Goal: Ask a question: Seek information or help from site administrators or community

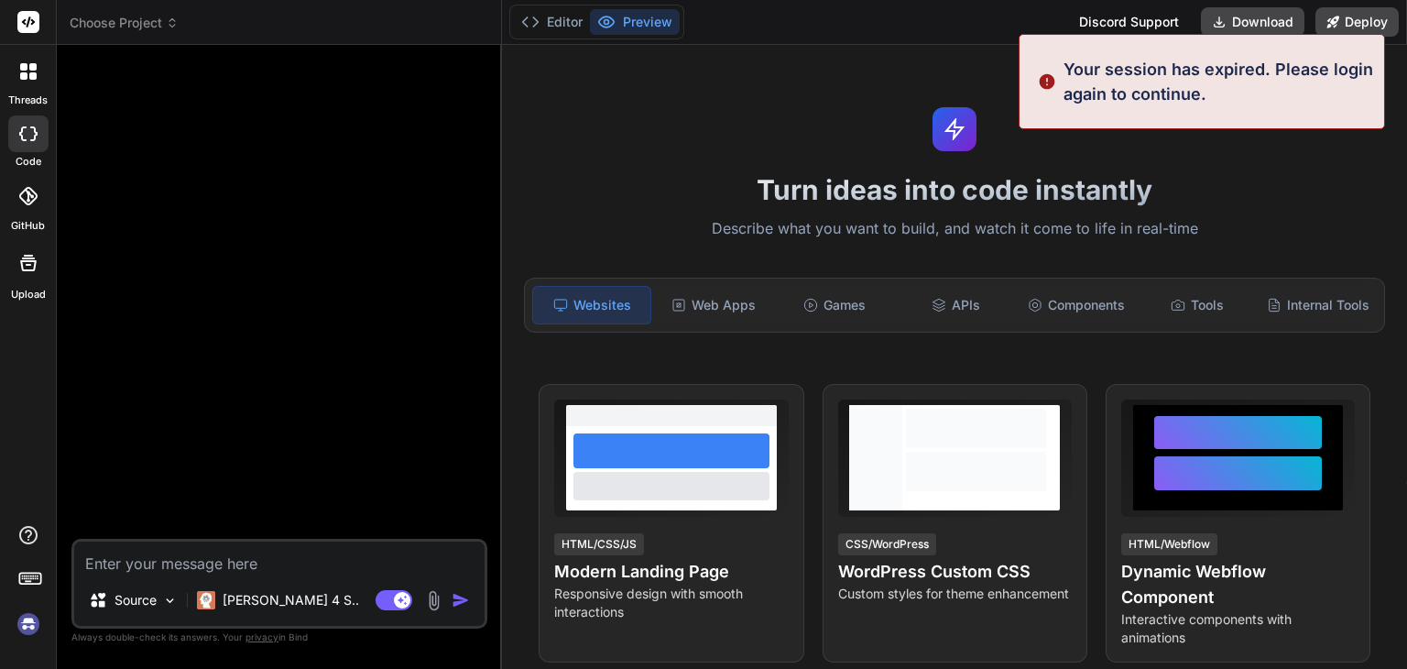
type textarea "x"
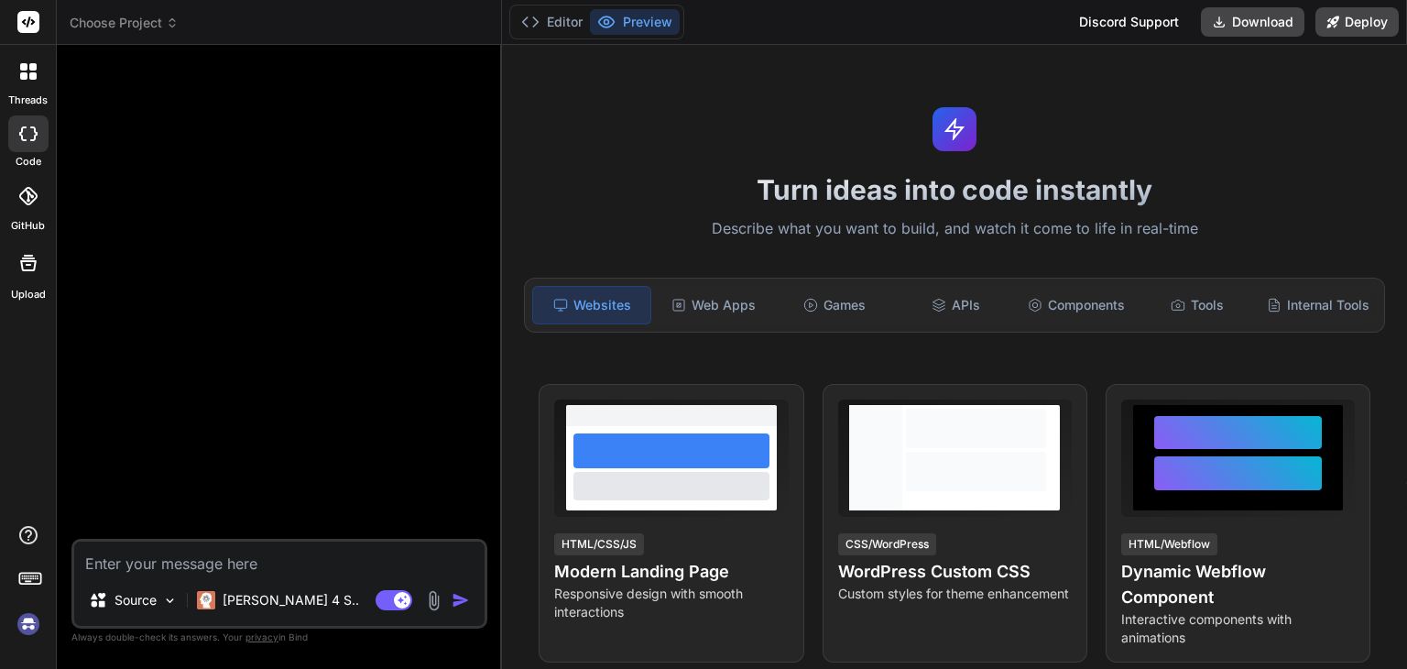
click at [228, 559] on textarea at bounding box center [279, 558] width 410 height 33
paste textarea "here is more infromation on api of adsterra Get a Specific Campaign's Status ge…"
type textarea "here is more infromation on api of adsterra Get a Specific Campaign's Status ge…"
type textarea "x"
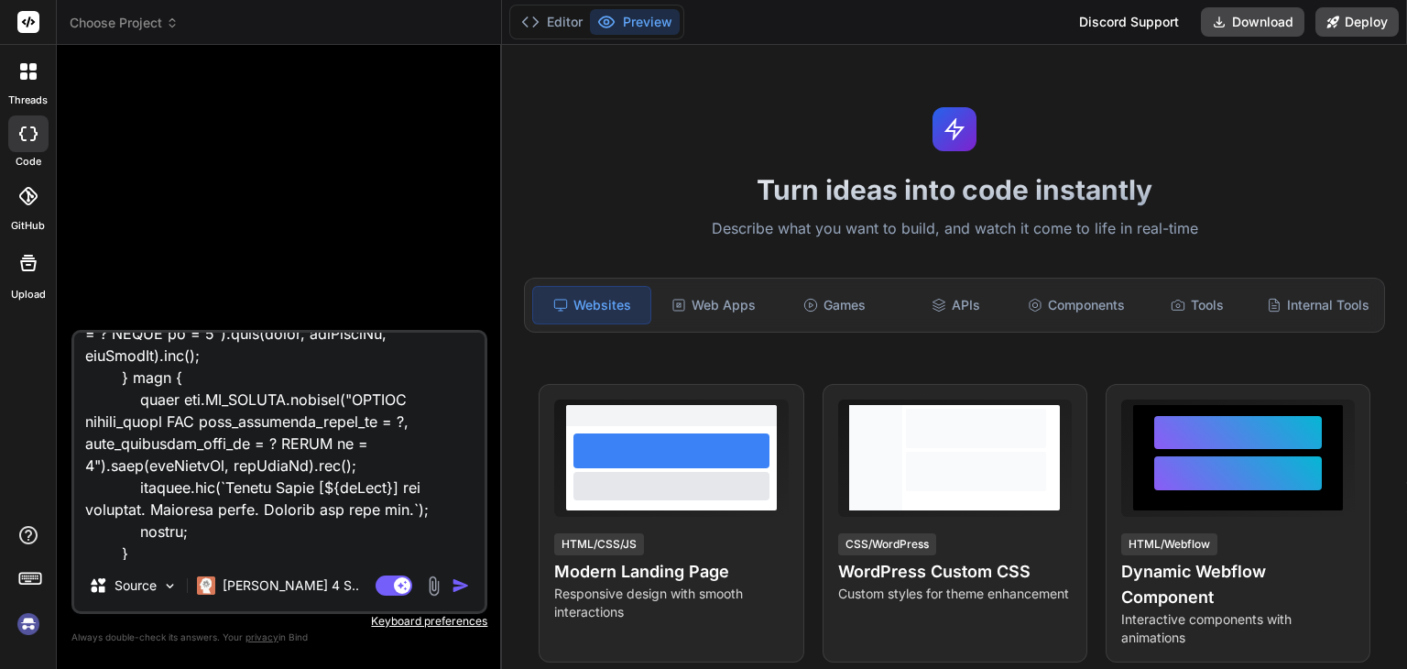
scroll to position [37226, 0]
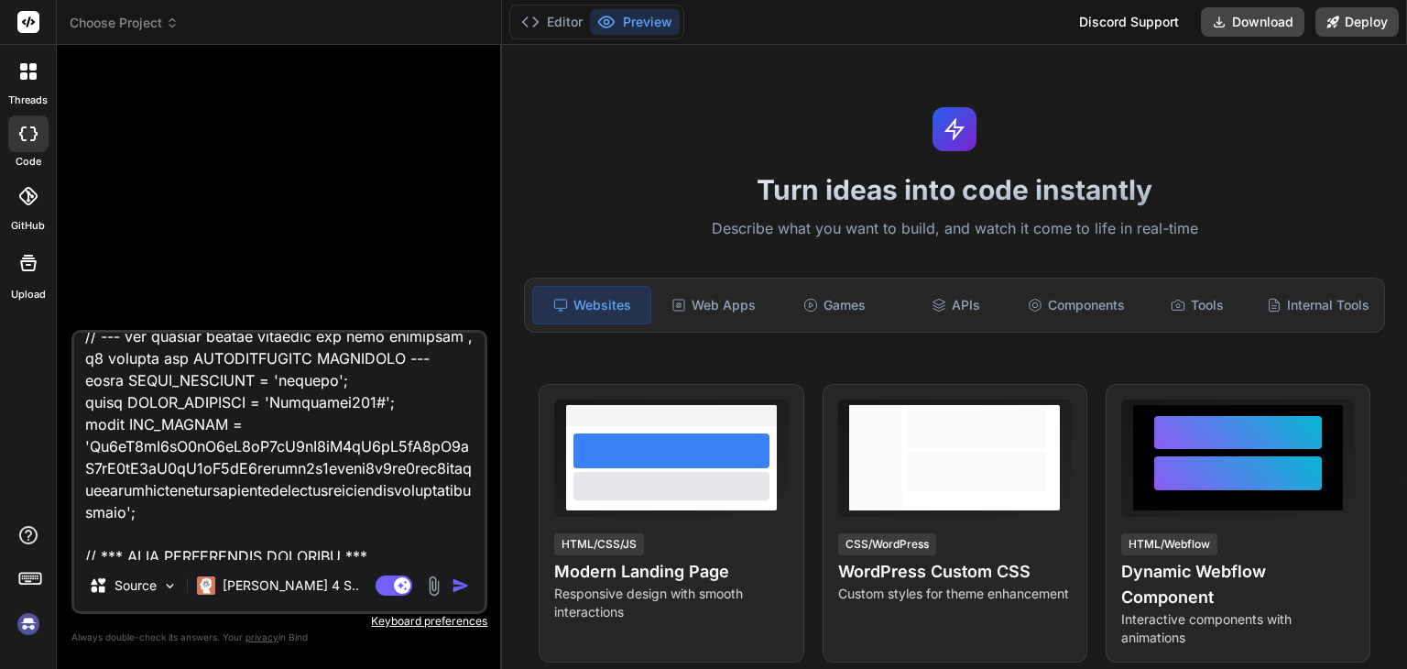
click at [333, 450] on textarea at bounding box center [279, 446] width 410 height 227
drag, startPoint x: 333, startPoint y: 448, endPoint x: 290, endPoint y: 448, distance: 43.1
click at [290, 448] on textarea at bounding box center [279, 446] width 410 height 227
type textarea "here is more infromation on api of adsterra Get a Specific Campaign's Status ge…"
type textarea "x"
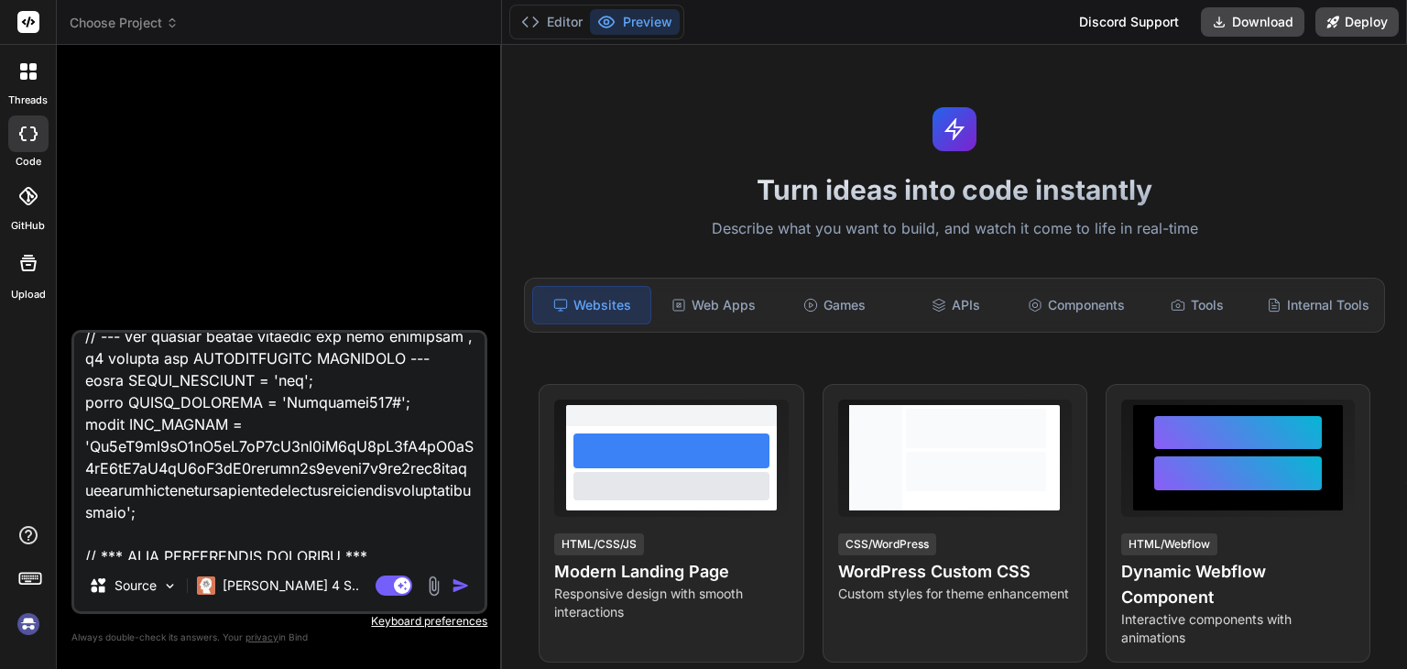
type textarea "here is more infromation on api of adsterra Get a Specific Campaign's Status ge…"
type textarea "x"
type textarea "here is more infromation on api of adsterra Get a Specific Campaign's Status ge…"
type textarea "x"
drag, startPoint x: 369, startPoint y: 466, endPoint x: 305, endPoint y: 468, distance: 64.2
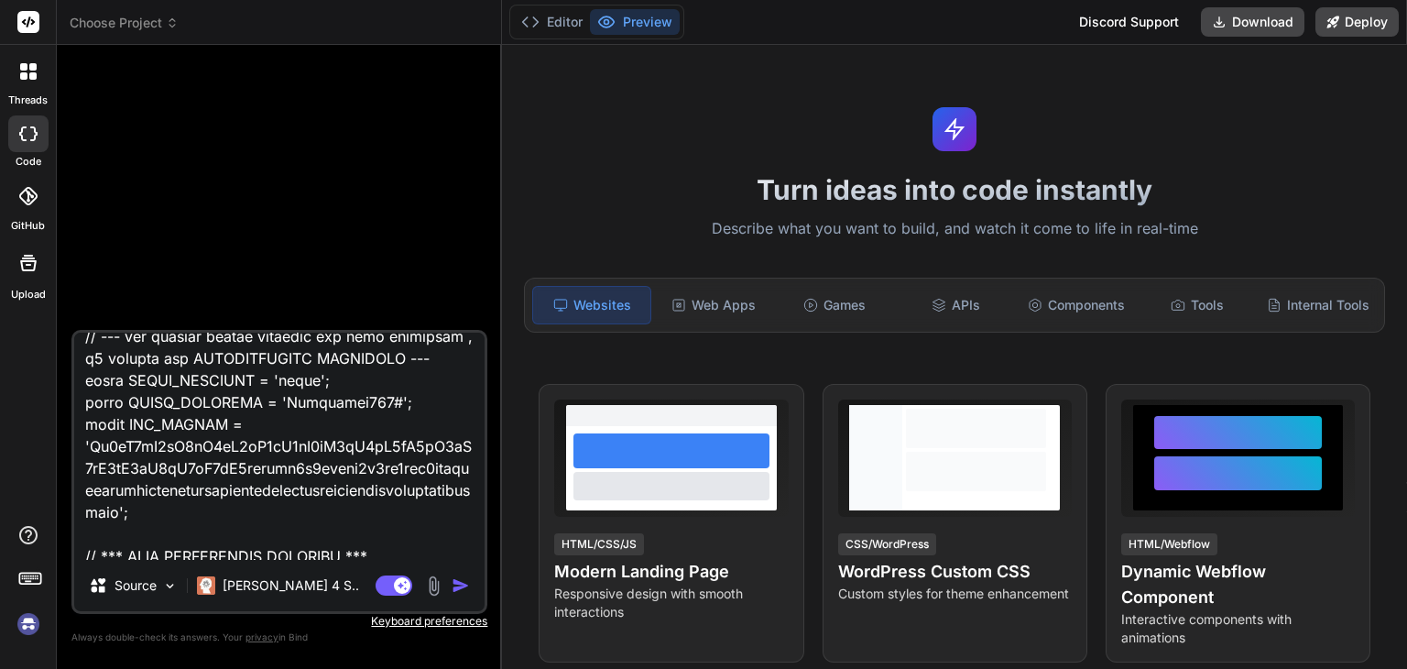
click at [305, 468] on textarea at bounding box center [279, 446] width 410 height 227
type textarea "here is more infromation on api of adsterra Get a Specific Campaign's Status ge…"
type textarea "x"
type textarea "here is more infromation on api of adsterra Get a Specific Campaign's Status ge…"
type textarea "x"
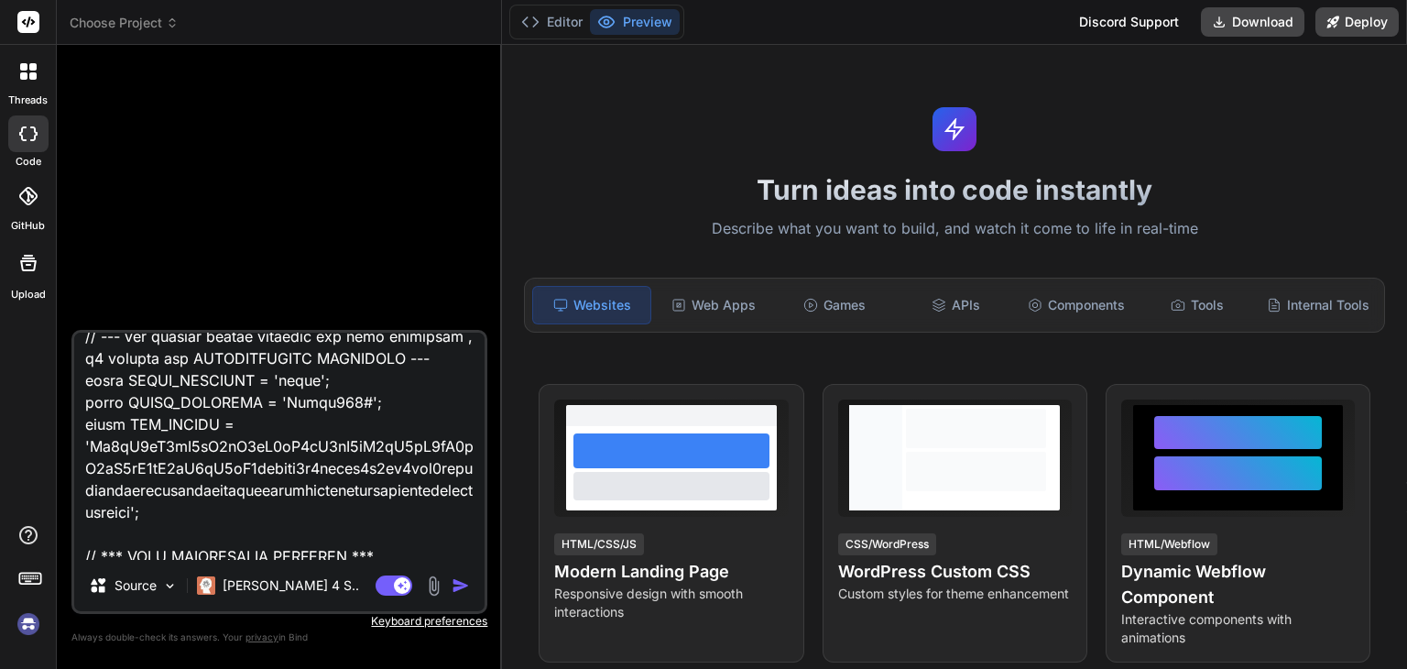
type textarea "here is more infromation on api of adsterra Get a Specific Campaign's Status ge…"
type textarea "x"
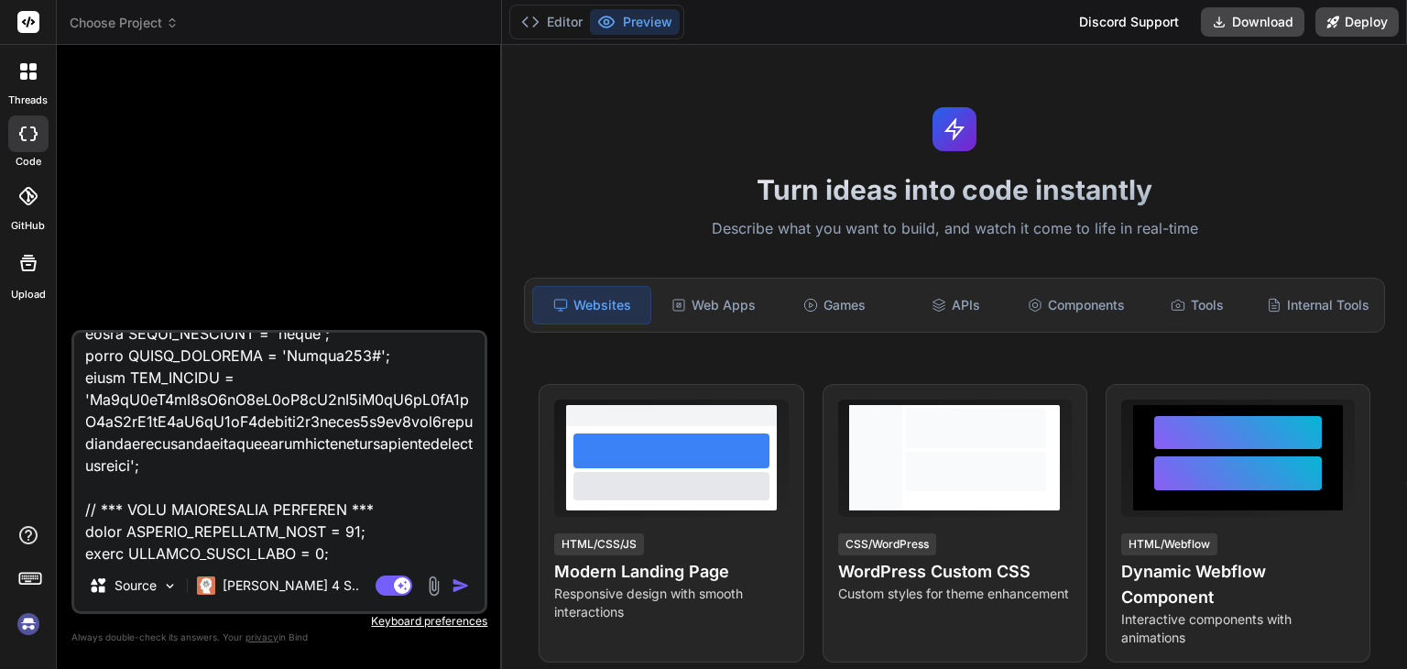
scroll to position [37273, 0]
drag, startPoint x: 95, startPoint y: 465, endPoint x: 452, endPoint y: 460, distance: 356.5
click at [452, 460] on textarea at bounding box center [279, 446] width 410 height 227
type textarea "here is more infromation on api of adsterra Get a Specific Campaign's Status ge…"
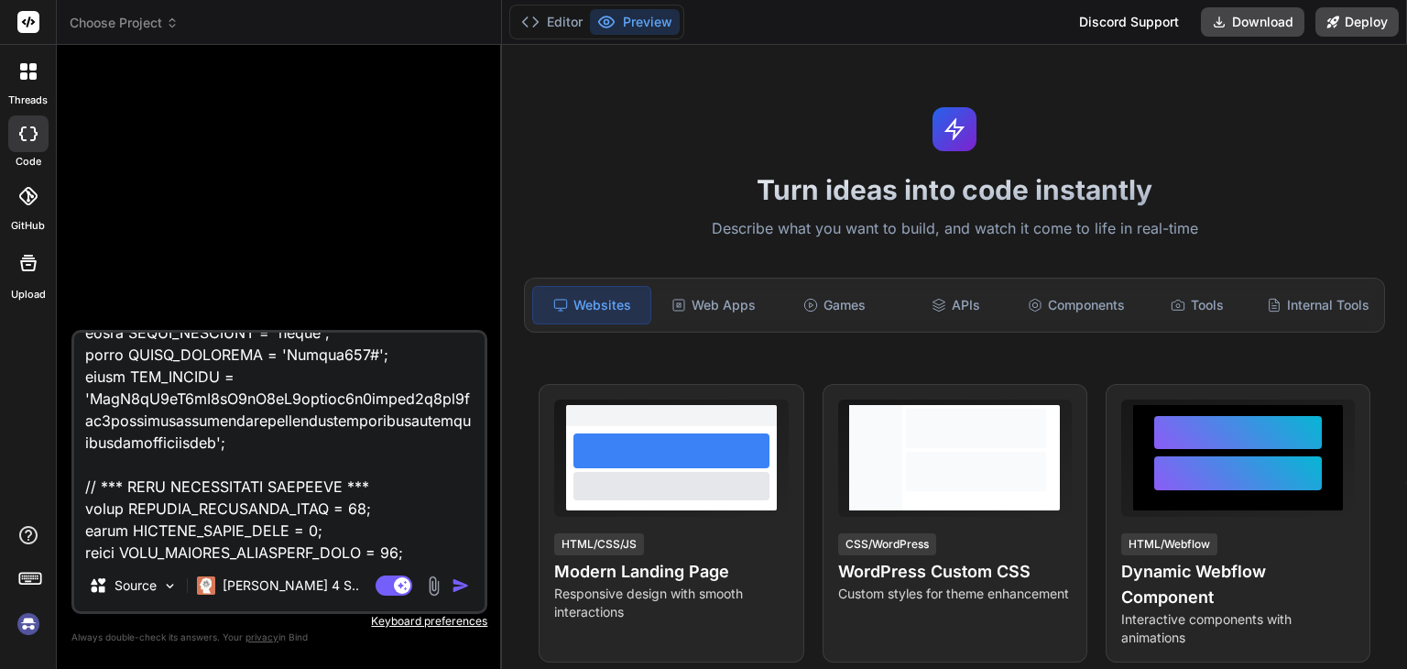
type textarea "x"
type textarea "here is more infromation on api of adsterra Get a Specific Campaign's Status ge…"
type textarea "x"
type textarea "here is more infromation on api of adsterra Get a Specific Campaign's Status ge…"
type textarea "x"
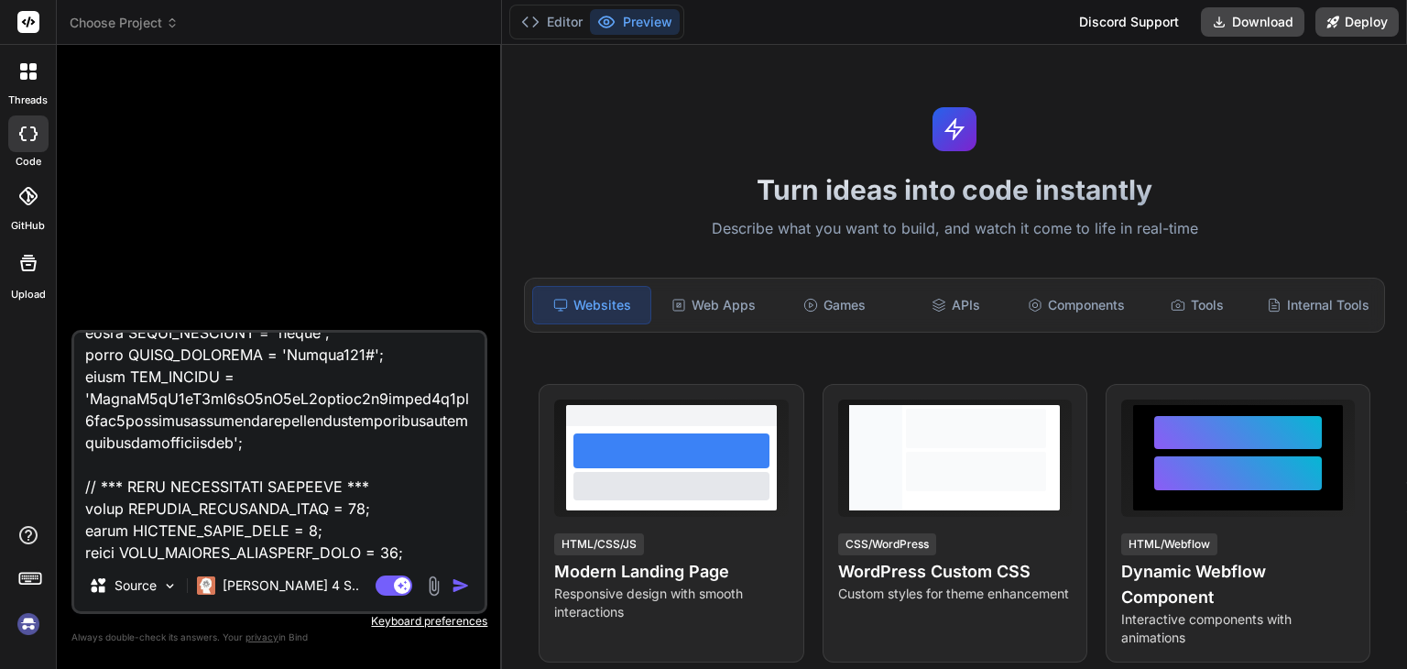
type textarea "here is more infromation on api of adsterra Get a Specific Campaign's Status ge…"
type textarea "x"
type textarea "here is more infromation on api of adsterra Get a Specific Campaign's Status ge…"
type textarea "x"
type textarea "here is more infromation on api of adsterra Get a Specific Campaign's Status ge…"
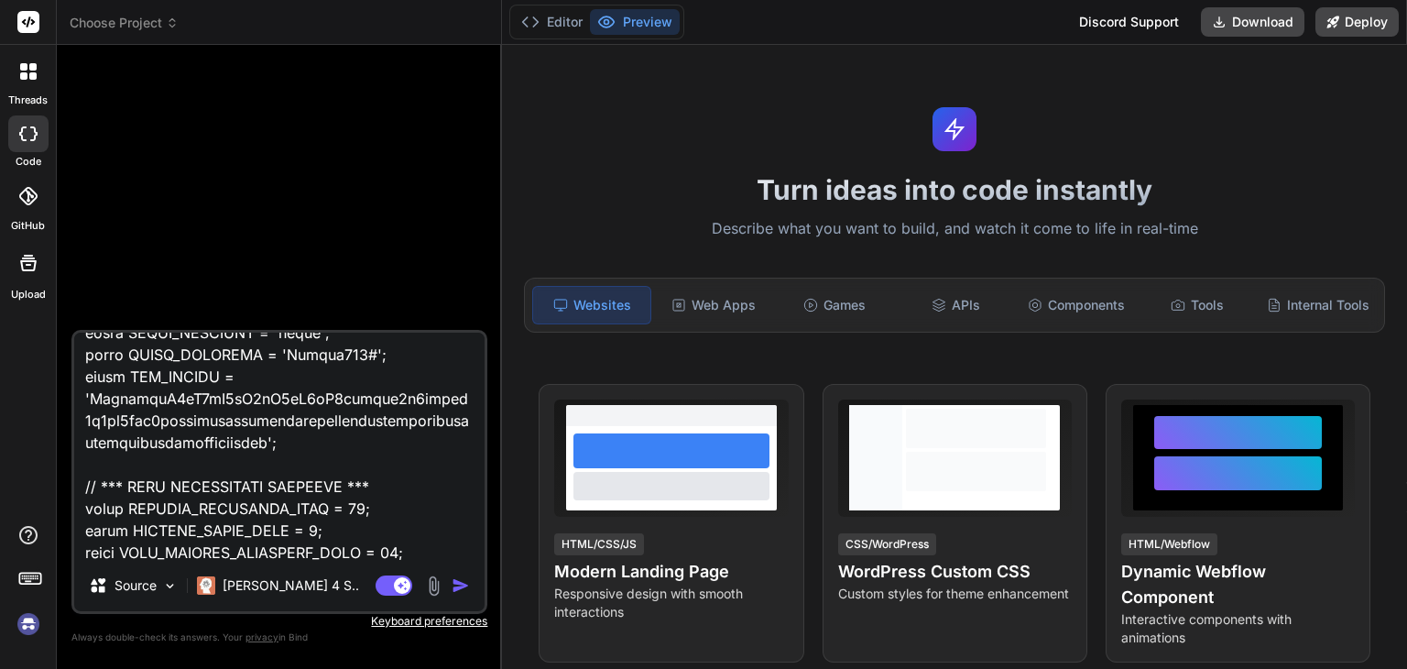
type textarea "x"
drag, startPoint x: 431, startPoint y: 486, endPoint x: 246, endPoint y: 485, distance: 185.1
click at [246, 485] on textarea at bounding box center [279, 446] width 410 height 227
type textarea "here is more infromation on api of adsterra Get a Specific Campaign's Status ge…"
type textarea "x"
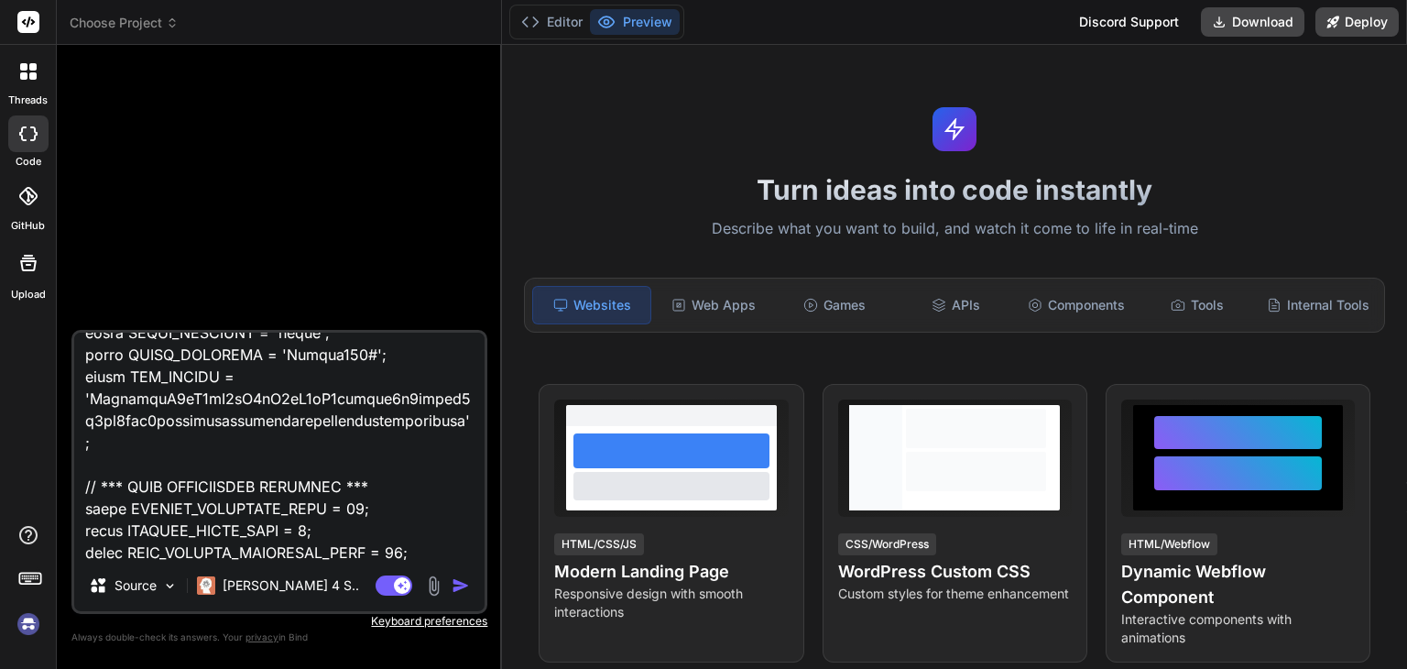
type textarea "here is more infromation on api of adsterra Get a Specific Campaign's Status ge…"
type textarea "x"
type textarea "here is more infromation on api of adsterra Get a Specific Campaign's Status ge…"
type textarea "x"
type textarea "here is more infromation on api of adsterra Get a Specific Campaign's Status ge…"
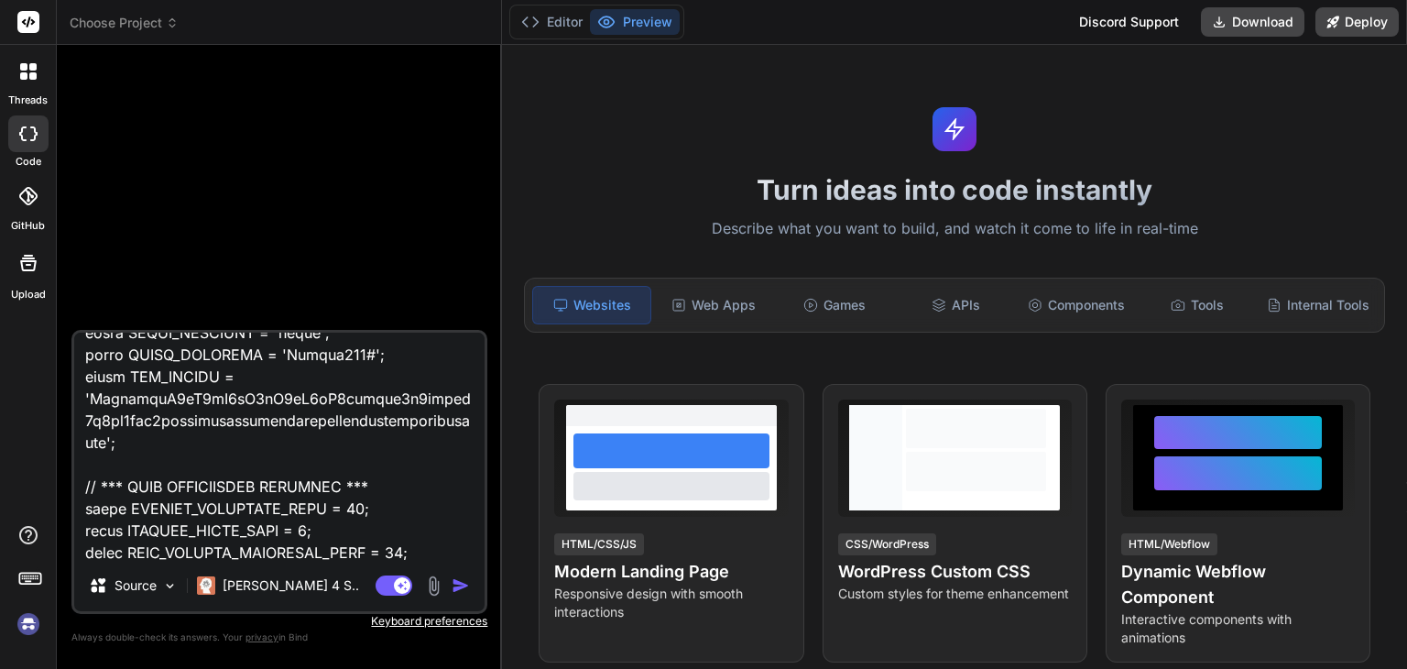
type textarea "x"
type textarea "here is more infromation on api of adsterra Get a Specific Campaign's Status ge…"
type textarea "x"
drag, startPoint x: 142, startPoint y: 507, endPoint x: 299, endPoint y: 484, distance: 158.3
click at [299, 484] on textarea at bounding box center [279, 446] width 410 height 227
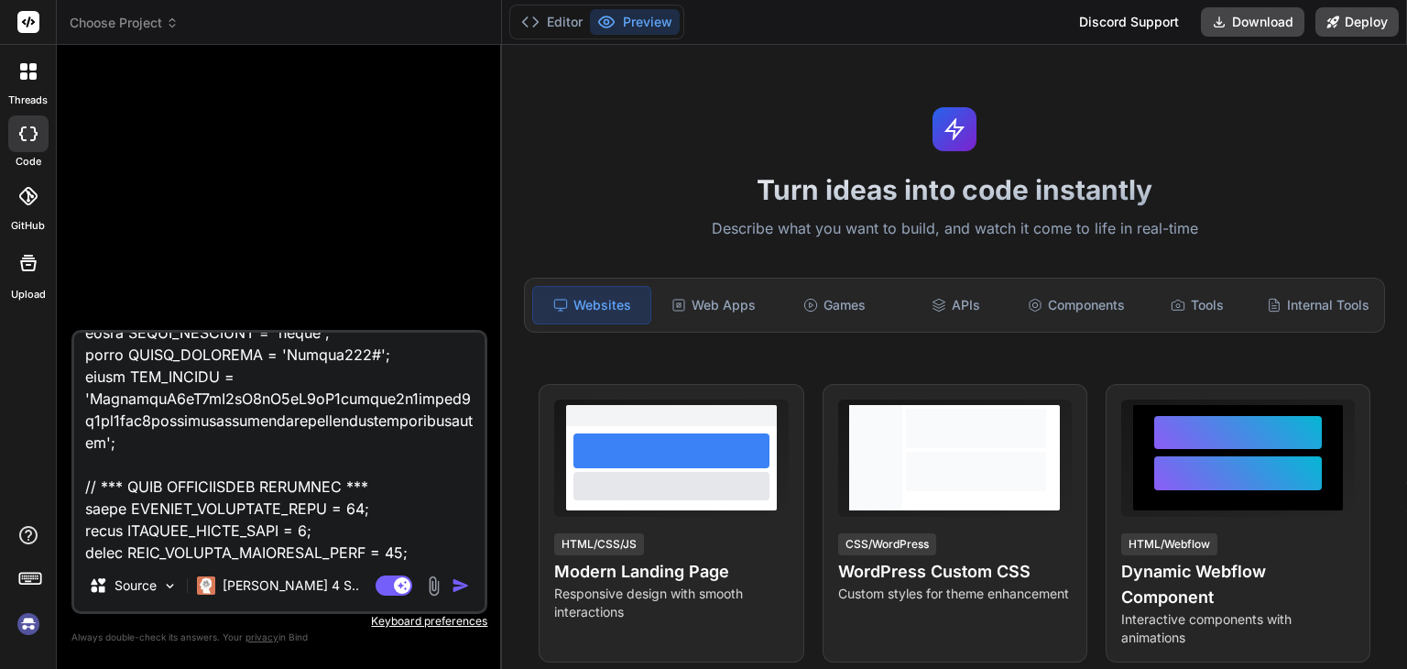
type textarea "here is more infromation on api of adsterra Get a Specific Campaign's Status ge…"
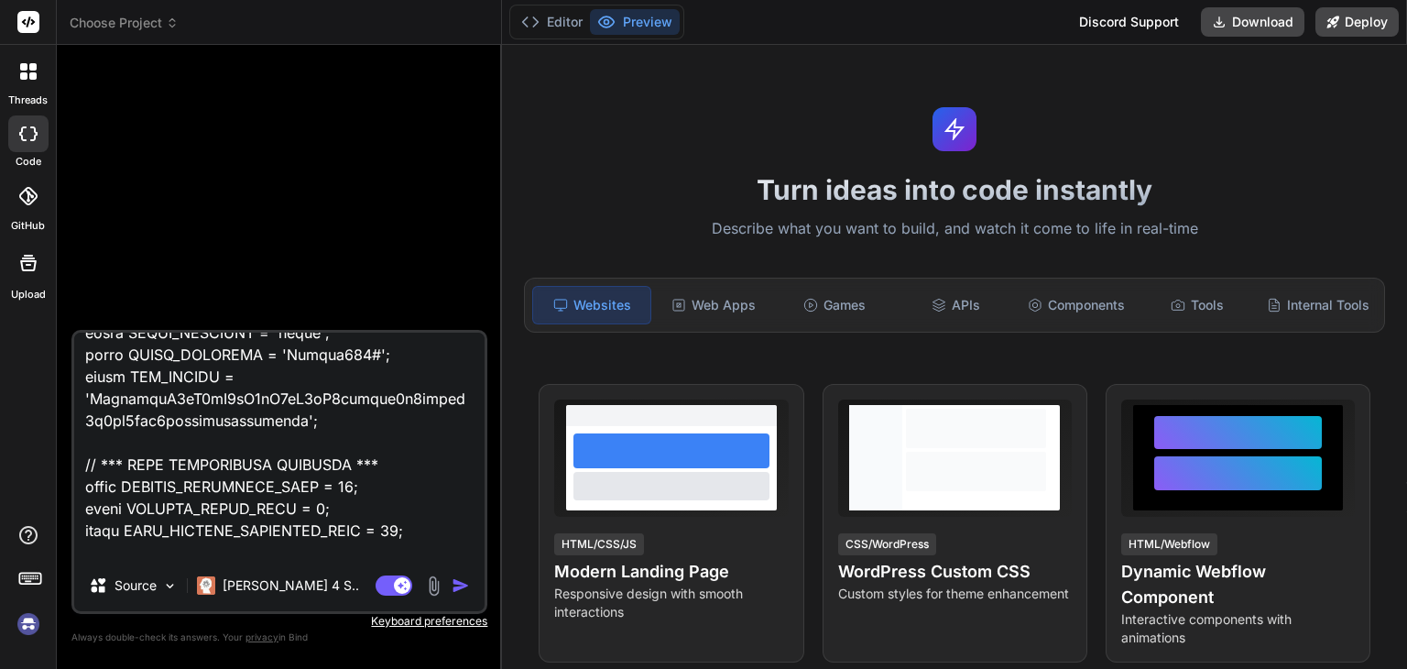
type textarea "x"
type textarea "here is more infromation on api of adsterra Get a Specific Campaign's Status ge…"
type textarea "x"
type textarea "here is more infromation on api of adsterra Get a Specific Campaign's Status ge…"
type textarea "x"
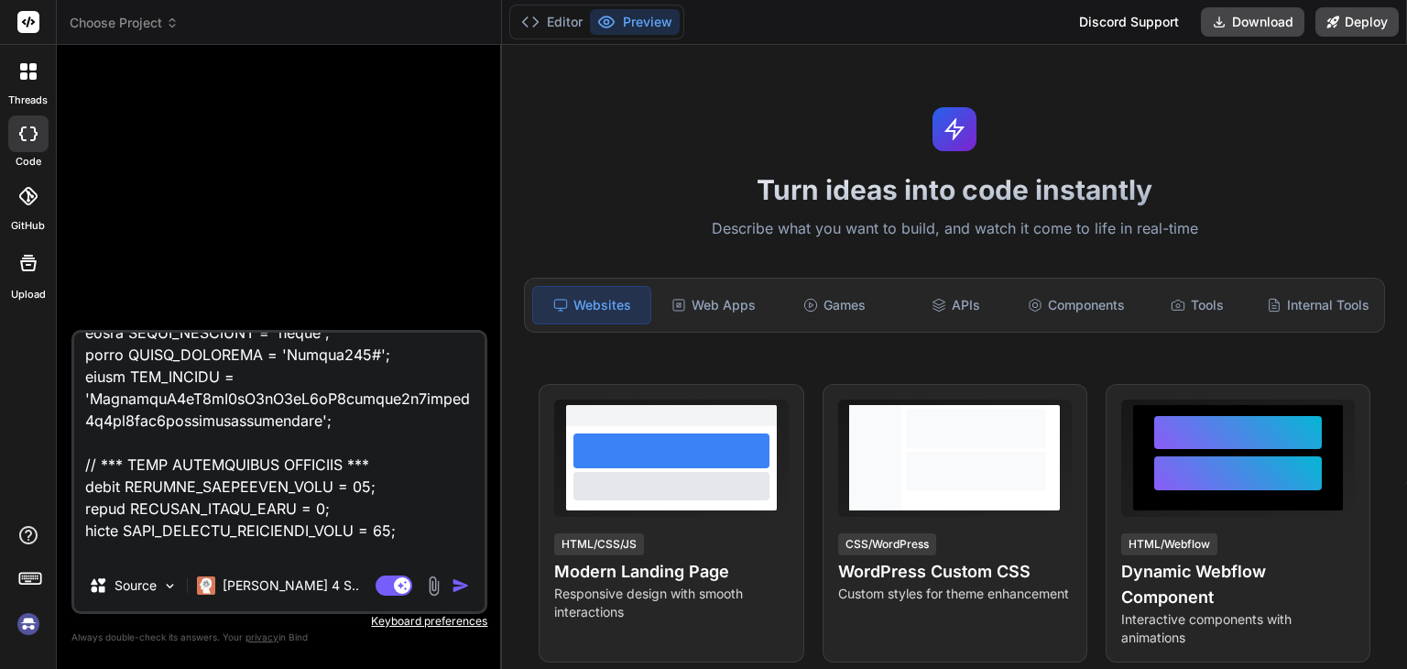
type textarea "here is more infromation on api of adsterra Get a Specific Campaign's Status ge…"
click at [465, 585] on img "button" at bounding box center [461, 585] width 18 height 18
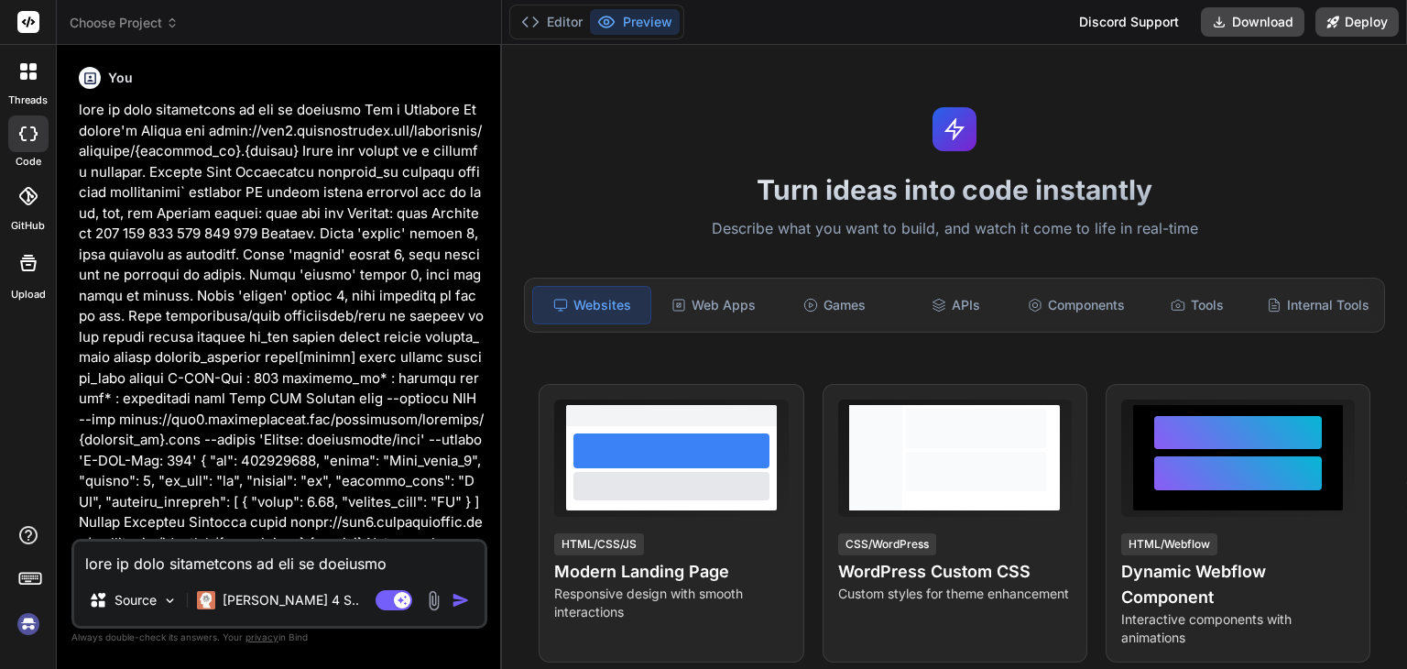
scroll to position [69354, 0]
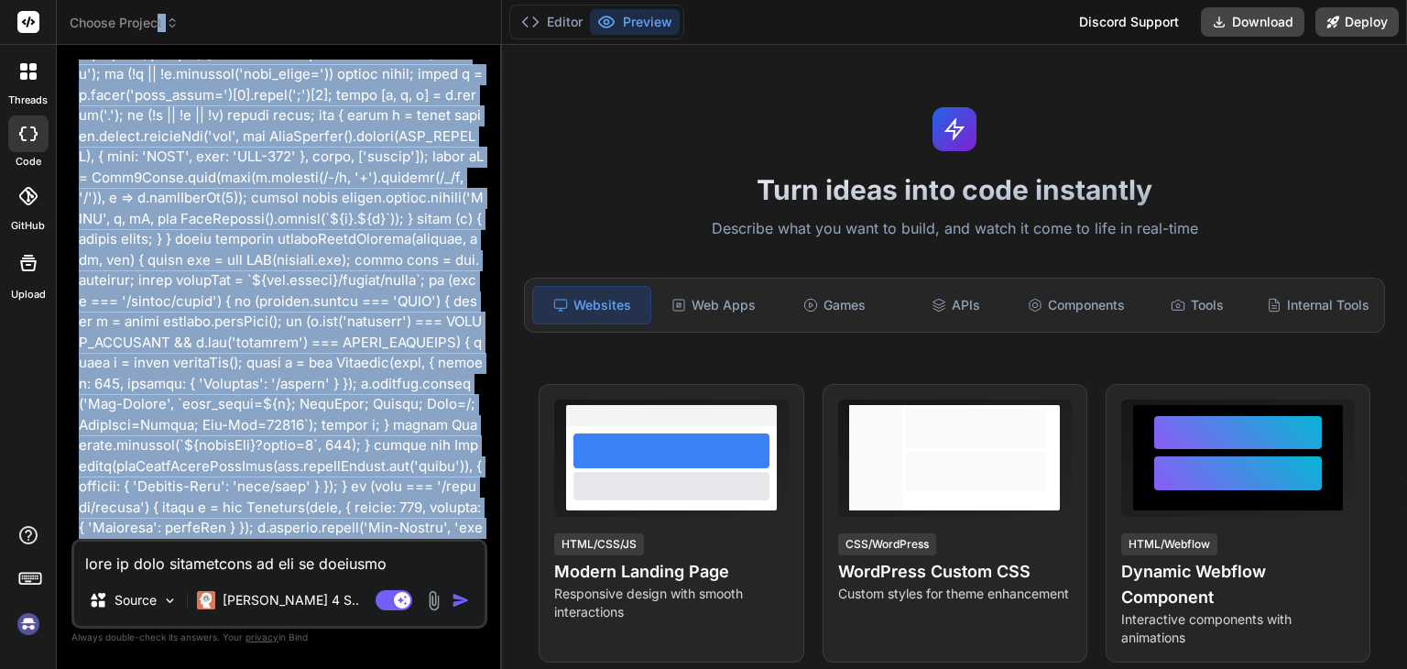
drag, startPoint x: 347, startPoint y: 294, endPoint x: 158, endPoint y: 31, distance: 324.2
click at [158, 31] on div "Choose Project Created with Pixso. Bind AI Web Search Created with Pixso. Code …" at bounding box center [279, 334] width 445 height 669
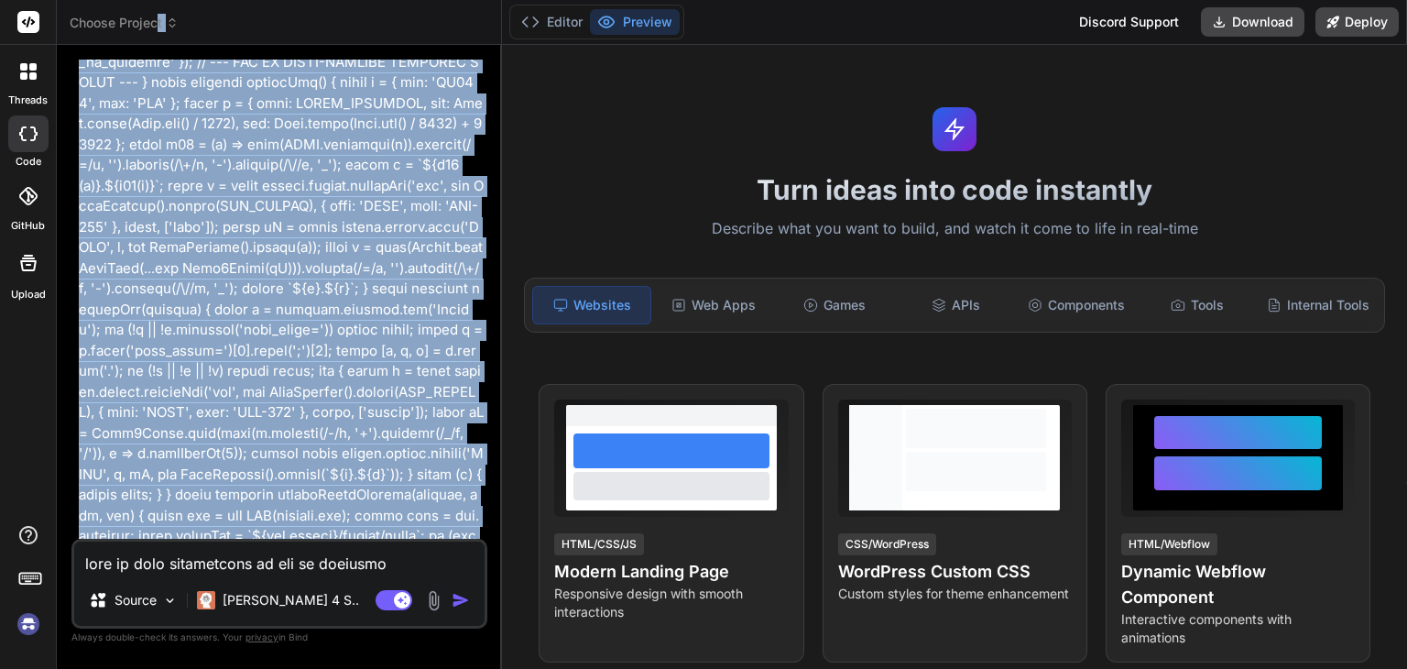
copy div "t Created with Pixso. Bind AI Web Search Created with Pixso. Code Generator You…"
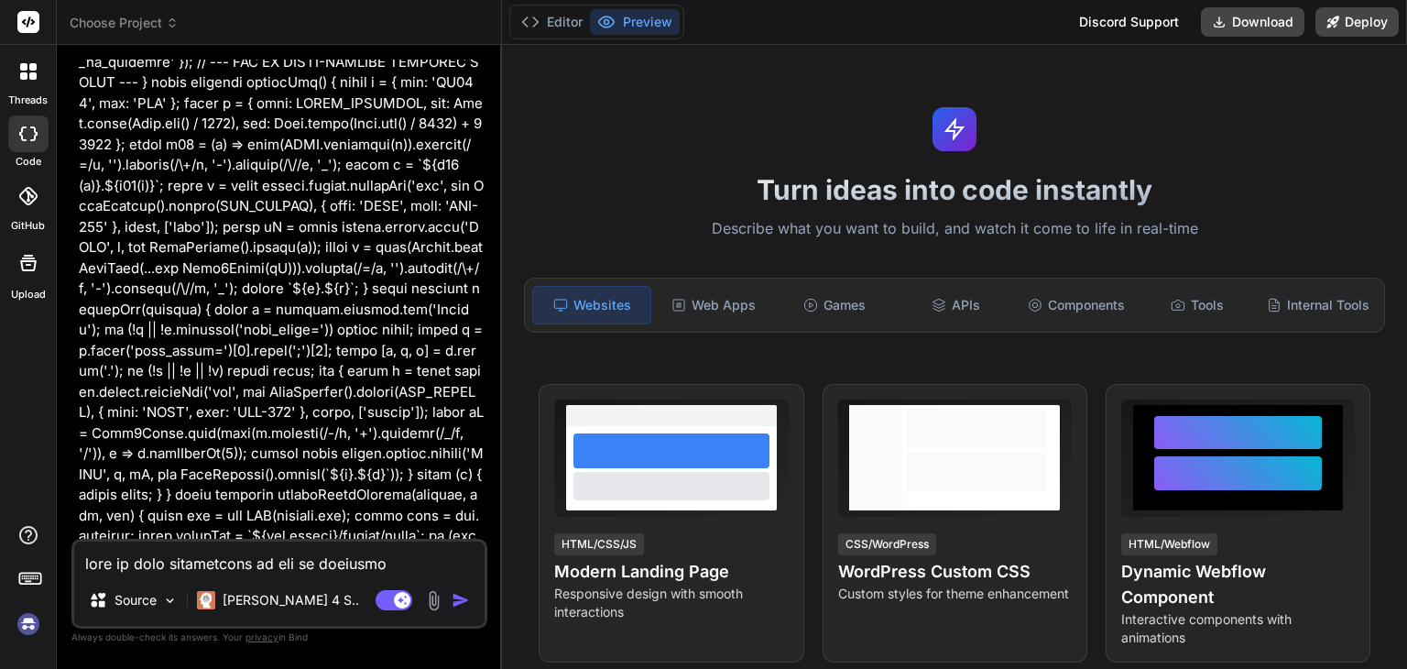
click at [23, 626] on img at bounding box center [28, 623] width 31 height 31
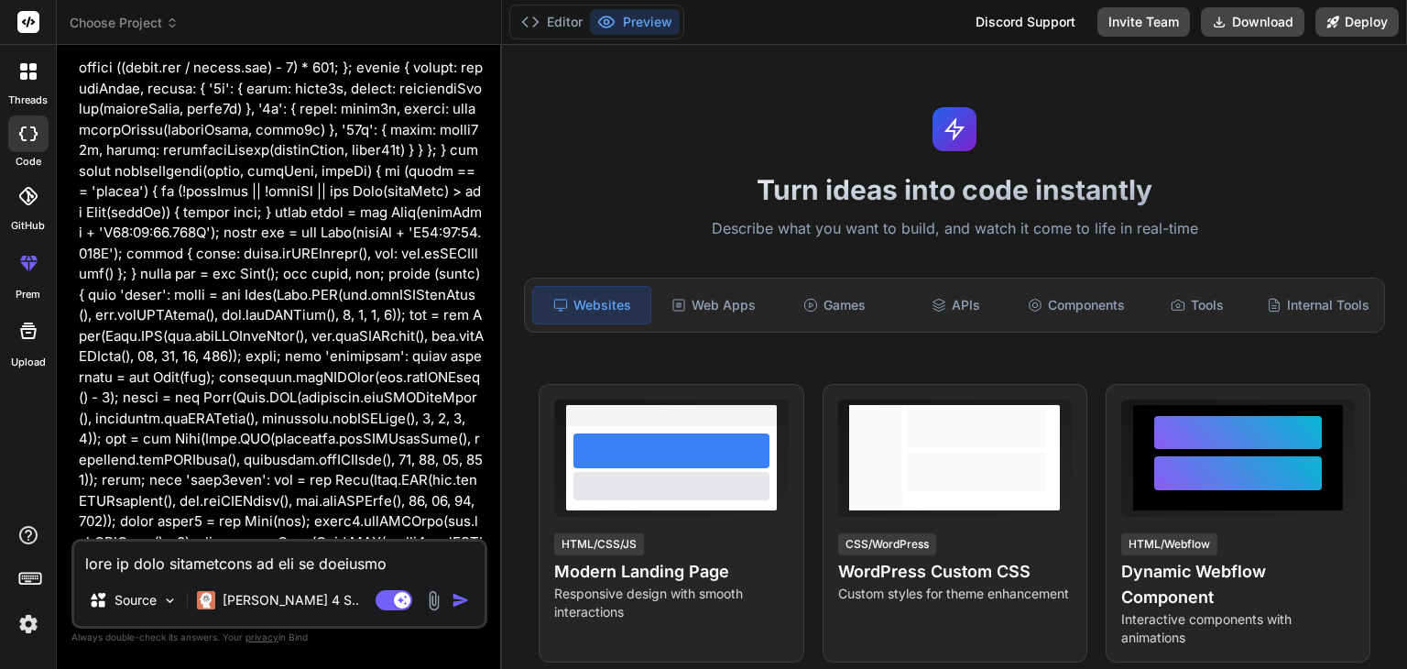
scroll to position [41228, 0]
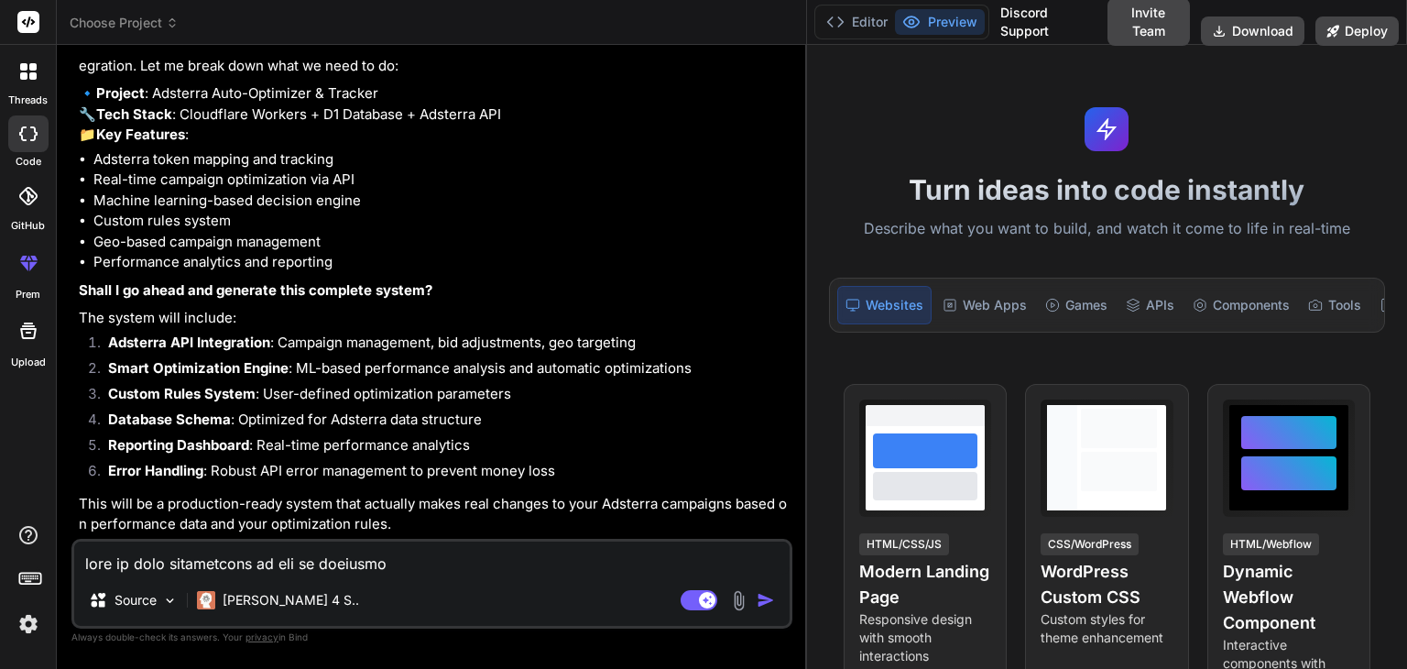
type textarea "x"
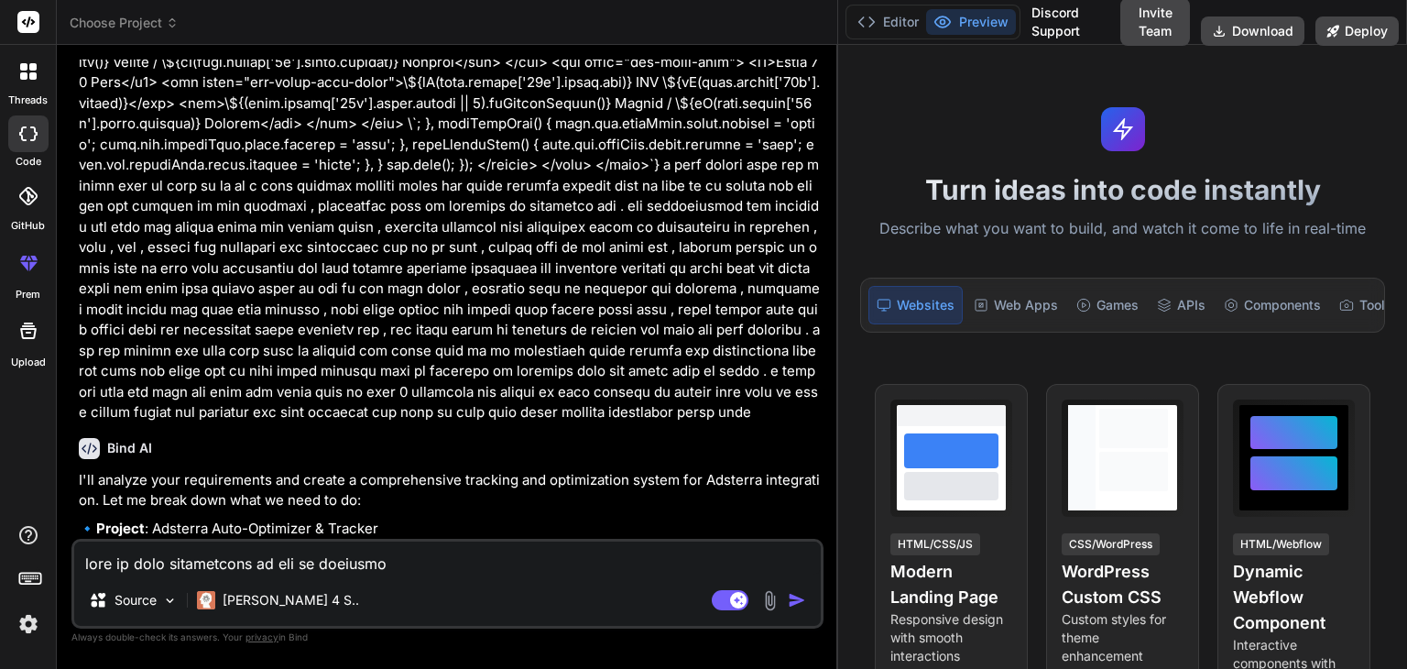
drag, startPoint x: 500, startPoint y: 221, endPoint x: 815, endPoint y: 221, distance: 314.3
click at [815, 221] on div "Bind AI Web Search Created with Pixso. Code Generator You Bind AI I'll analyze …" at bounding box center [448, 357] width 782 height 624
click at [279, 569] on textarea at bounding box center [447, 558] width 747 height 33
type textarea "g"
type textarea "x"
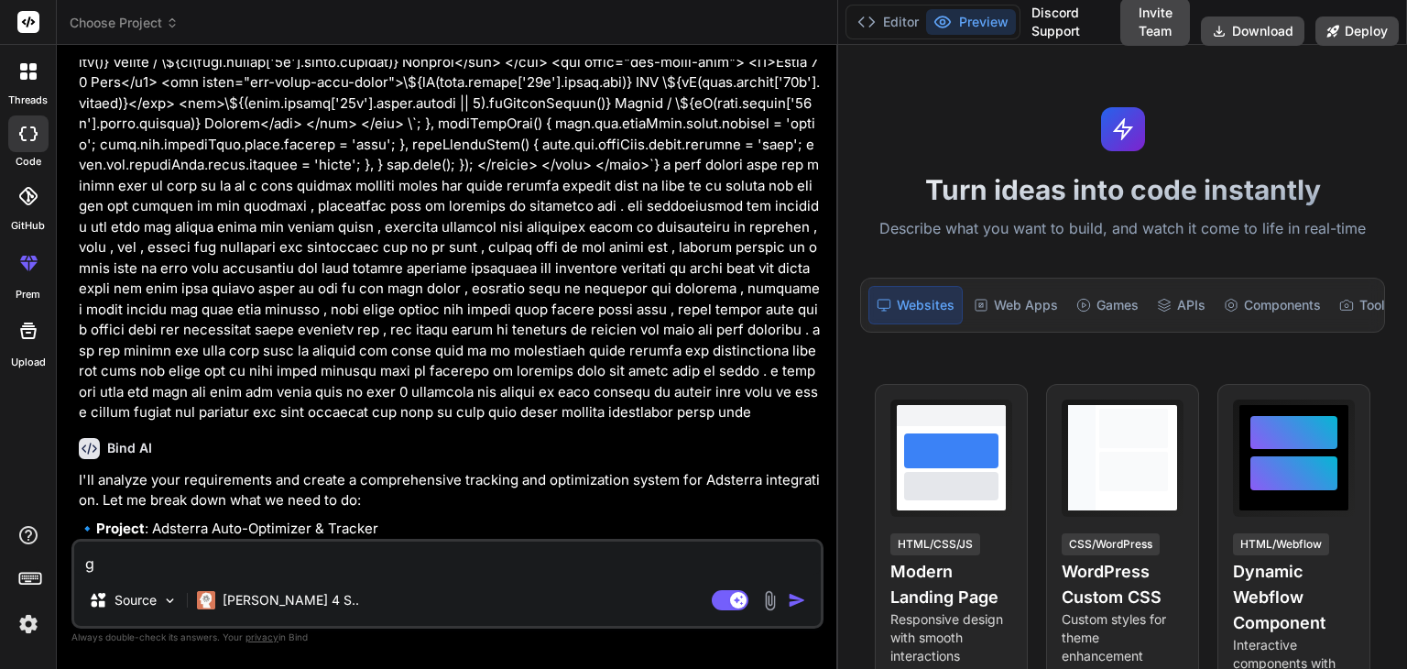
type textarea "go"
type textarea "x"
type textarea "goo"
type textarea "x"
type textarea "good"
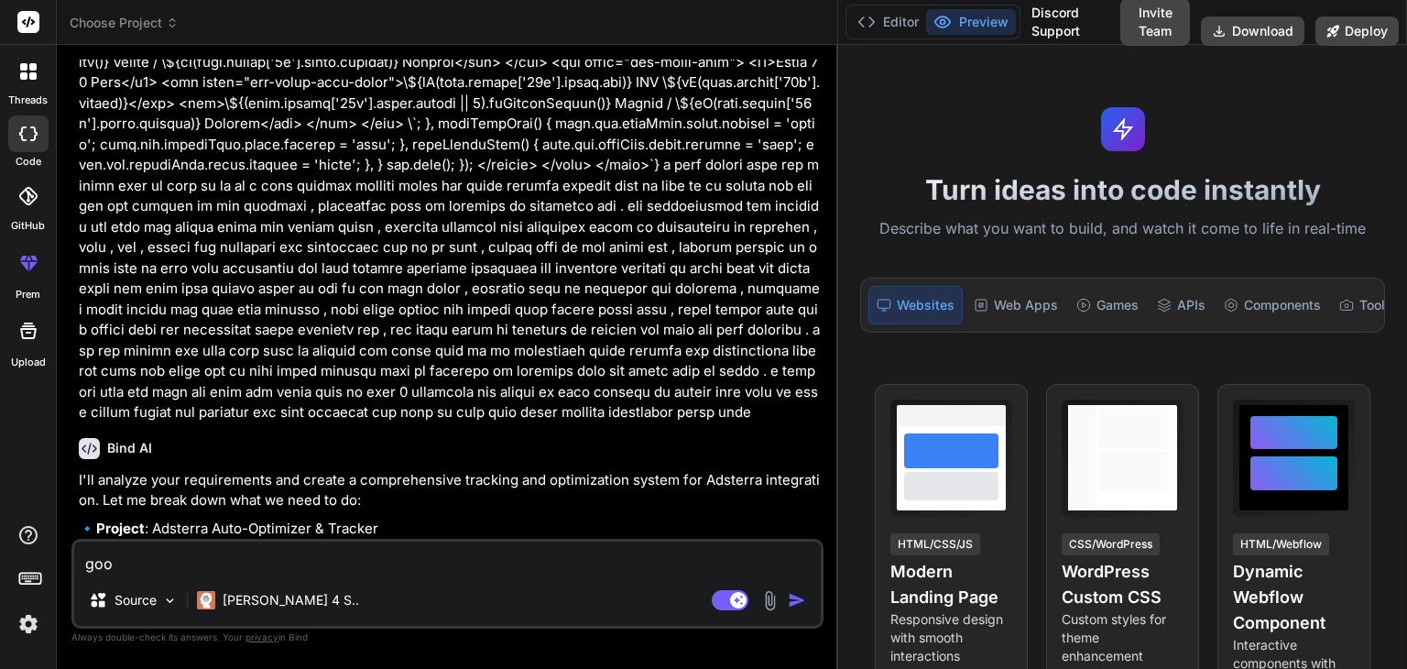
type textarea "x"
type textarea "good"
type textarea "x"
type textarea "good s"
type textarea "x"
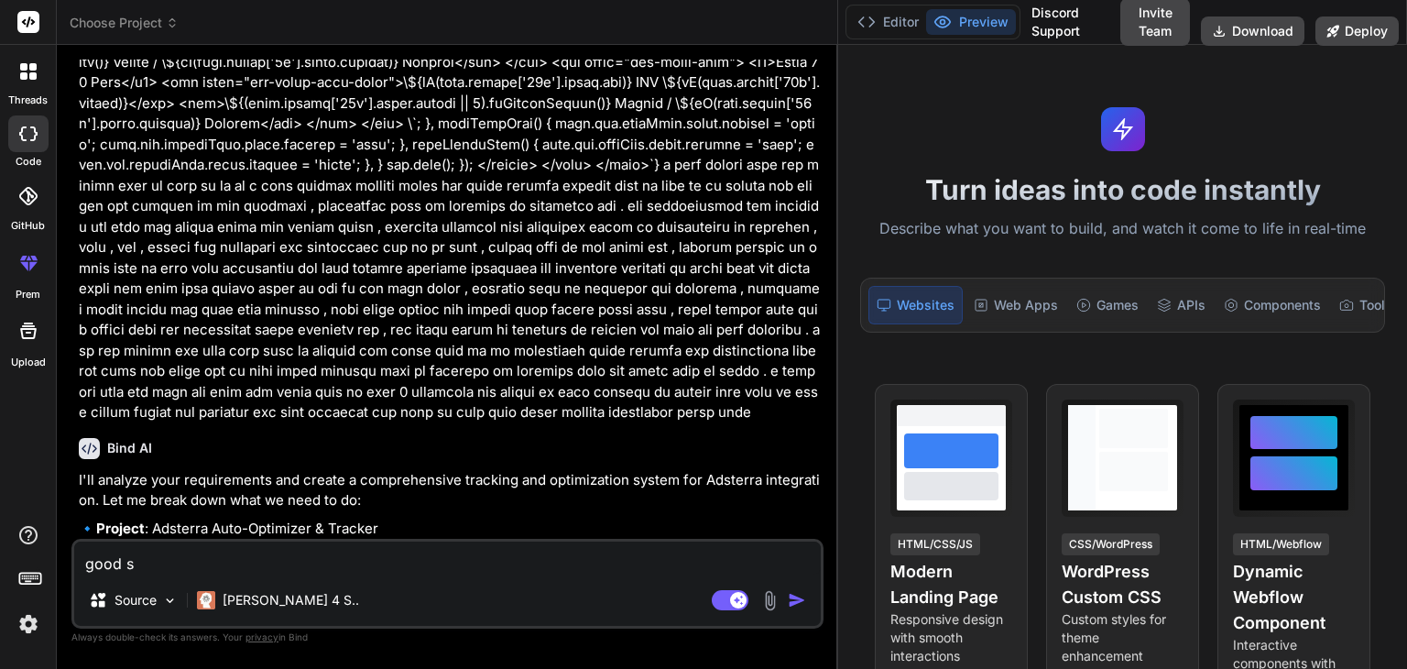
type textarea "good st"
type textarea "x"
type textarea "good sta"
type textarea "x"
type textarea "good star"
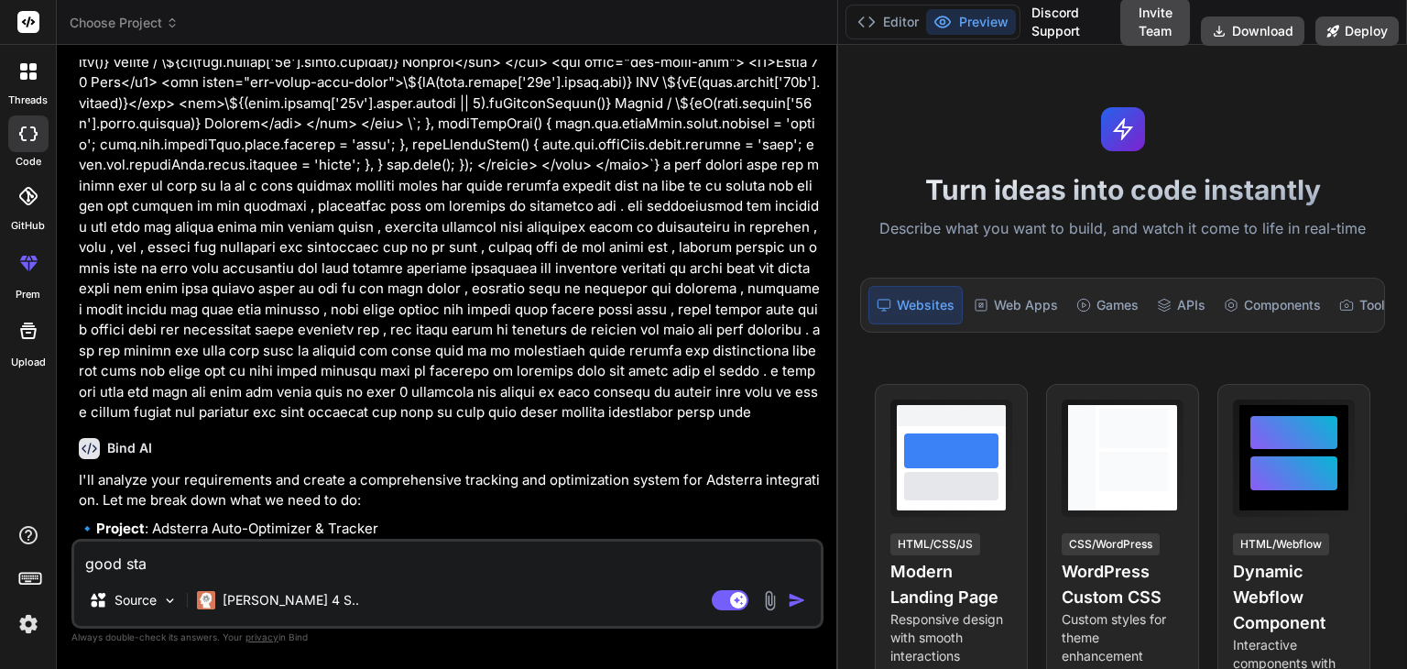
type textarea "x"
type textarea "good start"
type textarea "x"
type textarea "good start"
type textarea "x"
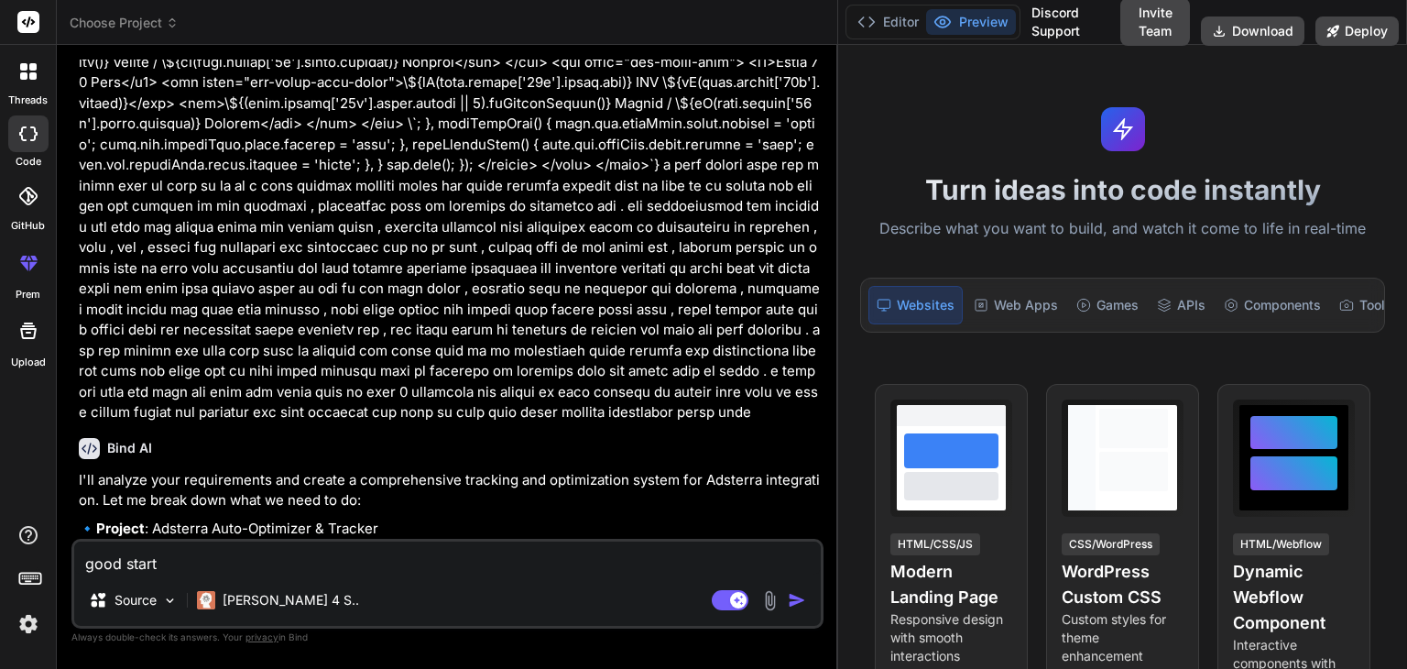
type textarea "good start b"
type textarea "x"
type textarea "good start bu"
type textarea "x"
type textarea "good start [PERSON_NAME]"
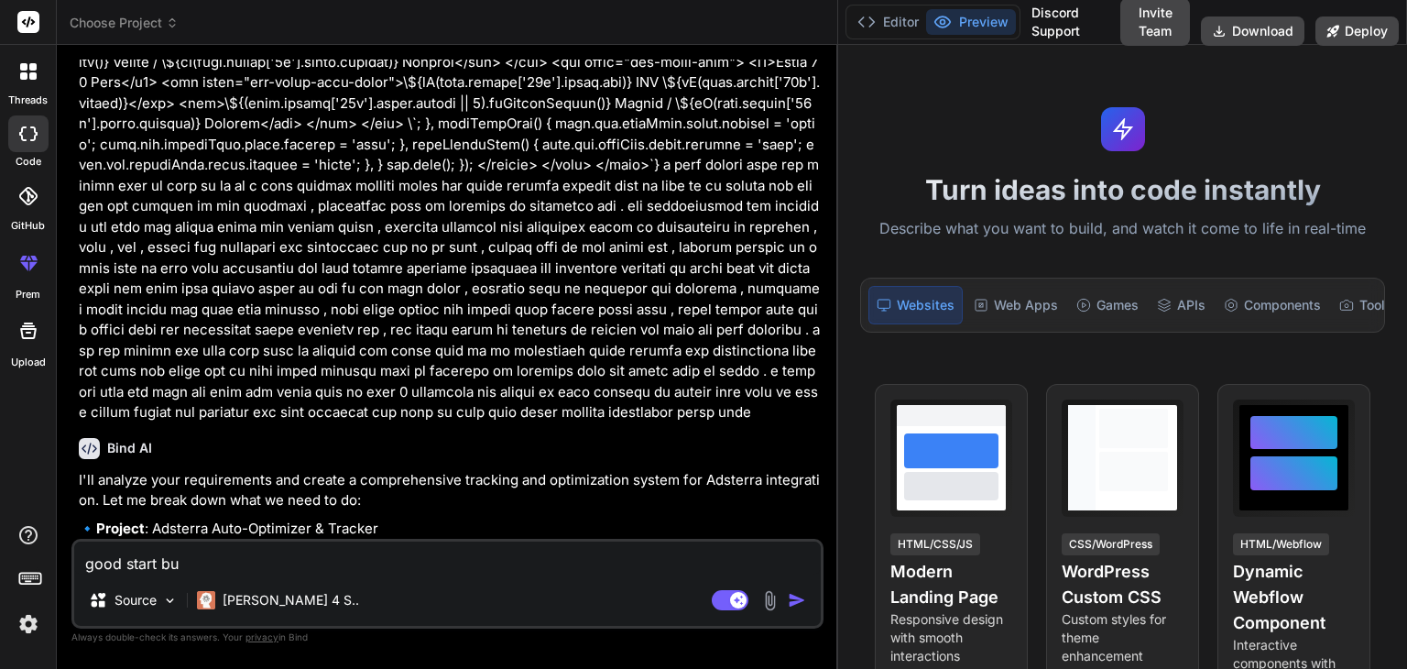
type textarea "x"
type textarea "good start buil"
type textarea "x"
type textarea "good start build"
type textarea "x"
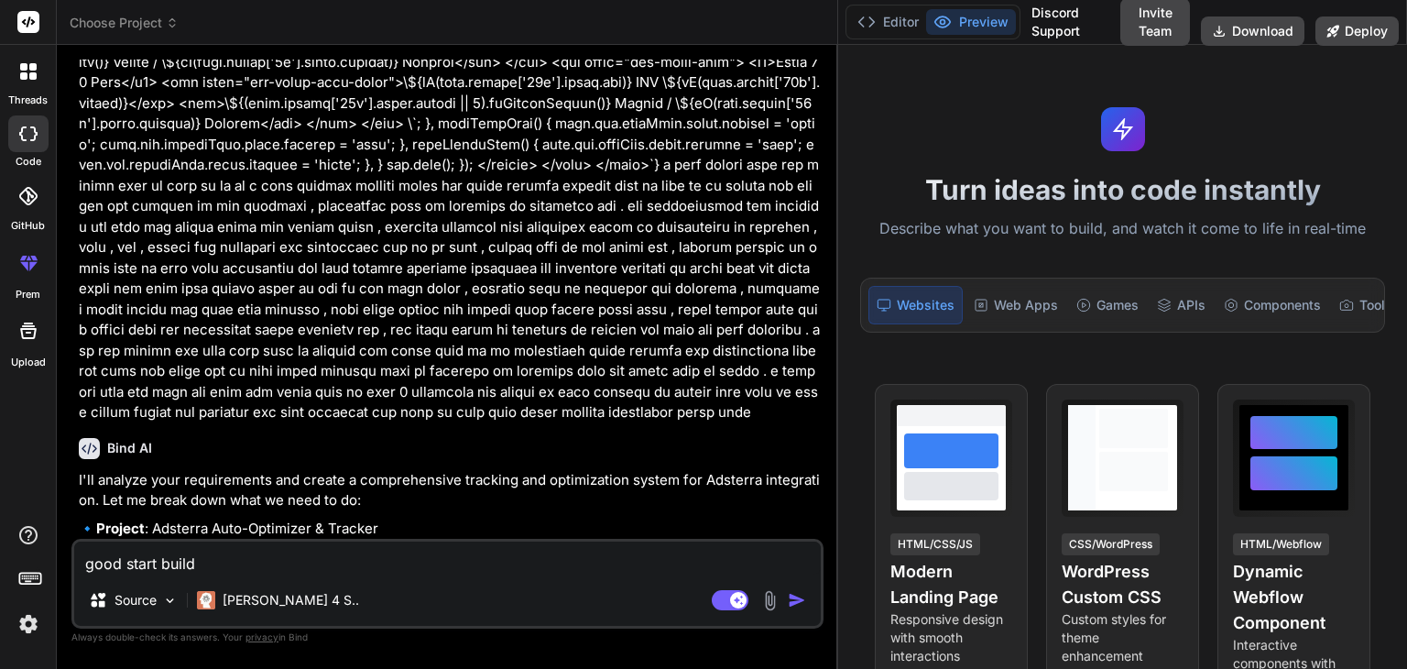
type textarea "good start build"
type textarea "x"
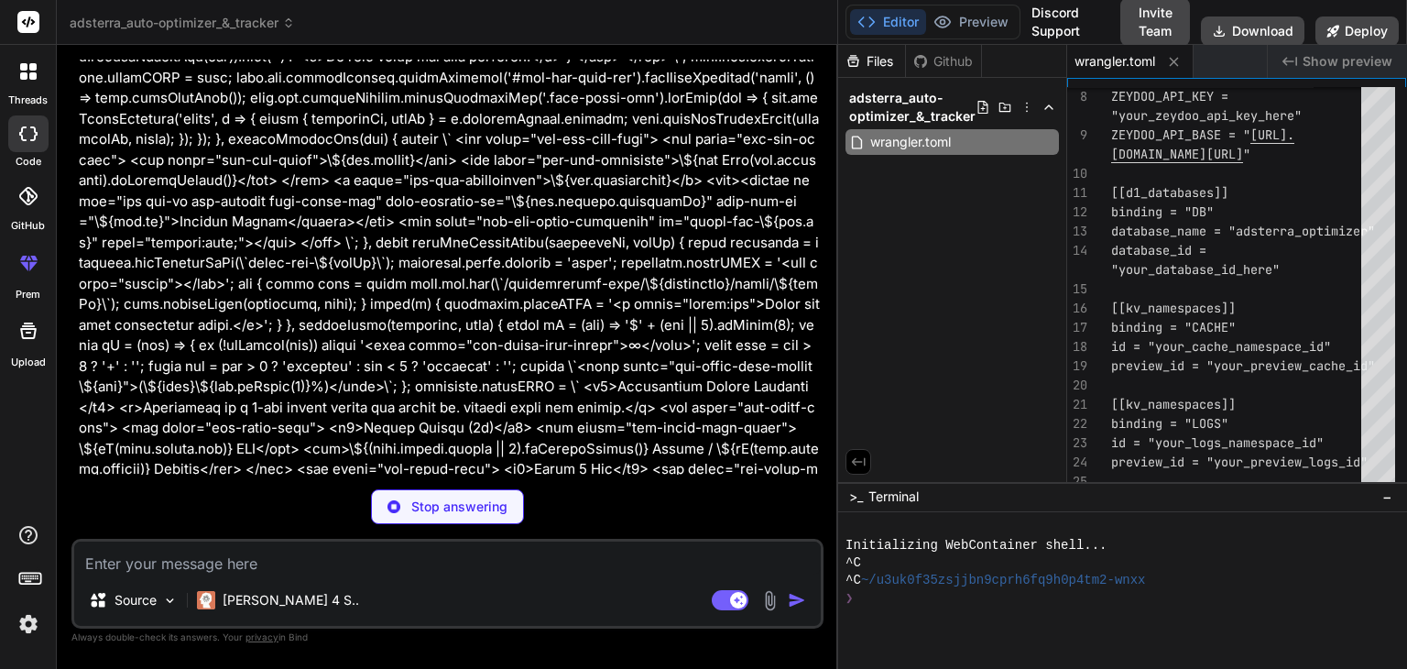
scroll to position [37502, 0]
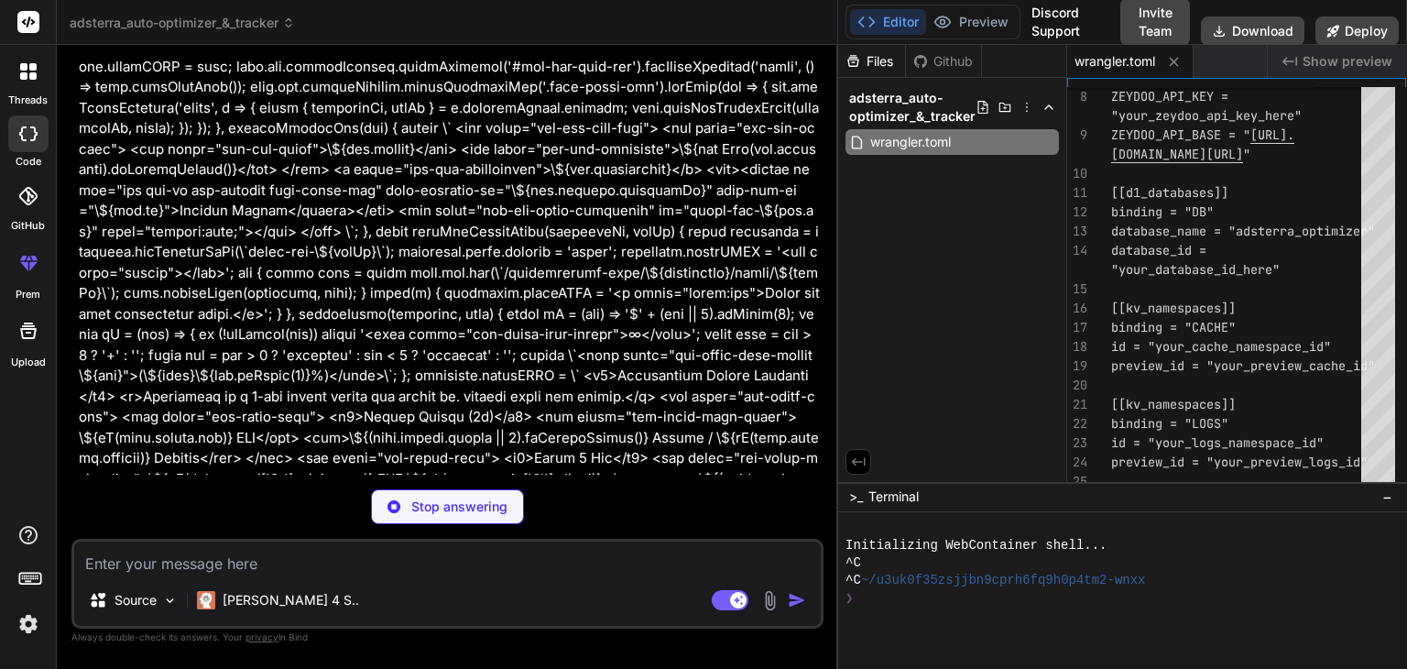
drag, startPoint x: 286, startPoint y: 189, endPoint x: 437, endPoint y: 444, distance: 297.0
copy p "i have chnage plan now totaly what we have to do is i have tracker already buil…"
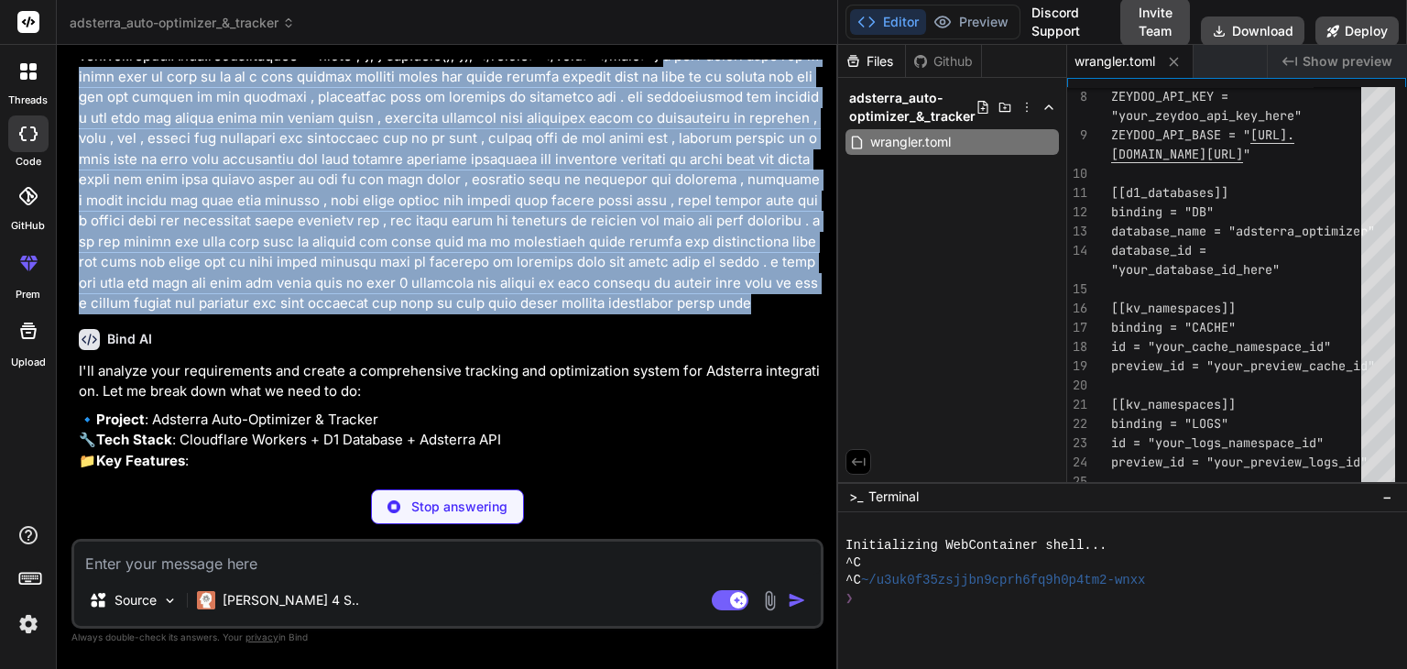
scroll to position [38321, 0]
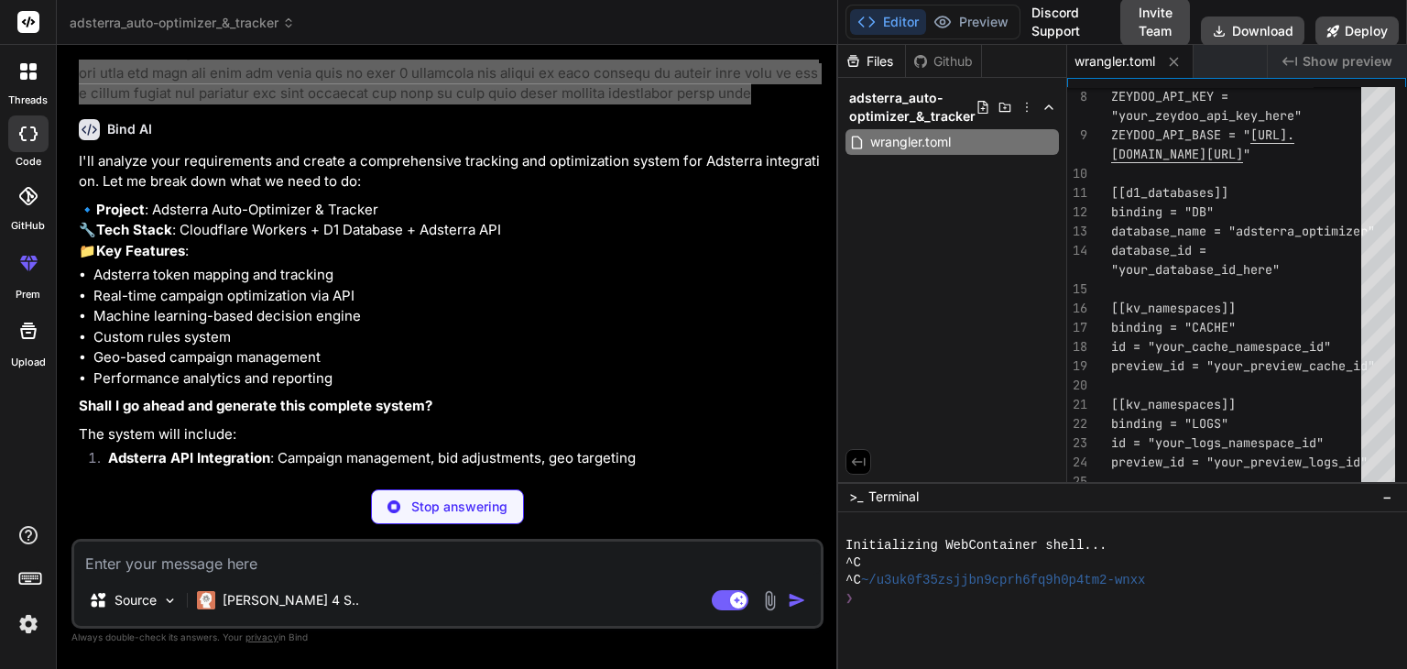
type textarea "x"
type textarea "('show'); } }); </script> </body> </html>`; }"
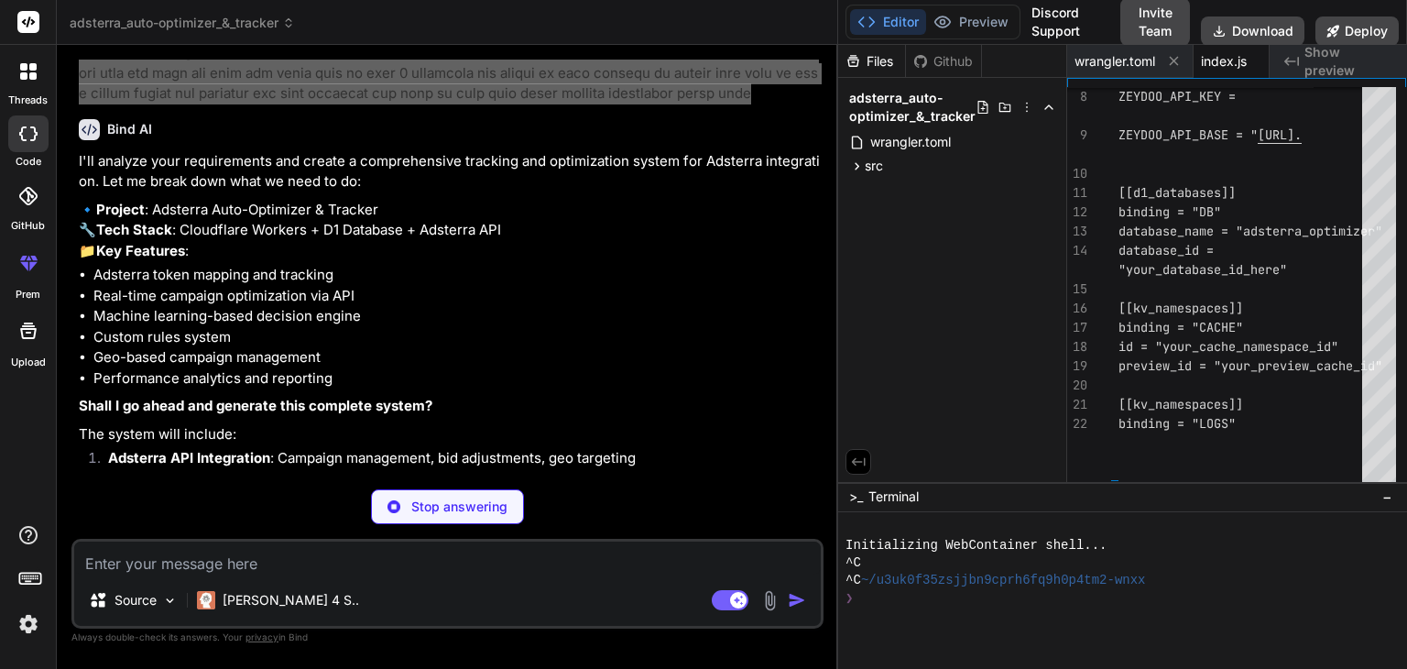
type textarea "x"
type textarea ""machine learning" ] }"
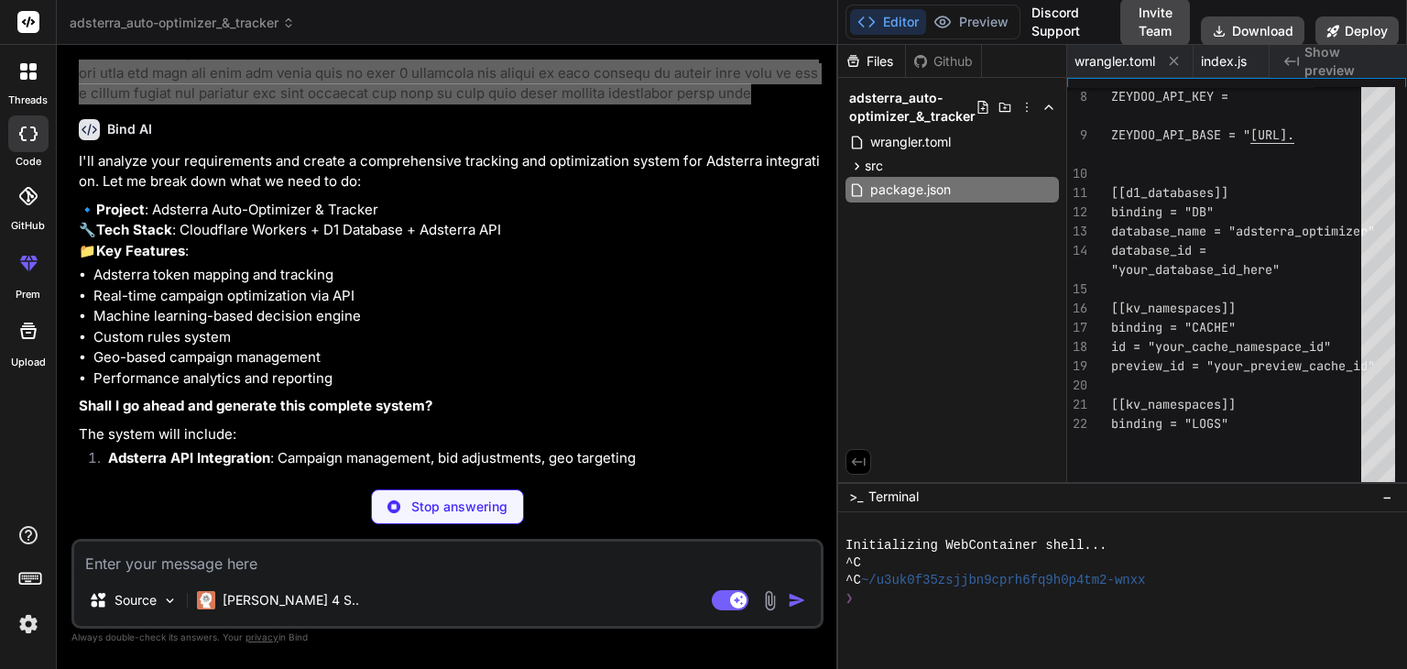
type textarea "x"
type textarea "performance!"
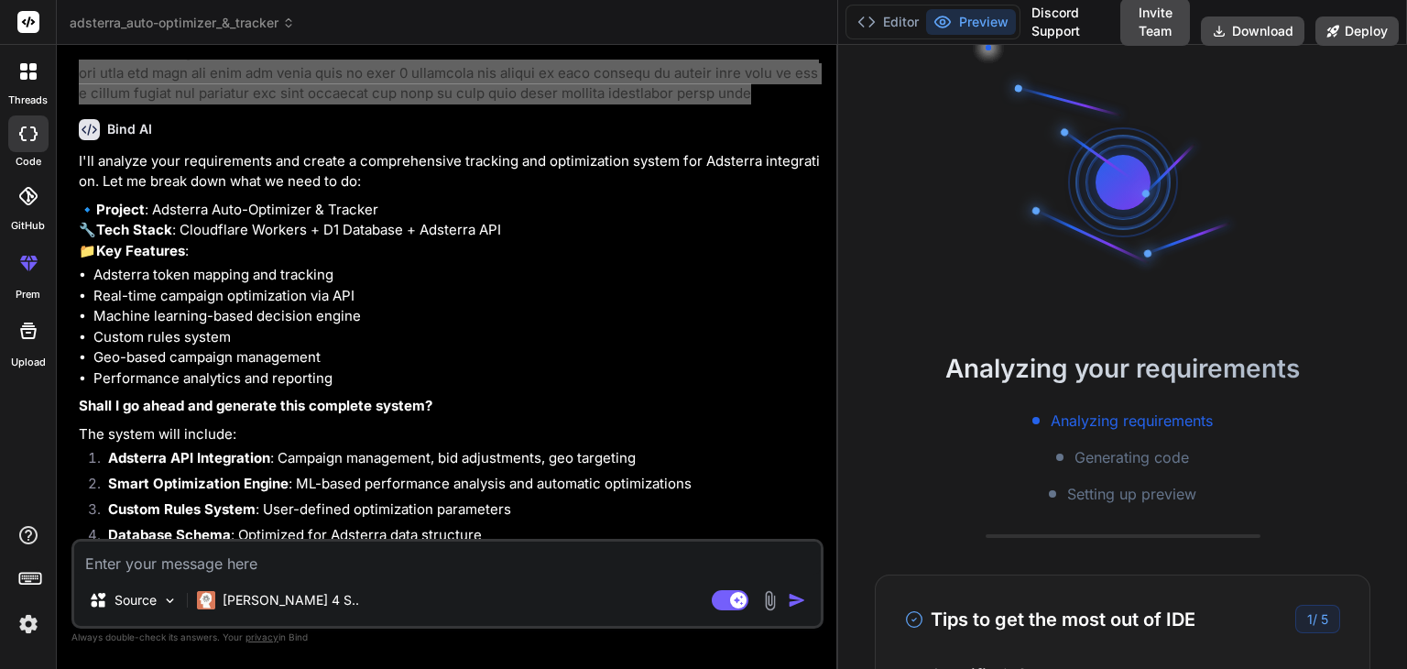
type textarea "x"
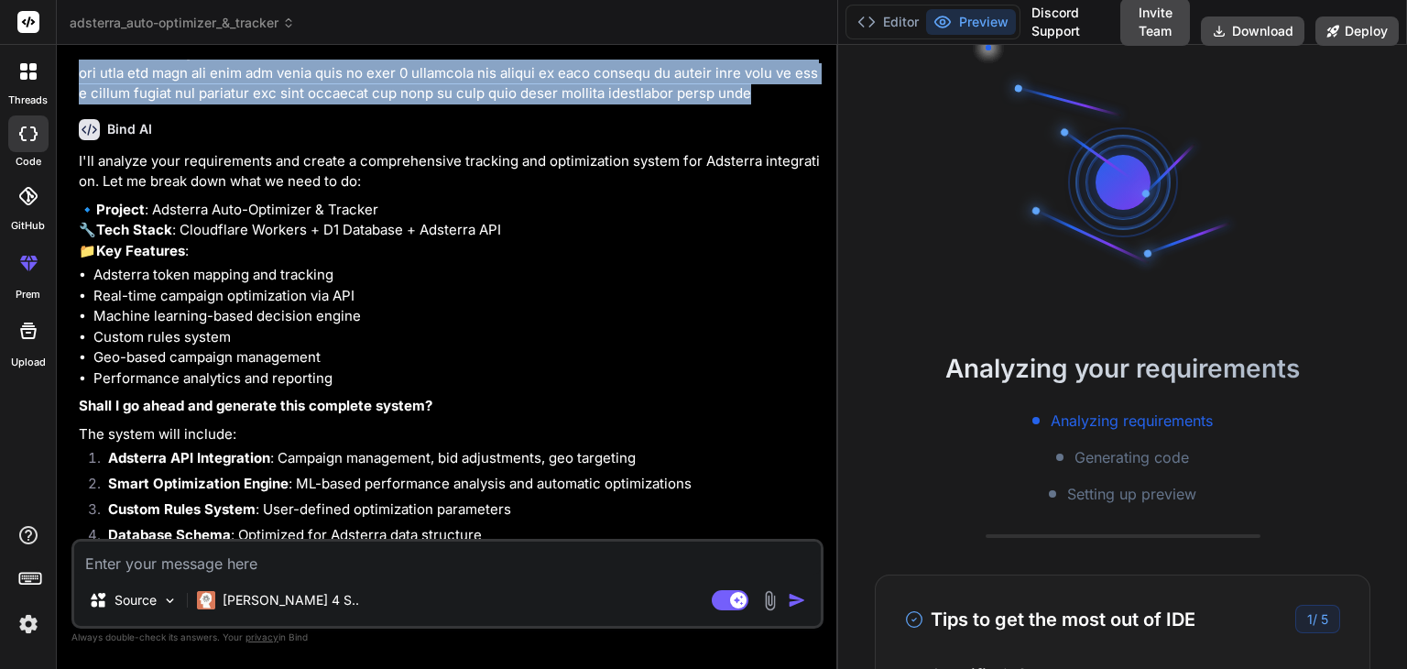
scroll to position [38334, 0]
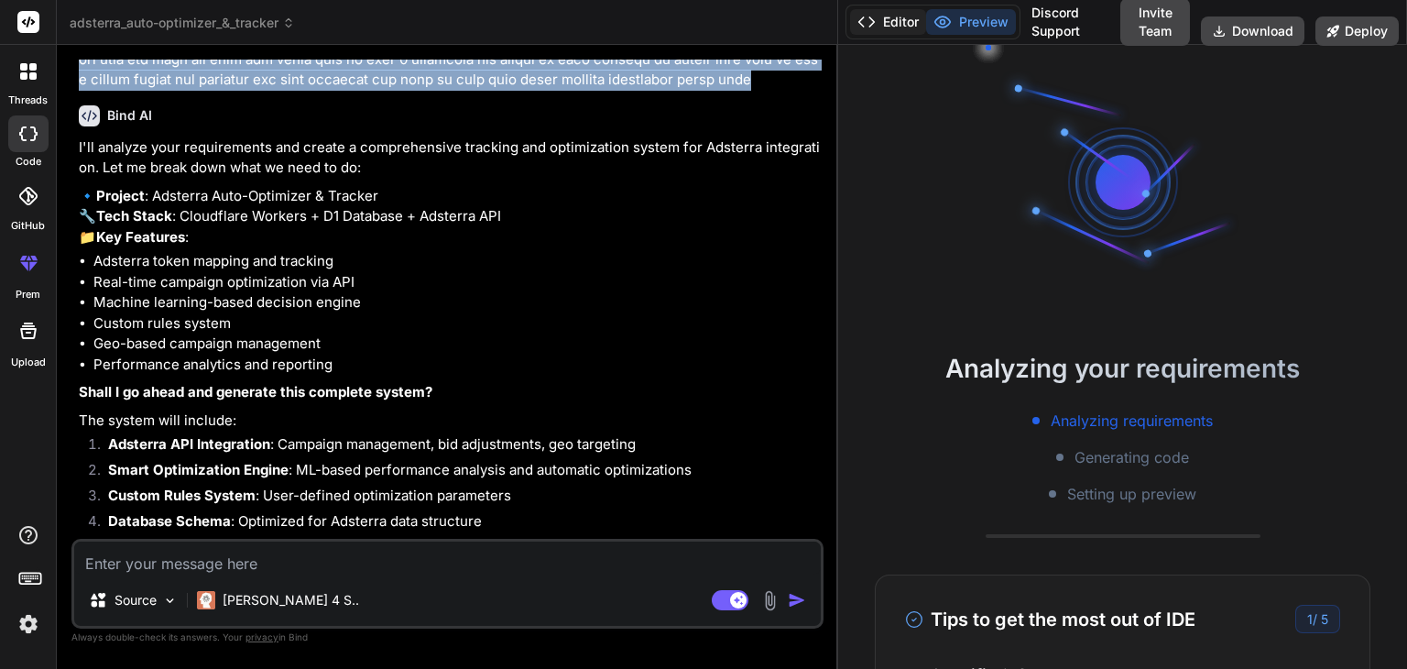
click at [898, 20] on button "Editor" at bounding box center [888, 22] width 76 height 26
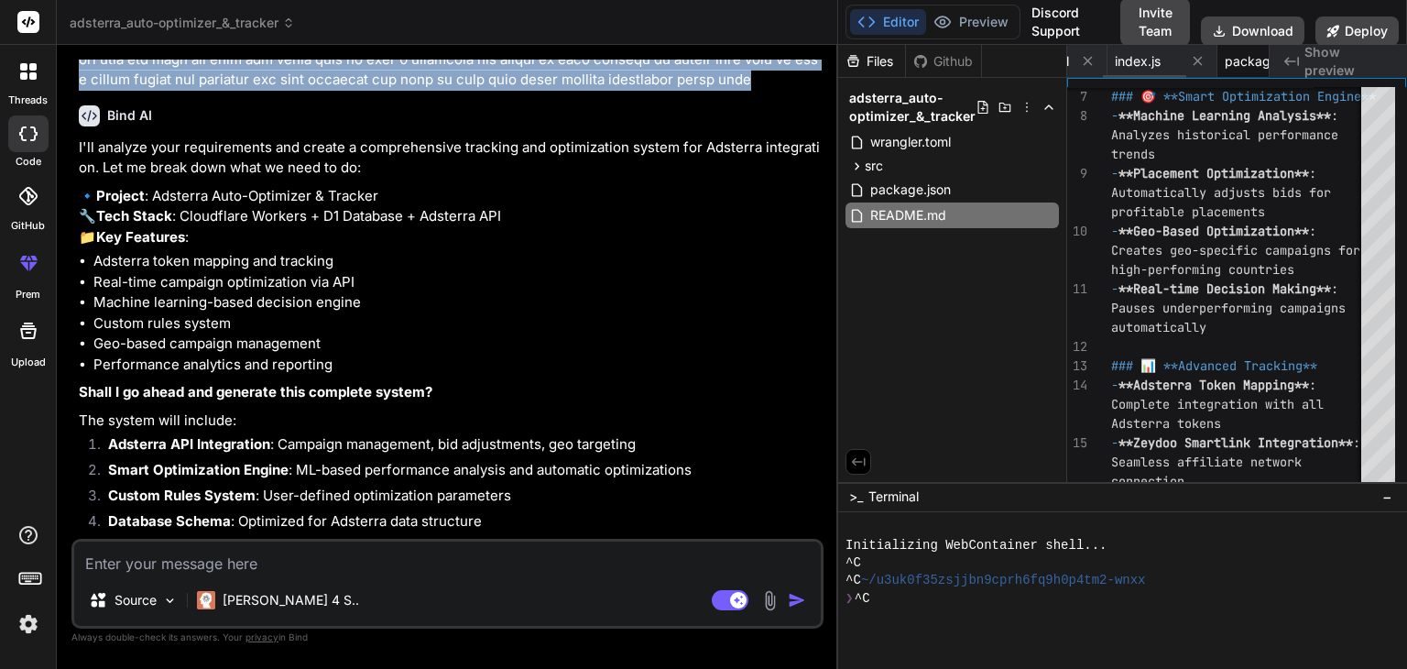
scroll to position [0, 78]
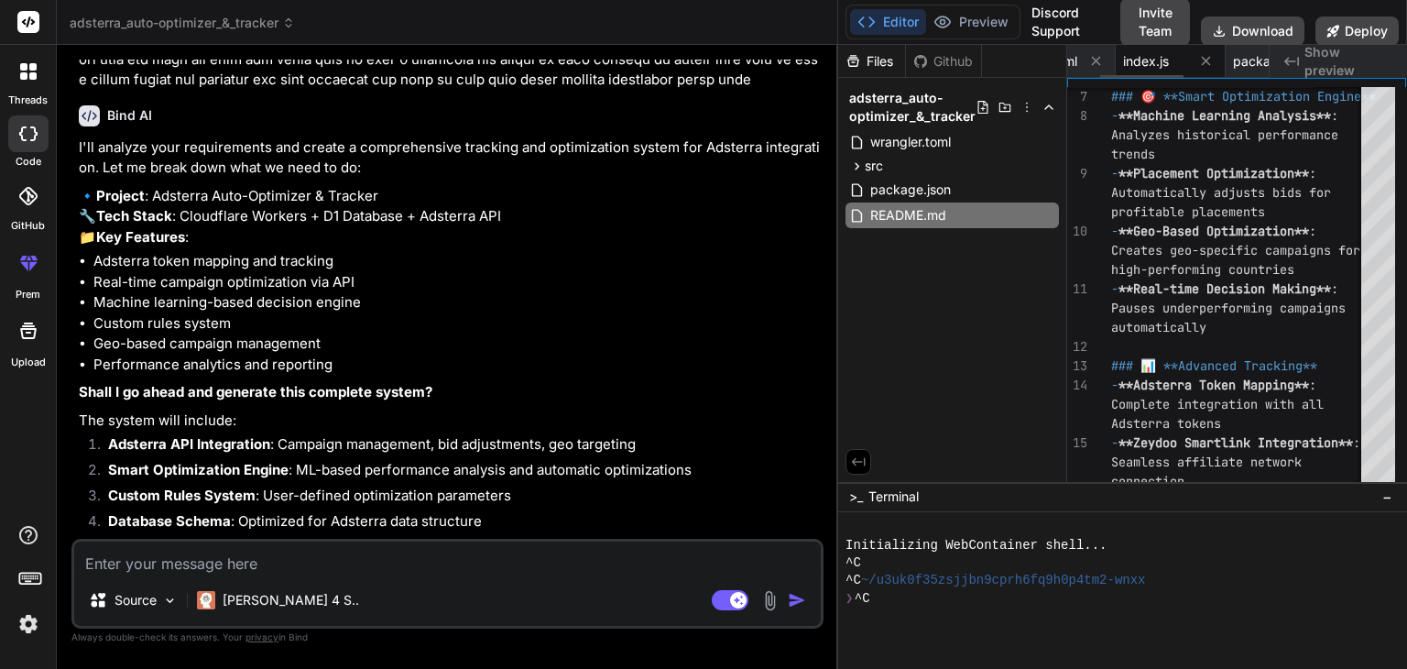
click at [1151, 63] on span "index.js" at bounding box center [1146, 61] width 46 height 18
type textarea "('show'); } }); </script> </body> </html>`; }"
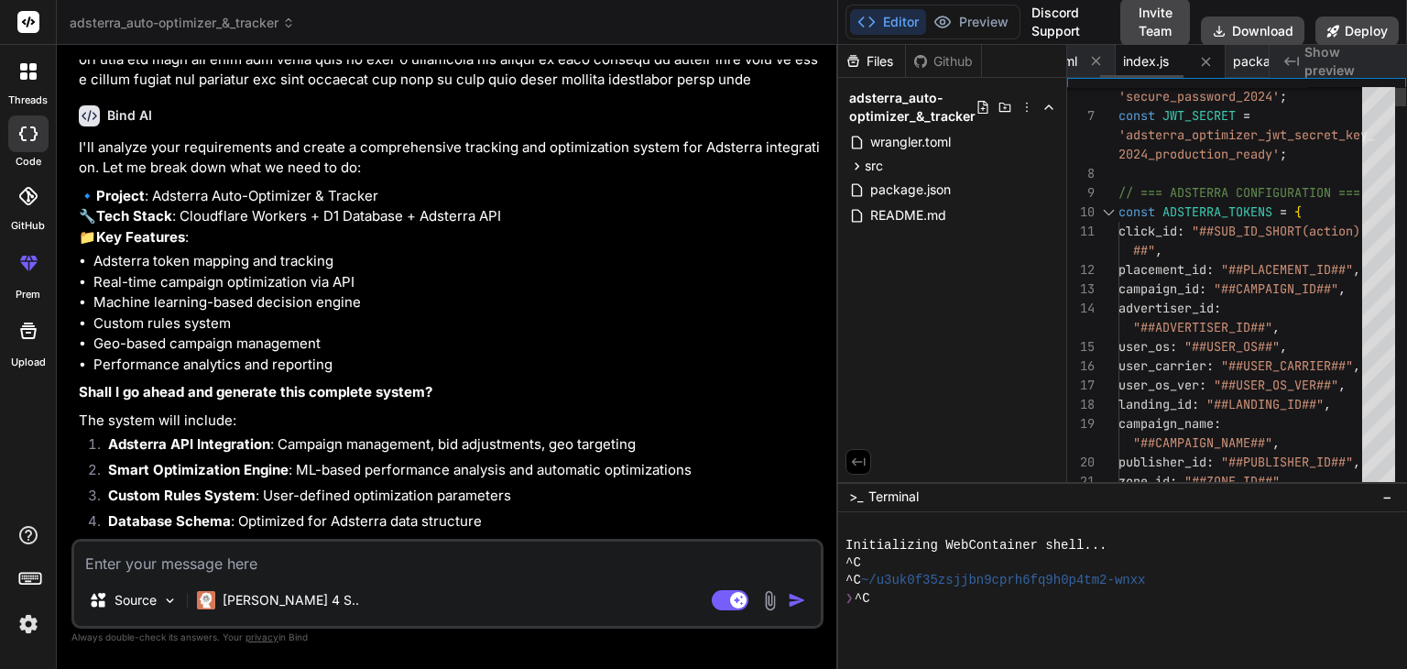
type textarea "x"
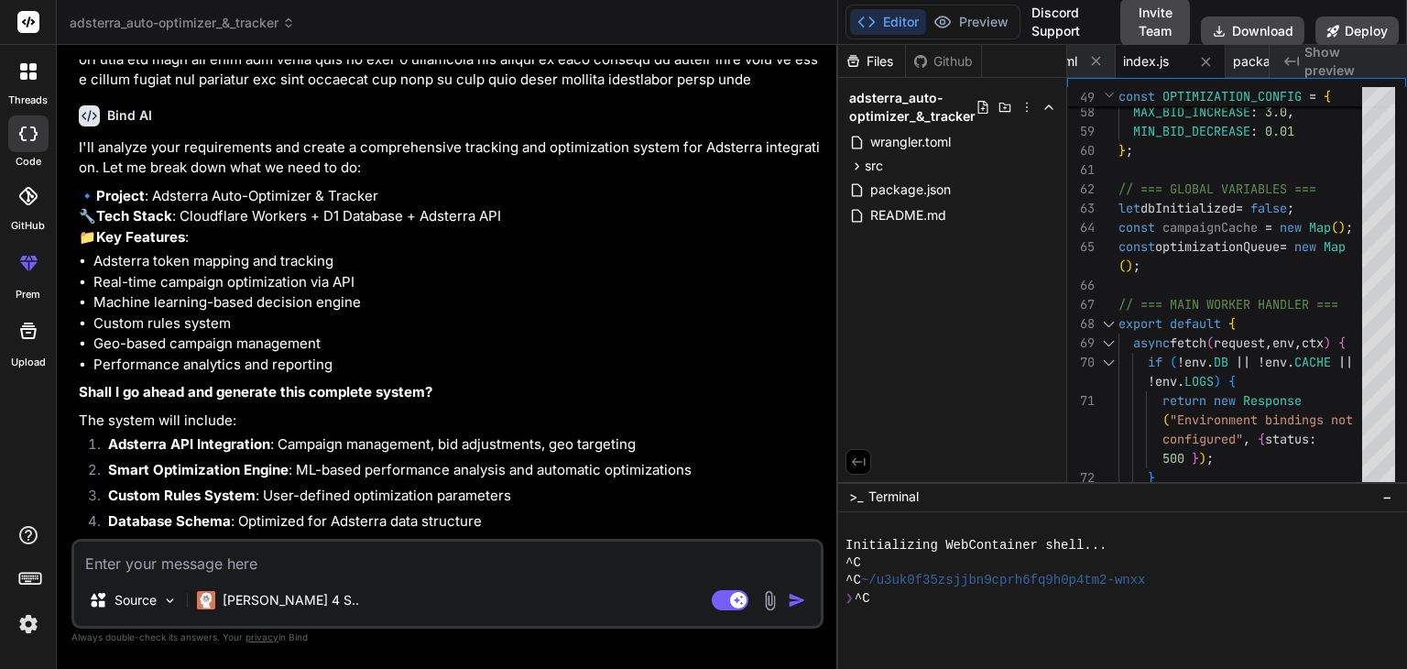
scroll to position [38380, 0]
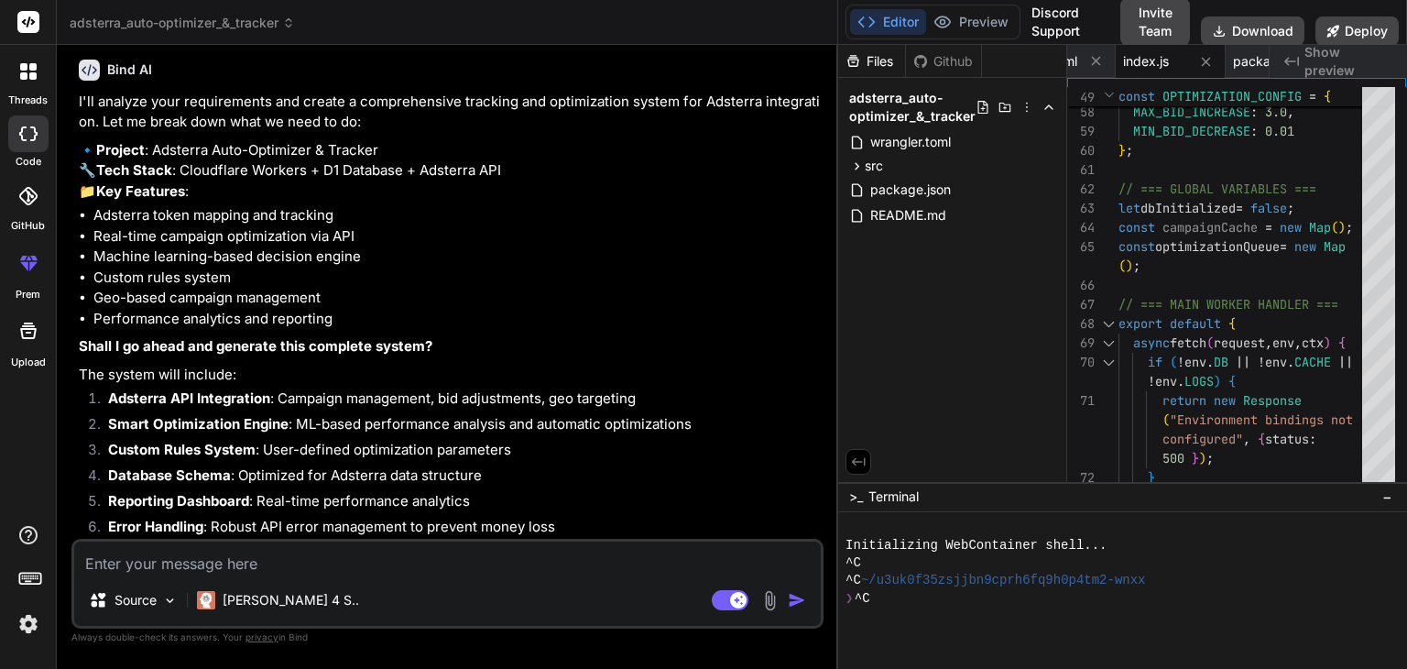
click at [374, 574] on textarea at bounding box center [447, 558] width 747 height 33
paste textarea "i have chnage plan now totaly what we have to do is i have tracker already buil…"
type textarea "i have chnage plan now totaly what we have to do is i have tracker already buil…"
type textarea "x"
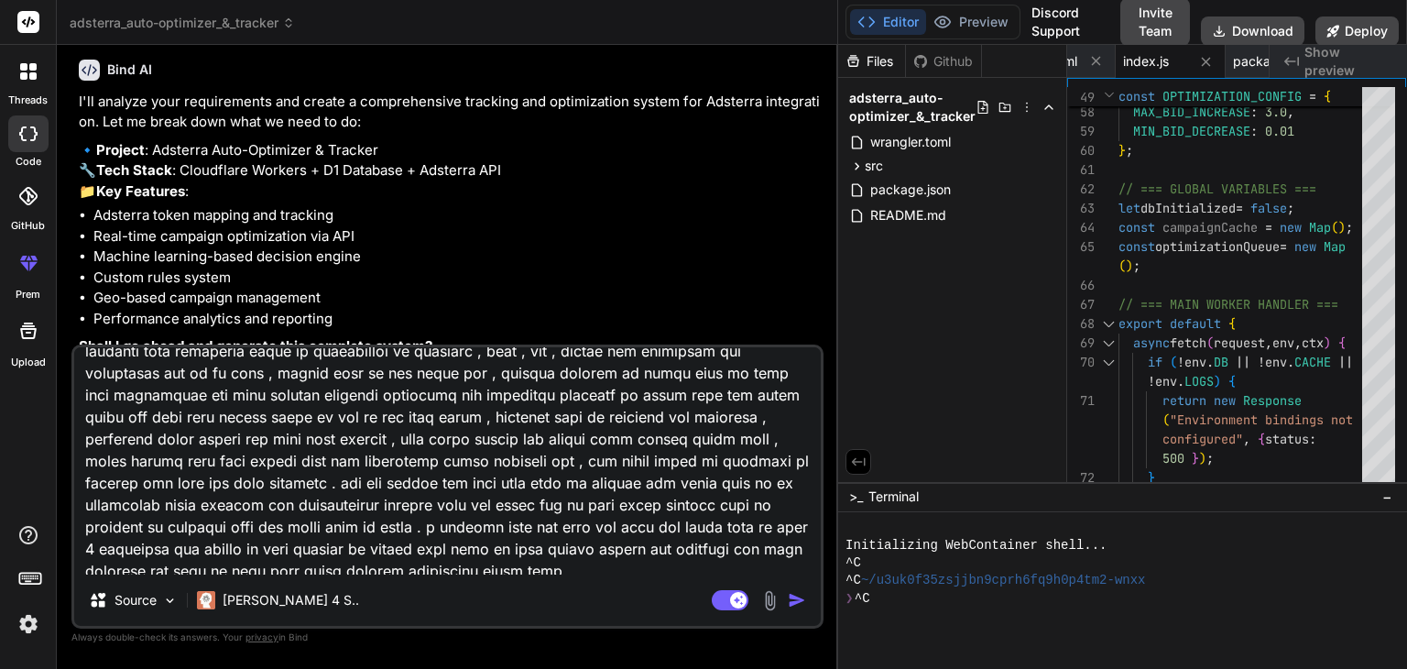
scroll to position [92, 0]
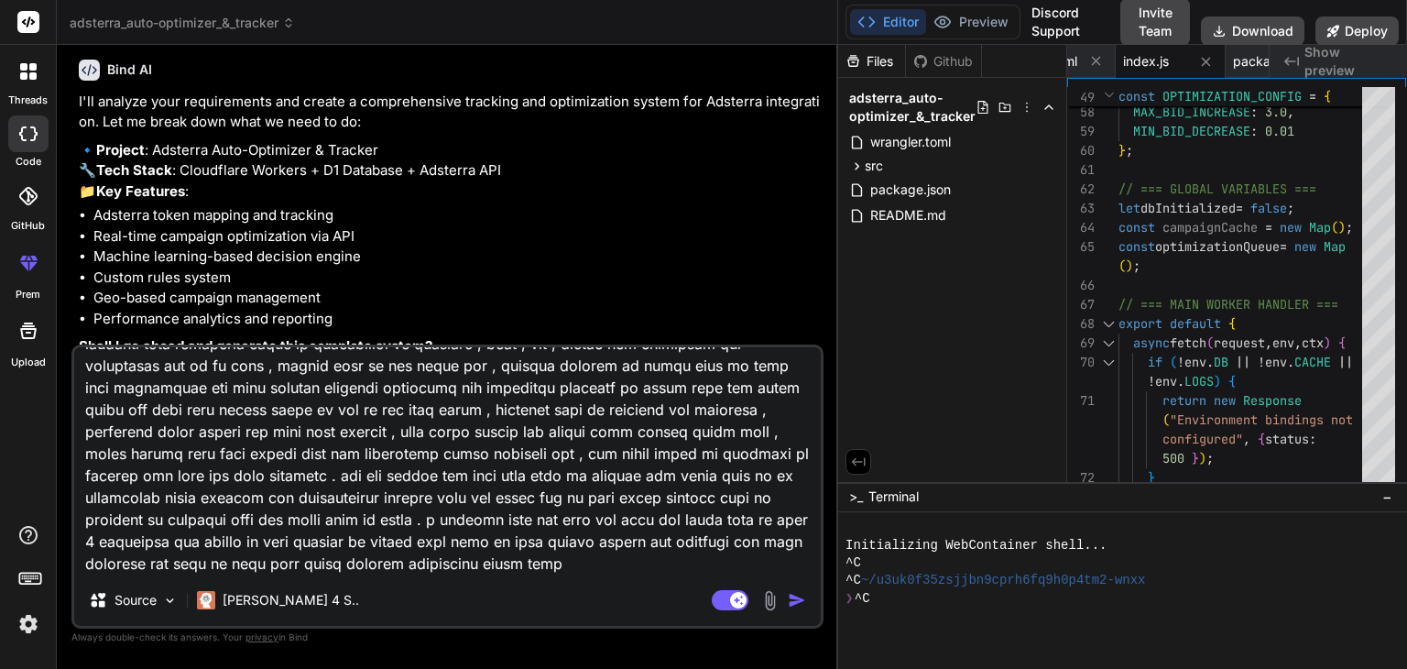
click at [451, 524] on textarea at bounding box center [447, 460] width 747 height 227
type textarea "i have chnage plan now totaly what we have to do is i have tracker already buil…"
type textarea "x"
type textarea "i have chnage plan now totaly what we have to do is i have tracker already buil…"
type textarea "x"
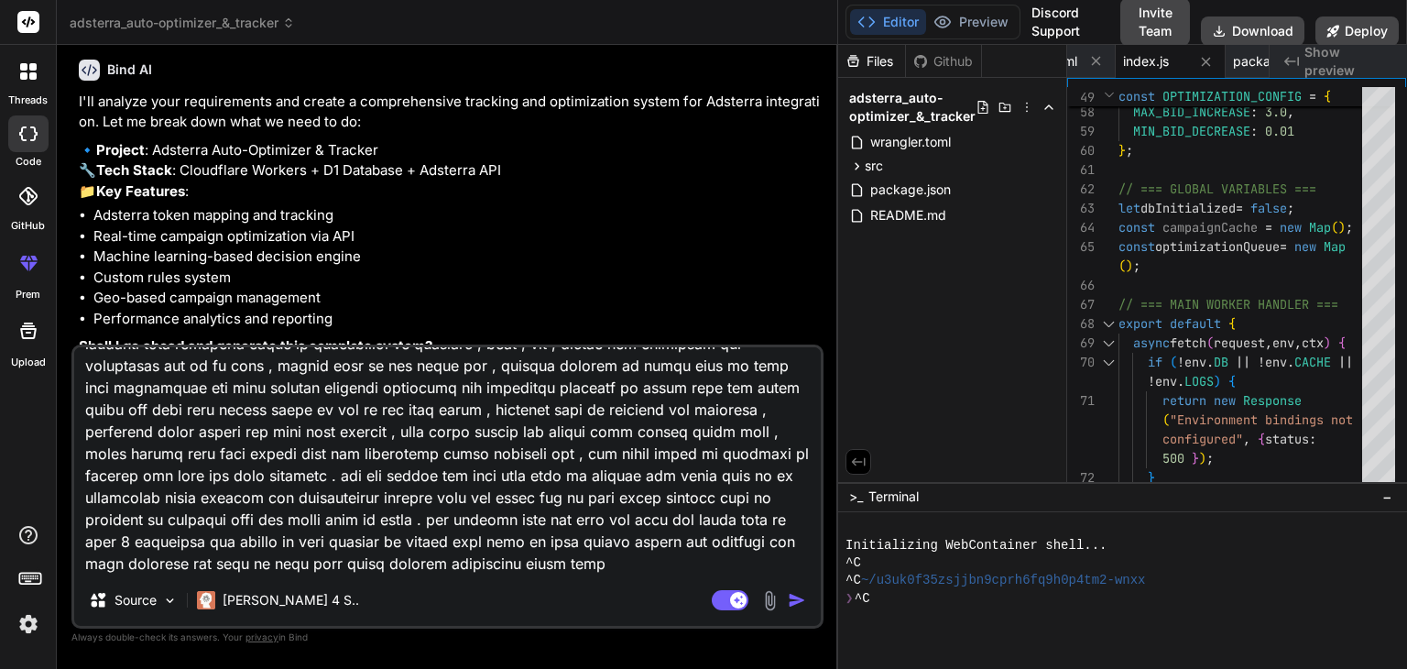
type textarea "i have chnage plan now totaly what we have to do is i have tracker already buil…"
type textarea "x"
type textarea "i have chnage plan now totaly what we have to do is i have tracker already buil…"
type textarea "x"
type textarea "i have chnage plan now totaly what we have to do is i have tracker already buil…"
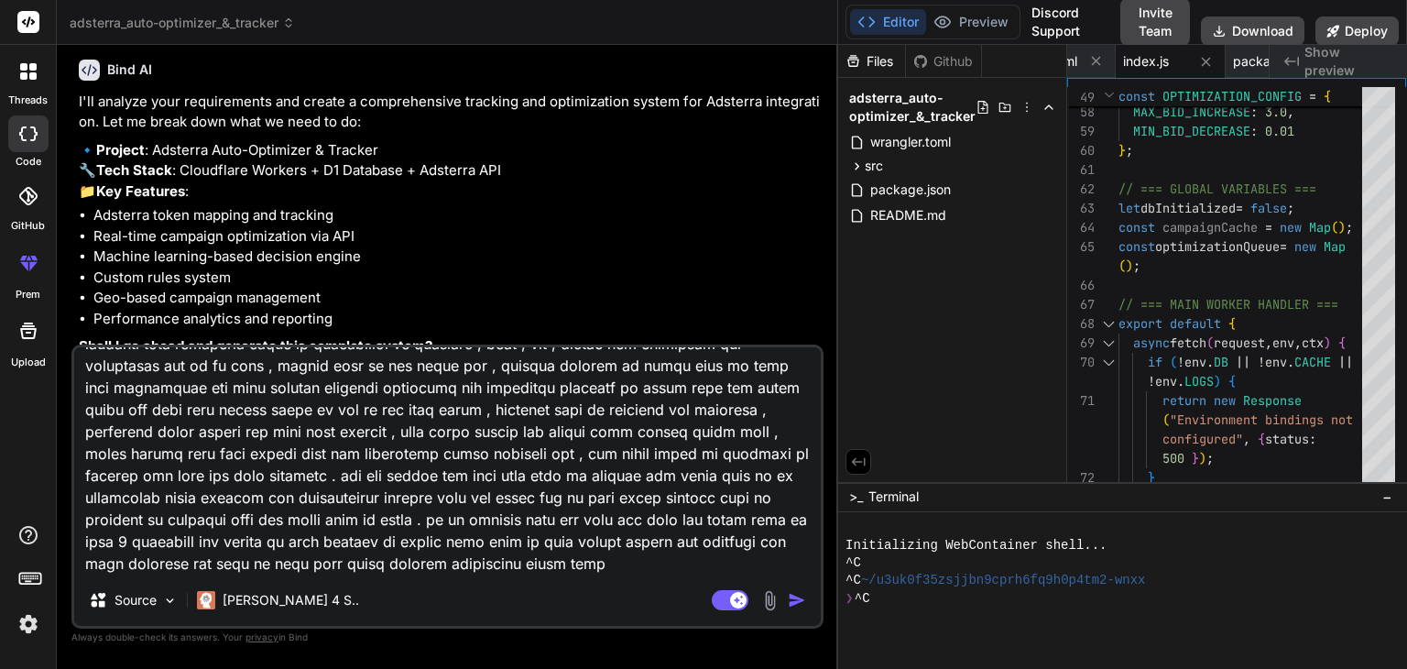
type textarea "x"
type textarea "i have chnage plan now totaly what we have to do is i have tracker already buil…"
type textarea "x"
type textarea "i have chnage plan now totaly what we have to do is i have tracker already buil…"
type textarea "x"
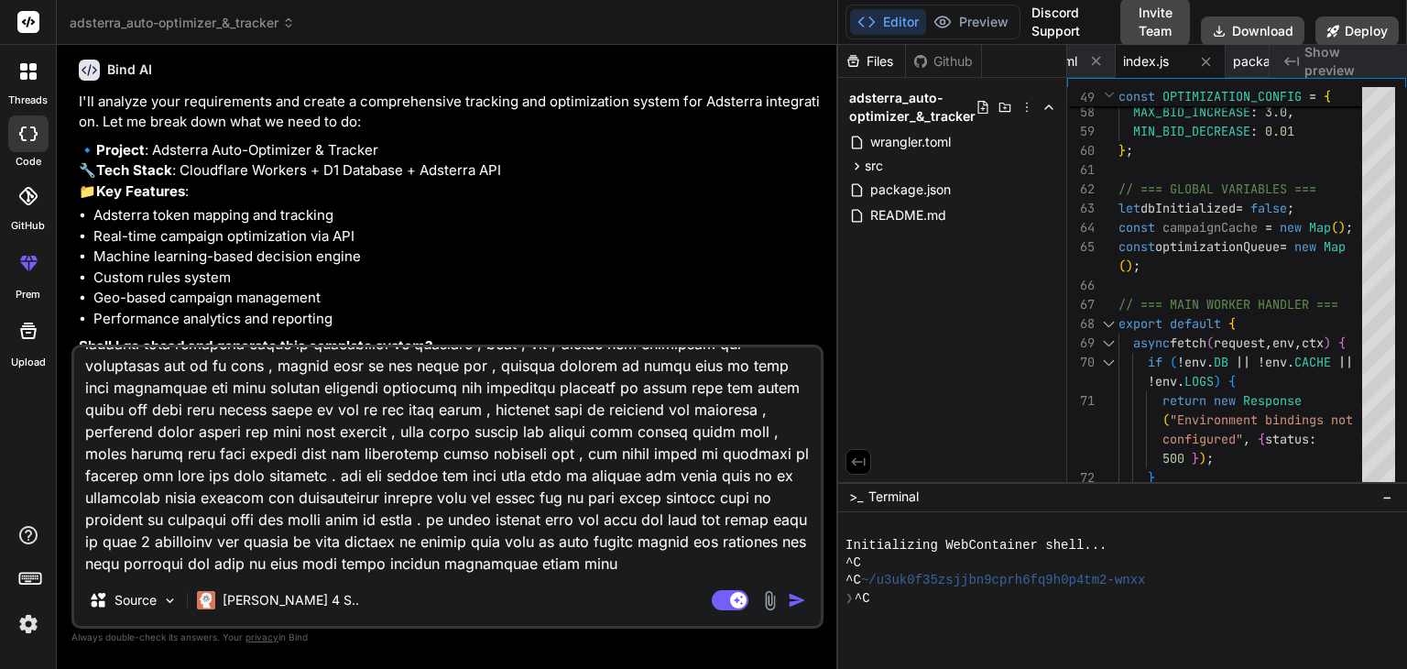
type textarea "i have chnage plan now totaly what we have to do is i have tracker already buil…"
type textarea "x"
type textarea "i have chnage plan now totaly what we have to do is i have tracker already buil…"
type textarea "x"
type textarea "i have chnage plan now totaly what we have to do is i have tracker already buil…"
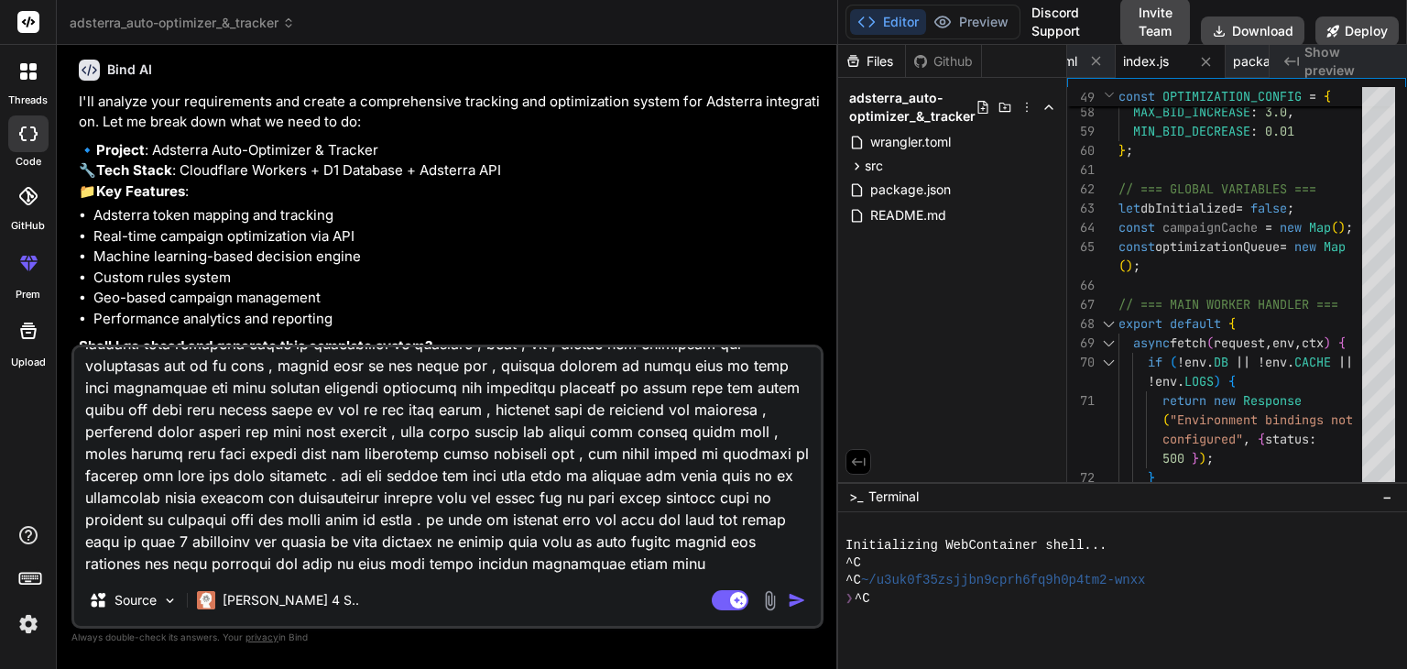
type textarea "x"
type textarea "i have chnage plan now totaly what we have to do is i have tracker already buil…"
type textarea "x"
type textarea "i have chnage plan now totaly what we have to do is i have tracker already buil…"
type textarea "x"
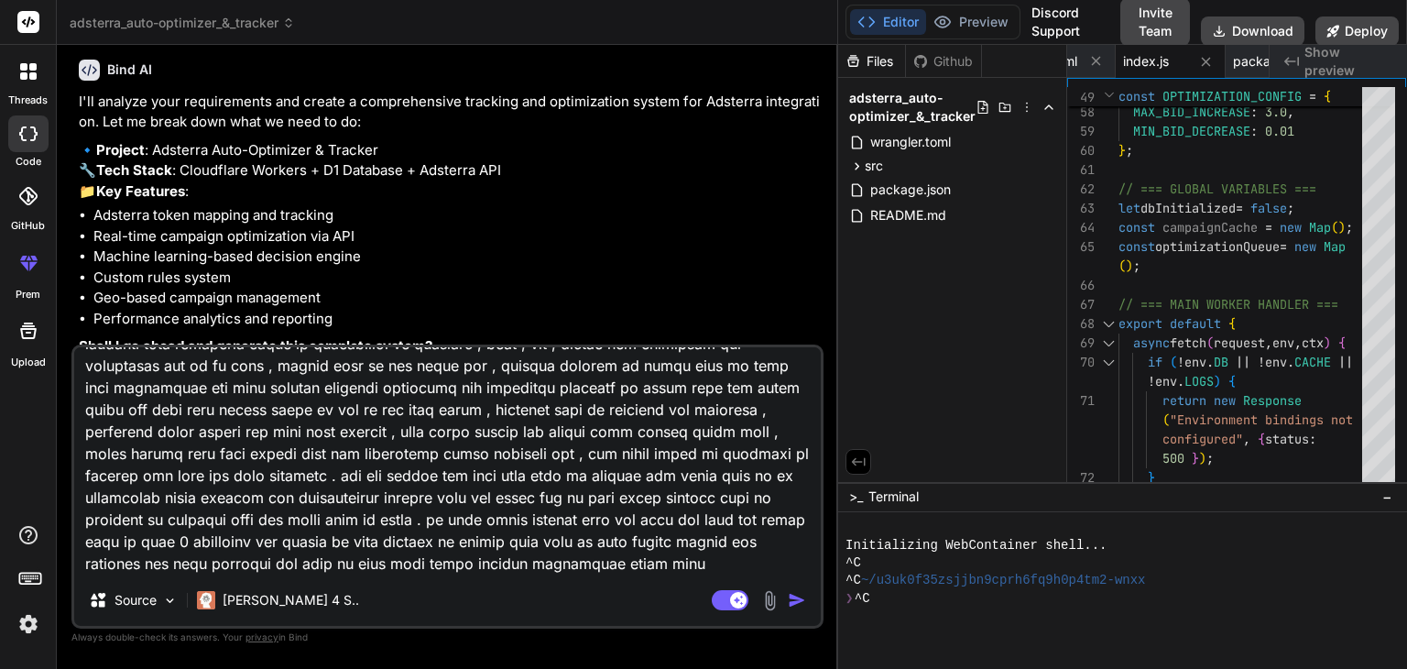
type textarea "i have chnage plan now totaly what we have to do is i have tracker already buil…"
type textarea "x"
type textarea "i have chnage plan now totaly what we have to do is i have tracker already buil…"
type textarea "x"
type textarea "i have chnage plan now totaly what we have to do is i have tracker already buil…"
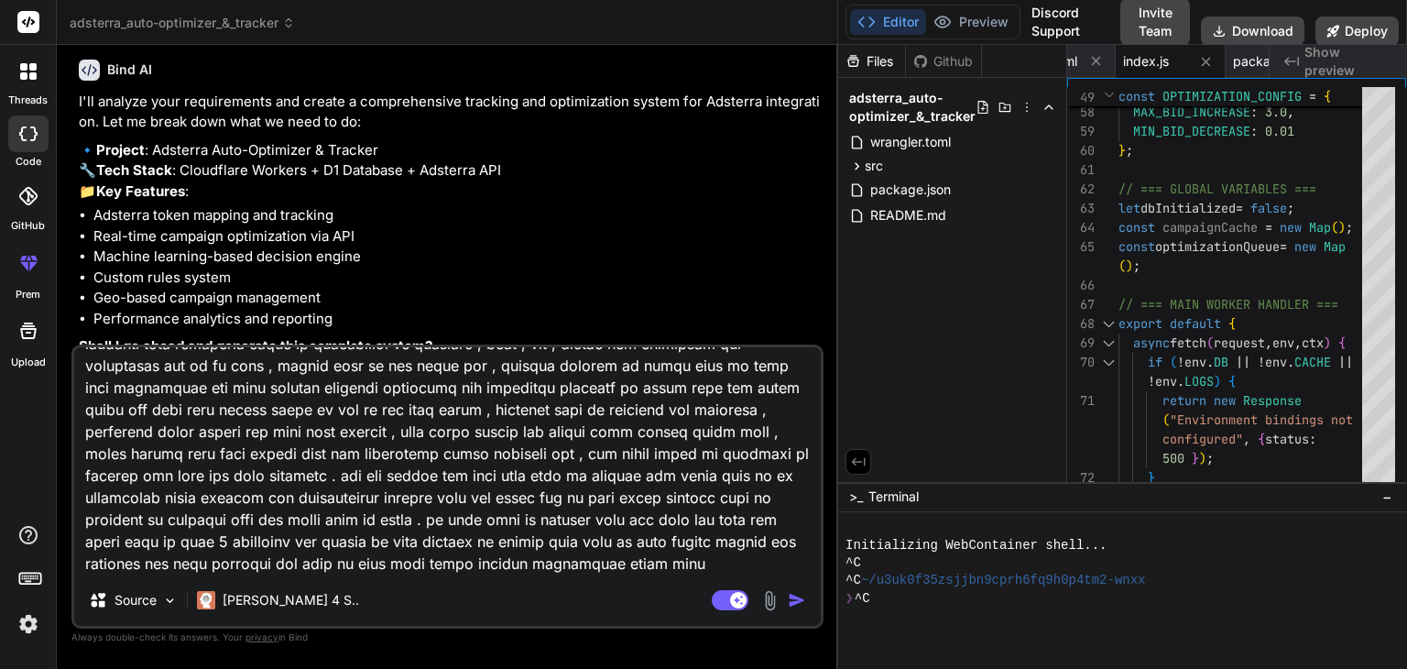
type textarea "x"
type textarea "i have chnage plan now totaly what we have to do is i have tracker already buil…"
type textarea "x"
type textarea "i have chnage plan now totaly what we have to do is i have tracker already buil…"
type textarea "x"
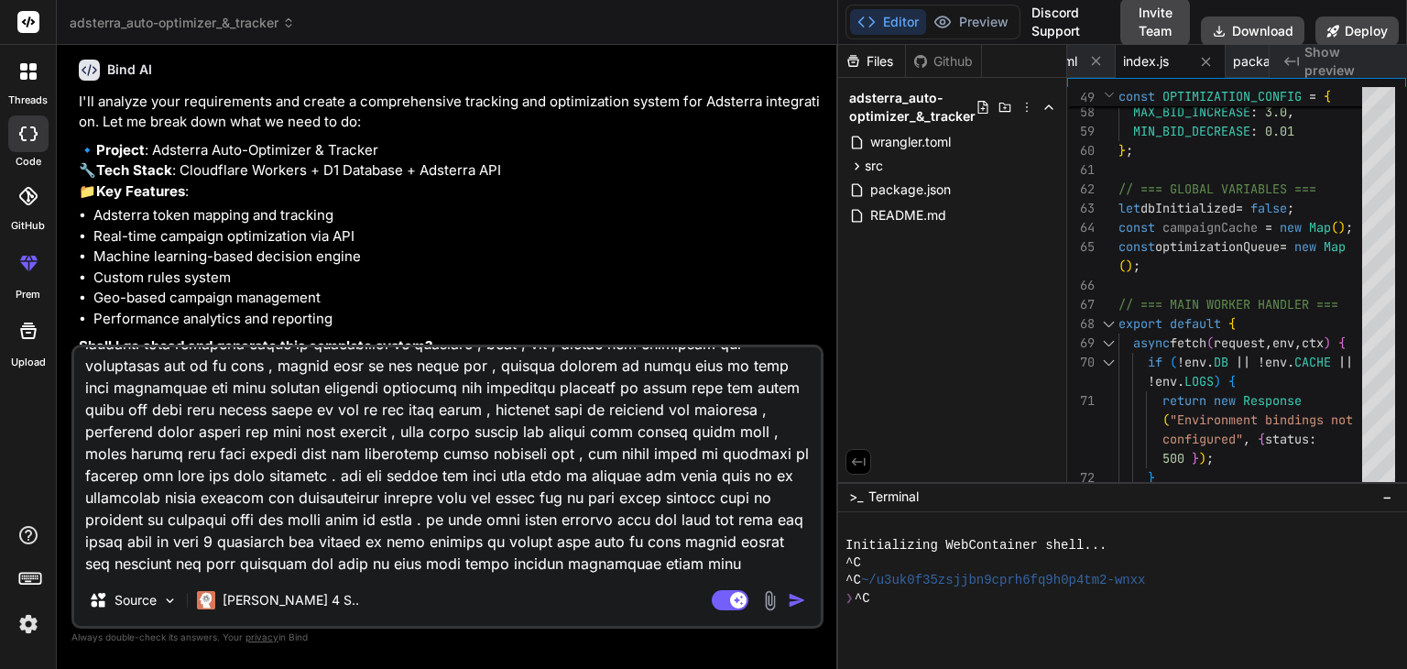
type textarea "i have chnage plan now totaly what we have to do is i have tracker already buil…"
type textarea "x"
type textarea "i have chnage plan now totaly what we have to do is i have tracker already buil…"
type textarea "x"
type textarea "i have chnage plan now totaly what we have to do is i have tracker already buil…"
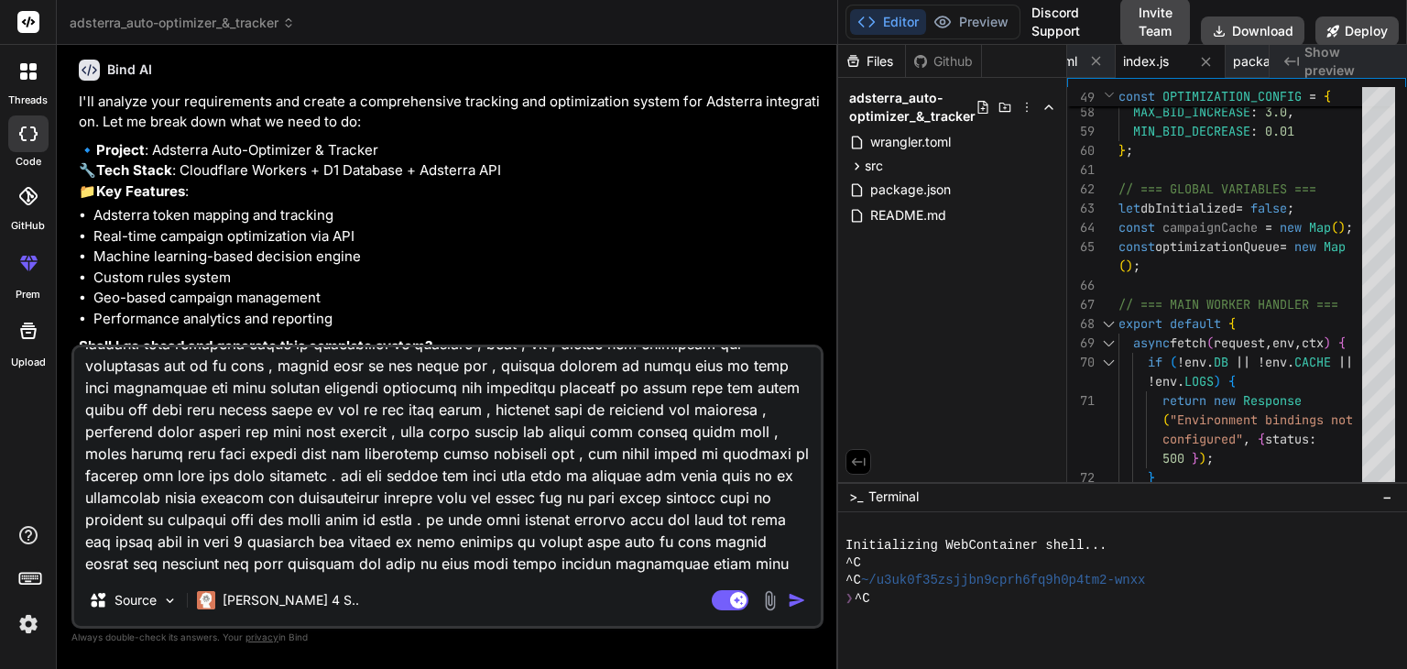
type textarea "x"
type textarea "i have chnage plan now totaly what we have to do is i have tracker already buil…"
type textarea "x"
type textarea "i have chnage plan now totaly what we have to do is i have tracker already buil…"
type textarea "x"
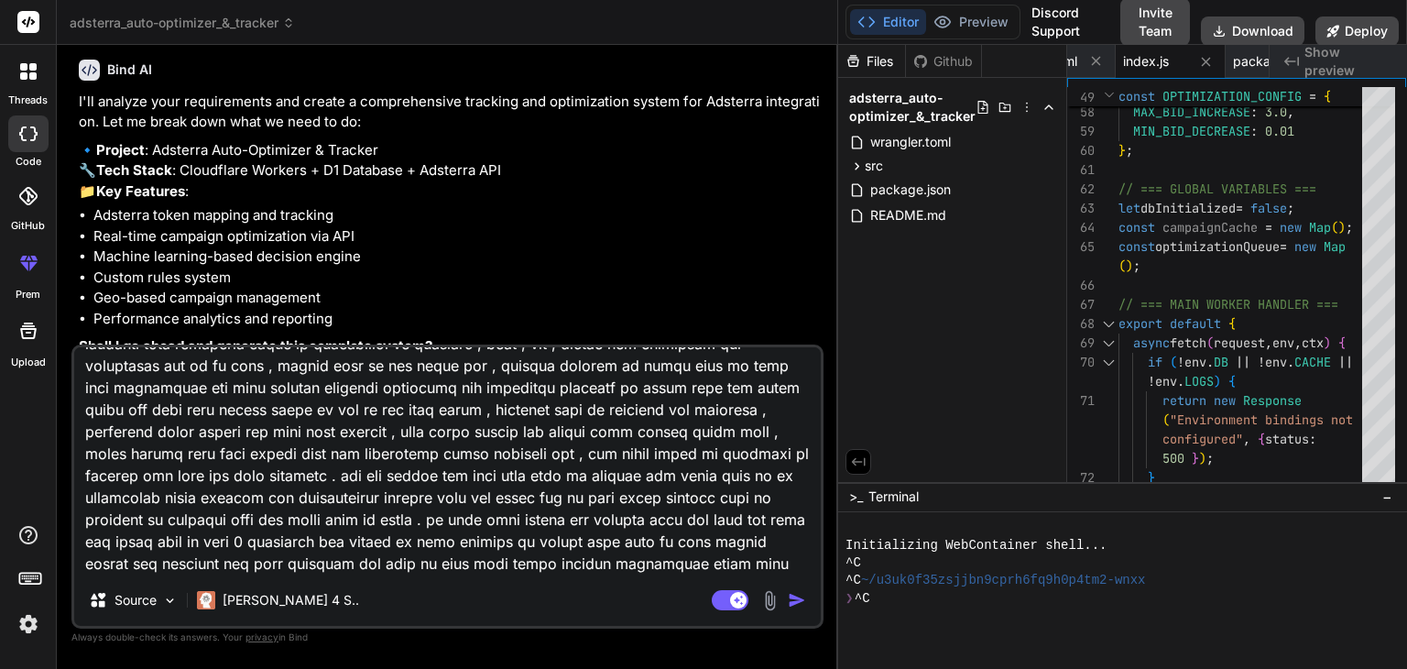
type textarea "i have chnage plan now totaly what we have to do is i have tracker already buil…"
type textarea "x"
type textarea "i have chnage plan now totaly what we have to do is i have tracker already buil…"
type textarea "x"
type textarea "i have chnage plan now totaly what we have to do is i have tracker already buil…"
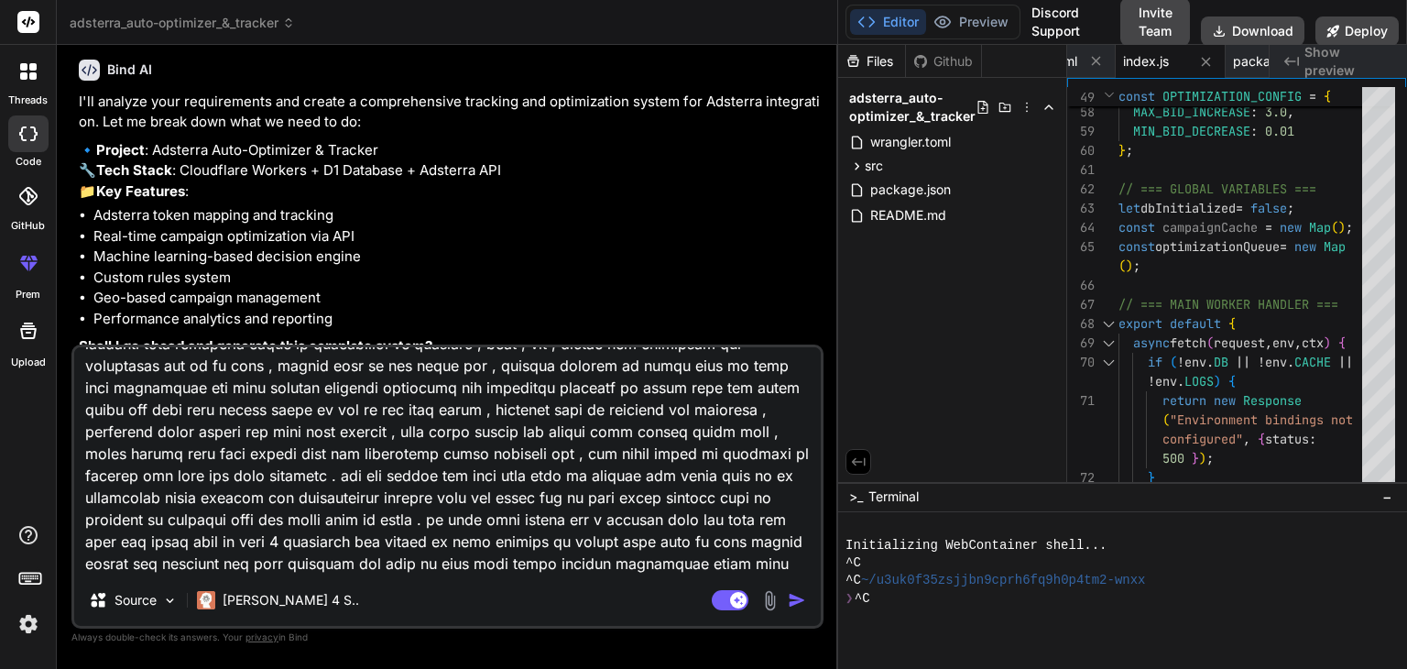
type textarea "x"
type textarea "i have chnage plan now totaly what we have to do is i have tracker already buil…"
type textarea "x"
type textarea "i have chnage plan now totaly what we have to do is i have tracker already buil…"
type textarea "x"
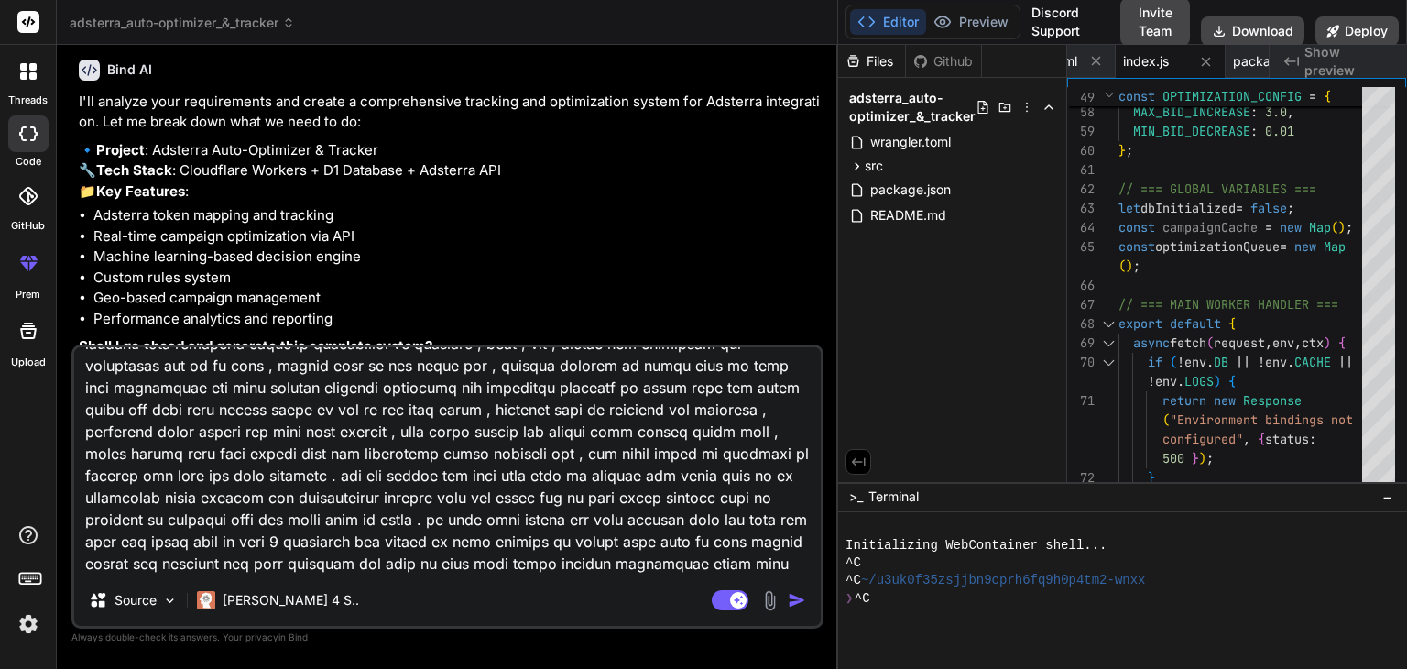
type textarea "i have chnage plan now totaly what we have to do is i have tracker already buil…"
type textarea "x"
type textarea "i have chnage plan now totaly what we have to do is i have tracker already buil…"
type textarea "x"
type textarea "i have chnage plan now totaly what we have to do is i have tracker already buil…"
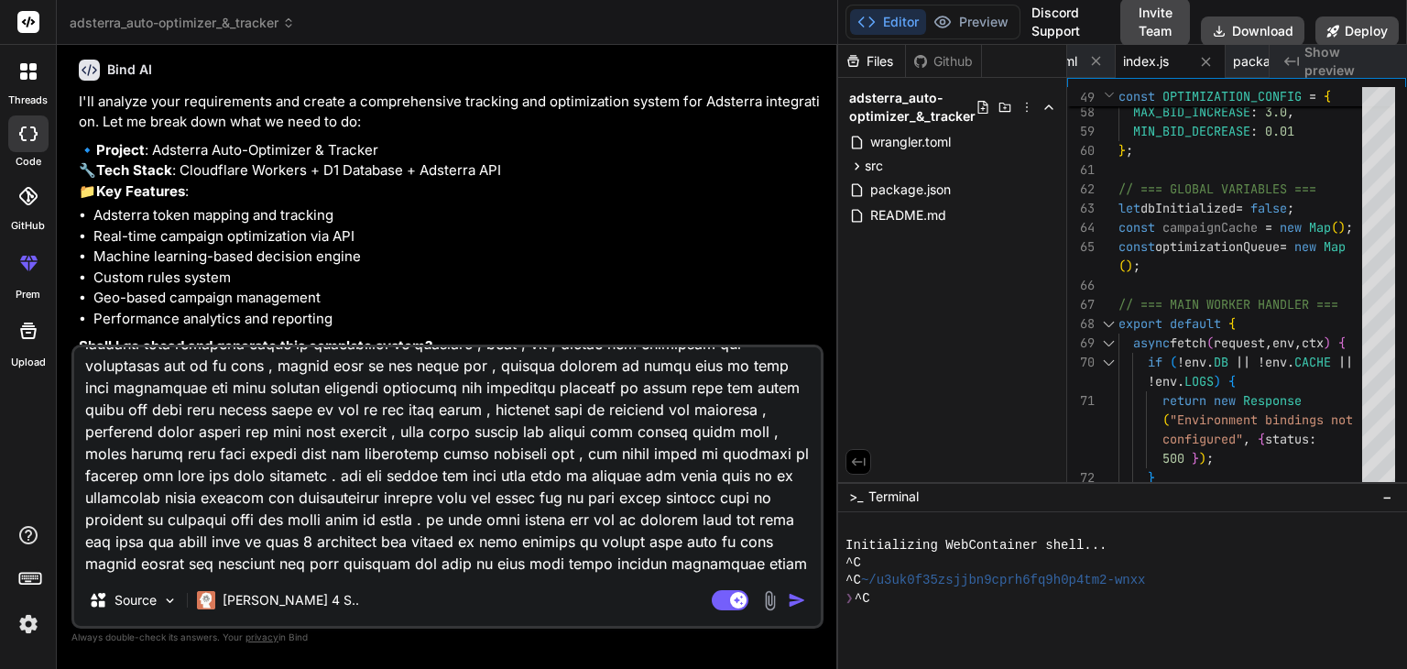
type textarea "x"
type textarea "i have chnage plan now totaly what we have to do is i have tracker already buil…"
type textarea "x"
type textarea "i have chnage plan now totaly what we have to do is i have tracker already buil…"
type textarea "x"
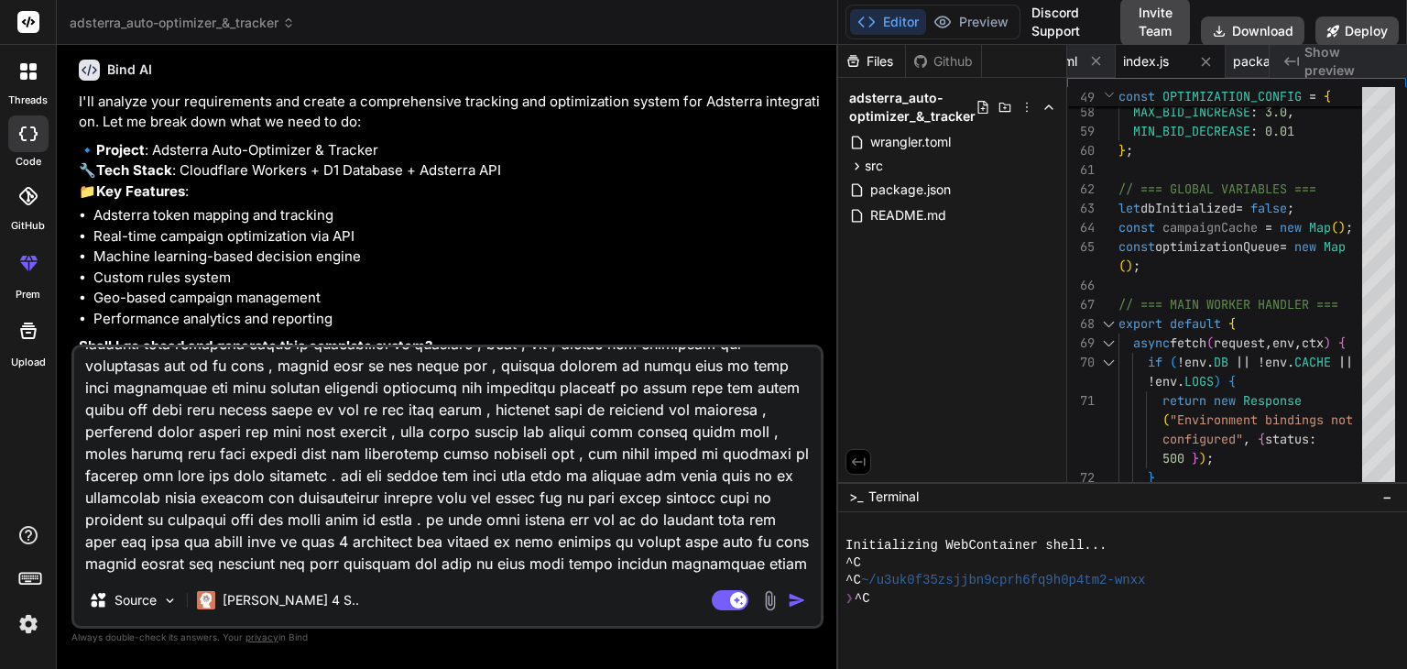
type textarea "i have chnage plan now totaly what we have to do is i have tracker already buil…"
type textarea "x"
type textarea "i have chnage plan now totaly what we have to do is i have tracker already buil…"
type textarea "x"
type textarea "i have chnage plan now totaly what we have to do is i have tracker already buil…"
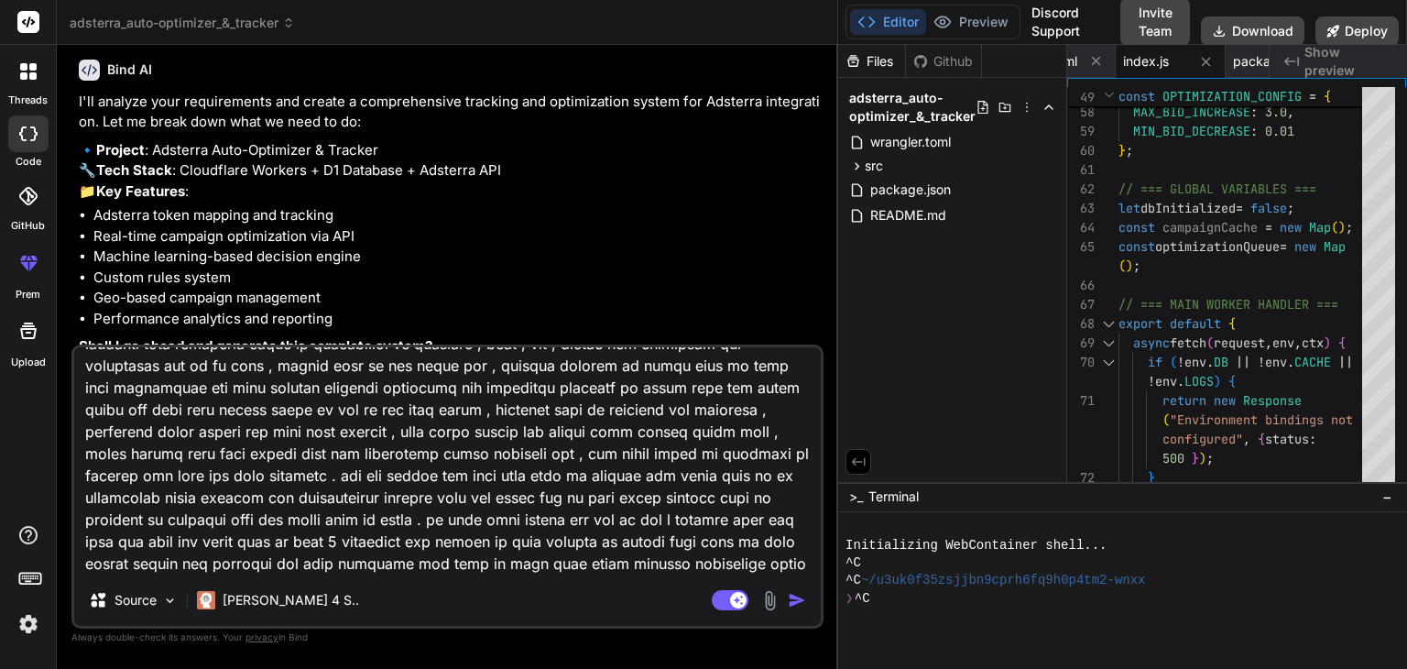
type textarea "x"
type textarea "i have chnage plan now totaly what we have to do is i have tracker already buil…"
type textarea "x"
type textarea "i have chnage plan now totaly what we have to do is i have tracker already buil…"
type textarea "x"
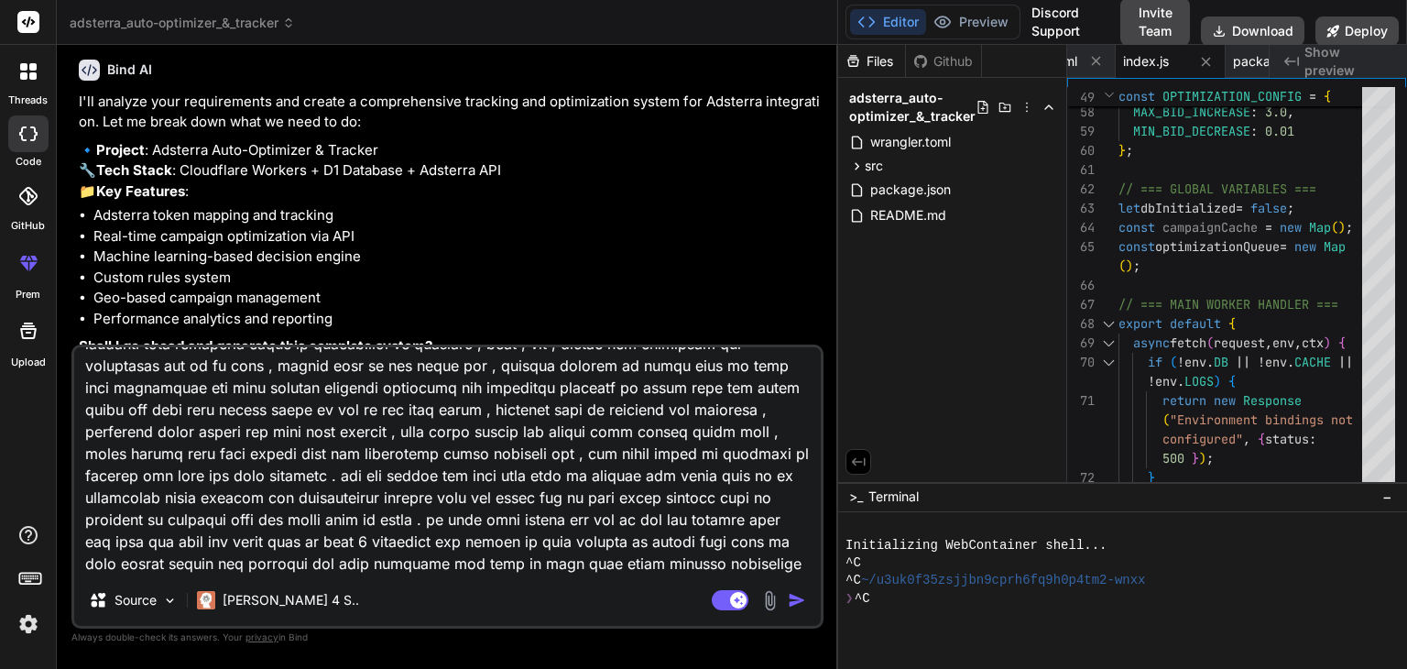
type textarea "i have chnage plan now totaly what we have to do is i have tracker already buil…"
type textarea "x"
type textarea "i have chnage plan now totaly what we have to do is i have tracker already buil…"
type textarea "x"
type textarea "i have chnage plan now totaly what we have to do is i have tracker already buil…"
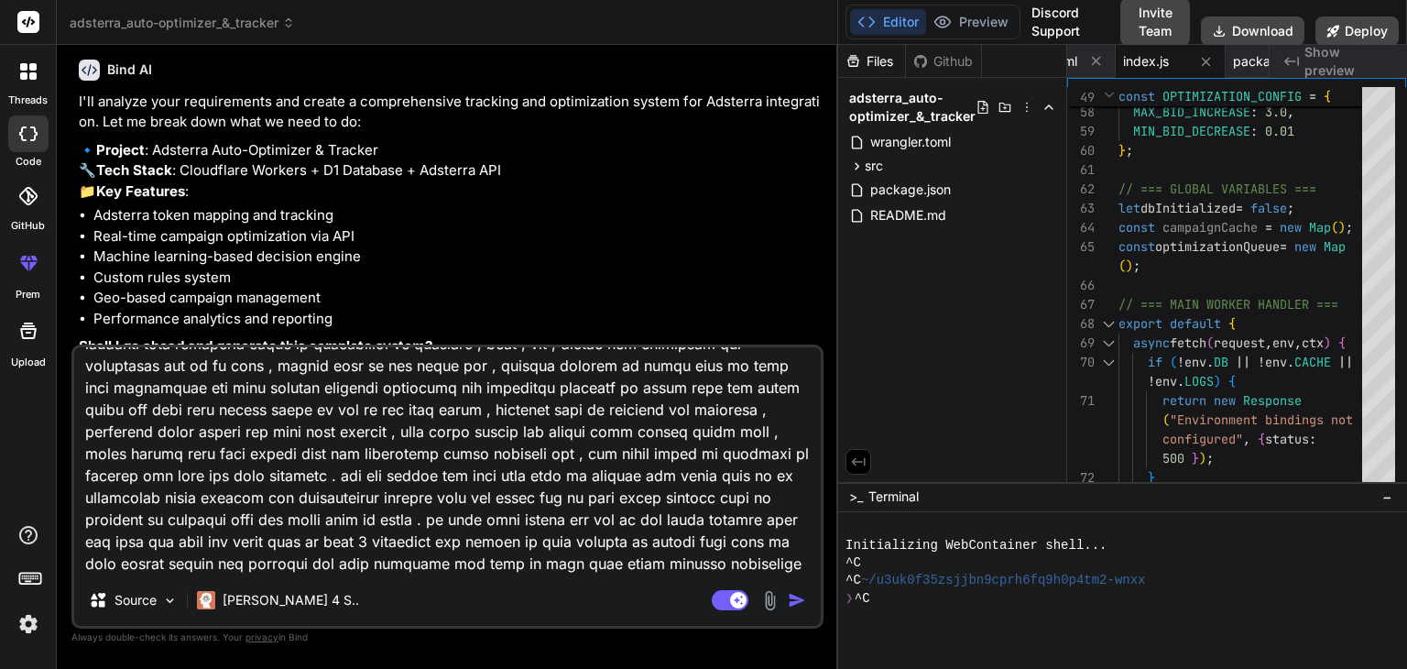
type textarea "x"
type textarea "i have chnage plan now totaly what we have to do is i have tracker already buil…"
type textarea "x"
type textarea "i have chnage plan now totaly what we have to do is i have tracker already buil…"
type textarea "x"
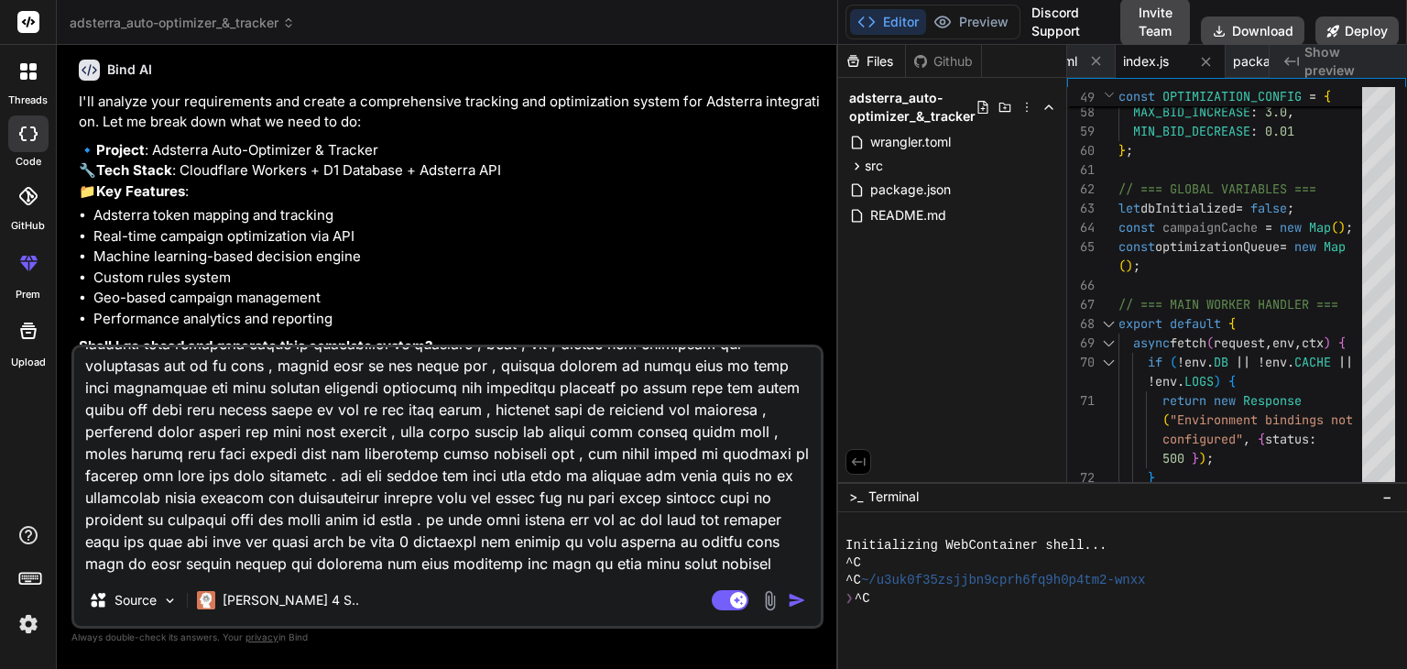
type textarea "i have chnage plan now totaly what we have to do is i have tracker already buil…"
type textarea "x"
type textarea "i have chnage plan now totaly what we have to do is i have tracker already buil…"
type textarea "x"
type textarea "i have chnage plan now totaly what we have to do is i have tracker already buil…"
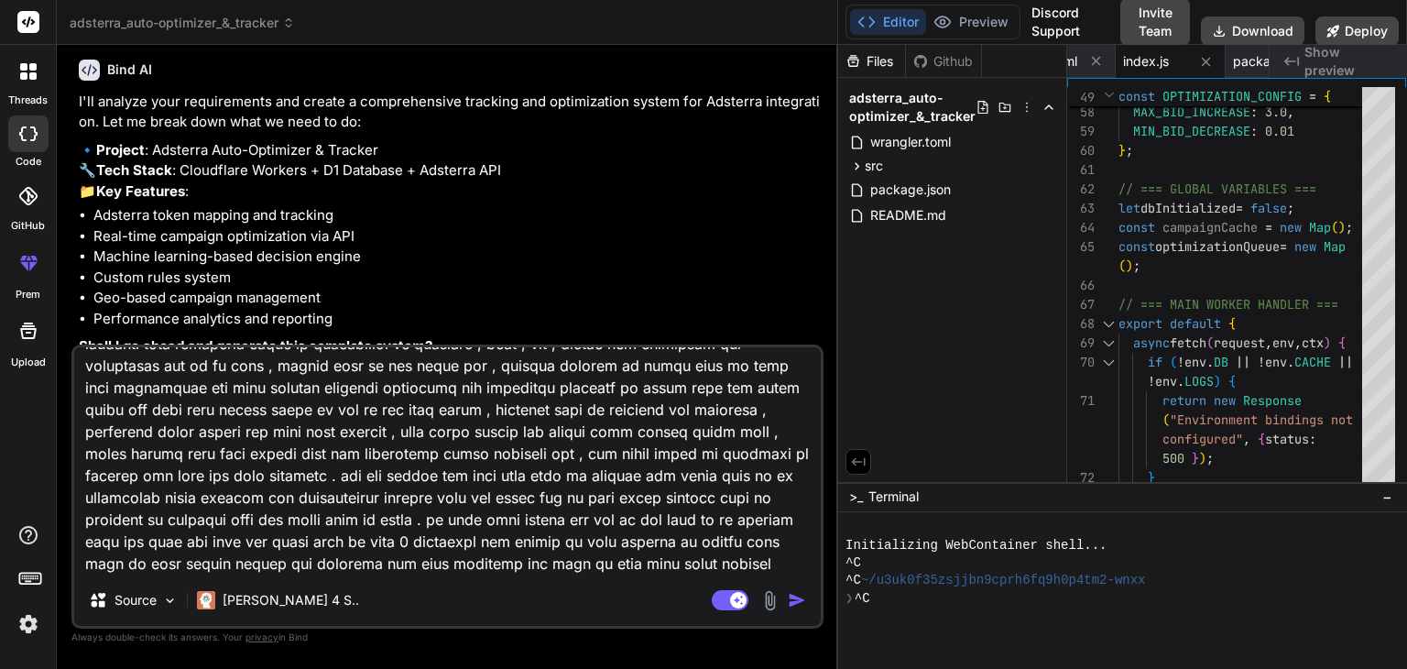
type textarea "x"
type textarea "i have chnage plan now totaly what we have to do is i have tracker already buil…"
type textarea "x"
type textarea "i have chnage plan now totaly what we have to do is i have tracker already buil…"
type textarea "x"
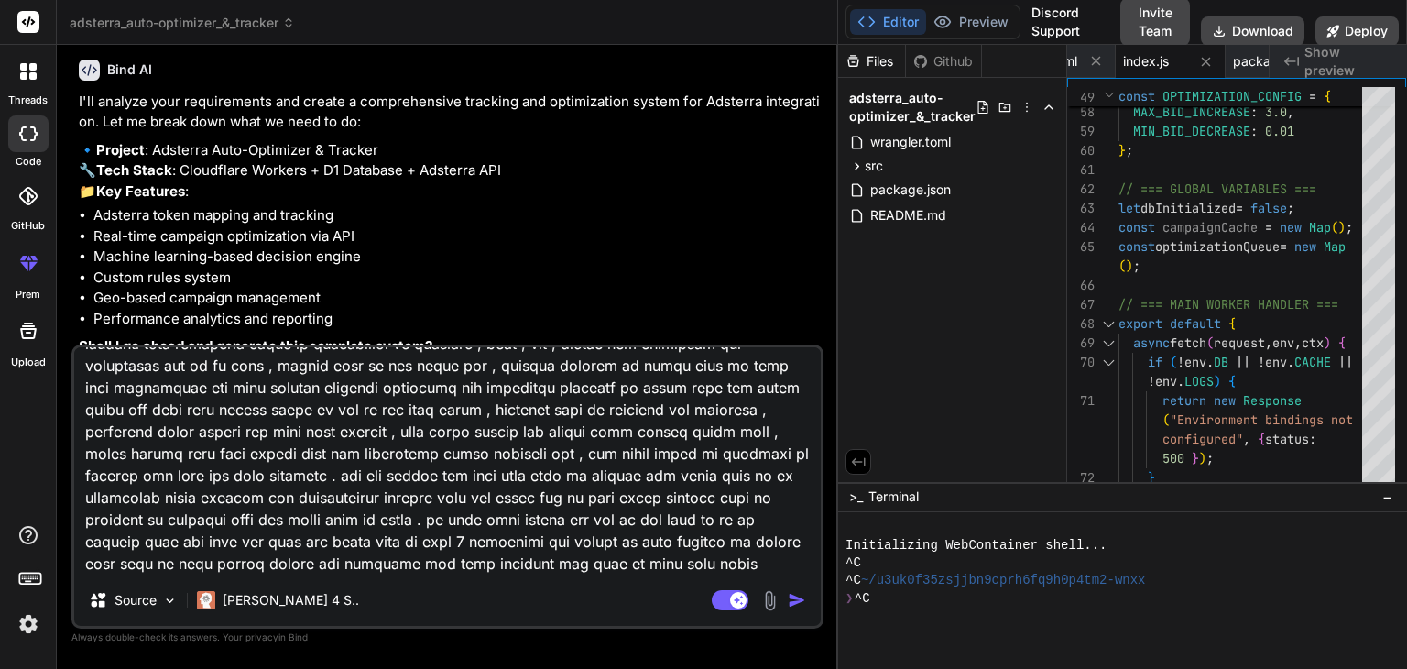
type textarea "i have chnage plan now totaly what we have to do is i have tracker already buil…"
type textarea "x"
type textarea "i have chnage plan now totaly what we have to do is i have tracker already buil…"
type textarea "x"
type textarea "i have chnage plan now totaly what we have to do is i have tracker already buil…"
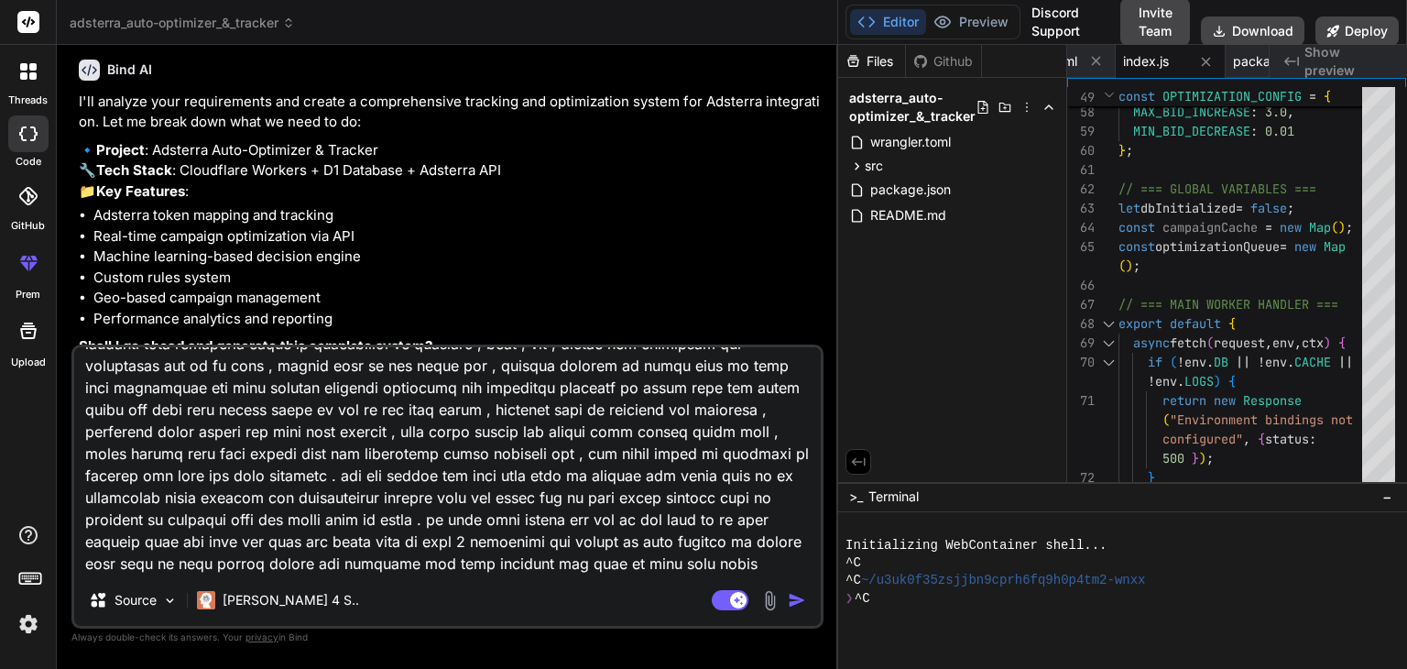
type textarea "x"
type textarea "i have chnage plan now totaly what we have to do is i have tracker already buil…"
type textarea "x"
type textarea "i have chnage plan now totaly what we have to do is i have tracker already buil…"
type textarea "x"
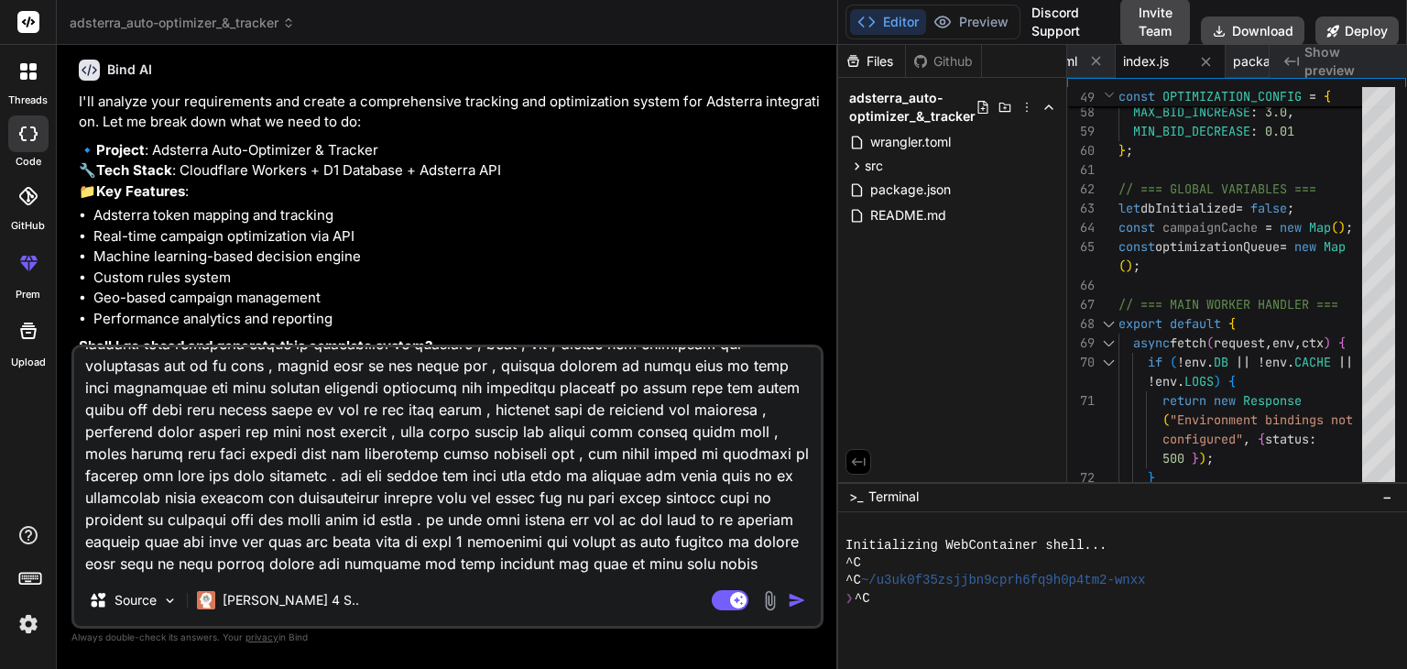
type textarea "i have chnage plan now totaly what we have to do is i have tracker already buil…"
type textarea "x"
type textarea "i have chnage plan now totaly what we have to do is i have tracker already buil…"
type textarea "x"
type textarea "i have chnage plan now totaly what we have to do is i have tracker already buil…"
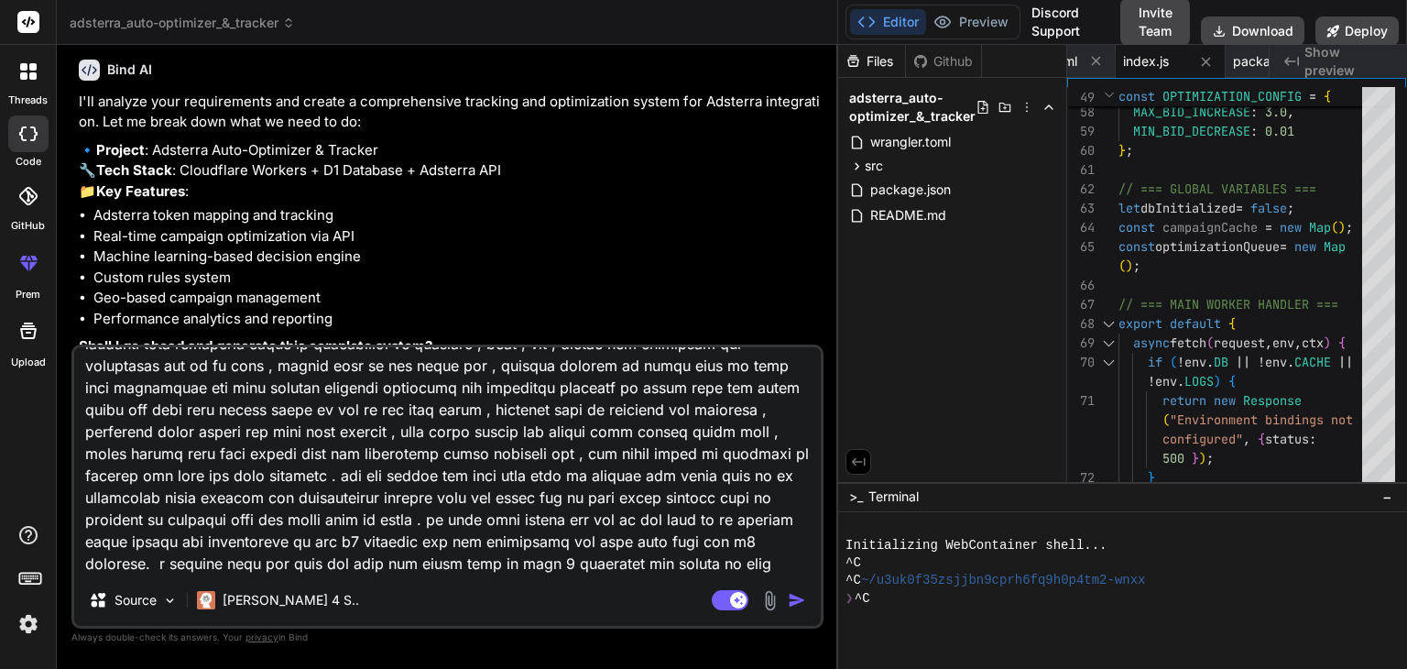
scroll to position [136, 0]
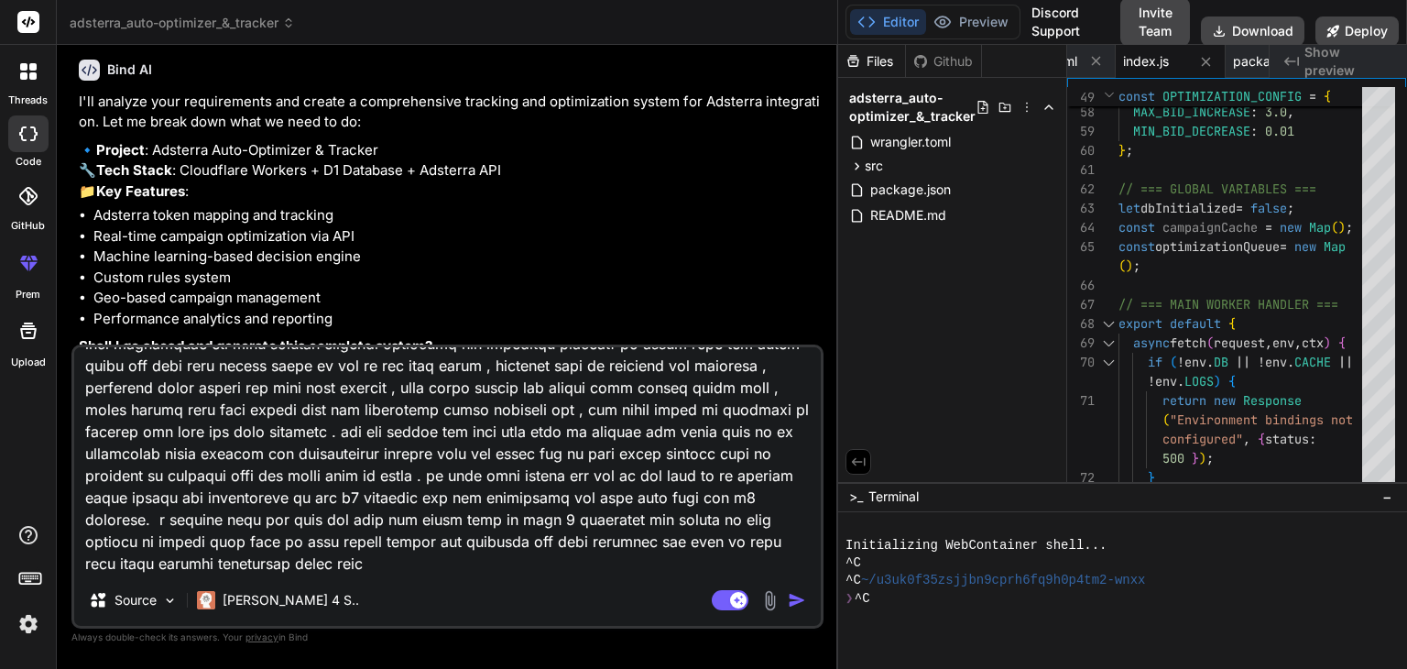
click at [323, 546] on textarea at bounding box center [447, 460] width 747 height 227
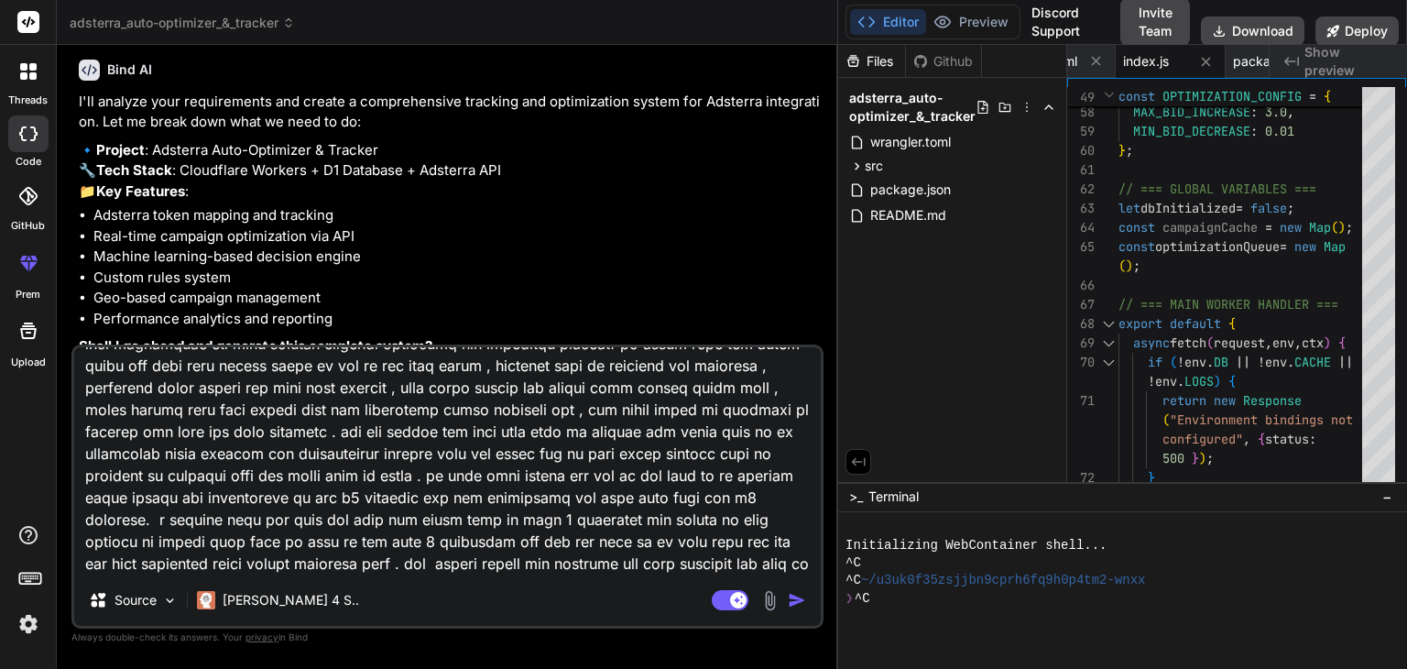
scroll to position [158, 0]
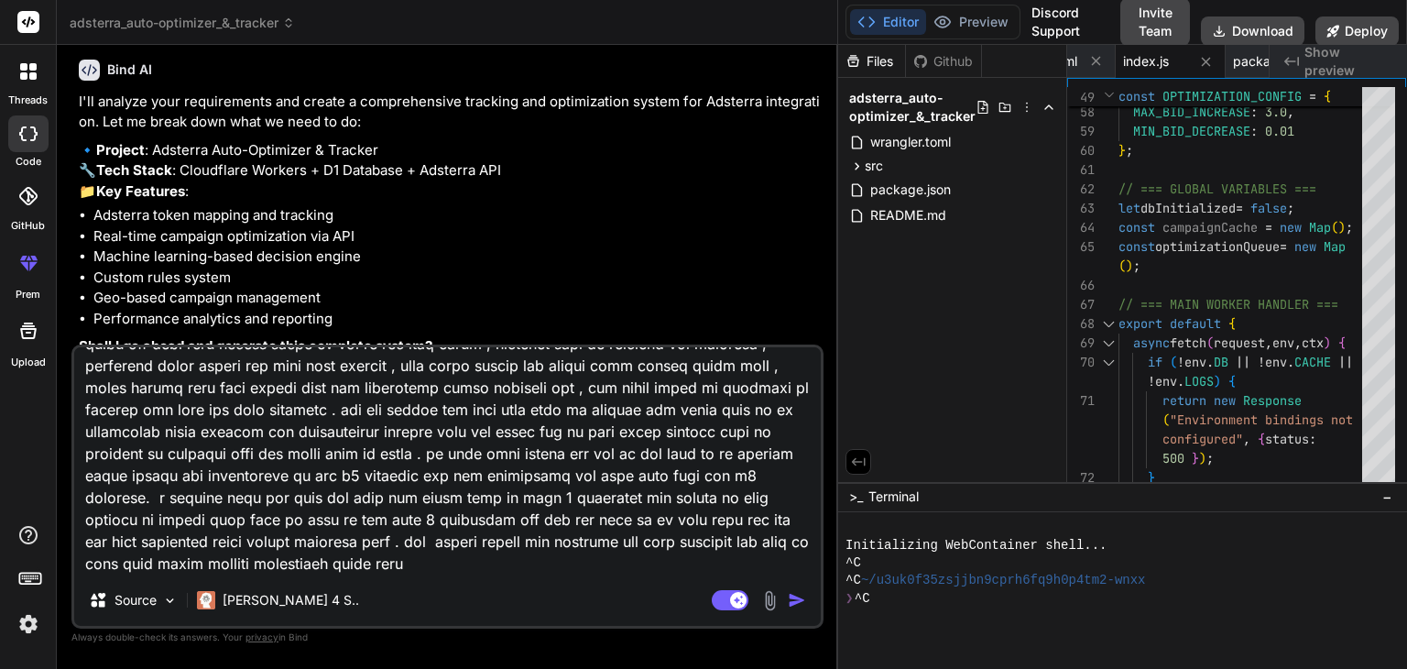
click at [793, 596] on img "button" at bounding box center [797, 600] width 18 height 18
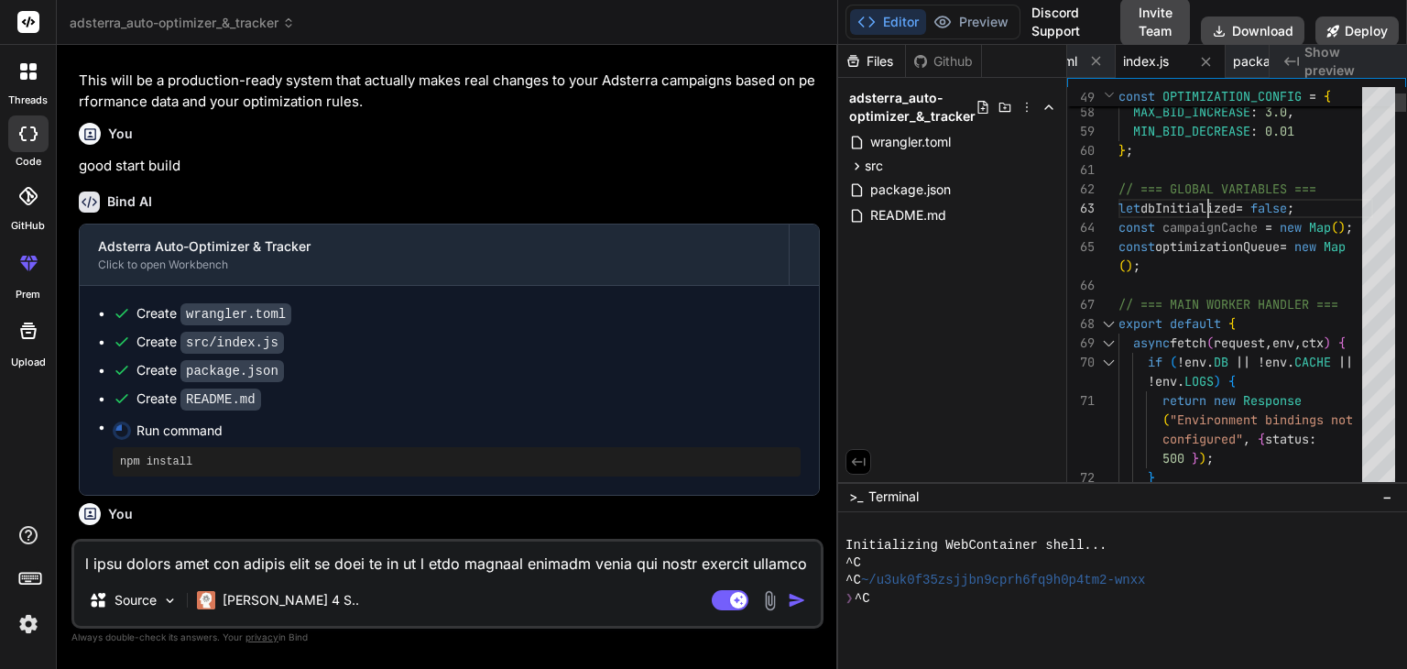
scroll to position [0, 0]
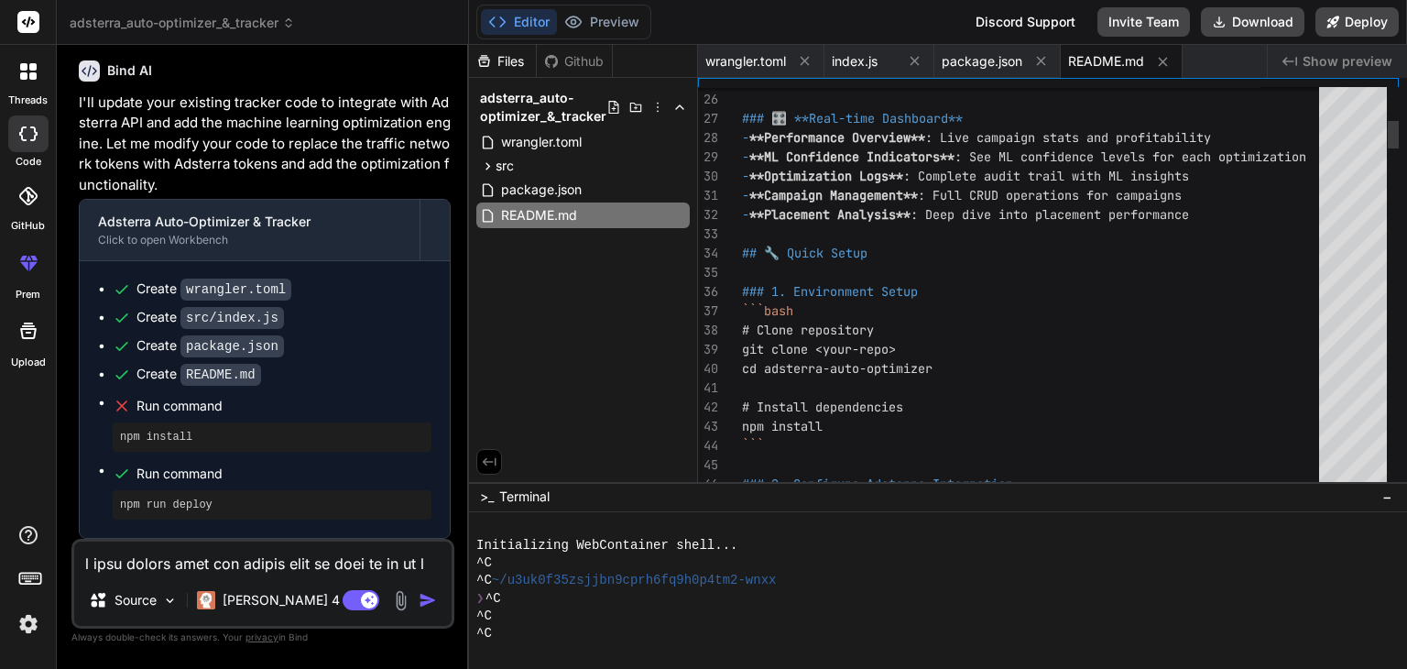
scroll to position [81393, 0]
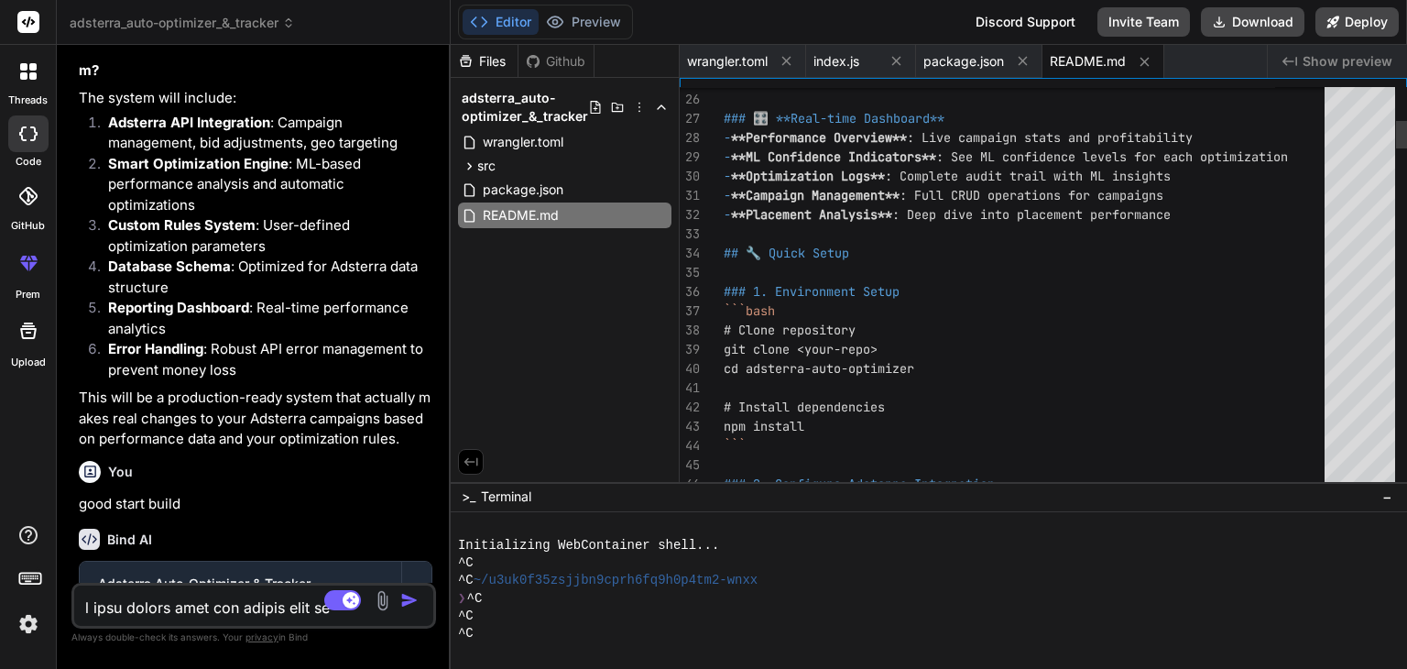
drag, startPoint x: 837, startPoint y: 288, endPoint x: 410, endPoint y: 294, distance: 426.1
click at [410, 294] on div "Bind AI Web Search Created with Pixso. Code Generator You Bind AI I'll analyze …" at bounding box center [254, 357] width 394 height 624
click at [836, 61] on span "index.js" at bounding box center [837, 61] width 46 height 18
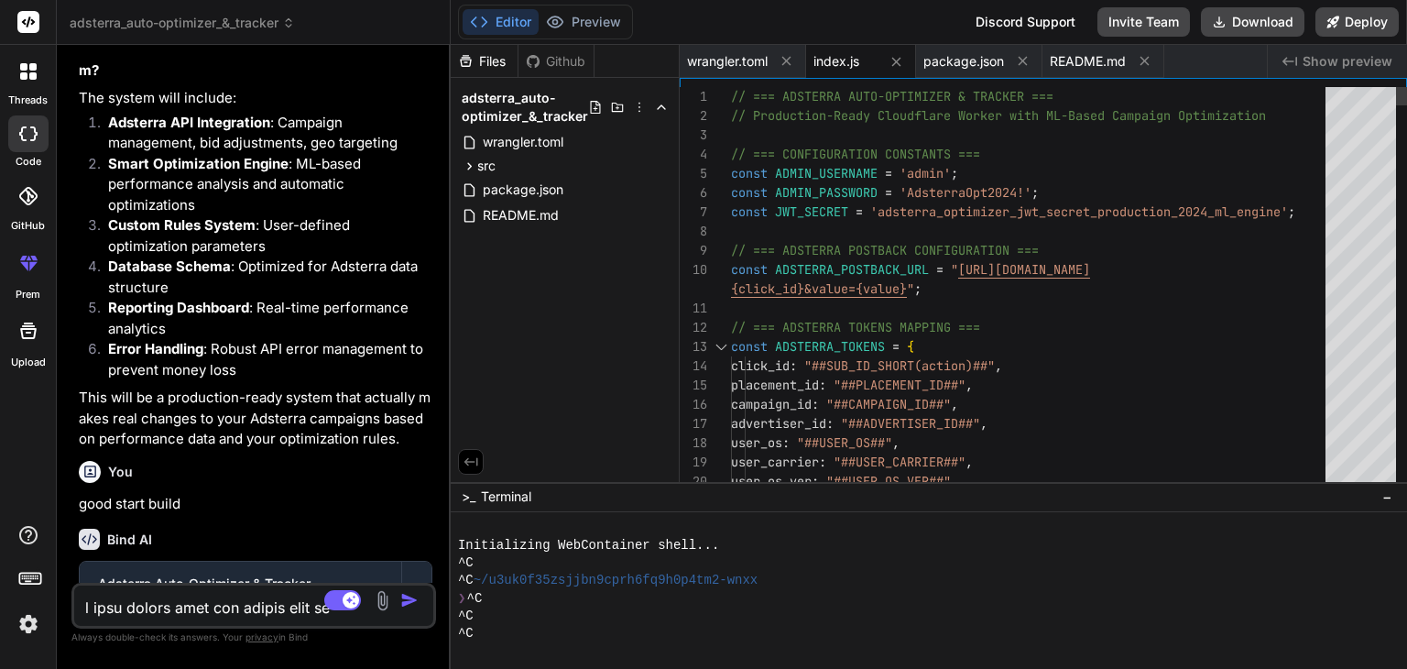
scroll to position [0, 0]
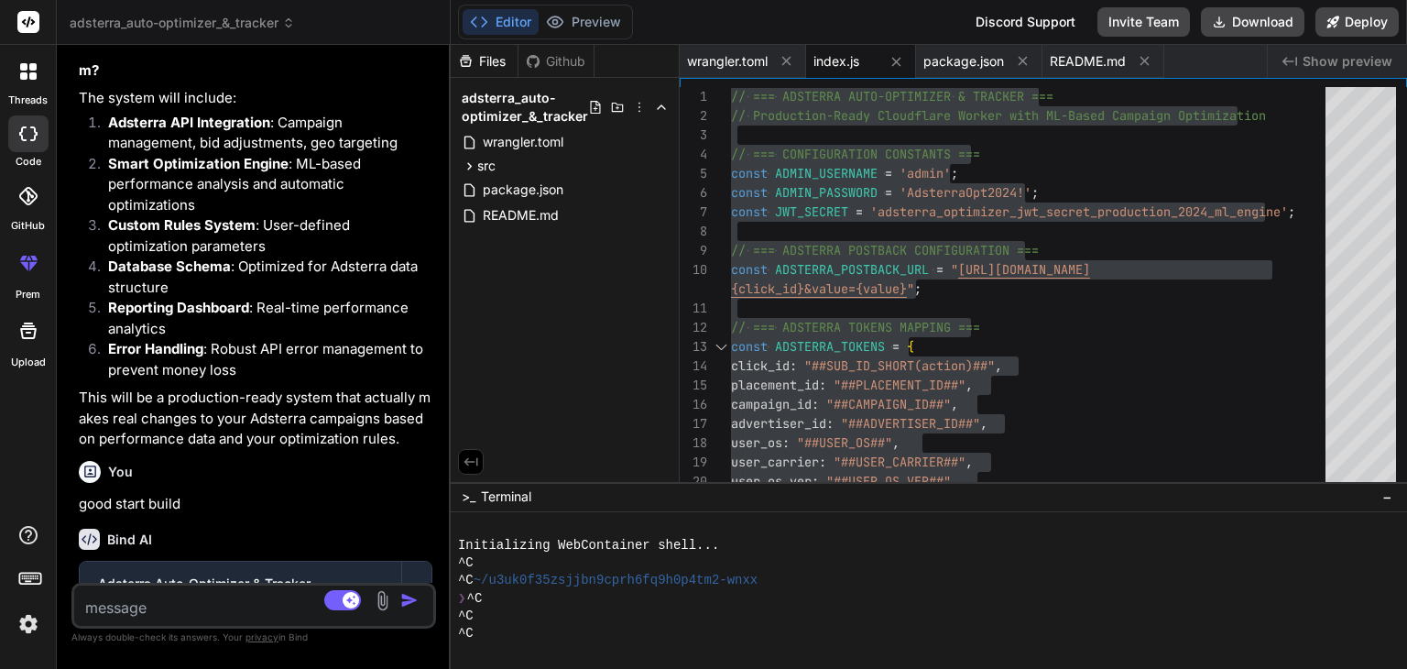
click at [202, 593] on textarea at bounding box center [224, 601] width 300 height 33
paste textarea "API Error: Error: D1_ERROR: near "or": syntax error at offset 28: SQLITE_ERROR …"
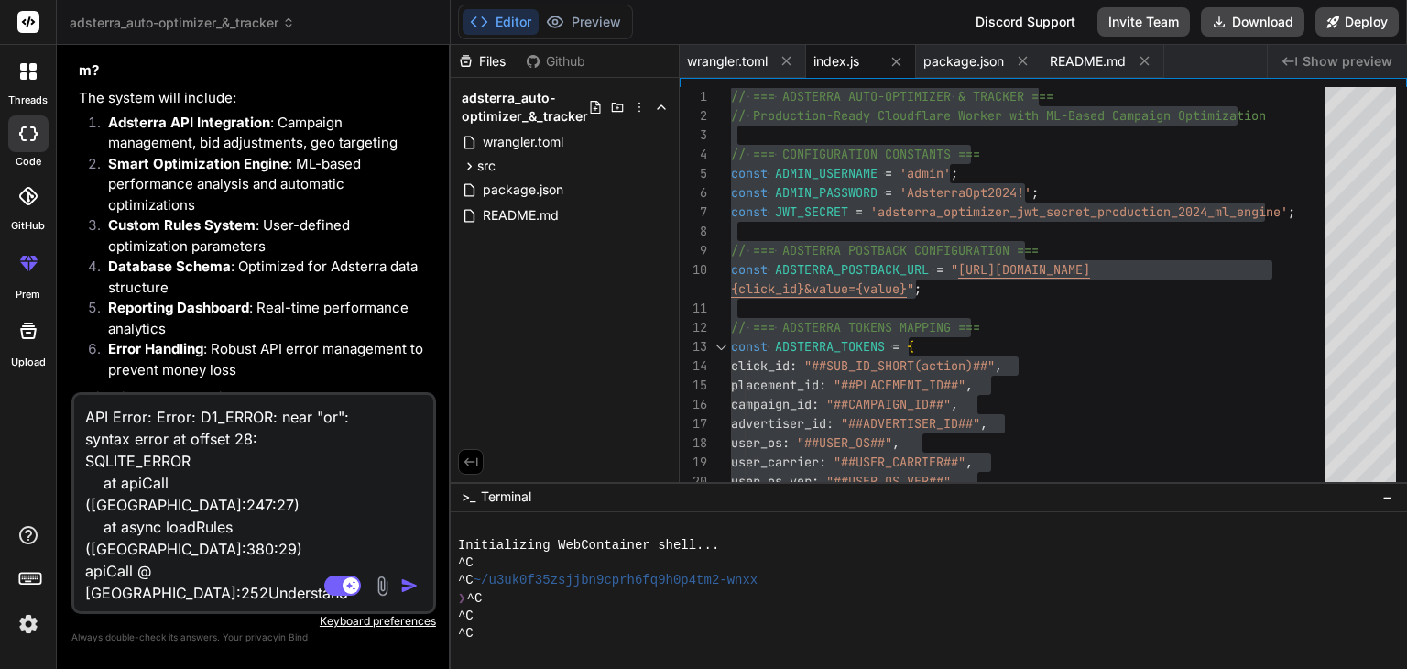
paste textarea "Optimization Rules Failed to load rules"
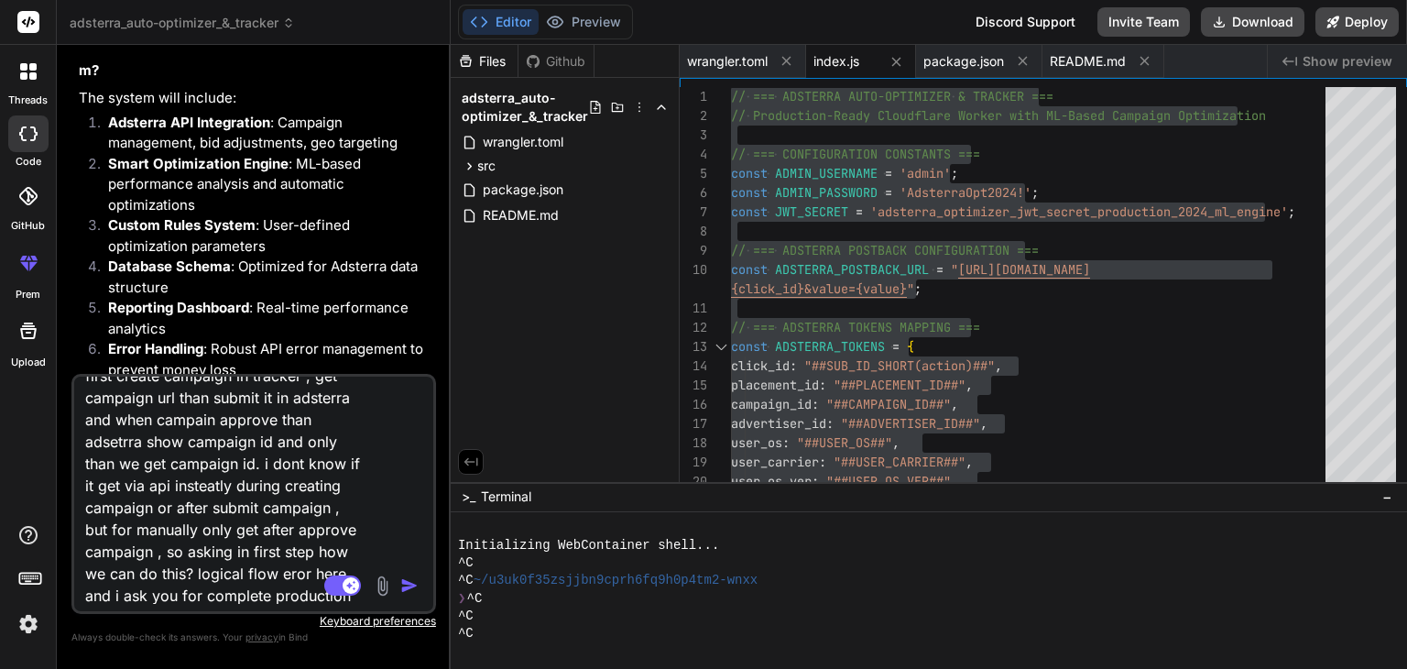
scroll to position [463, 0]
paste textarea "Campaign details feature coming soon"
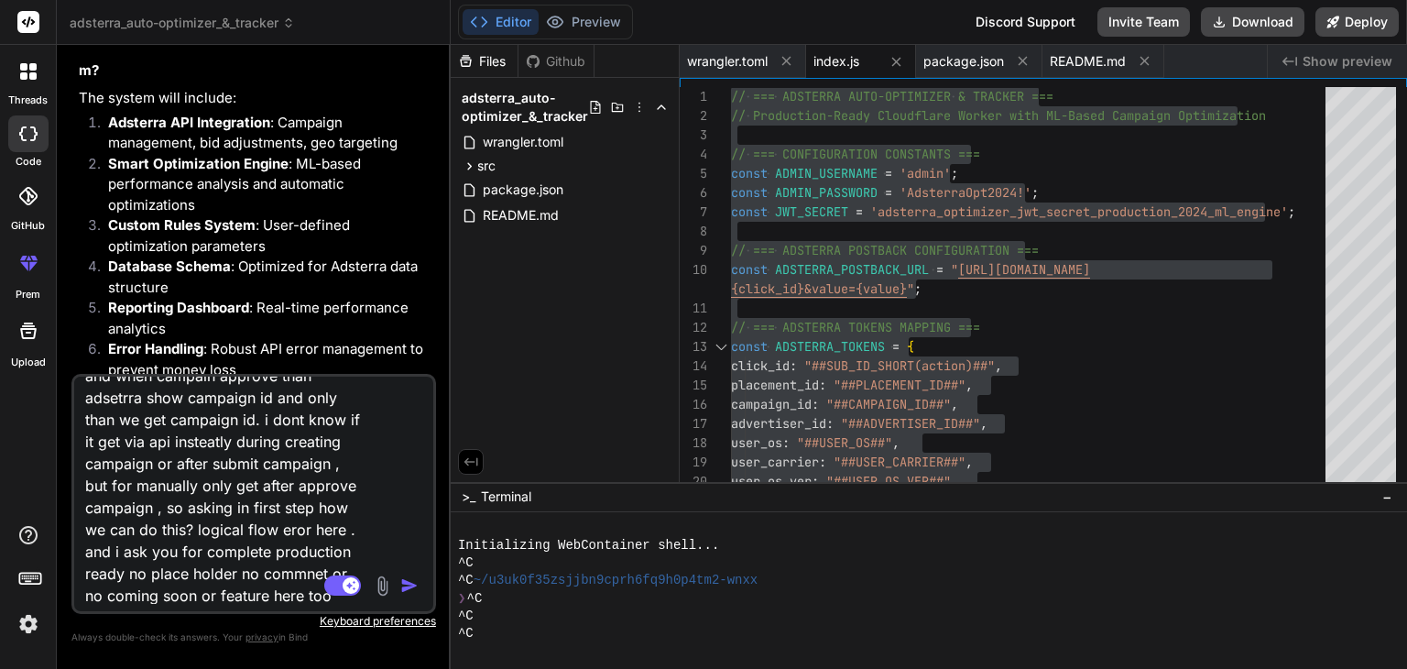
click at [412, 580] on img "button" at bounding box center [409, 585] width 18 height 18
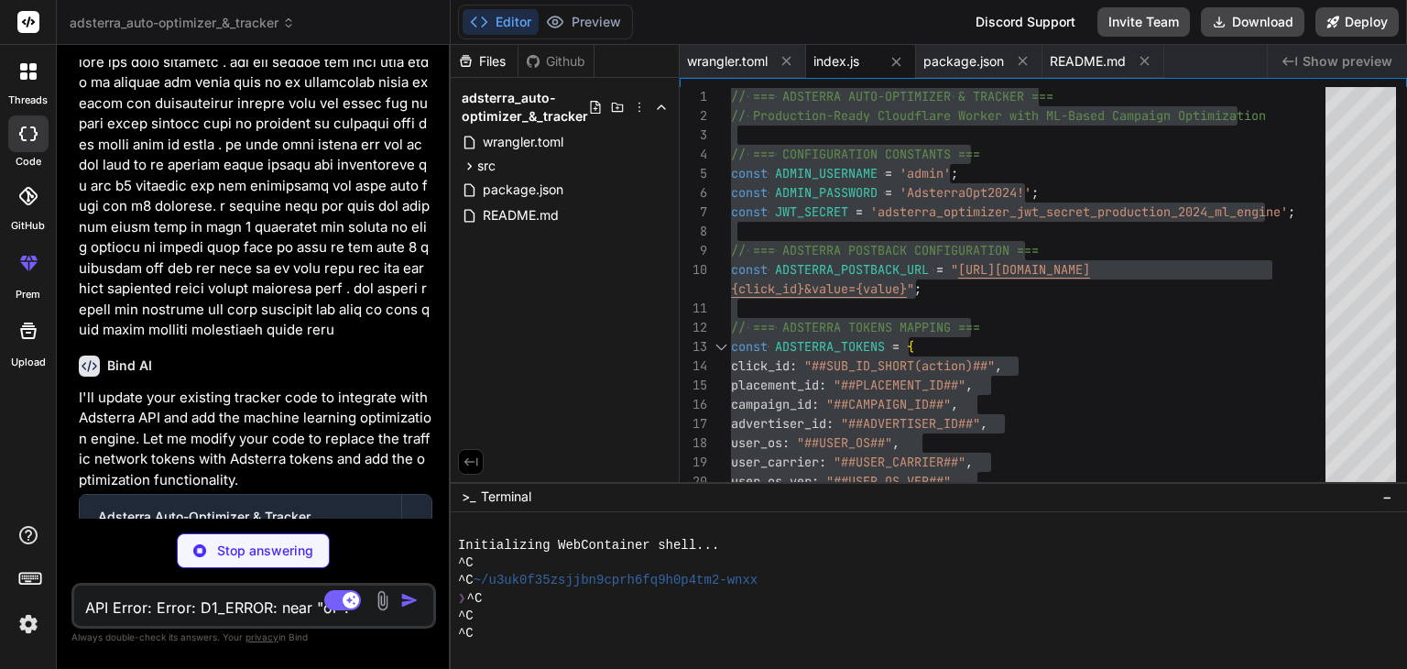
scroll to position [82564, 0]
click at [734, 60] on span "wrangler.toml" at bounding box center [727, 61] width 81 height 18
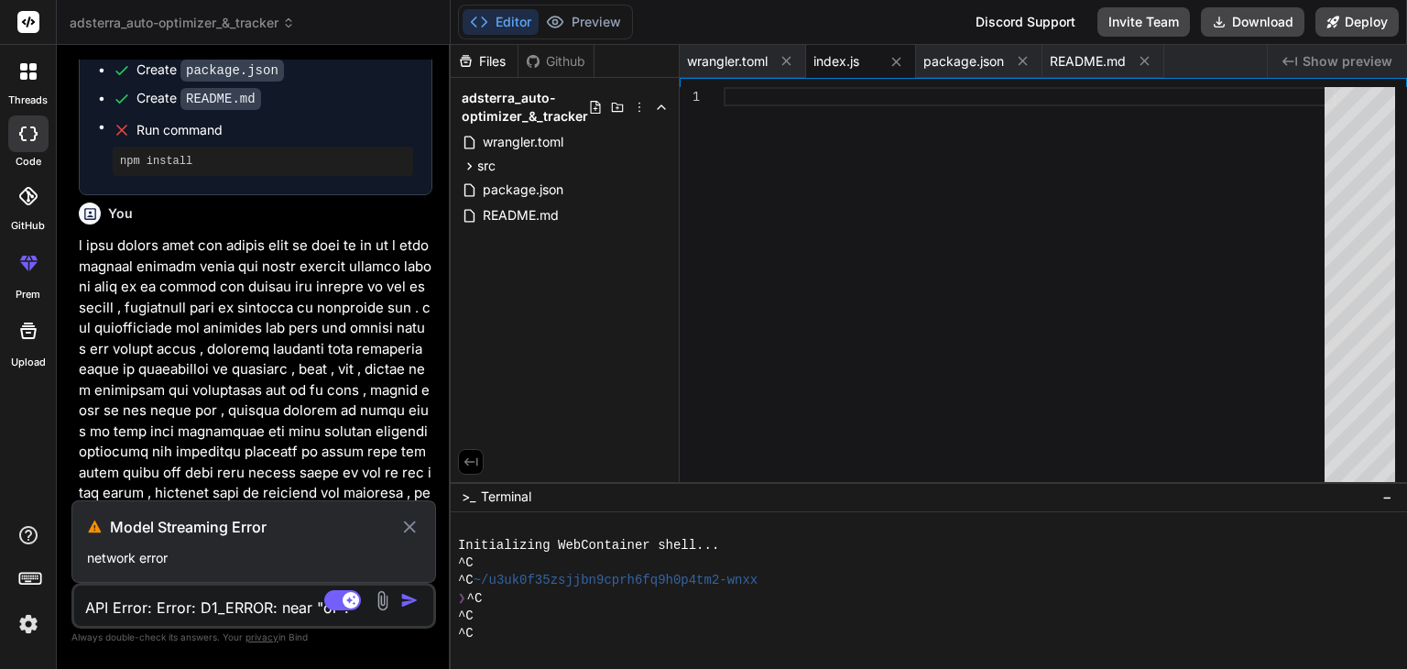
scroll to position [82214, 0]
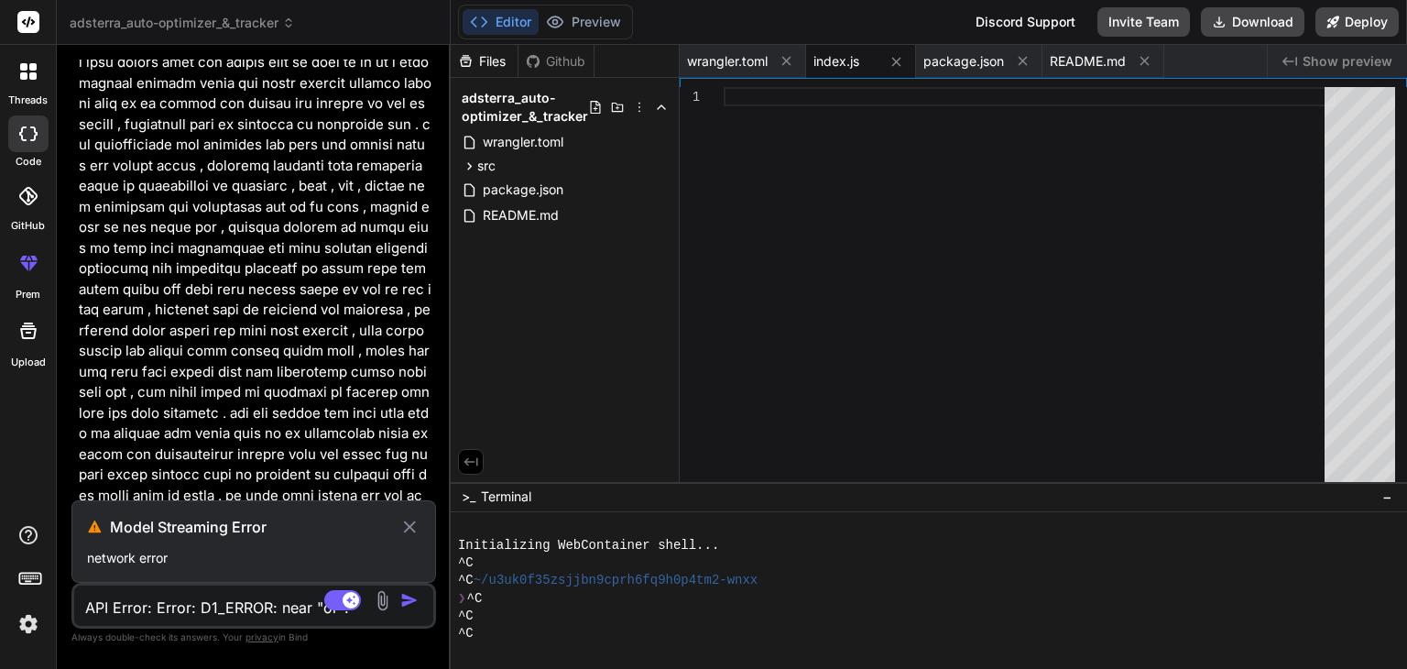
click at [406, 521] on icon at bounding box center [409, 527] width 21 height 22
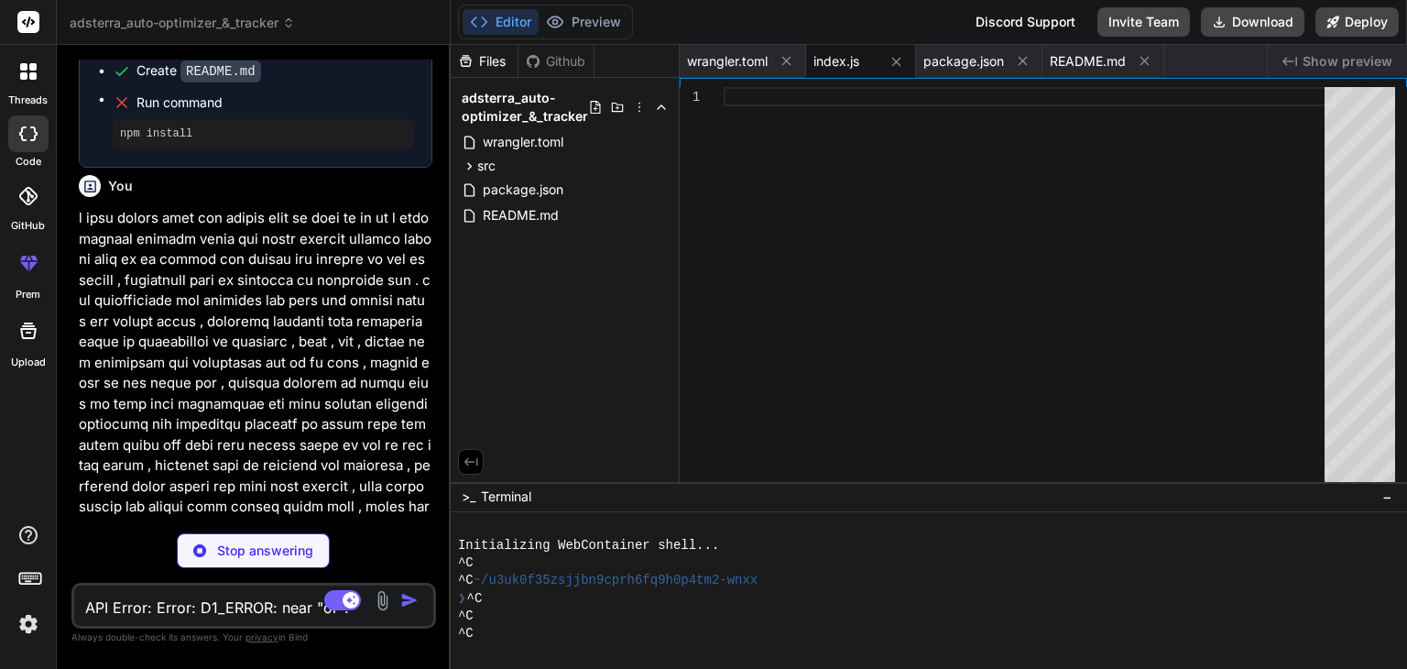
scroll to position [82196, 0]
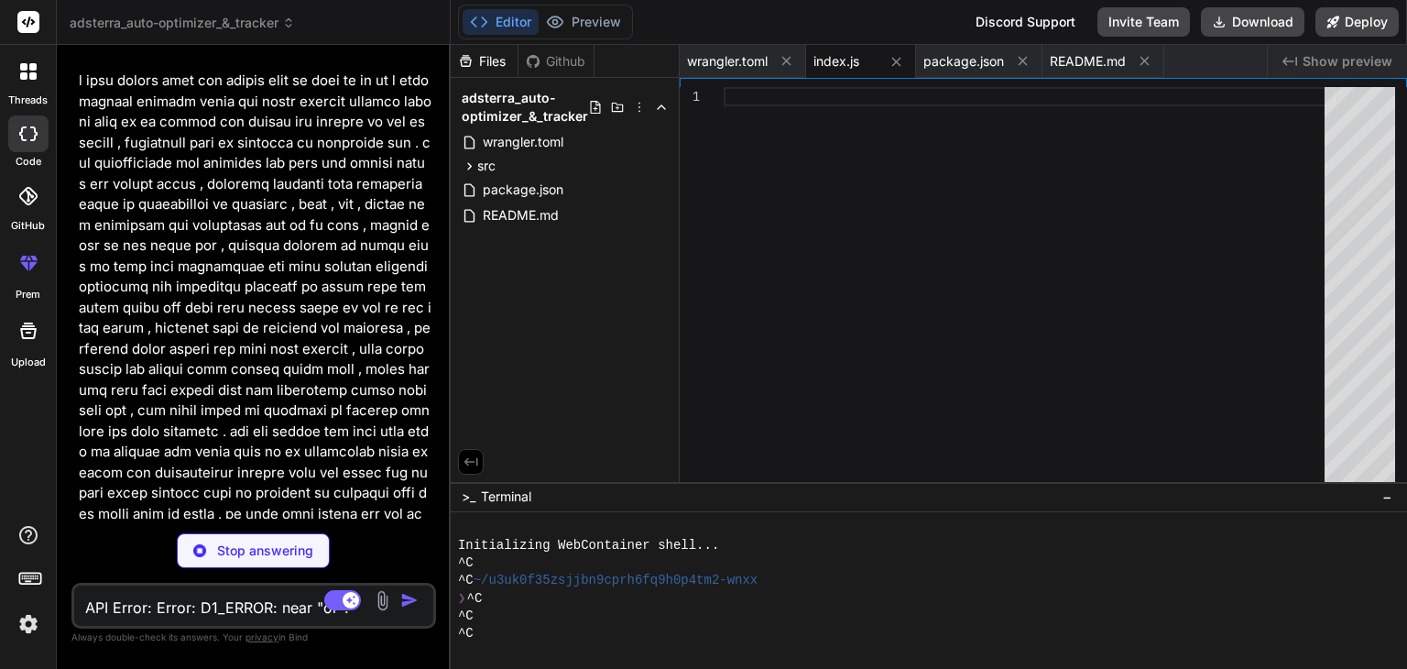
click at [840, 56] on span "index.js" at bounding box center [837, 61] width 46 height 18
click at [747, 59] on span "wrangler.toml" at bounding box center [727, 61] width 81 height 18
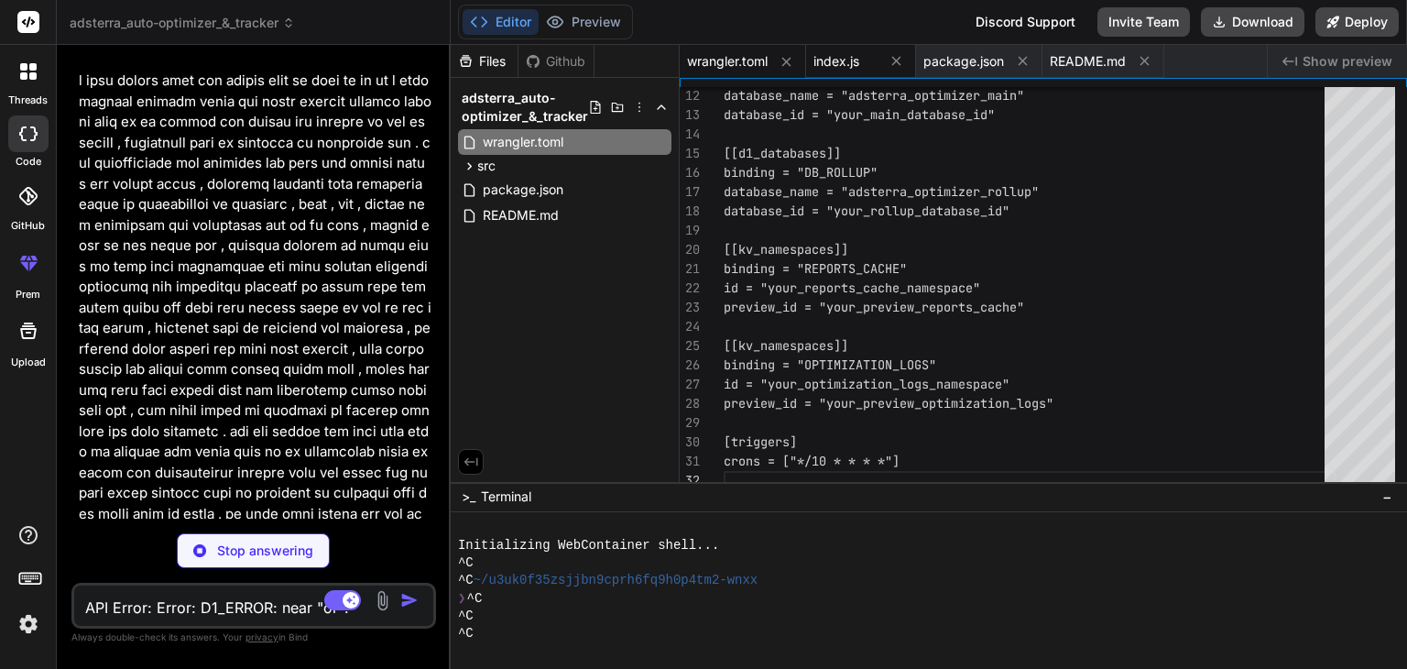
click at [844, 62] on span "index.js" at bounding box center [837, 61] width 46 height 18
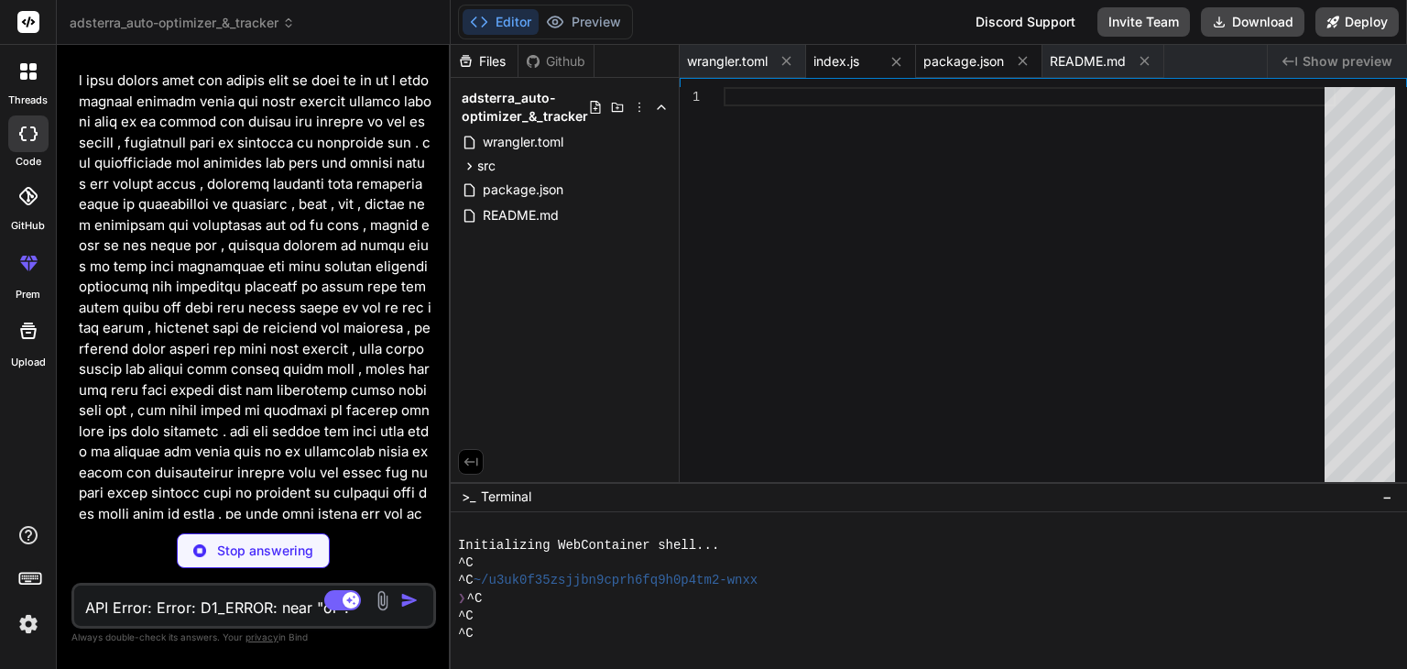
click at [944, 65] on span "package.json" at bounding box center [964, 61] width 81 height 18
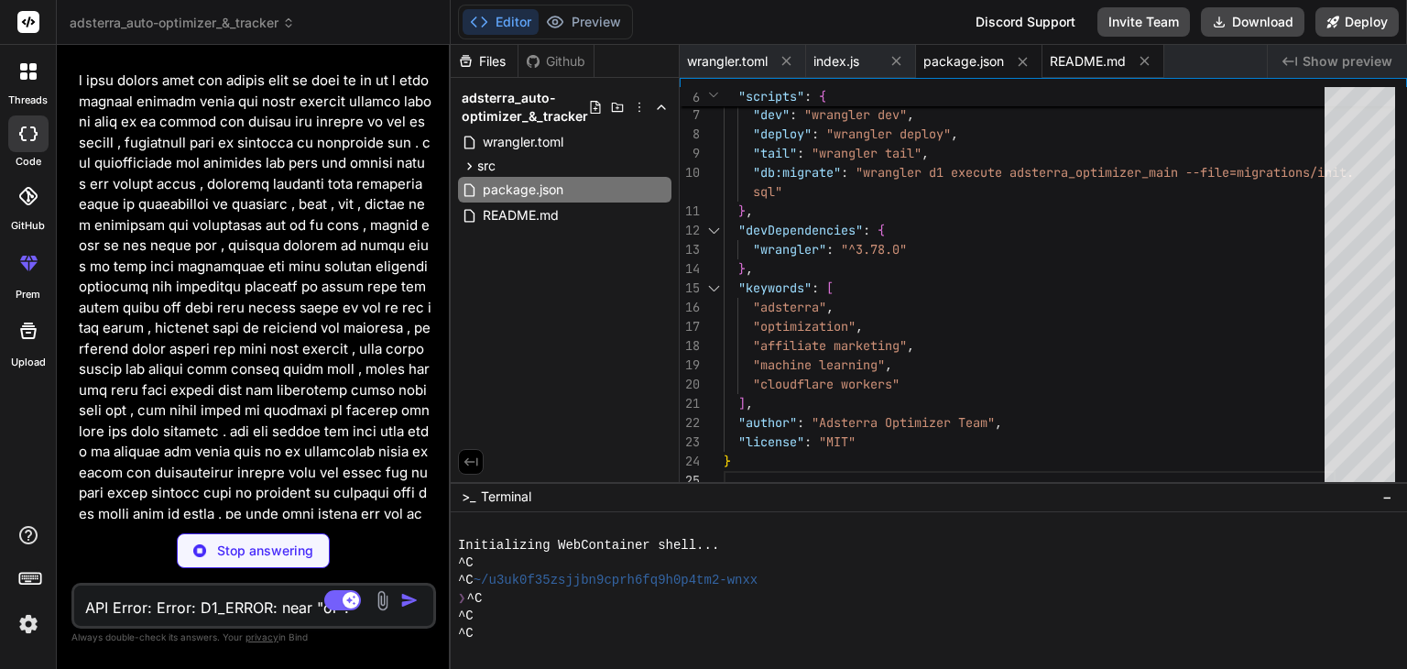
click at [1099, 54] on span "README.md" at bounding box center [1088, 61] width 76 height 18
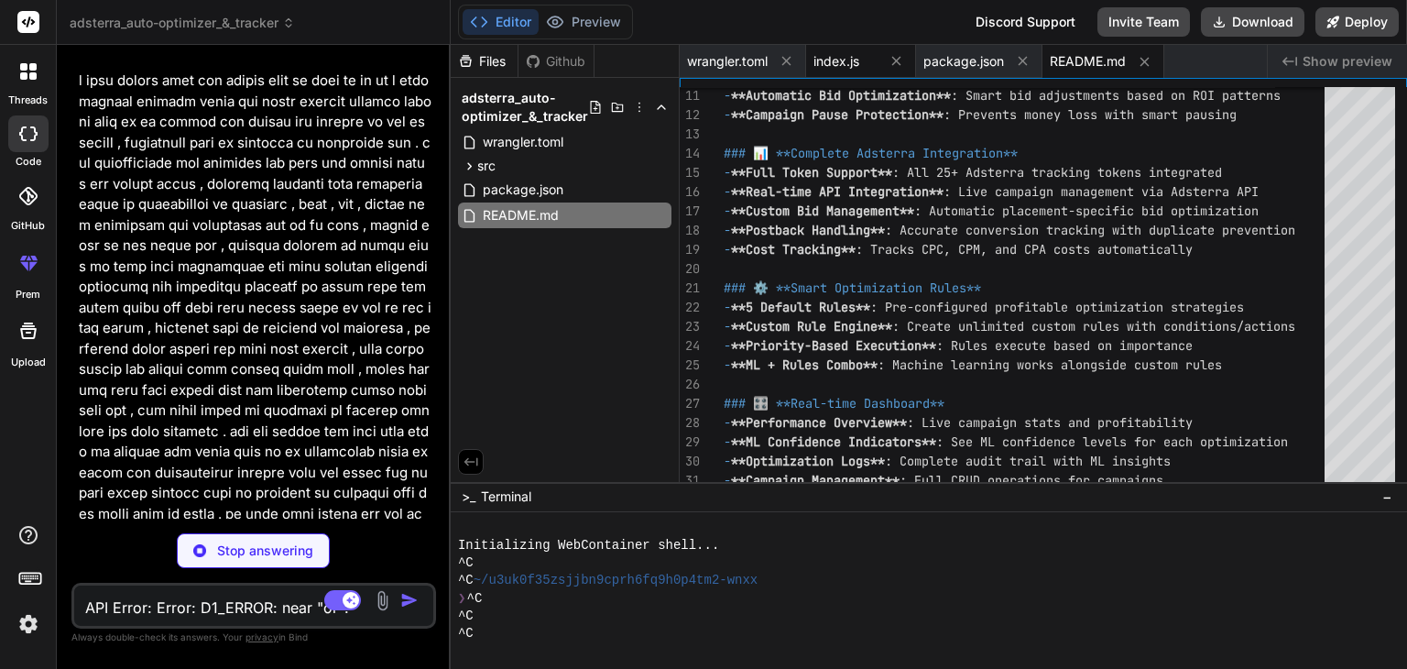
click at [850, 60] on span "index.js" at bounding box center [837, 61] width 46 height 18
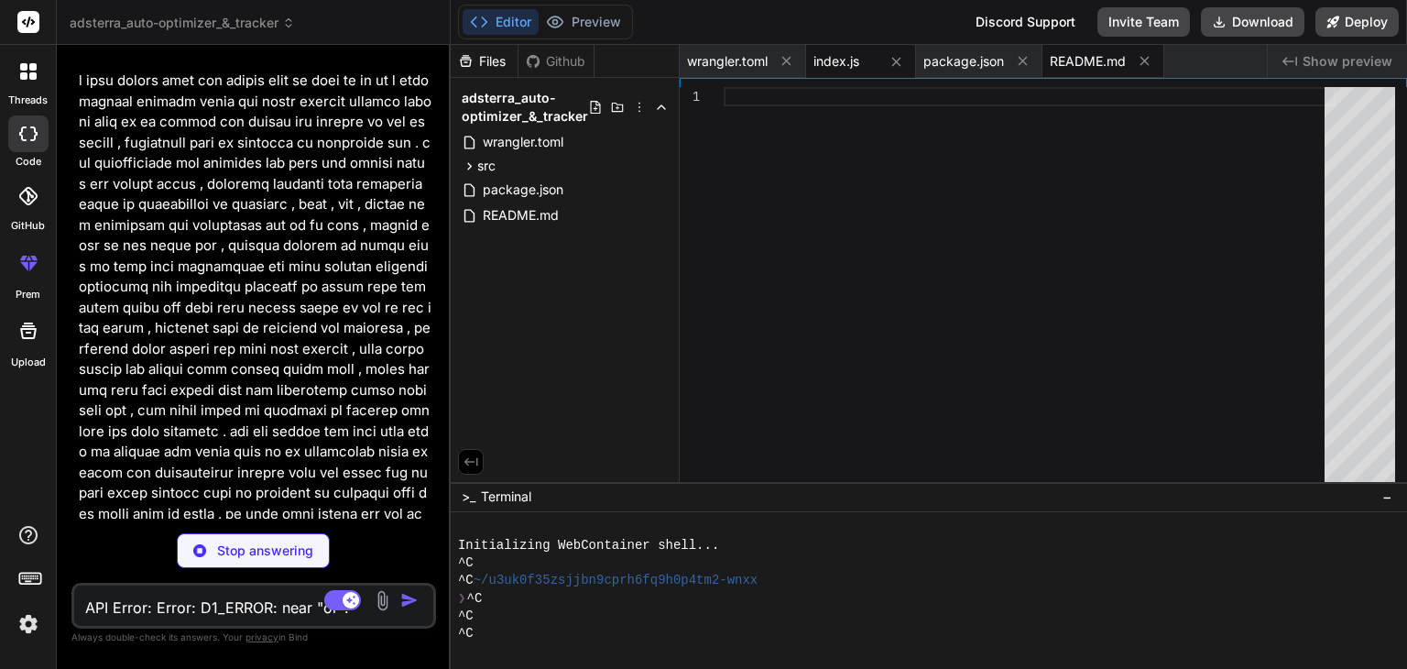
click at [1078, 71] on div "README.md" at bounding box center [1104, 61] width 122 height 33
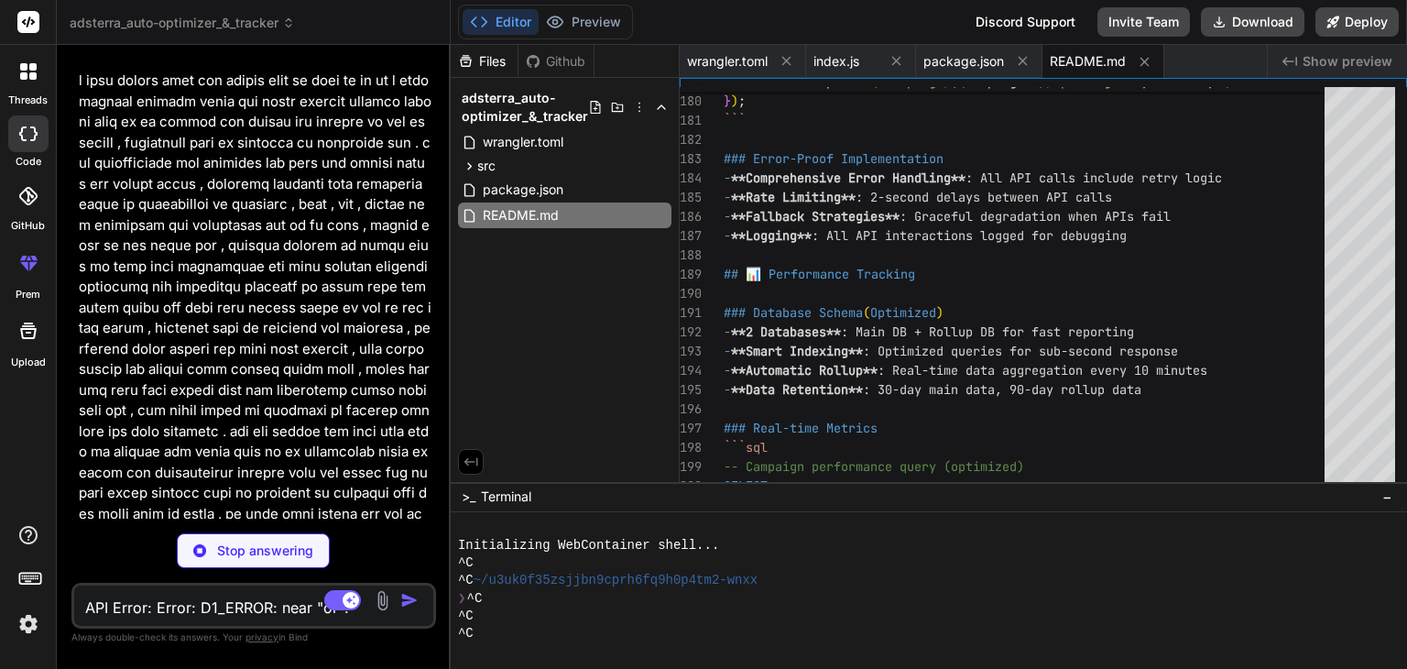
click at [261, 553] on p "Stop answering" at bounding box center [265, 551] width 96 height 18
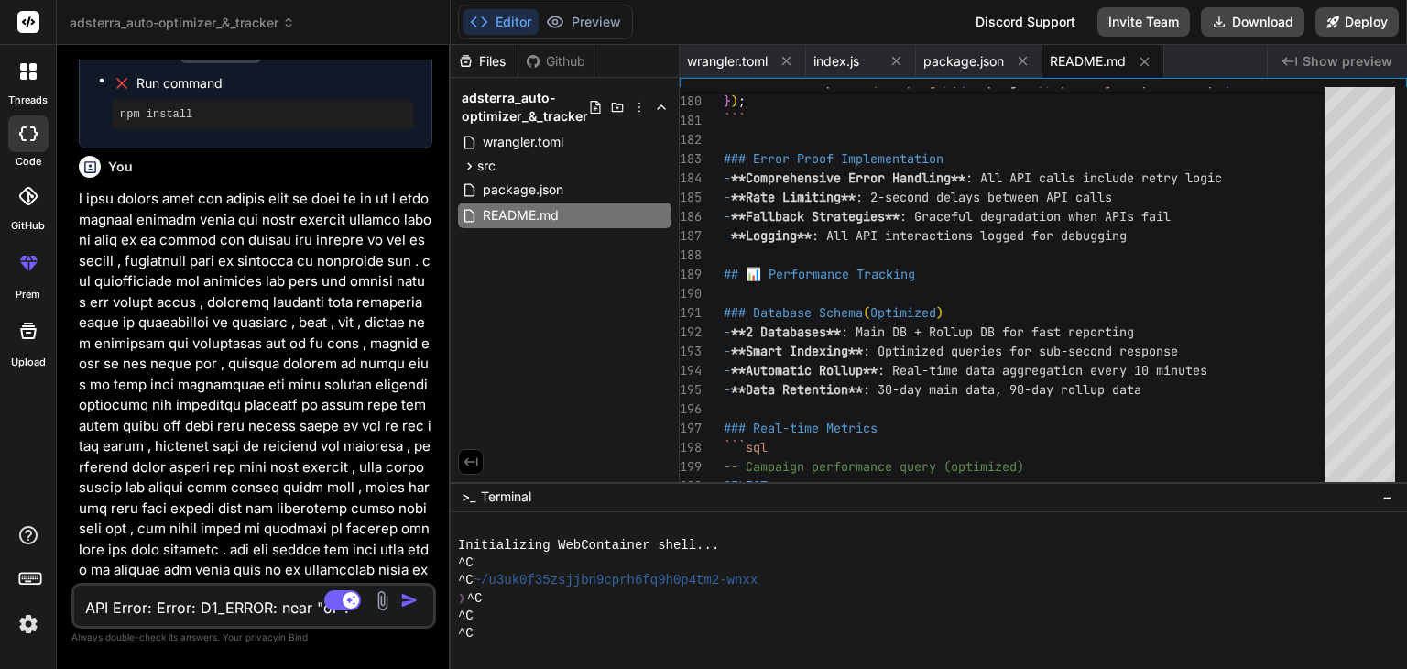
scroll to position [82132, 0]
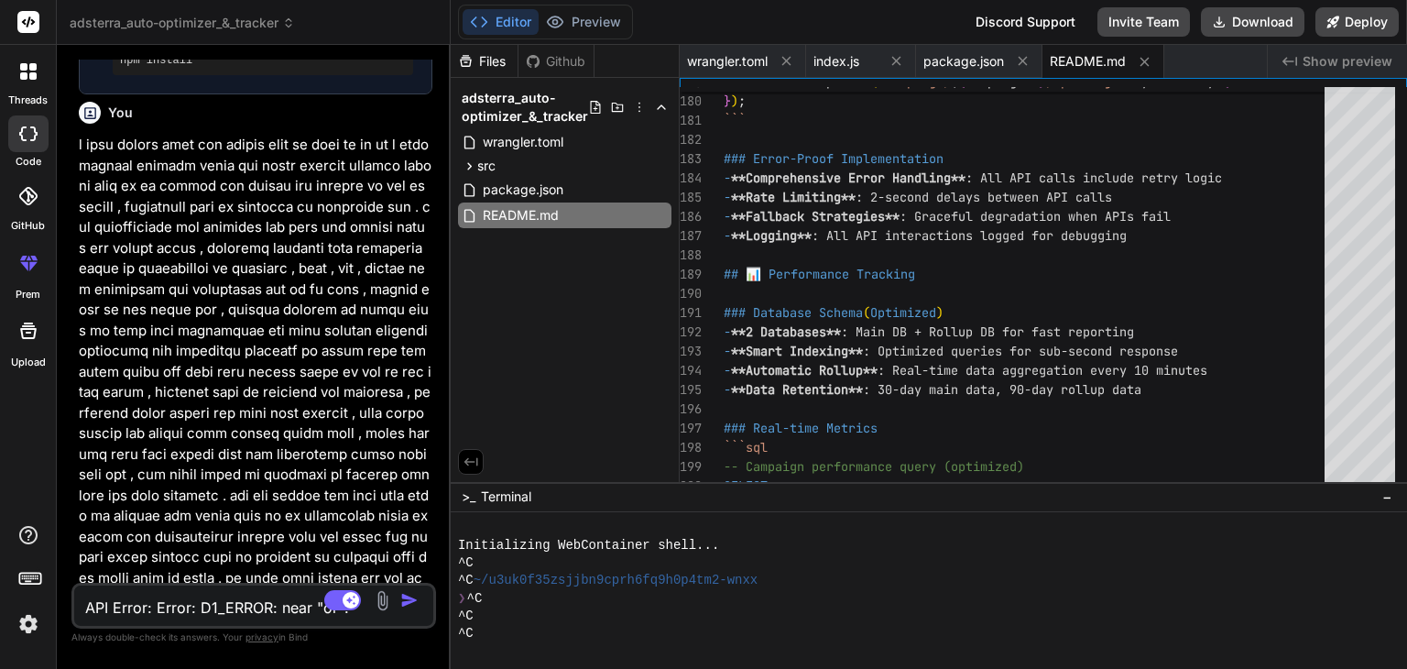
drag, startPoint x: 80, startPoint y: 224, endPoint x: 419, endPoint y: 568, distance: 483.3
copy p "API Error: Error: D1_ERROR: near "or": syntax error at offset 28: SQLITE_ERROR …"
click at [202, 610] on textarea at bounding box center [224, 601] width 300 height 33
paste textarea "API Error: Error: D1_ERROR: near "or": syntax error at offset 28: SQLITE_ERROR …"
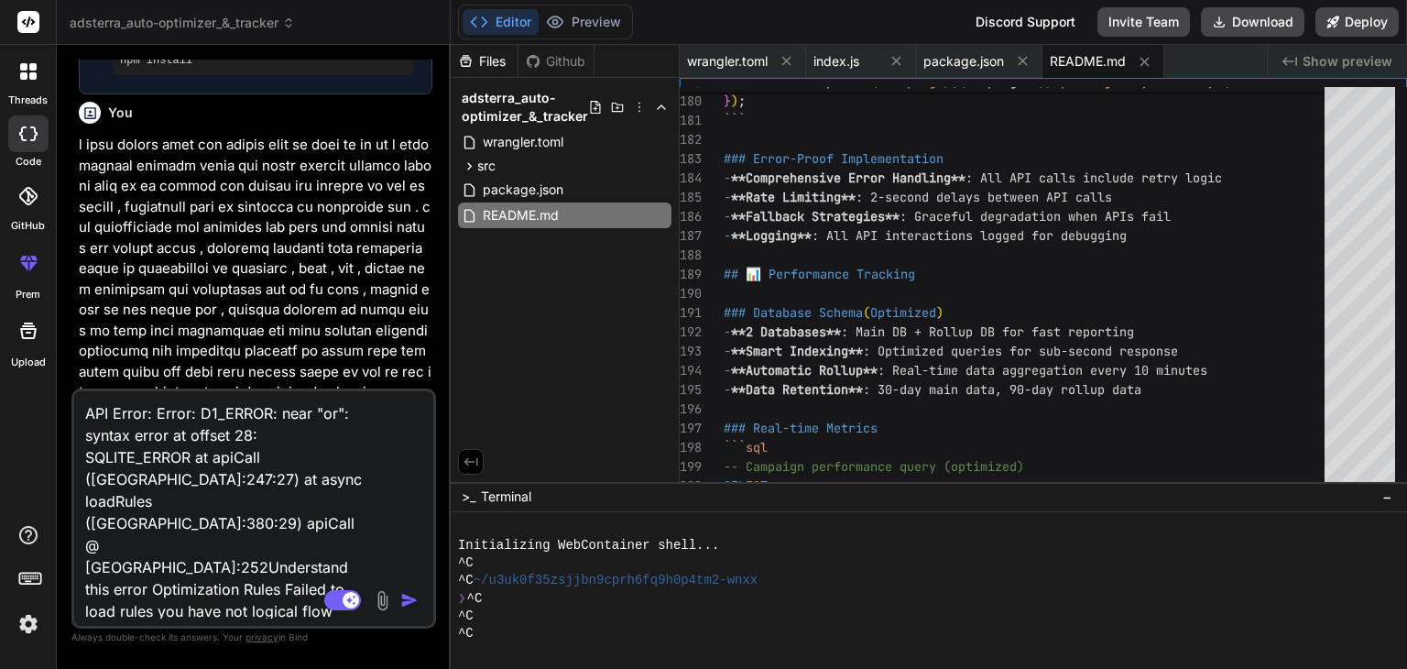
scroll to position [397, 0]
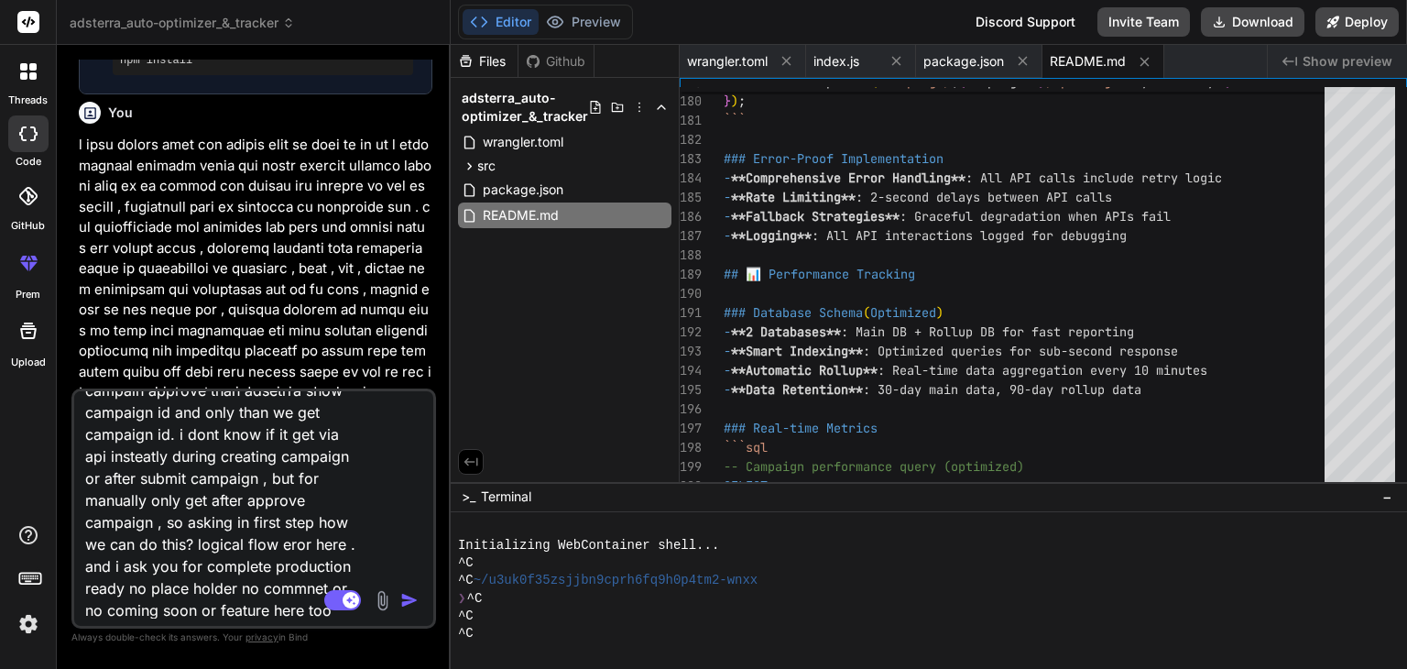
click at [407, 599] on img "button" at bounding box center [409, 600] width 18 height 18
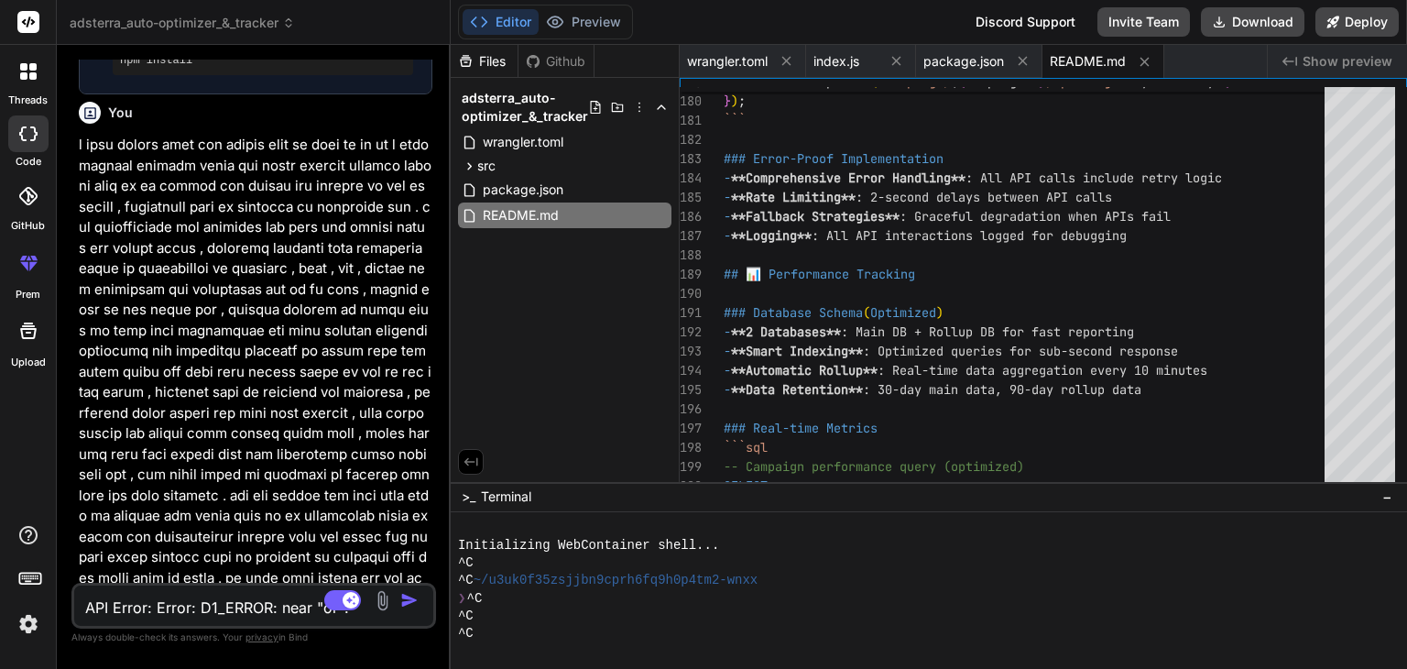
scroll to position [82656, 0]
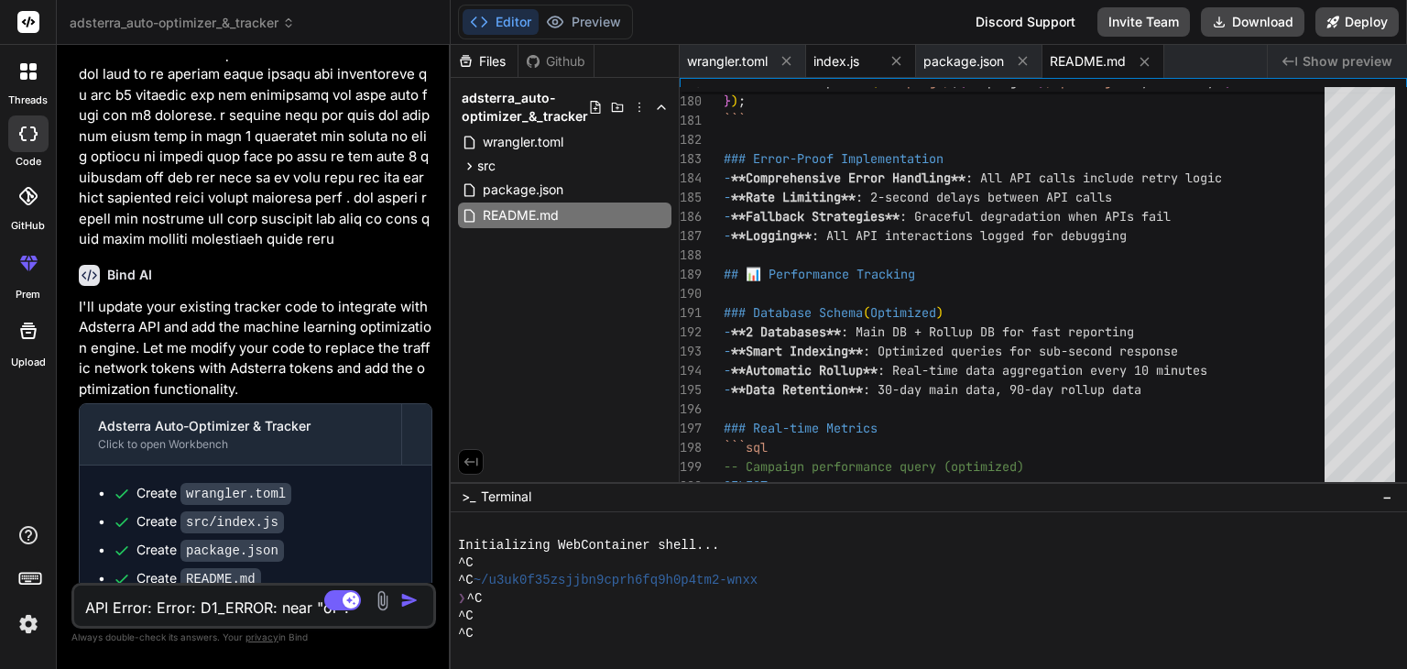
click at [837, 63] on span "index.js" at bounding box center [837, 61] width 46 height 18
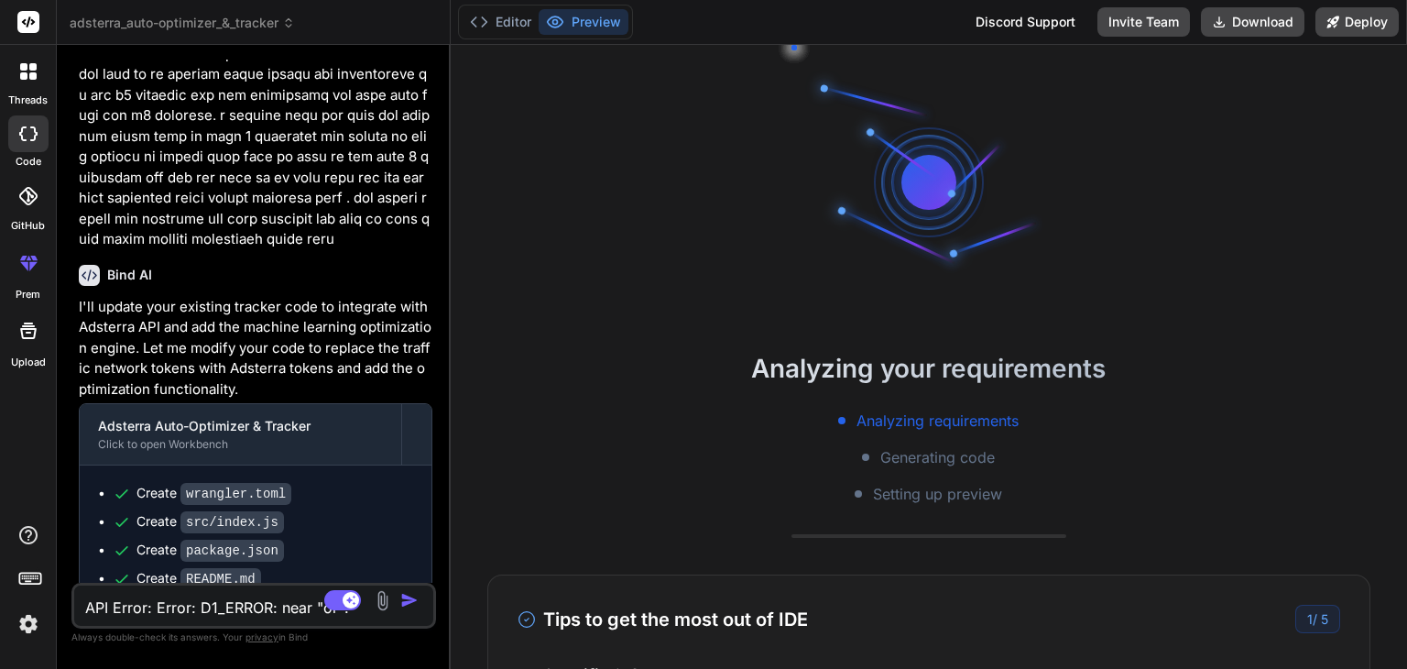
scroll to position [17, 0]
click at [513, 26] on button "Editor" at bounding box center [501, 22] width 76 height 26
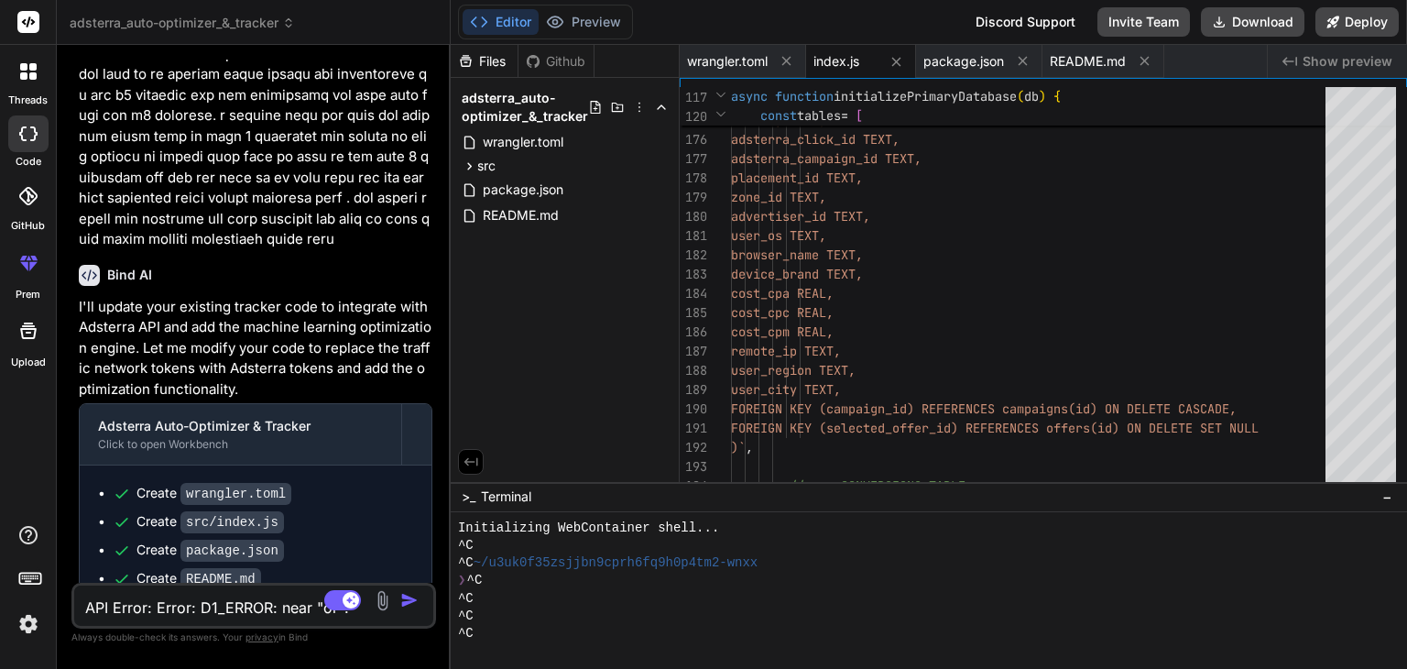
click at [863, 61] on div "index.js" at bounding box center [846, 61] width 64 height 18
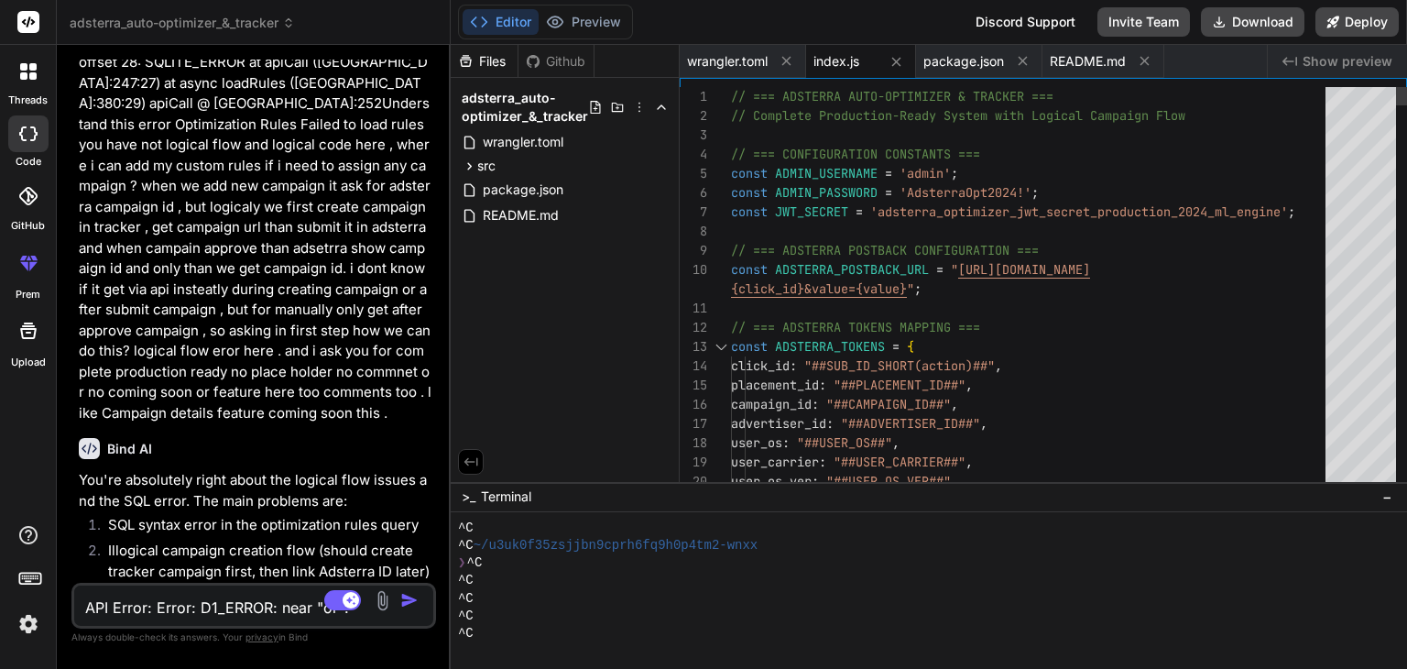
scroll to position [0, 0]
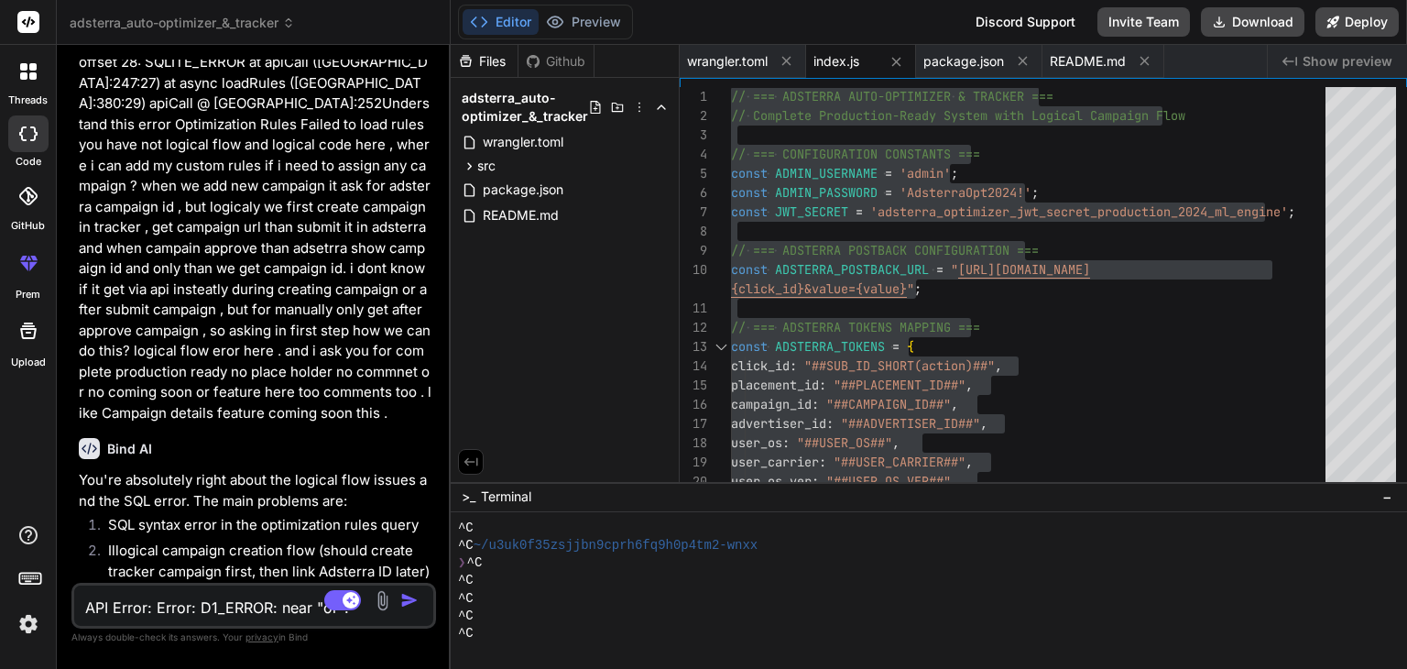
click at [279, 602] on textarea "API Error: Error: D1_ERROR: near "or": syntax error at offset 28: SQLITE_ERROR …" at bounding box center [224, 601] width 300 height 33
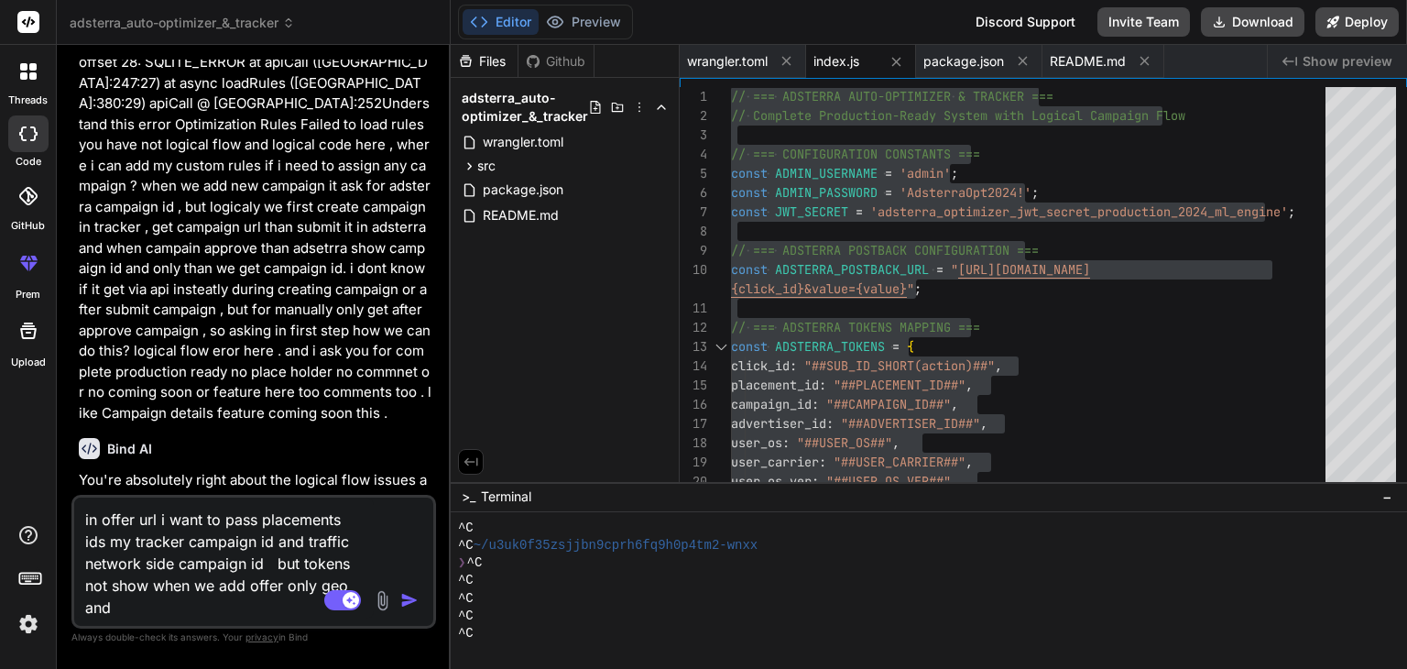
click at [154, 584] on textarea "in offer url i want to pass placements ids my tracker campaign id and traffic n…" at bounding box center [224, 558] width 300 height 121
click at [183, 606] on textarea "in offer url i want to pass placements ids my tracker campaign id and traffic n…" at bounding box center [224, 558] width 300 height 121
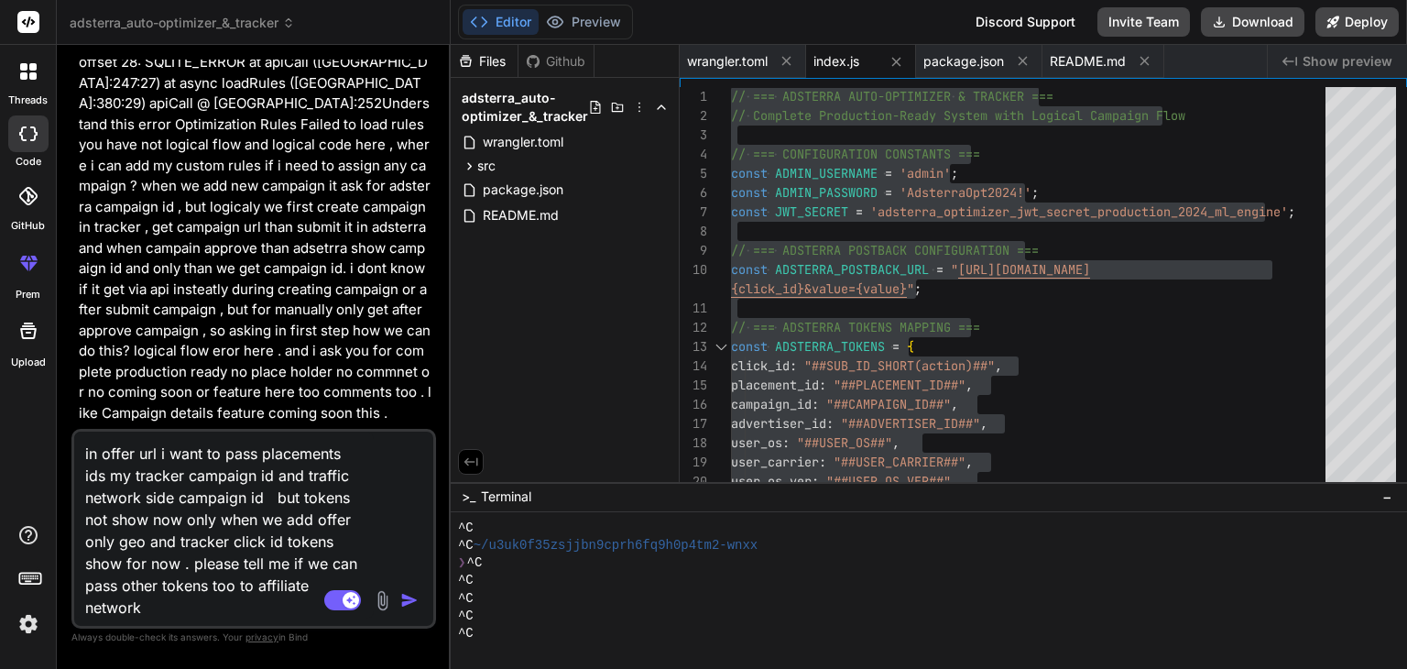
click at [211, 585] on textarea "in offer url i want to pass placements ids my tracker campaign id and traffic n…" at bounding box center [224, 525] width 300 height 187
click at [154, 604] on textarea "in offer url i want to pass placements ids my tracker campaign id and traffic n…" at bounding box center [224, 525] width 300 height 187
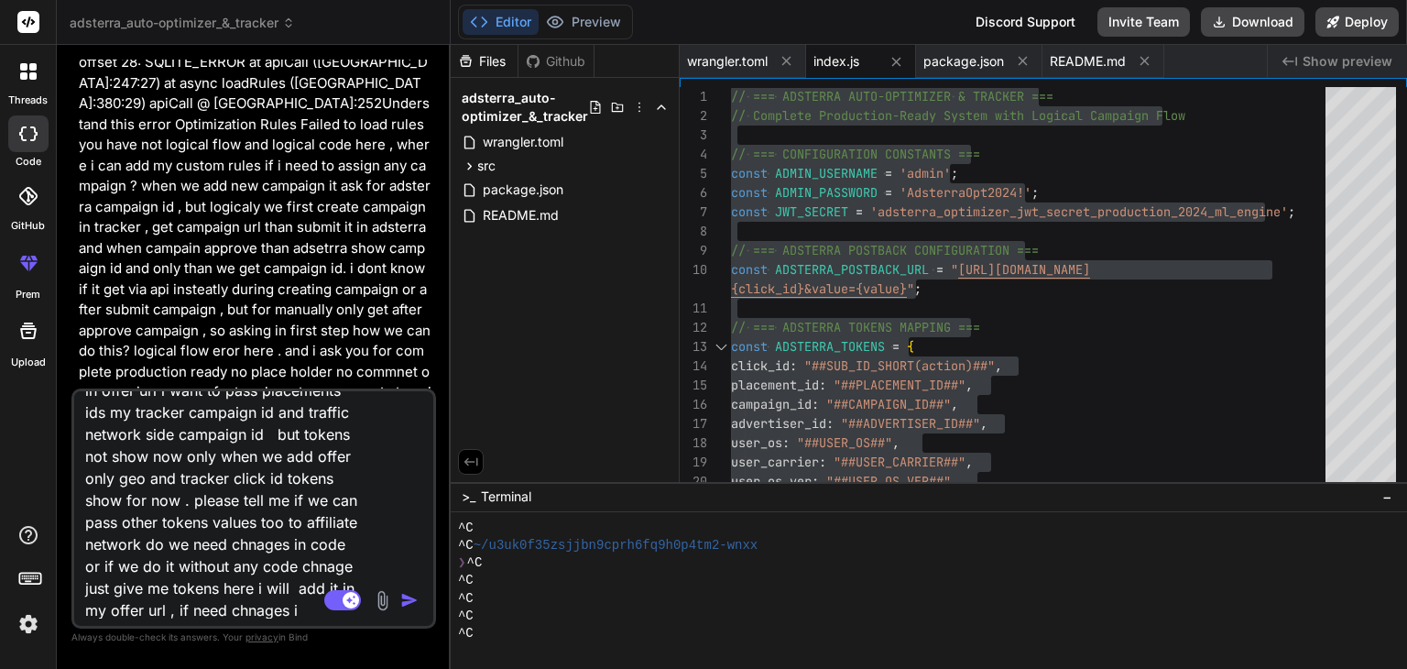
scroll to position [45, 0]
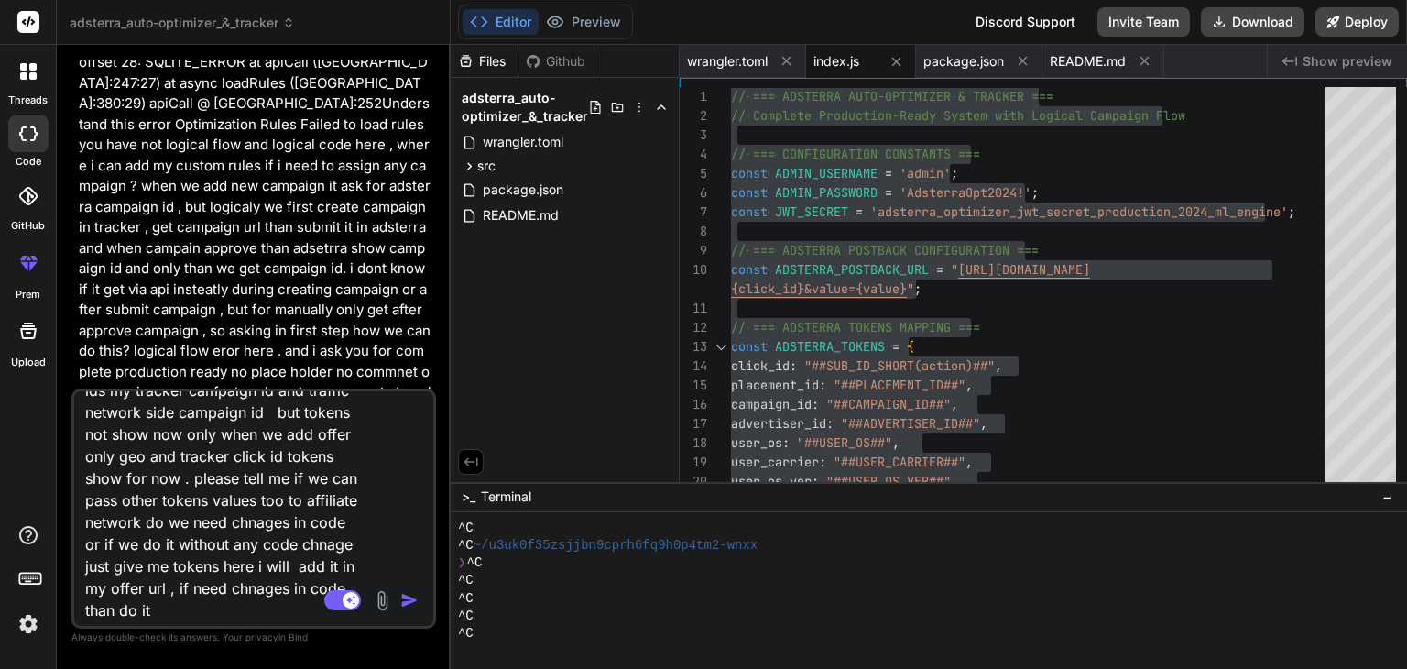
click at [408, 601] on img "button" at bounding box center [409, 600] width 18 height 18
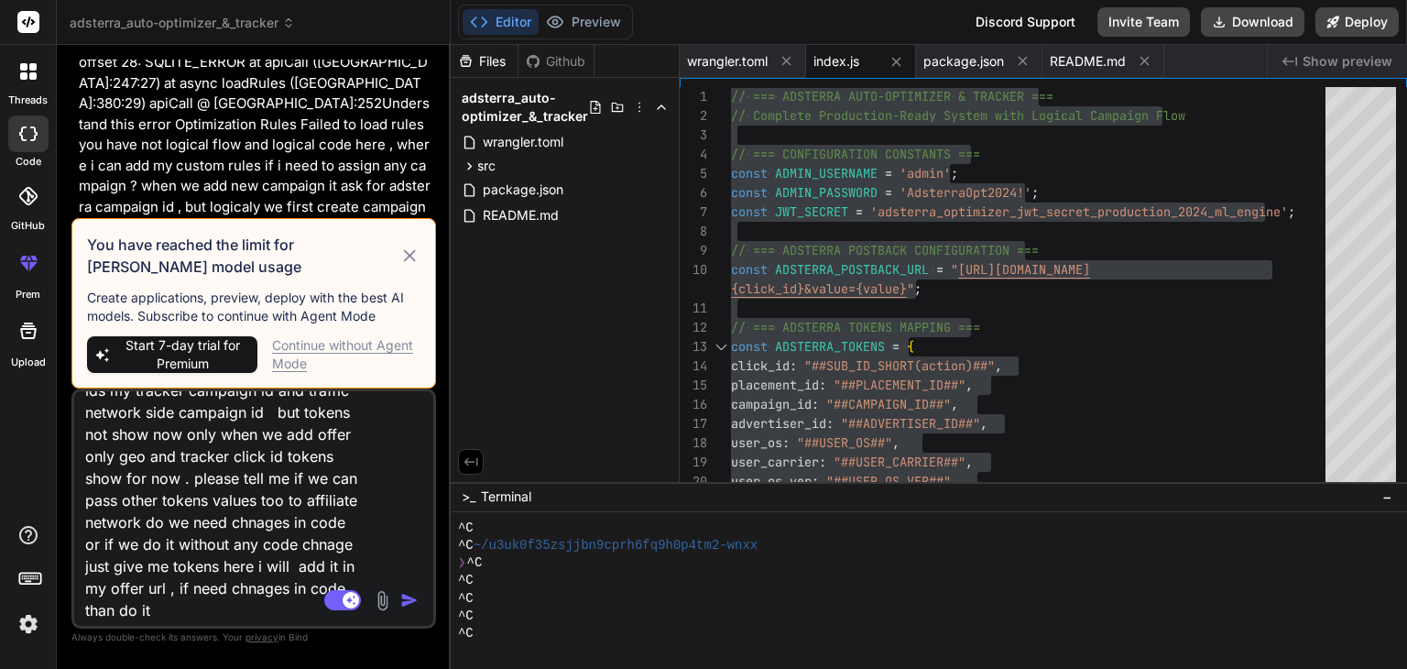
click at [345, 345] on div "Continue without Agent Mode" at bounding box center [346, 354] width 148 height 37
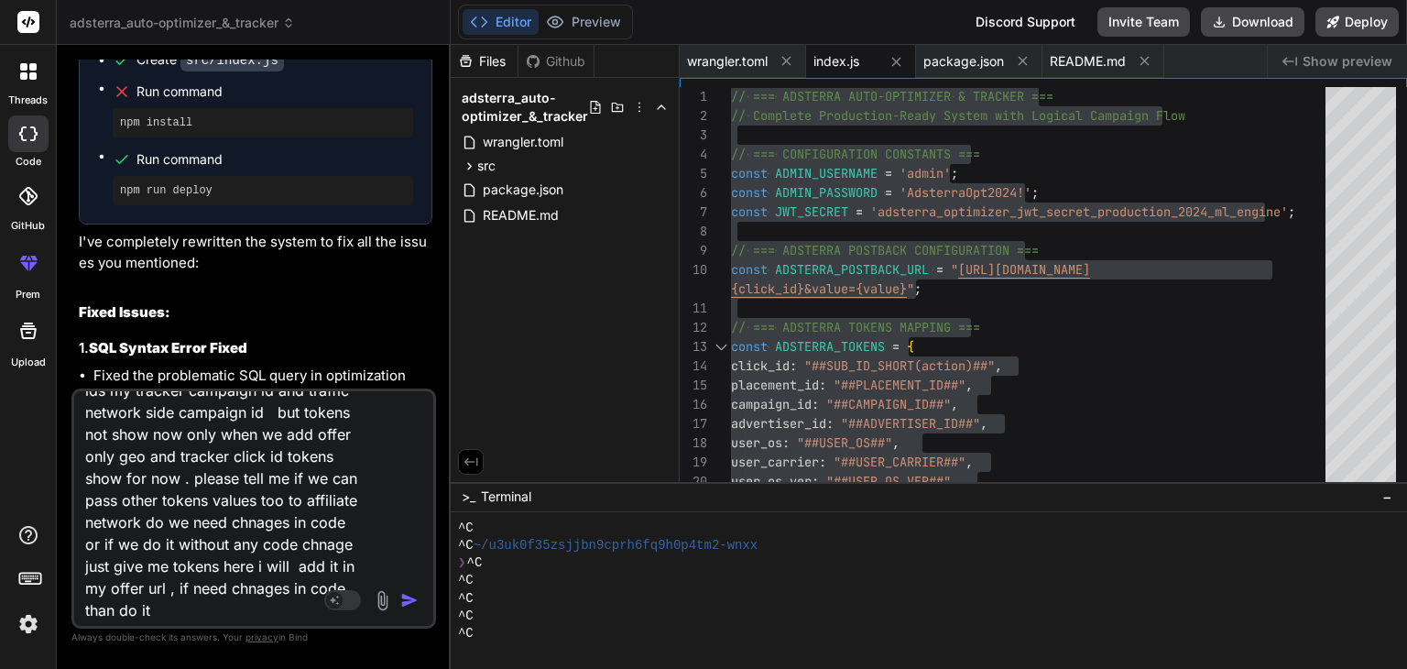
scroll to position [84907, 0]
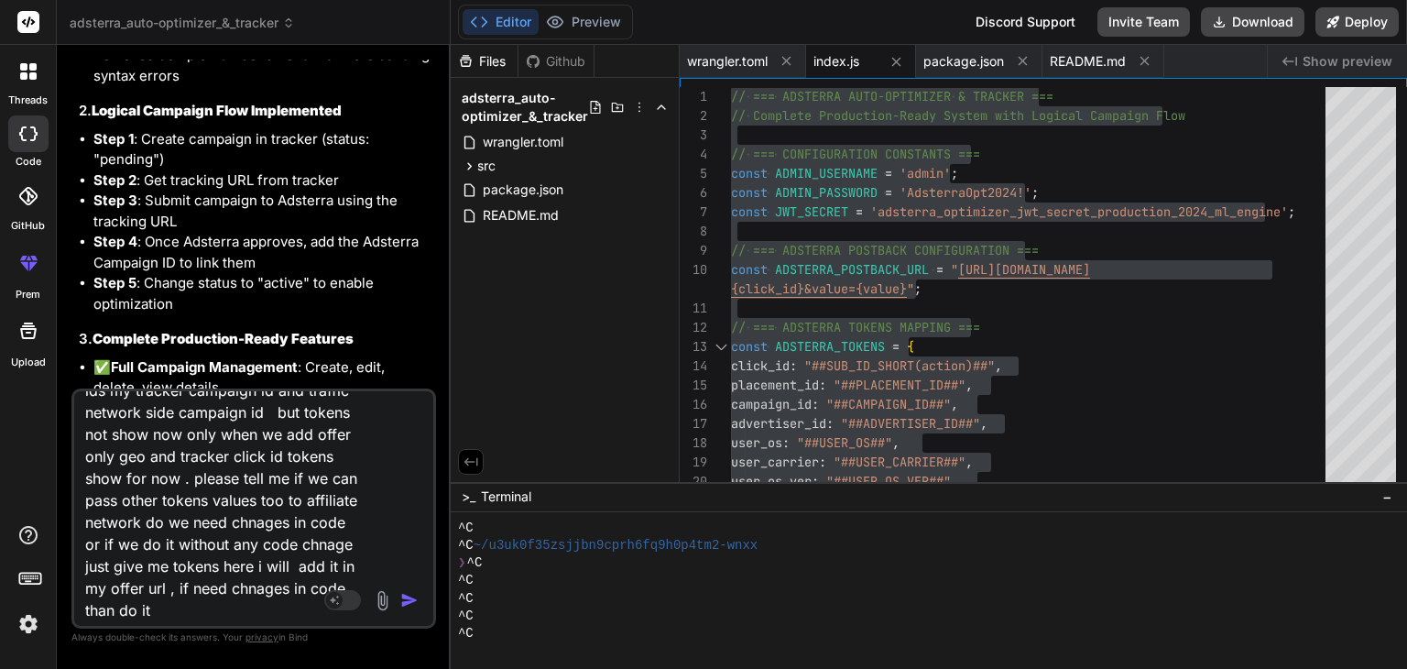
click at [410, 599] on img "button" at bounding box center [409, 600] width 18 height 18
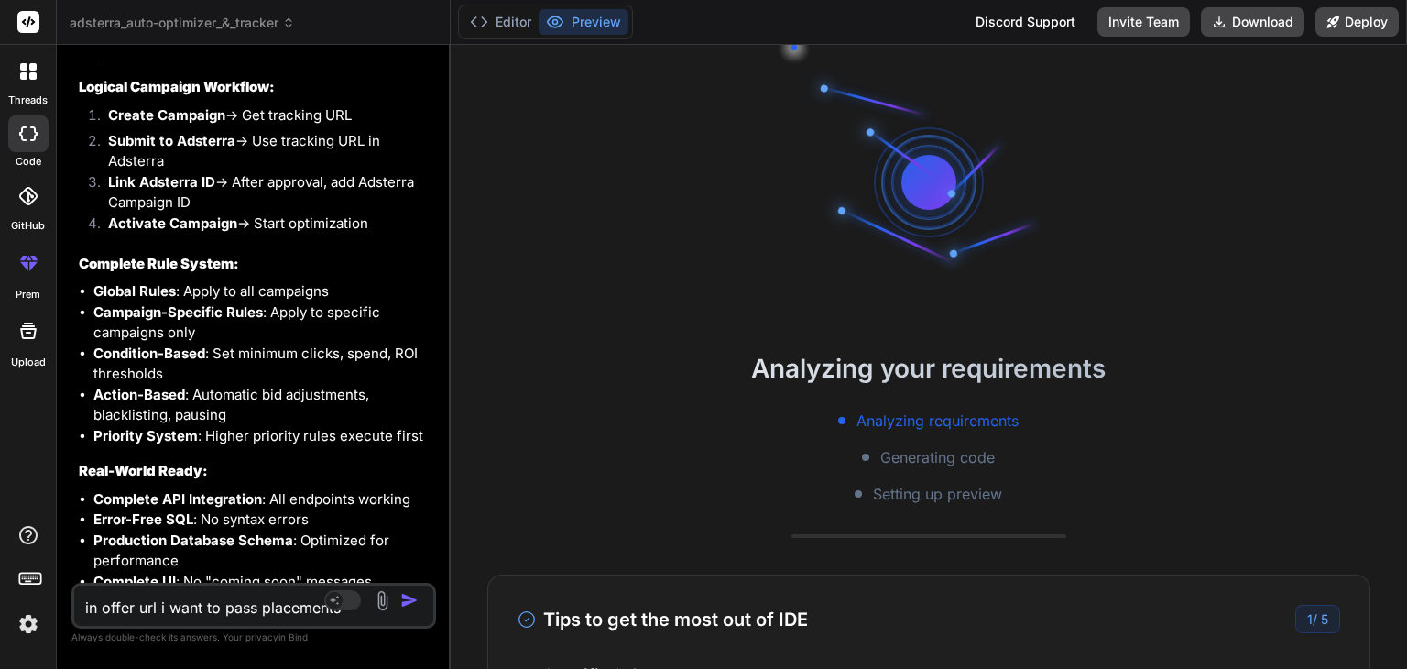
scroll to position [85574, 0]
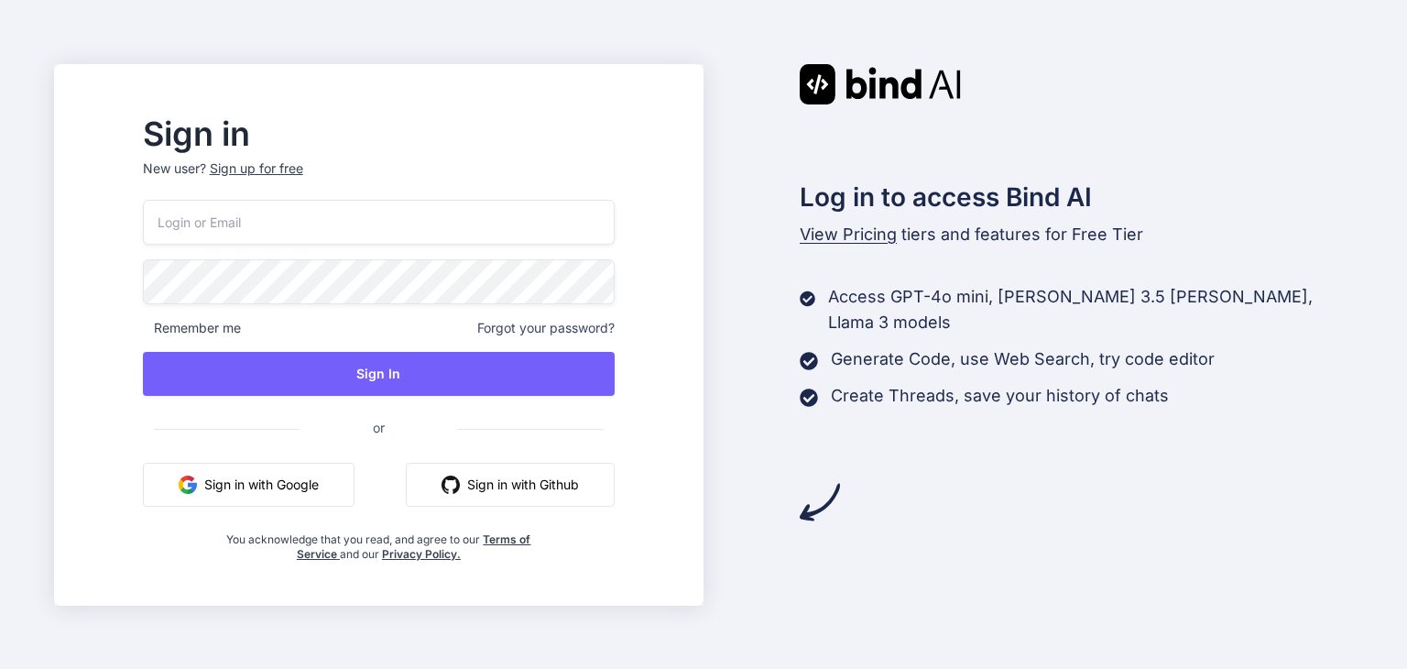
click at [271, 473] on button "Sign in with Google" at bounding box center [249, 485] width 212 height 44
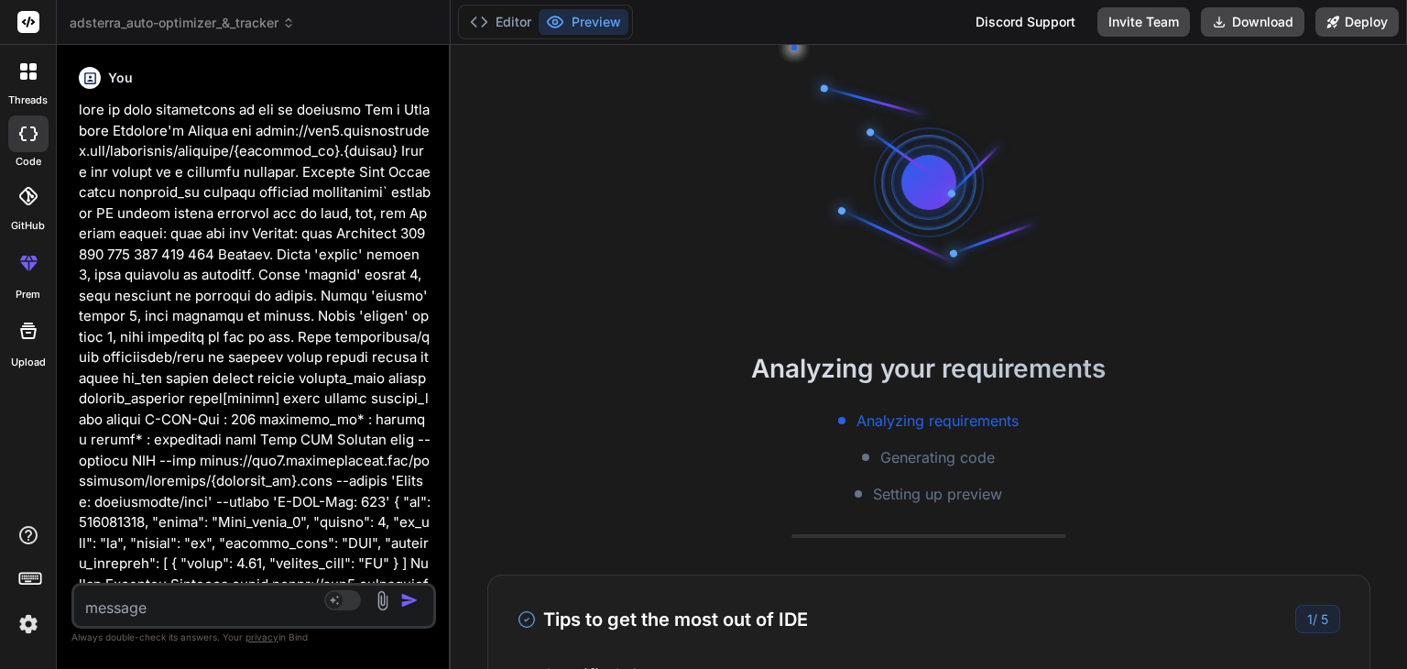
scroll to position [51, 0]
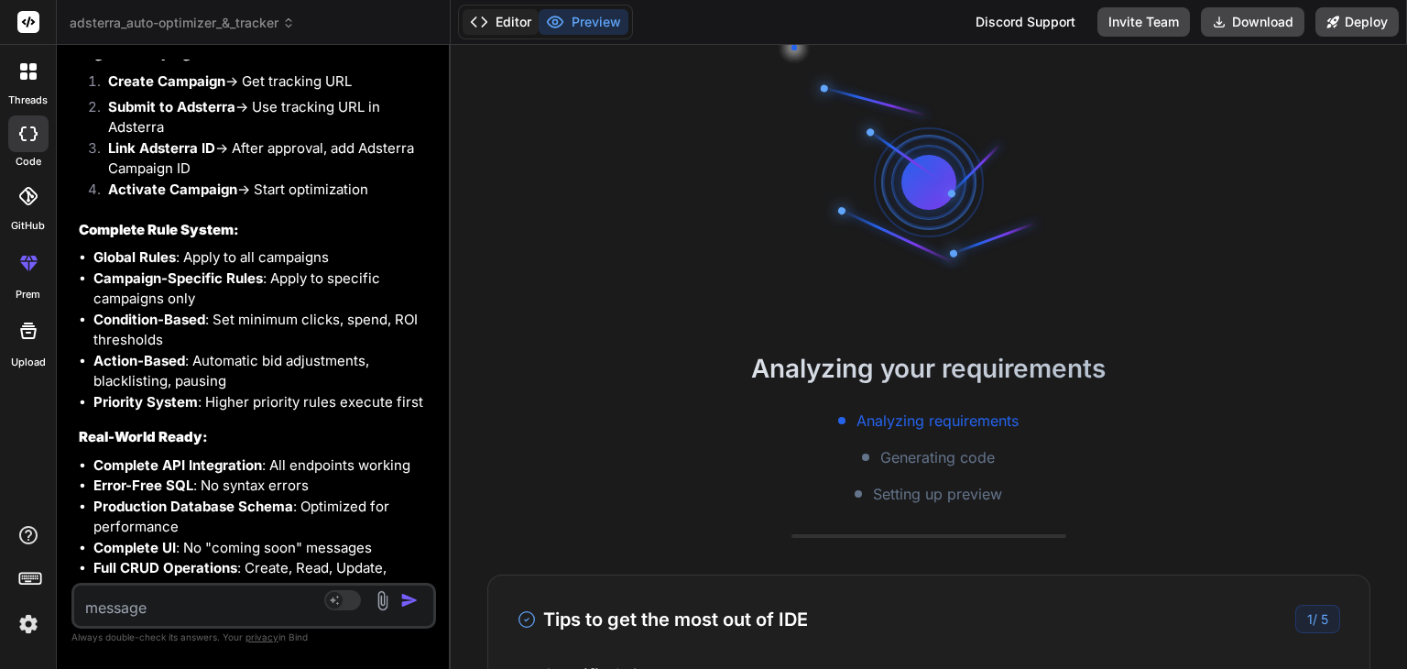
click at [509, 18] on button "Editor" at bounding box center [501, 22] width 76 height 26
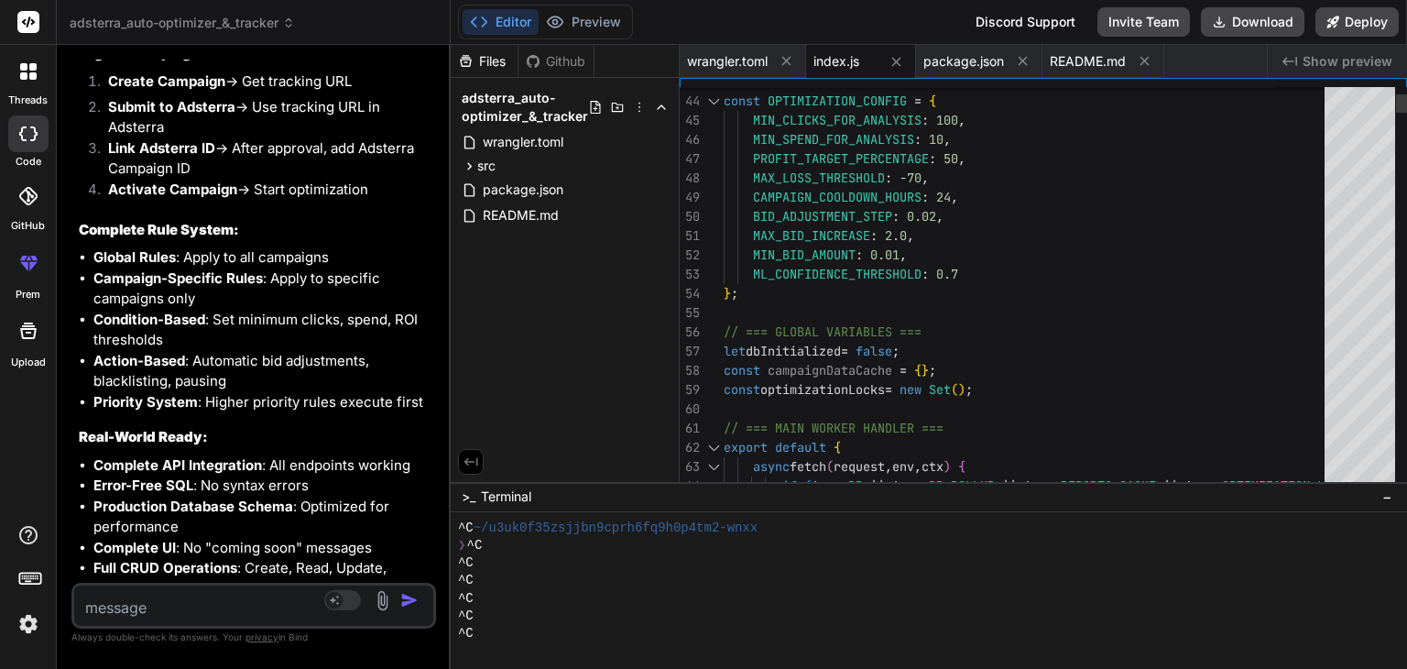
scroll to position [0, 0]
type textarea "// === ADSTERRA AUTO-OPTIMIZER & TRACKER === // Complete Production-Ready Syste…"
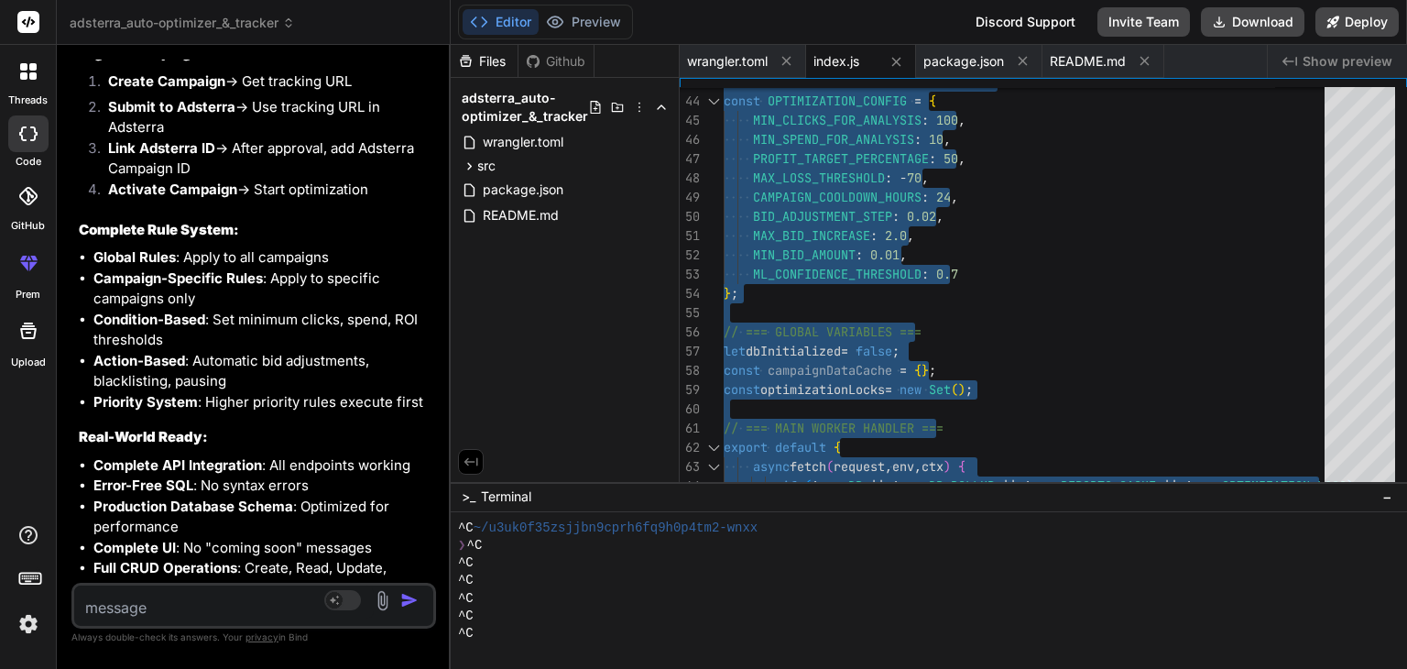
type textarea "x"
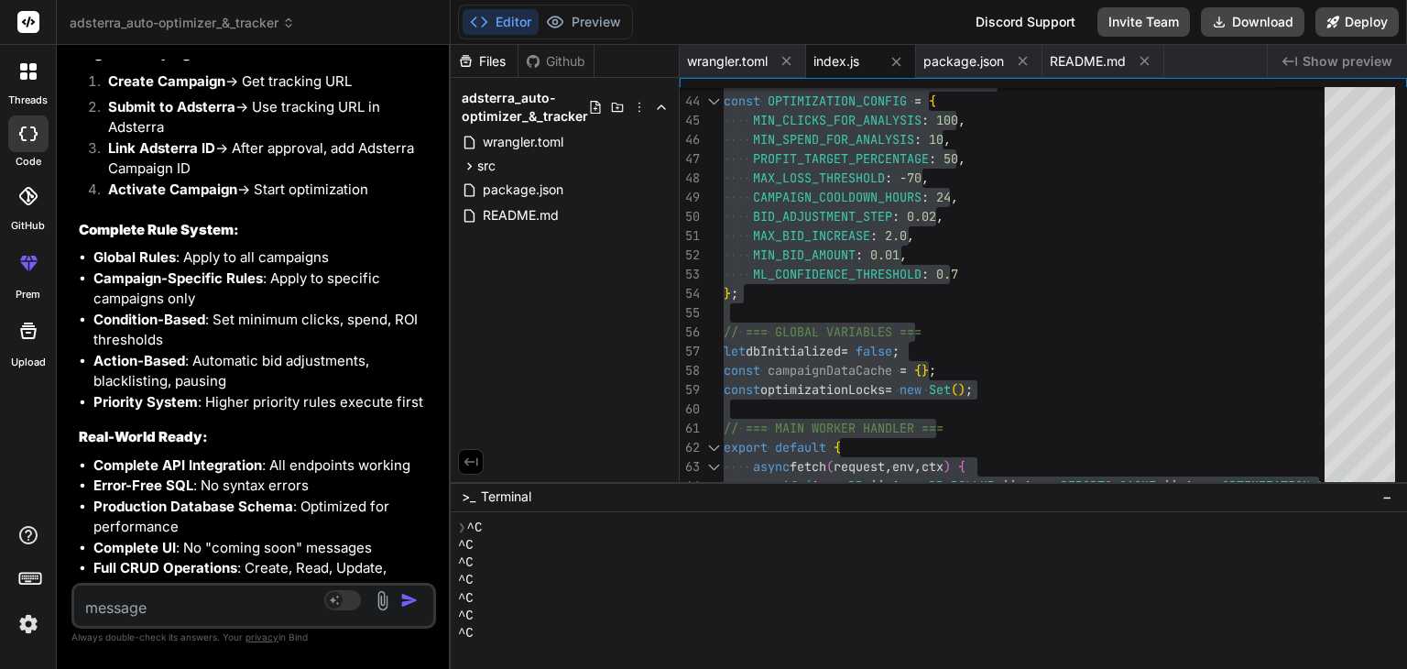
click at [836, 52] on span "index.js" at bounding box center [837, 61] width 46 height 18
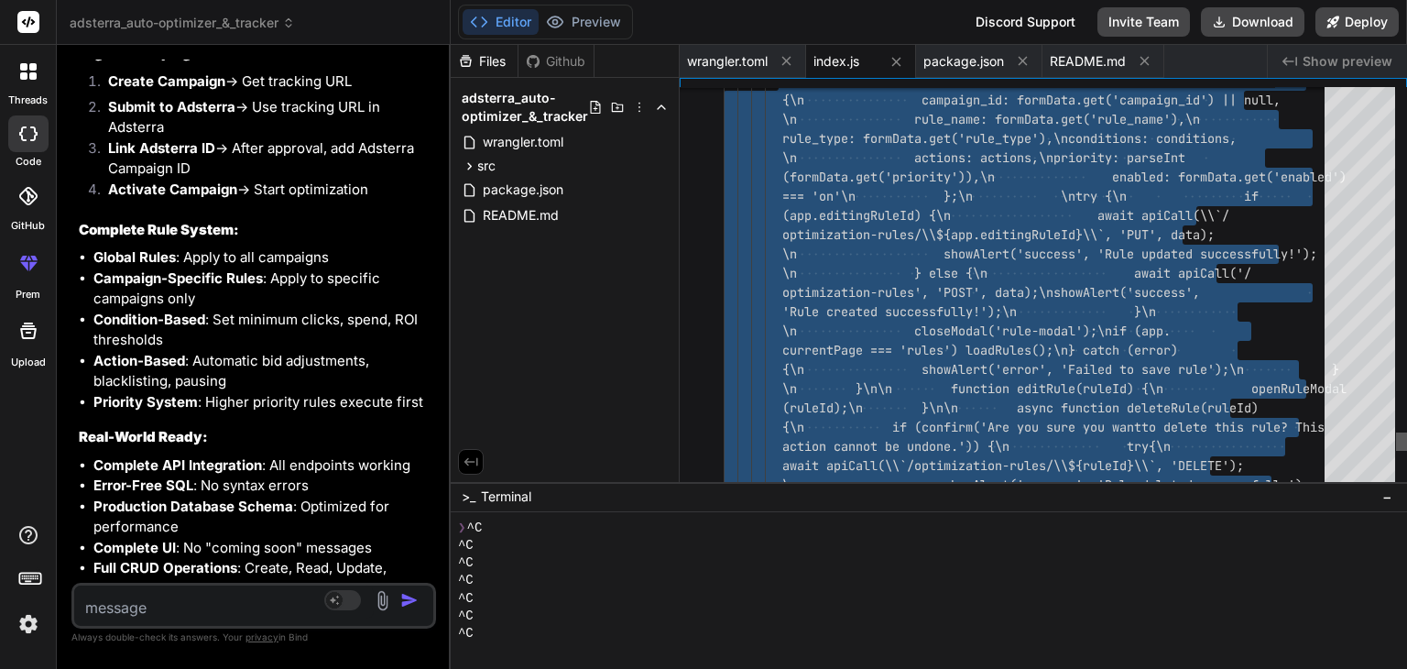
click at [1396, 442] on div at bounding box center [1401, 441] width 11 height 18
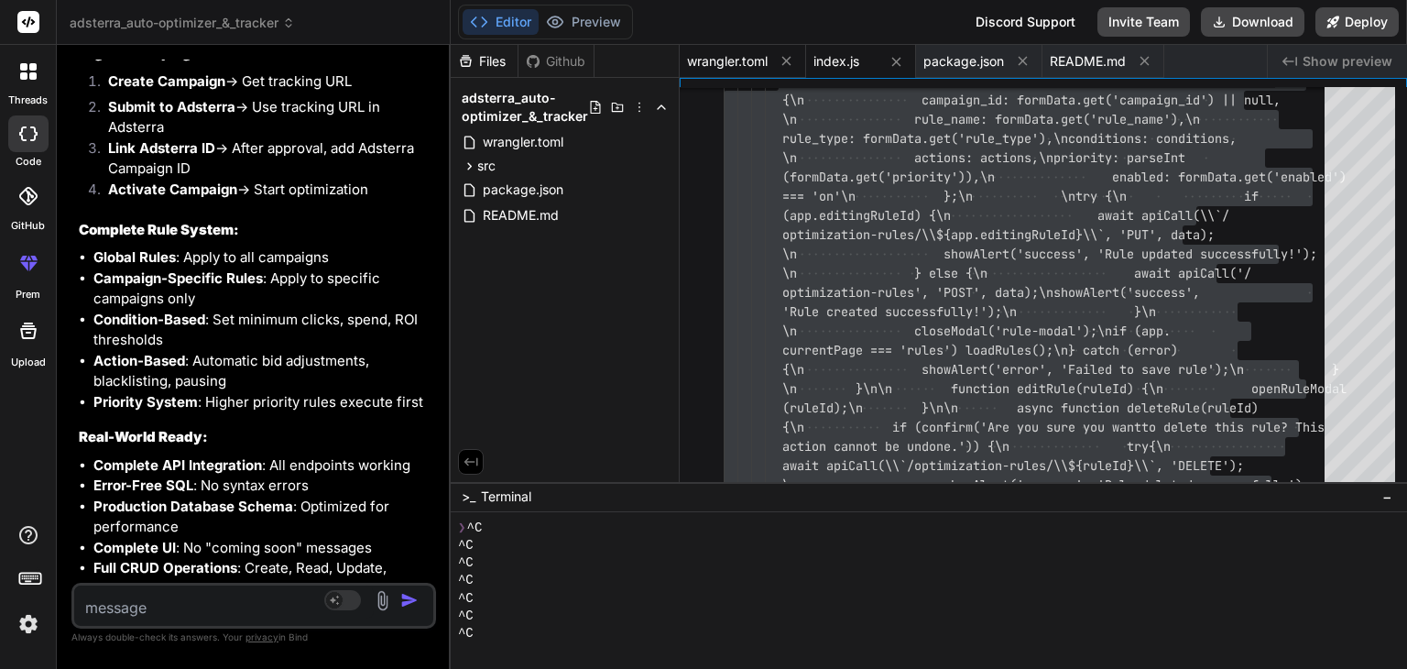
click at [746, 59] on span "wrangler.toml" at bounding box center [727, 61] width 81 height 18
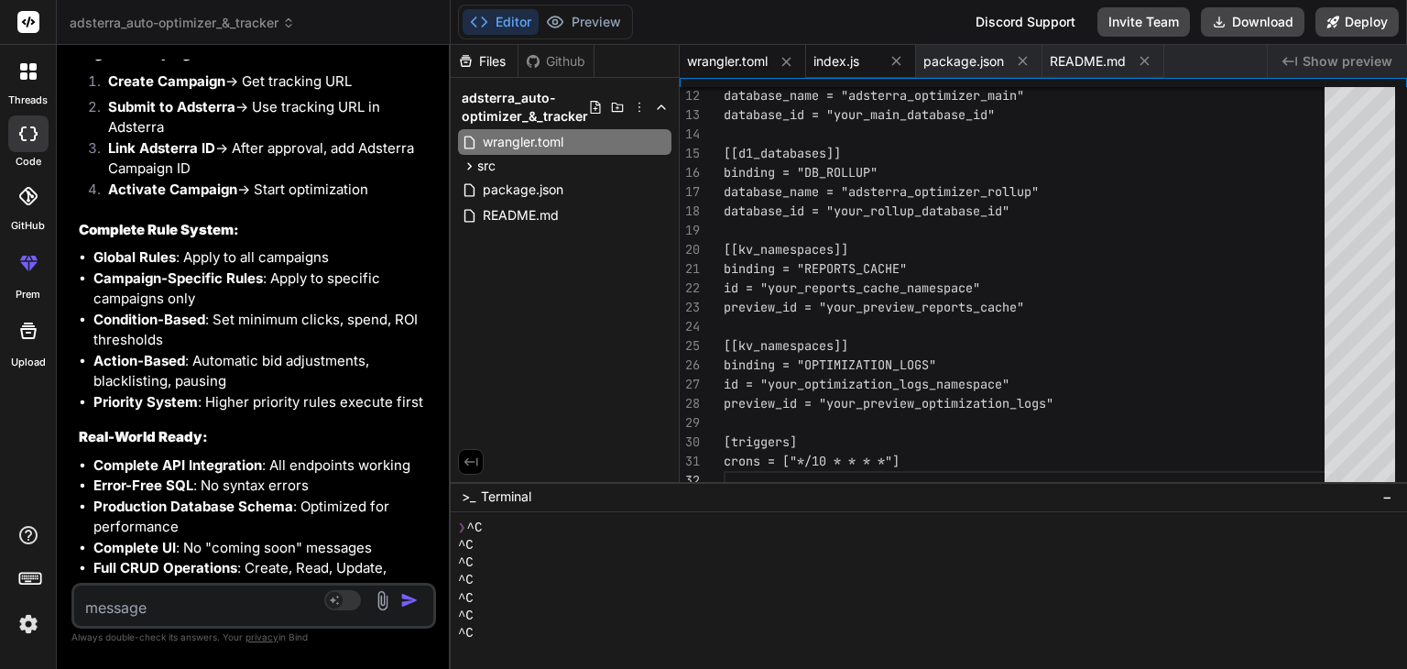
click at [839, 57] on span "index.js" at bounding box center [837, 61] width 46 height 18
type textarea "This system will: - ✅ **Maximize ROI** through ML-powered bid optimization - ✅ …"
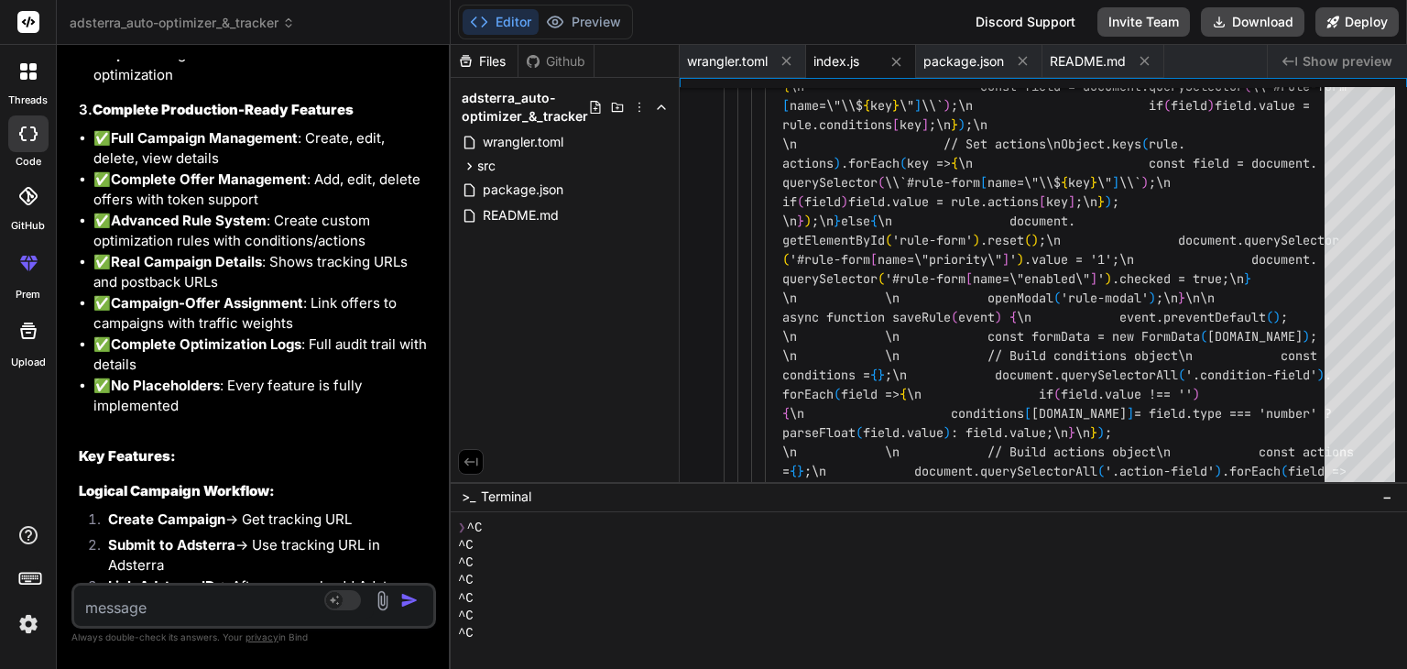
scroll to position [85126, 0]
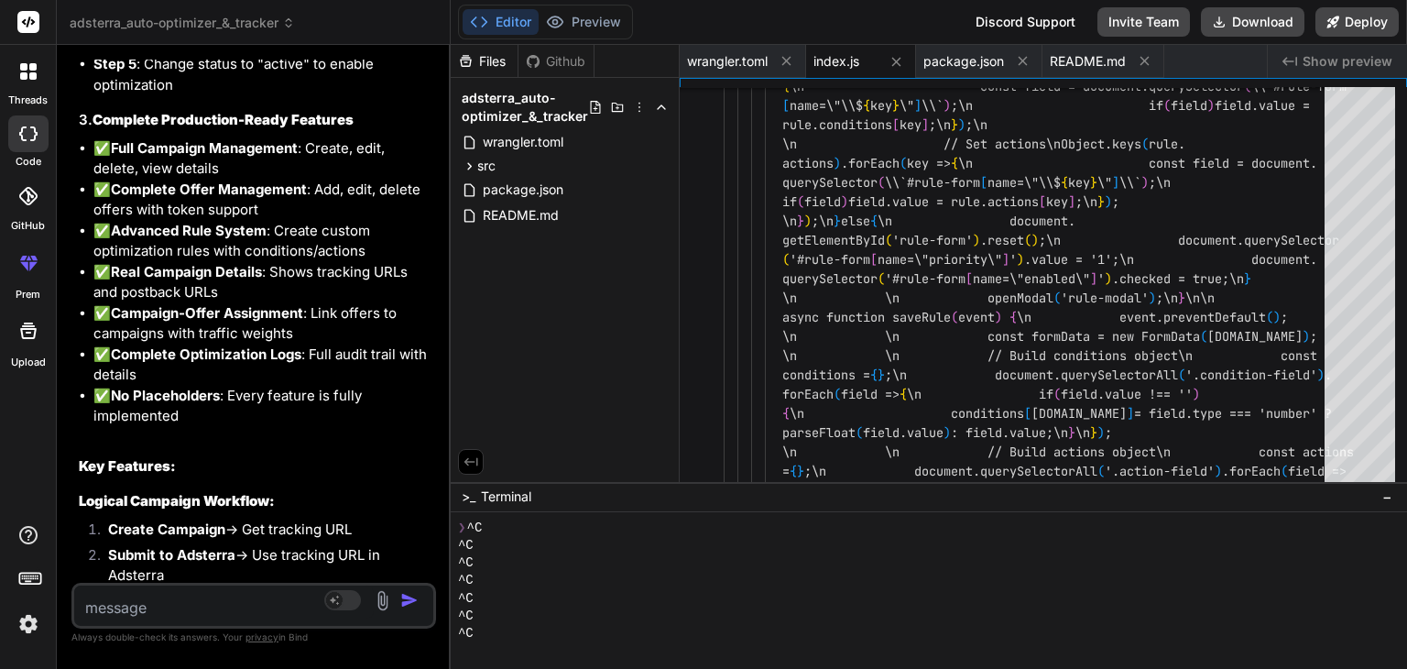
click at [234, 597] on textarea at bounding box center [224, 601] width 300 height 33
type textarea "i"
type textarea "x"
type textarea "im"
type textarea "x"
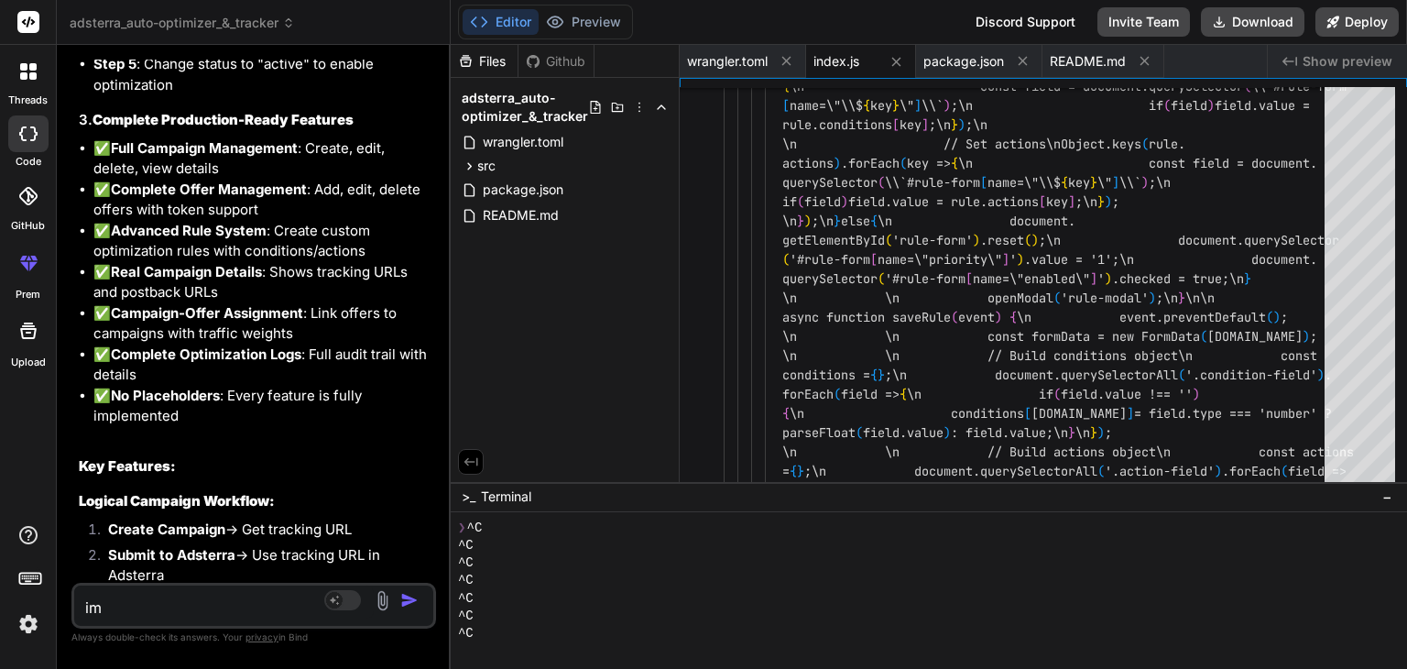
type textarea "im"
type textarea "x"
type textarea "im t"
type textarea "x"
type textarea "im ta"
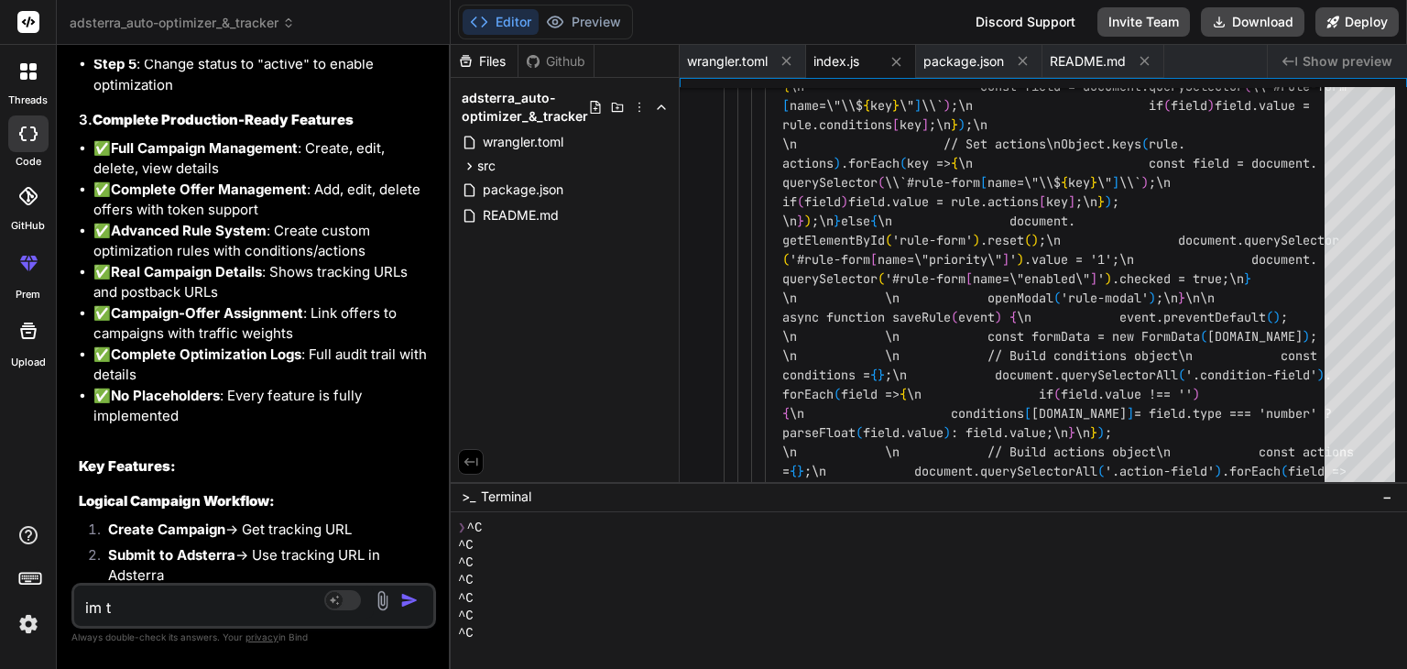
type textarea "x"
type textarea "im tal"
type textarea "x"
type textarea "im tali"
type textarea "x"
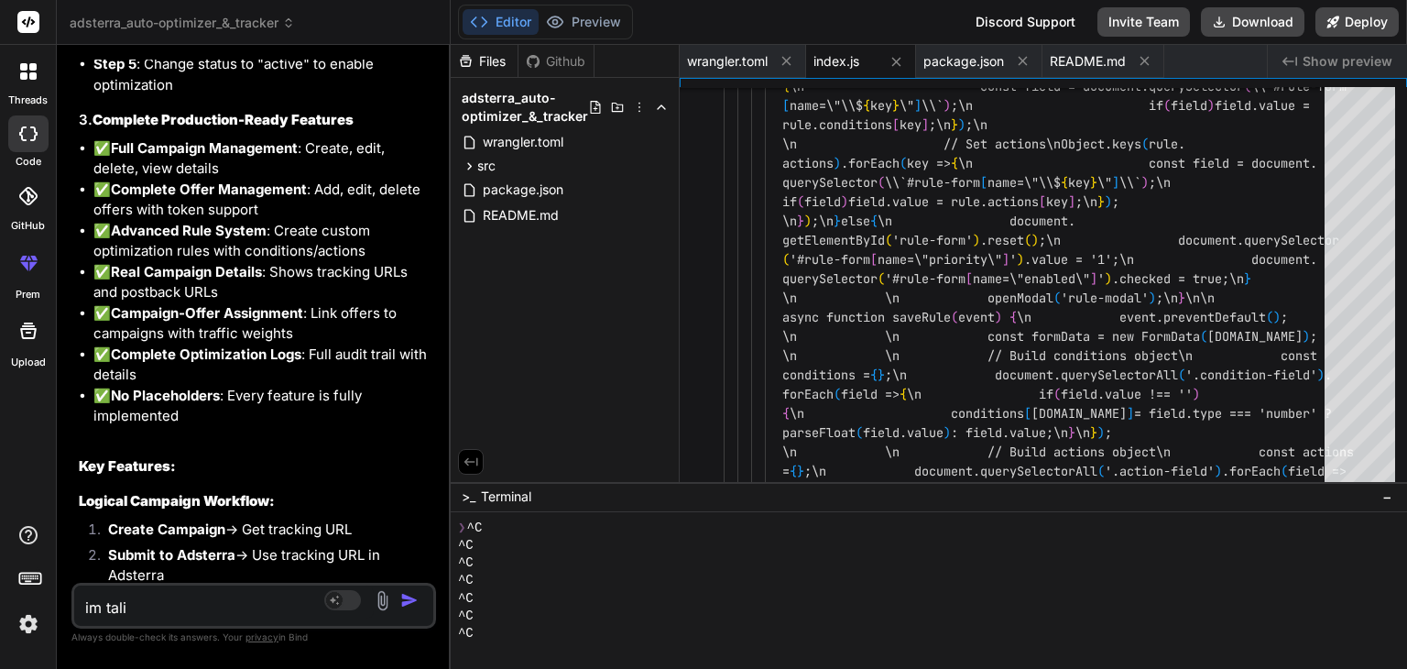
type textarea "im talik"
type textarea "x"
type textarea "im talikn"
type textarea "x"
type textarea "im talikng"
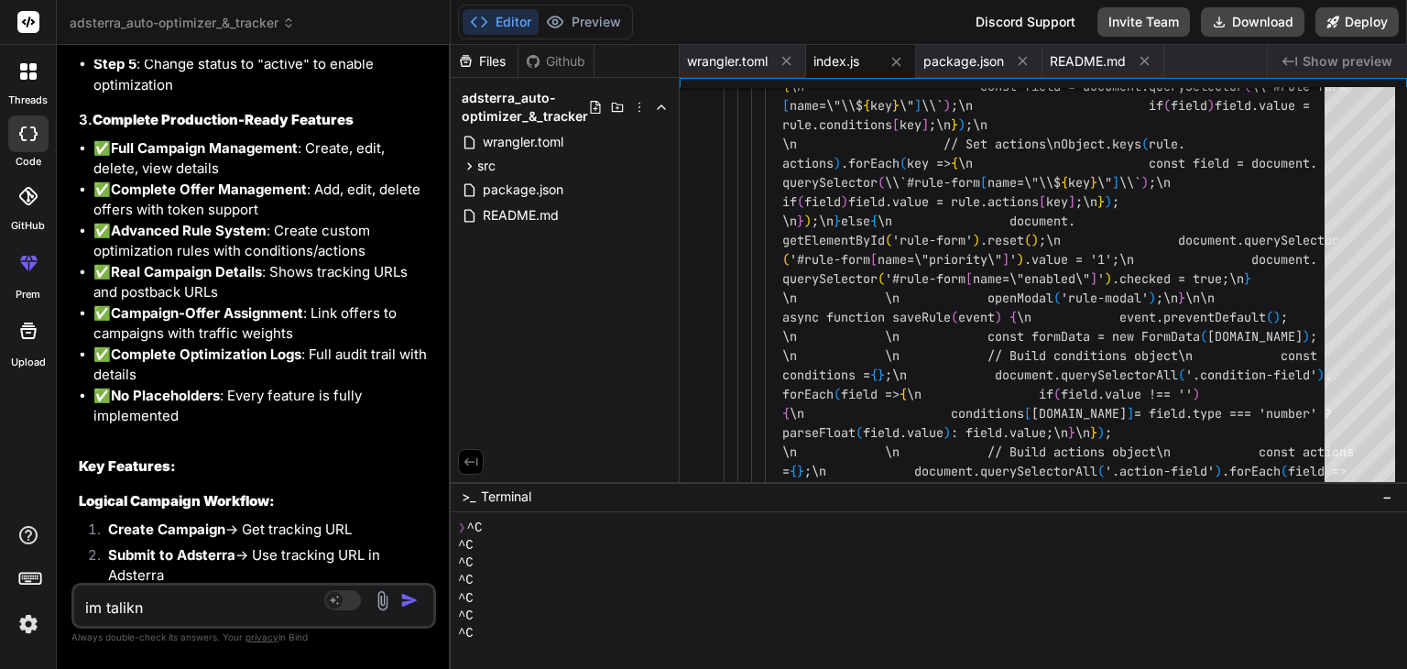
type textarea "x"
type textarea "im talikng"
type textarea "x"
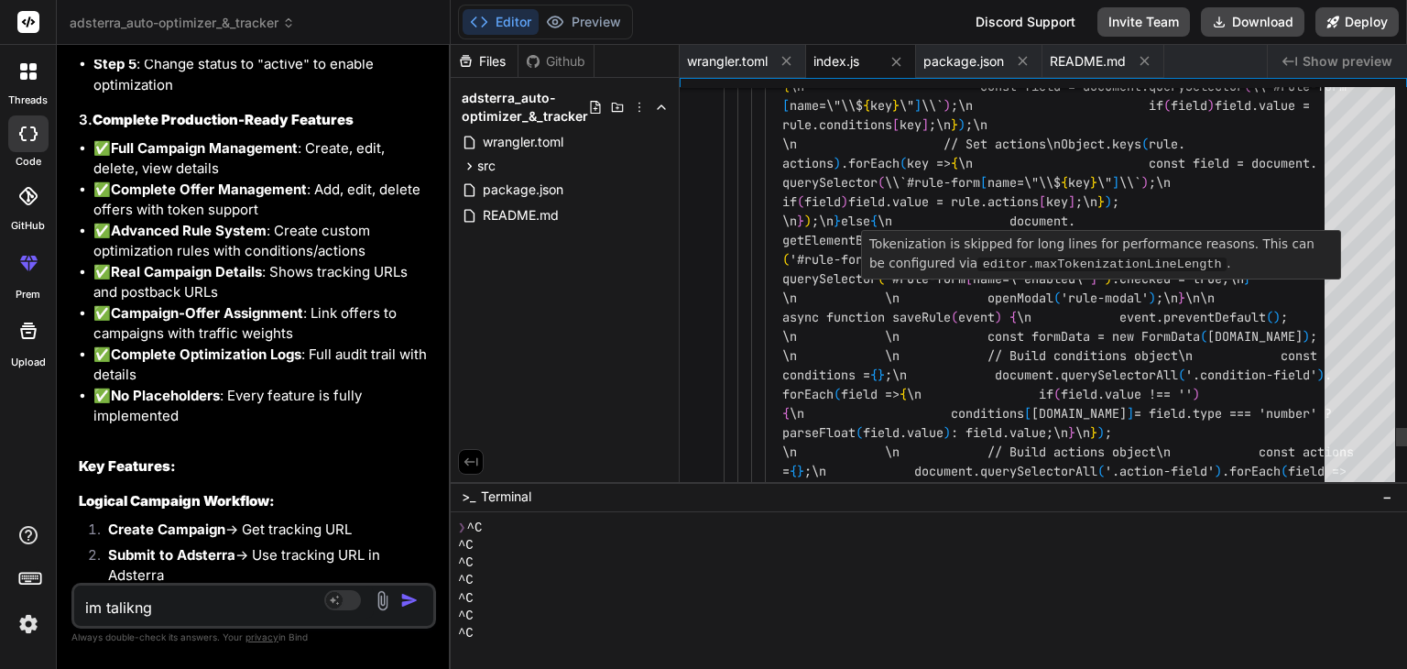
type textarea "im talikng"
type textarea "const field = document.querySelector(\\`#rule-form [name=\"\\${key}\"]\\`);\n i…"
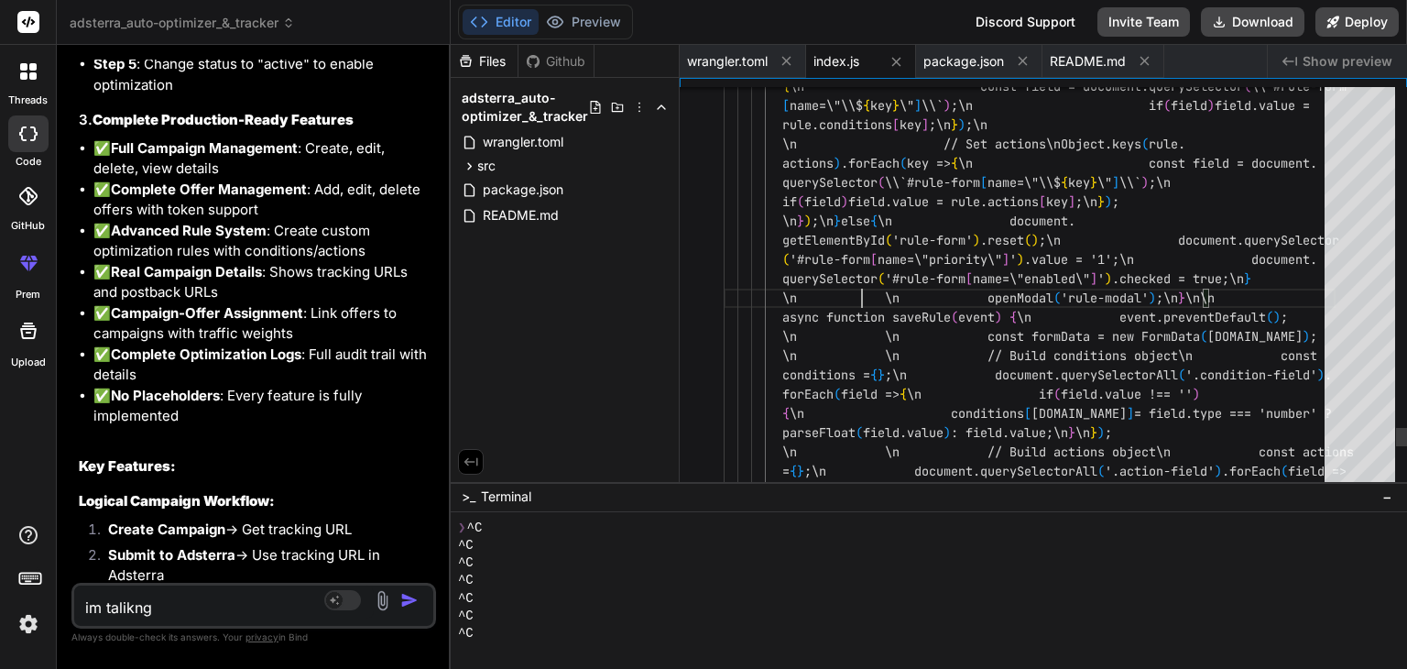
scroll to position [0, 0]
click at [198, 603] on textarea "im talikng" at bounding box center [224, 601] width 300 height 33
type textarea "im talikng s"
type textarea "x"
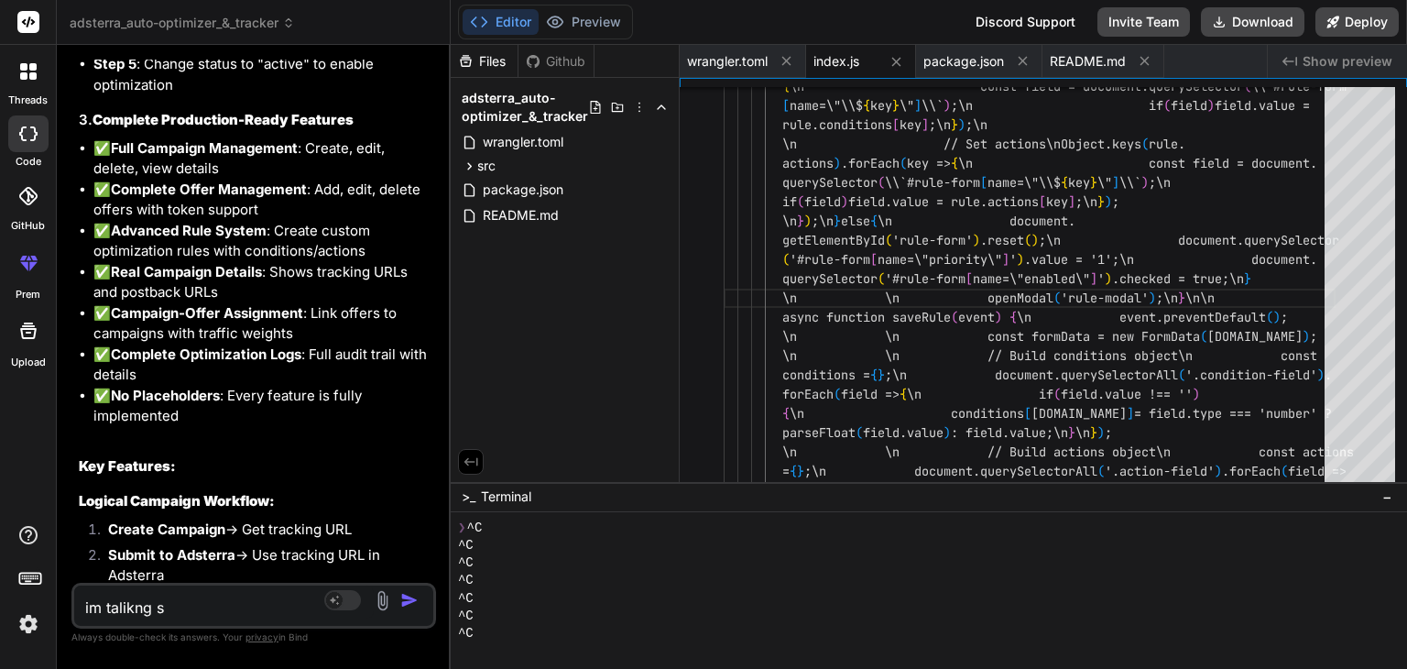
type textarea "im talikng se"
type textarea "x"
type textarea "im talikng sen"
type textarea "x"
type textarea "im talikng send"
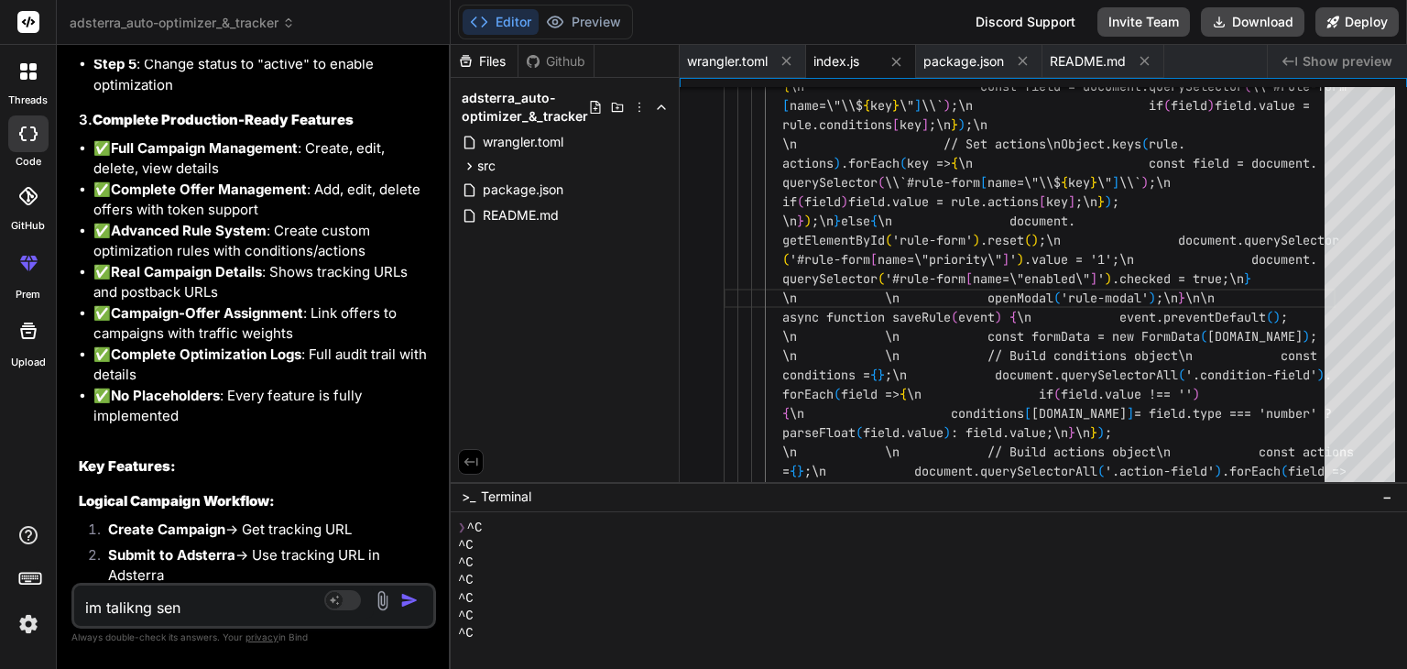
type textarea "x"
type textarea "im talikng send"
type textarea "x"
type textarea "im talikng send p"
type textarea "x"
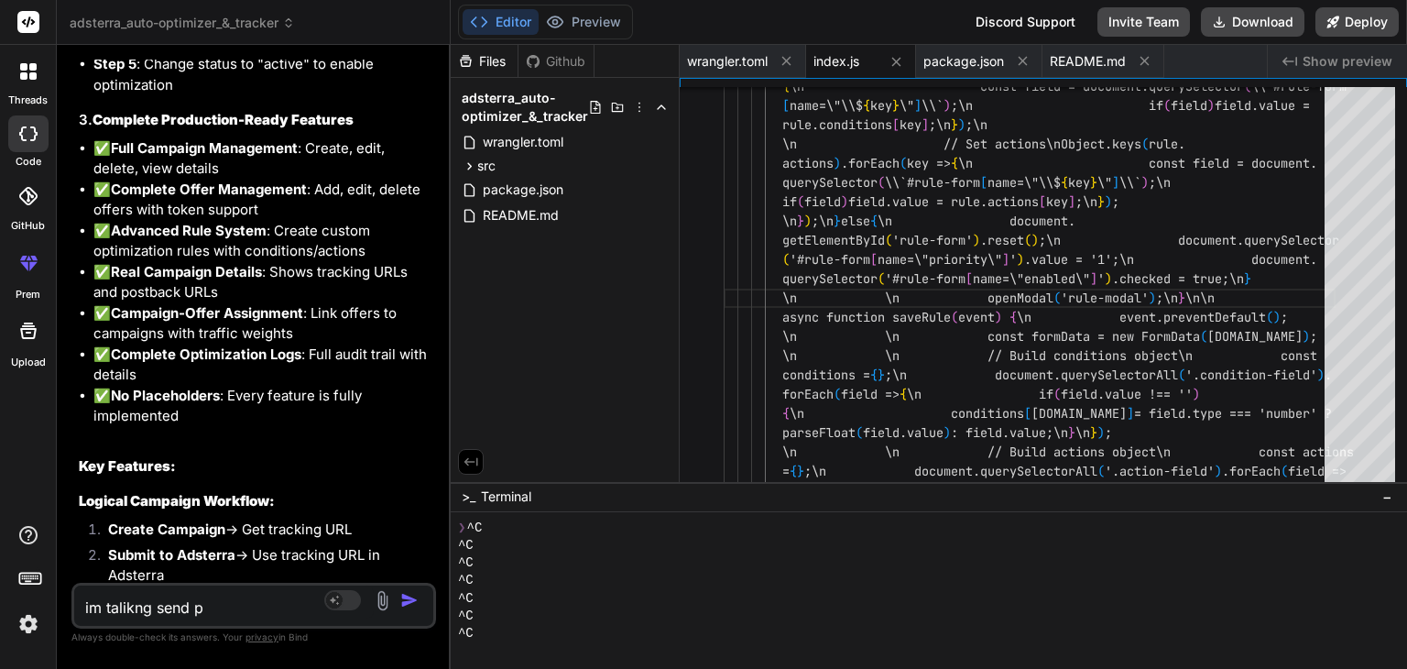
type textarea "im talikng send pl"
type textarea "x"
type textarea "im talikng send pla"
type textarea "x"
type textarea "im talikng send plac"
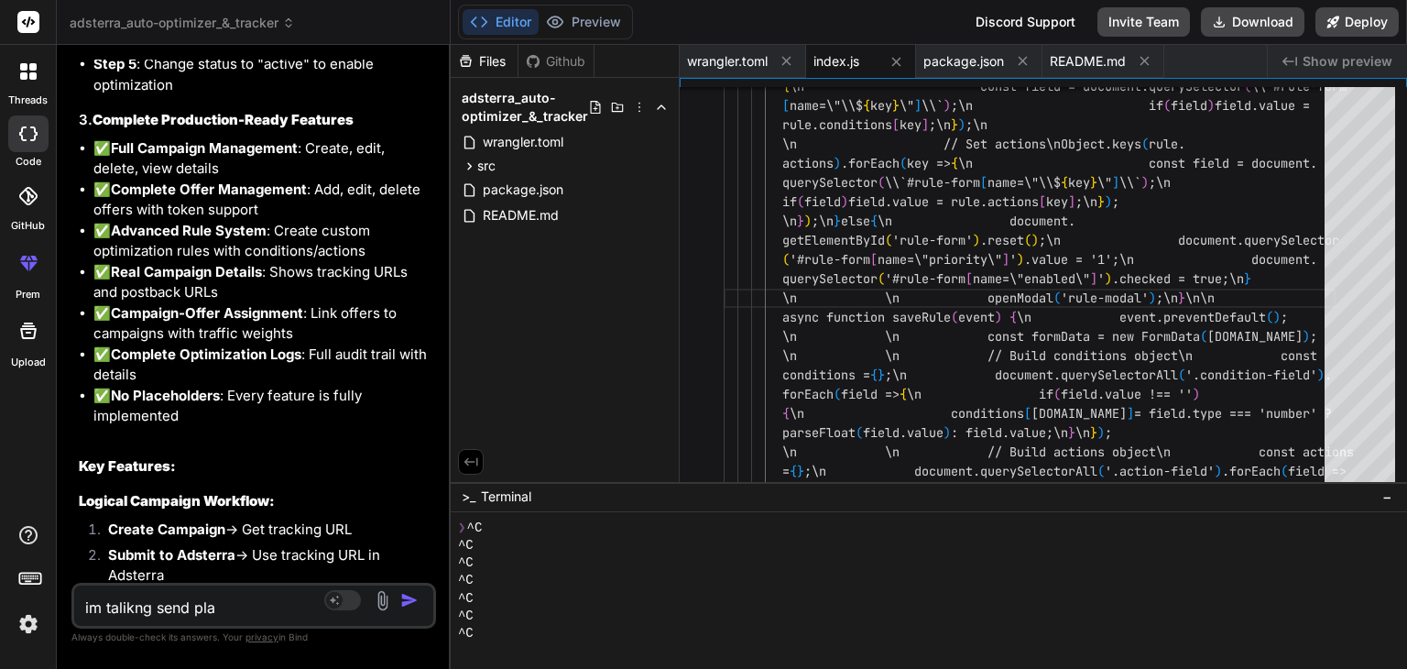
type textarea "x"
type textarea "im talikng send place"
type textarea "x"
type textarea "im talikng send plac"
type textarea "x"
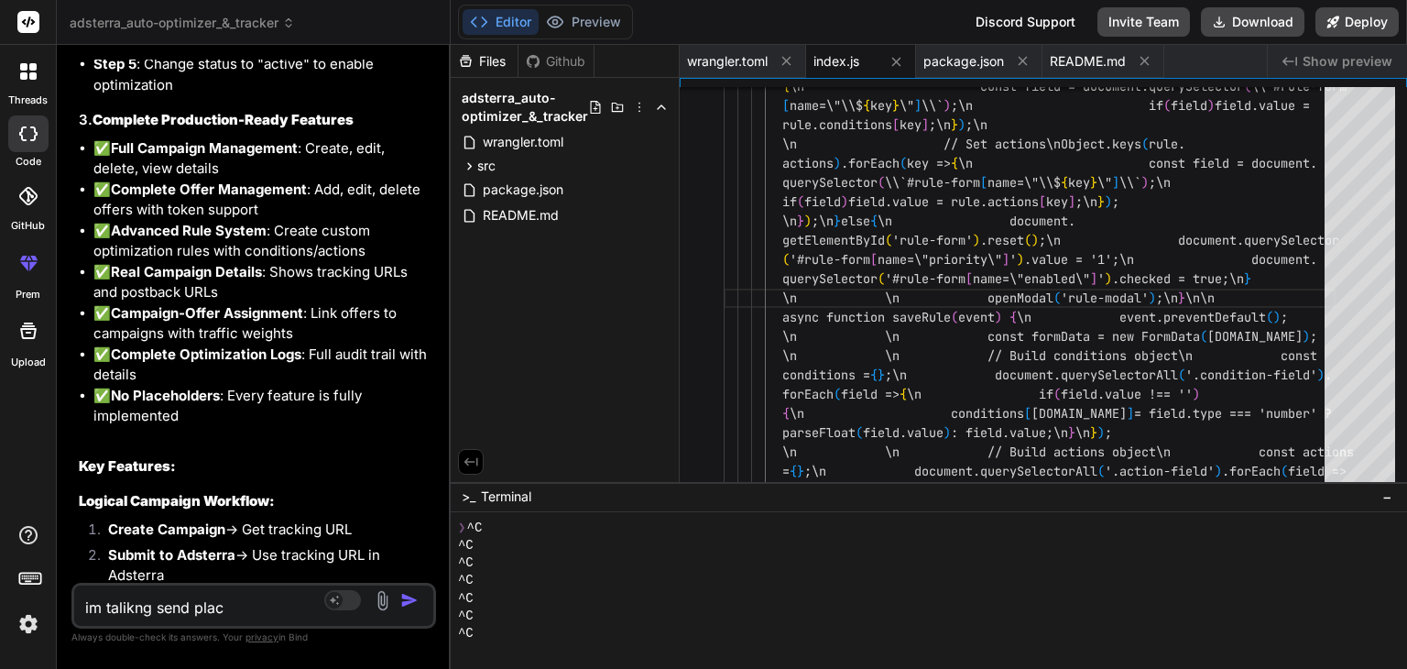
type textarea "im talikng send placm"
type textarea "x"
type textarea "im talikng send placme"
type textarea "x"
type textarea "im talikng send placmen"
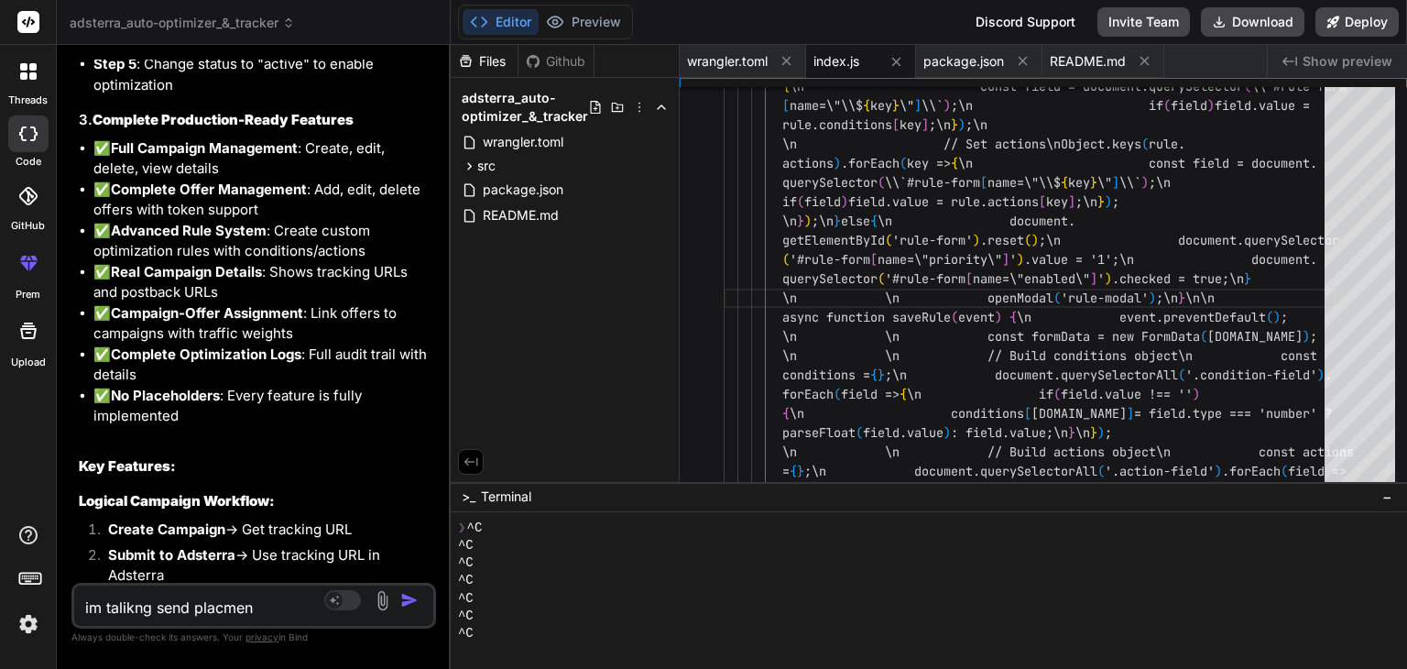
type textarea "x"
type textarea "im talikng send placment"
type textarea "x"
type textarea "im talikng send placments"
type textarea "x"
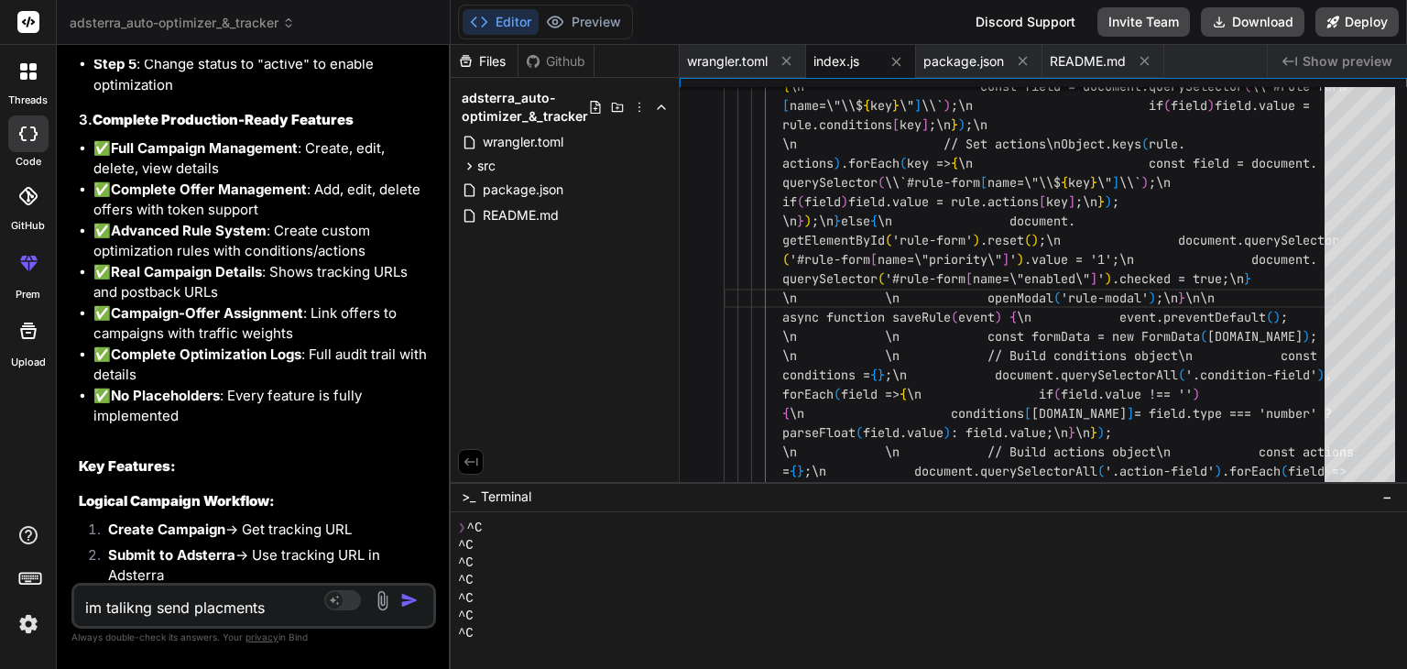
type textarea "im talikng send placments"
type textarea "x"
type textarea "im talikng send placments i"
type textarea "x"
type textarea "im talikng send placments id"
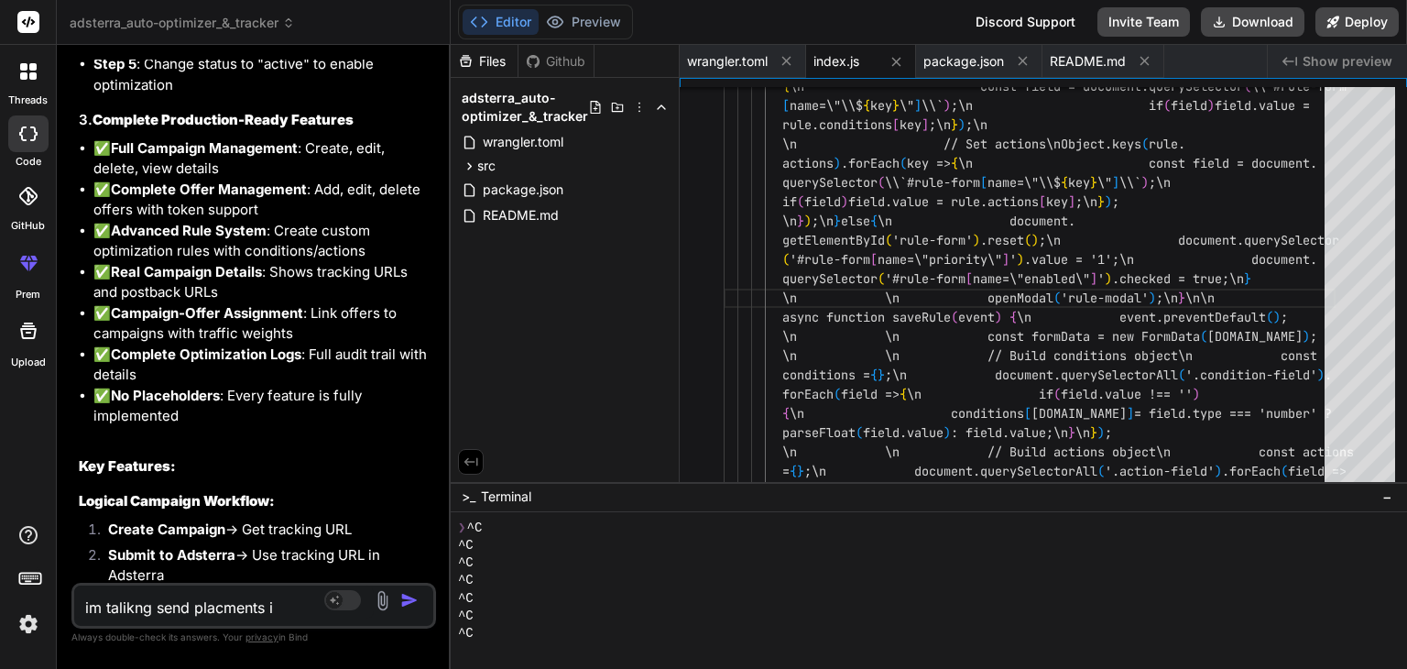
type textarea "x"
type textarea "im talikng send placments ids"
type textarea "x"
type textarea "im talikng send placments ids"
type textarea "x"
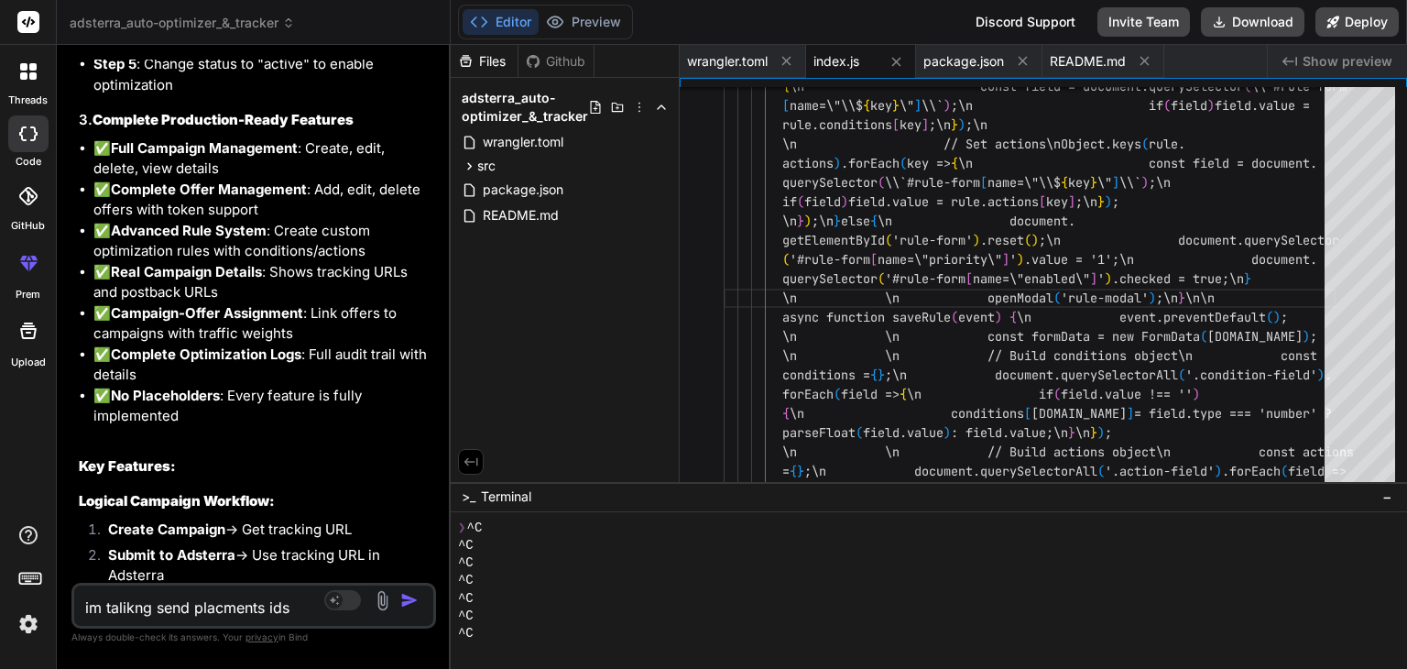
type textarea "im talikng send placments ids t"
type textarea "x"
type textarea "im talikng send placments ids to"
type textarea "x"
type textarea "im talikng send placments ids to"
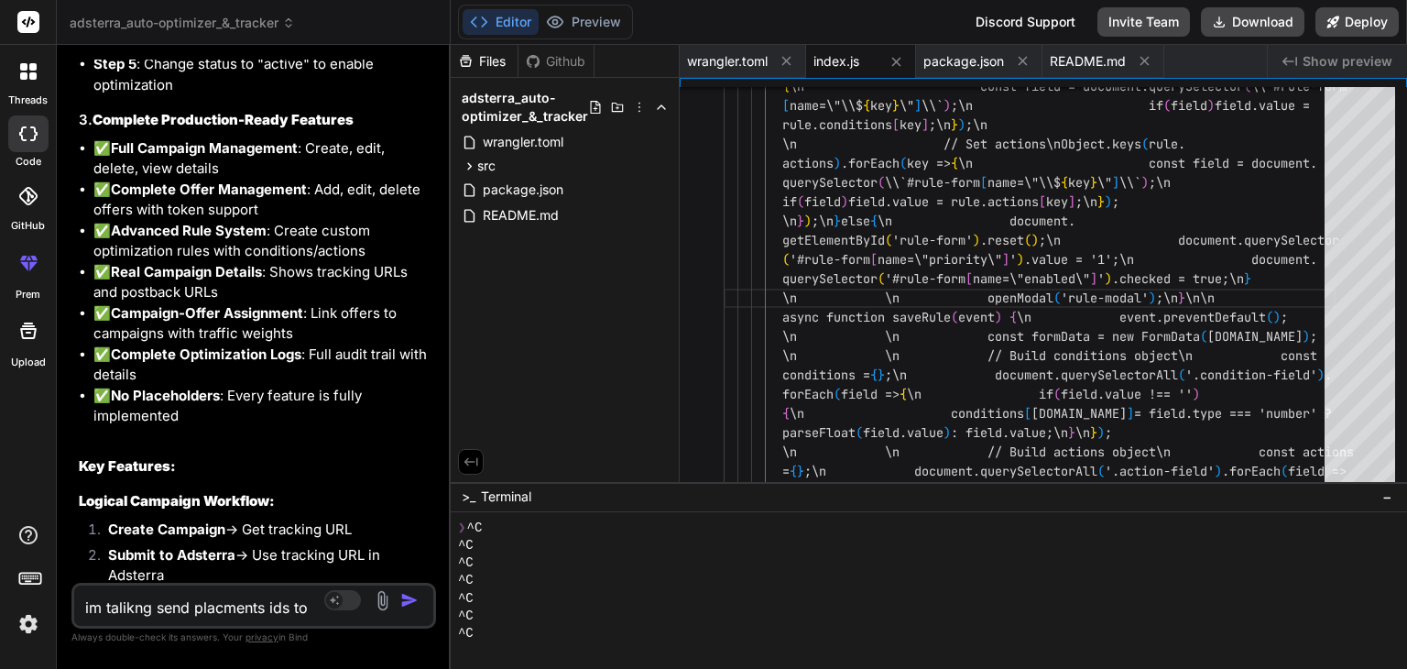
type textarea "x"
type textarea "im talikng send placments ids to a"
type textarea "x"
type textarea "im talikng send placments ids to af"
type textarea "x"
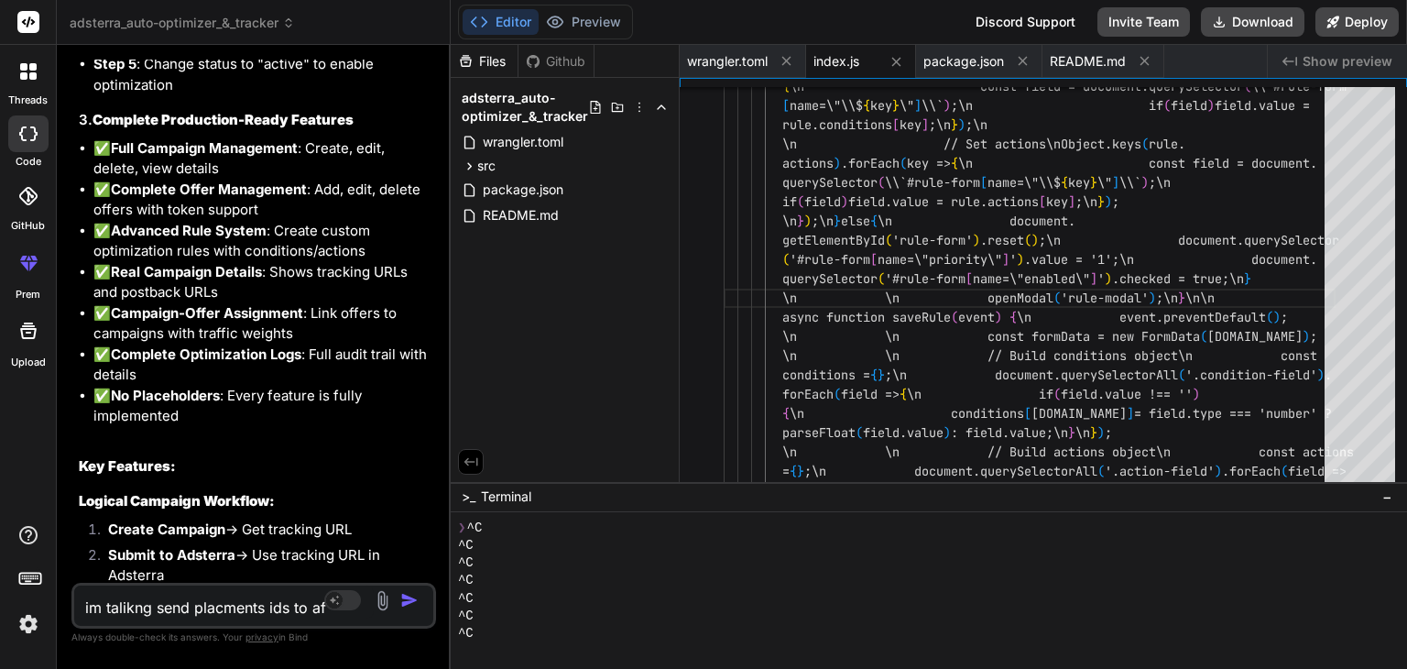
type textarea "im talikng send placments ids to aff"
type textarea "x"
type textarea "im talikng send placments ids to affi"
type textarea "x"
type textarea "im talikng send placments ids to affil"
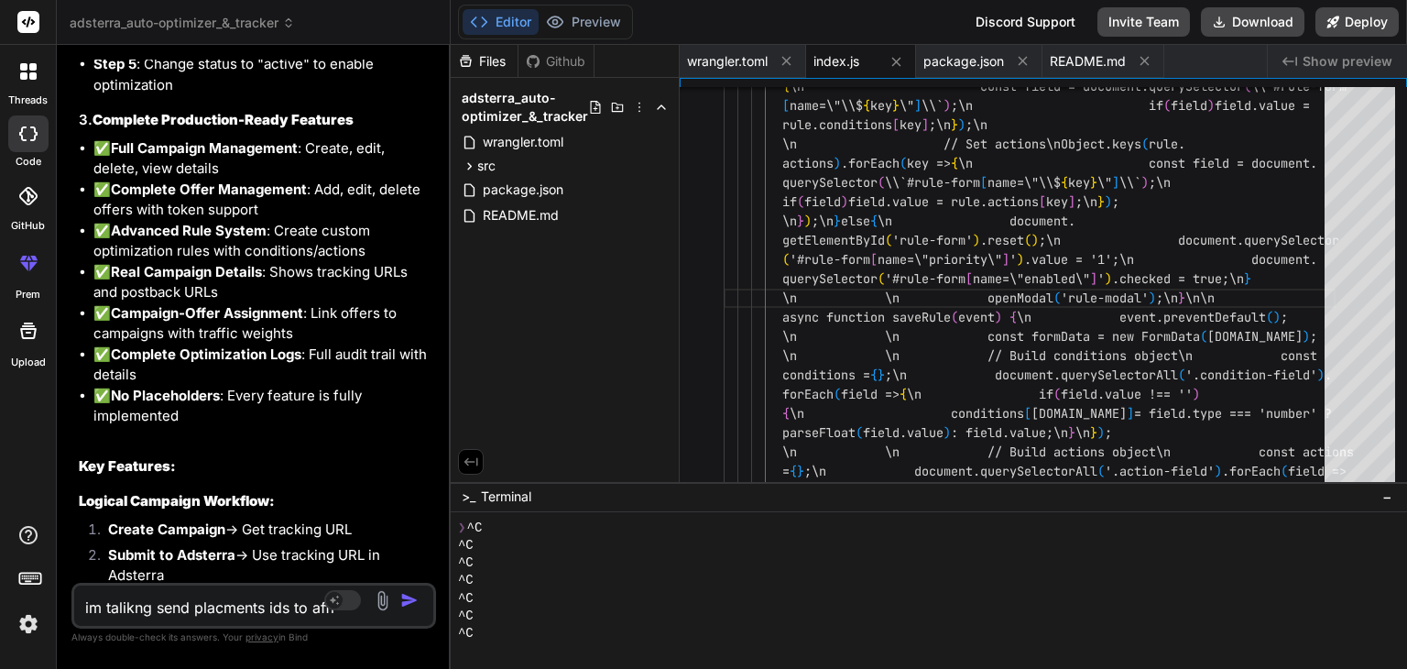
type textarea "x"
type textarea "im talikng send placments ids to affili"
type textarea "x"
type textarea "im talikng send placments ids to affilia"
type textarea "x"
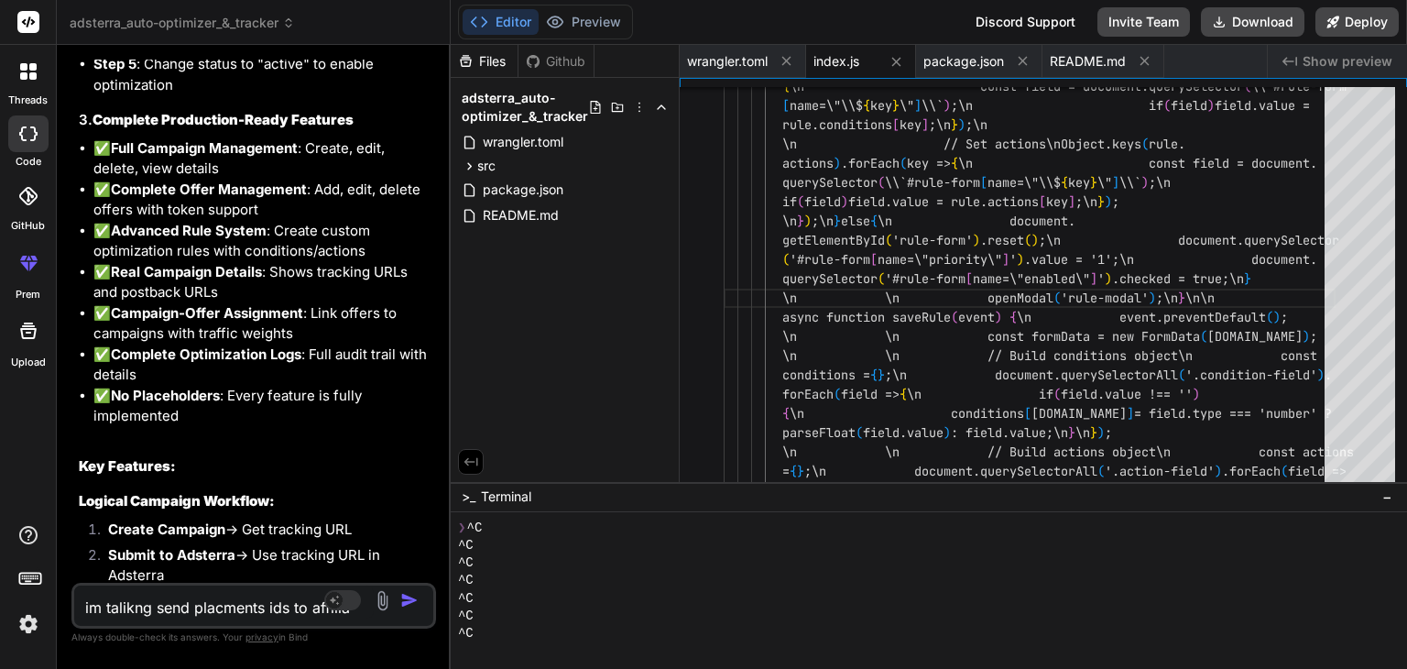
type textarea "im talikng send placments ids to affiliat"
type textarea "x"
type textarea "im talikng send placments ids to affiliate"
type textarea "x"
type textarea "im talikng send placments ids to affiliate"
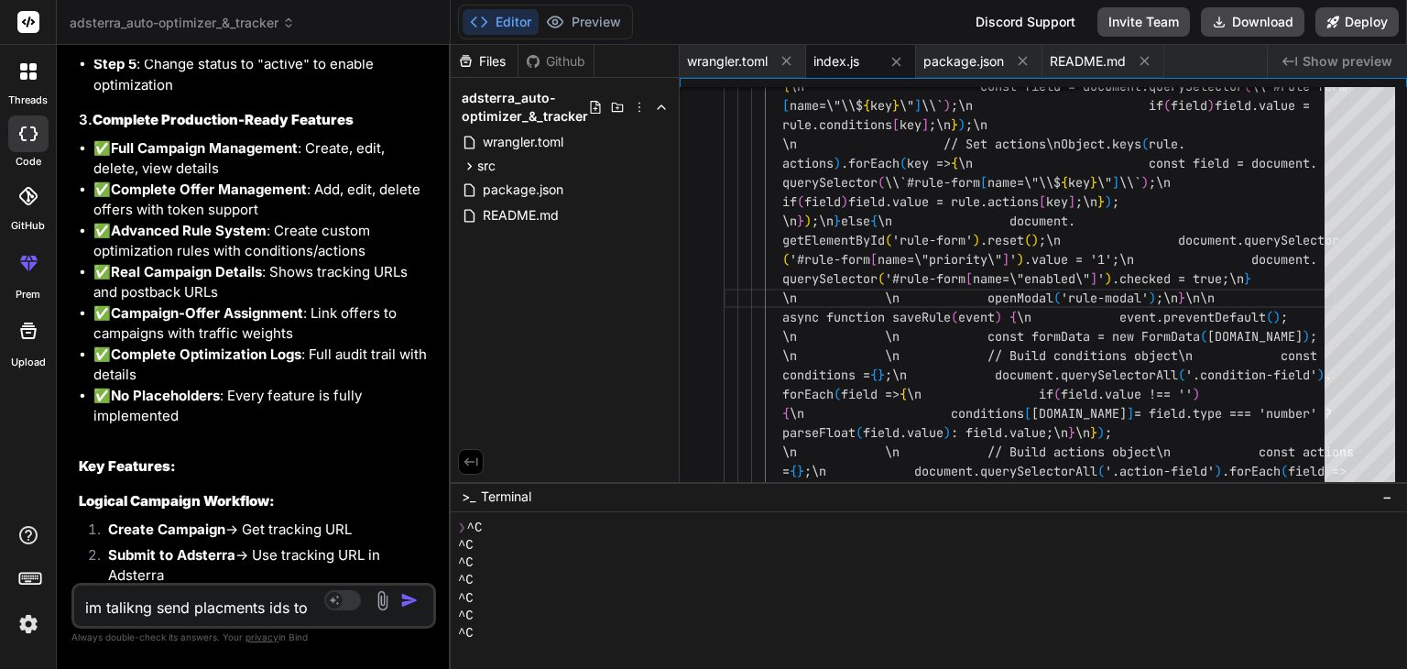
type textarea "x"
type textarea "im talikng send placments ids to affiliate n"
type textarea "x"
type textarea "im talikng send placments ids to affiliate ne"
type textarea "x"
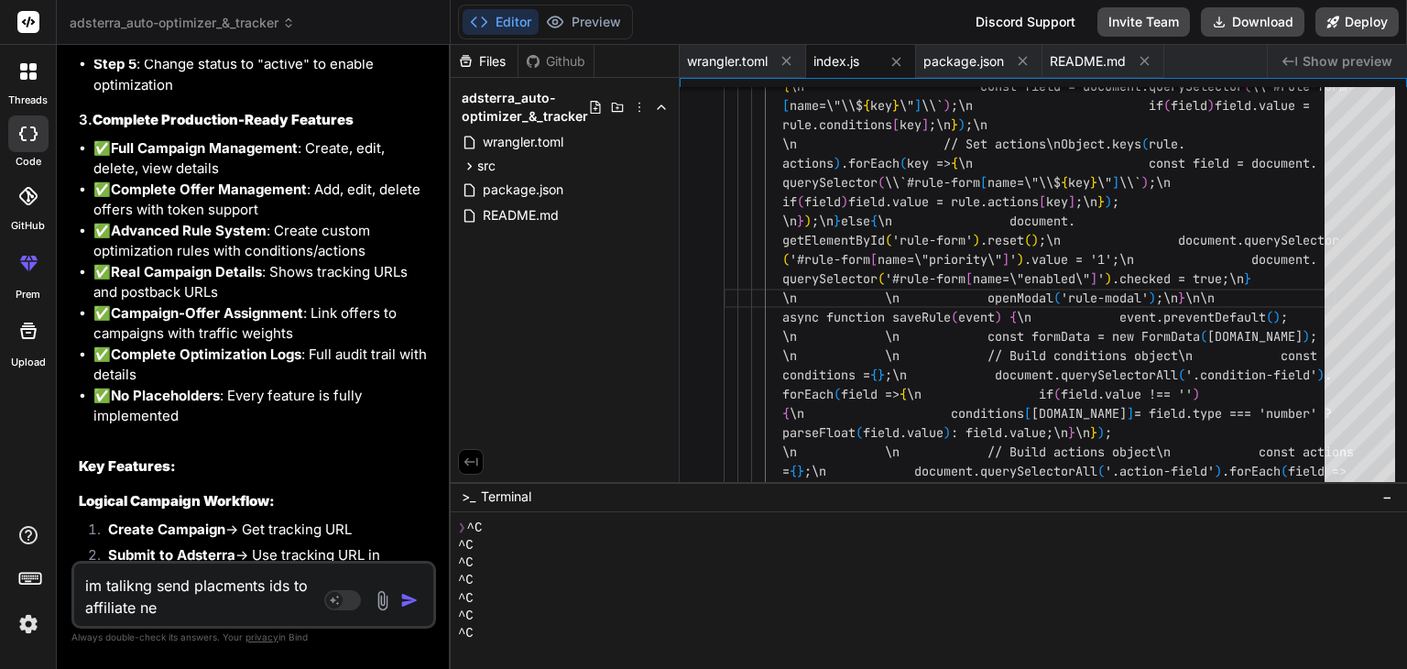
type textarea "im talikng send placments ids to affiliate net"
type textarea "x"
type textarea "im talikng send placments ids to affiliate netw"
type textarea "x"
type textarea "im talikng send placments ids to affiliate netwo"
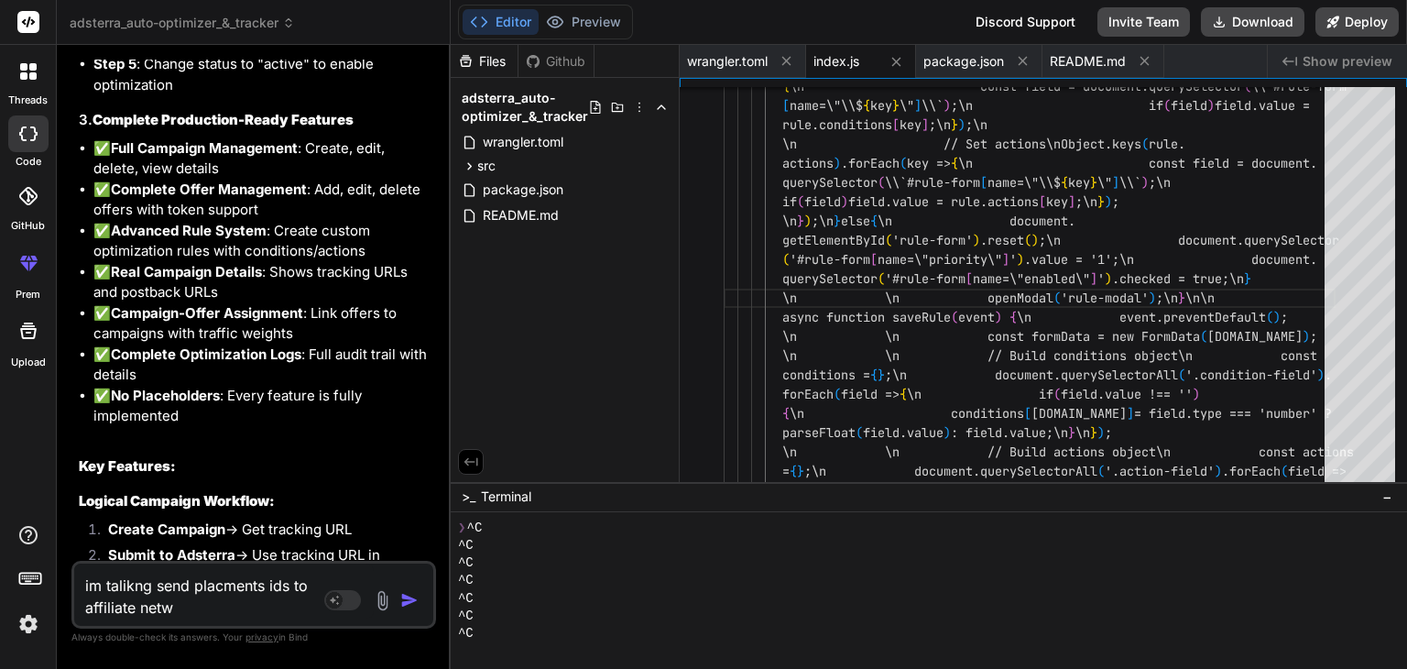
type textarea "x"
type textarea "im talikng send placments ids to affiliate networ"
type textarea "x"
type textarea "im talikng send placments ids to affiliate network"
type textarea "x"
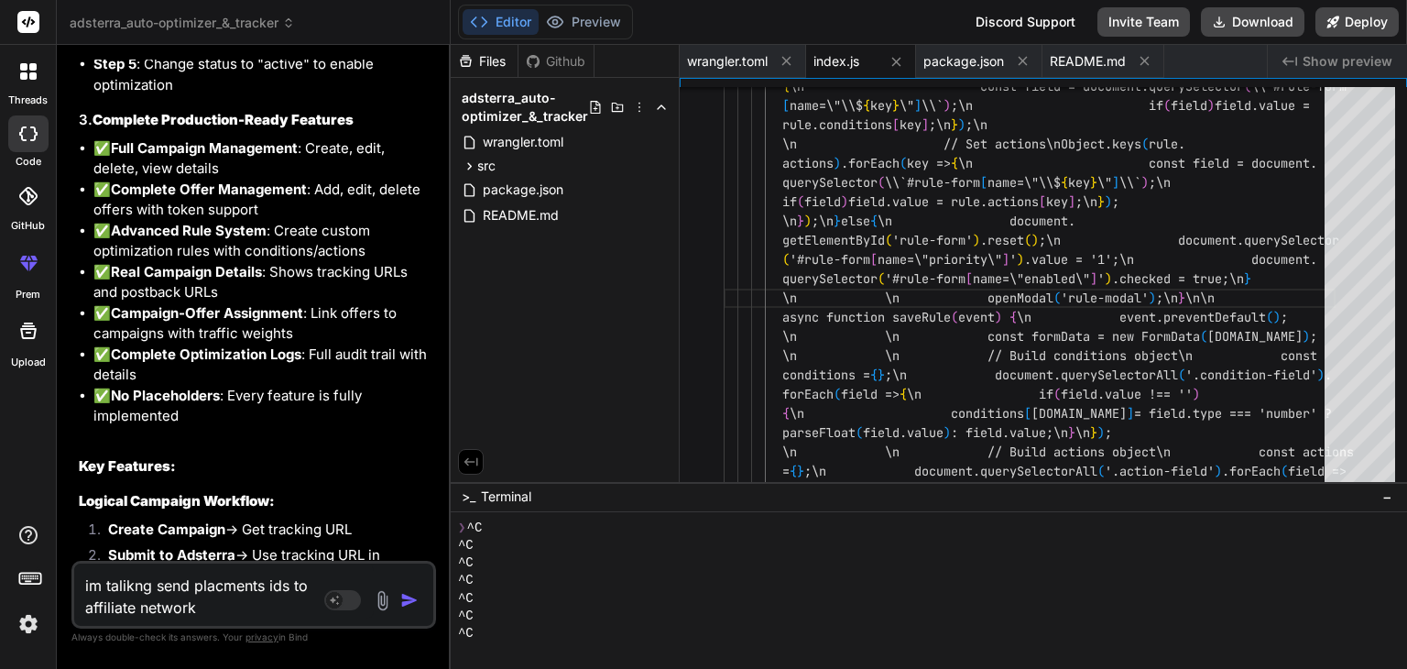
type textarea "im talikng send placments ids to affiliate network"
type textarea "x"
type textarea "im talikng send placments ids to affiliate network o"
type textarea "x"
type textarea "im talikng send placments ids to affiliate network of"
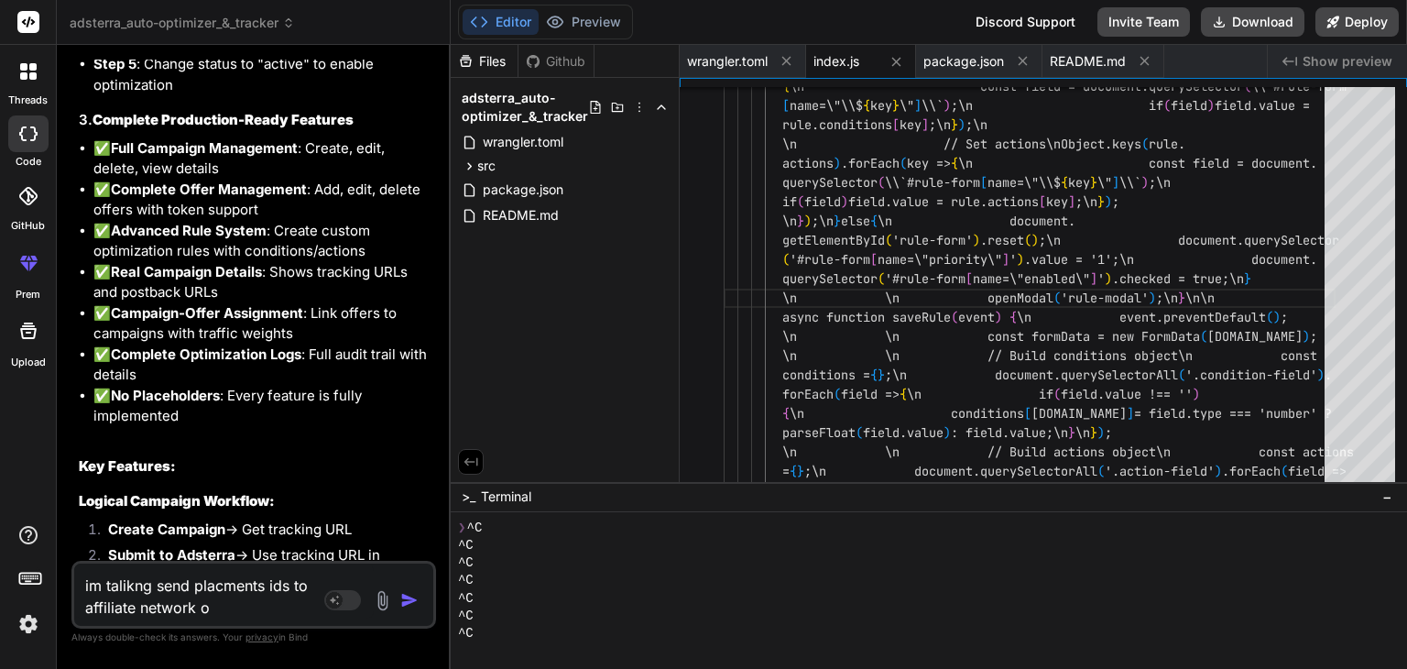
type textarea "x"
type textarea "im talikng send placments ids to affiliate network off"
type textarea "x"
type textarea "im talikng send placments ids to affiliate network offe"
type textarea "x"
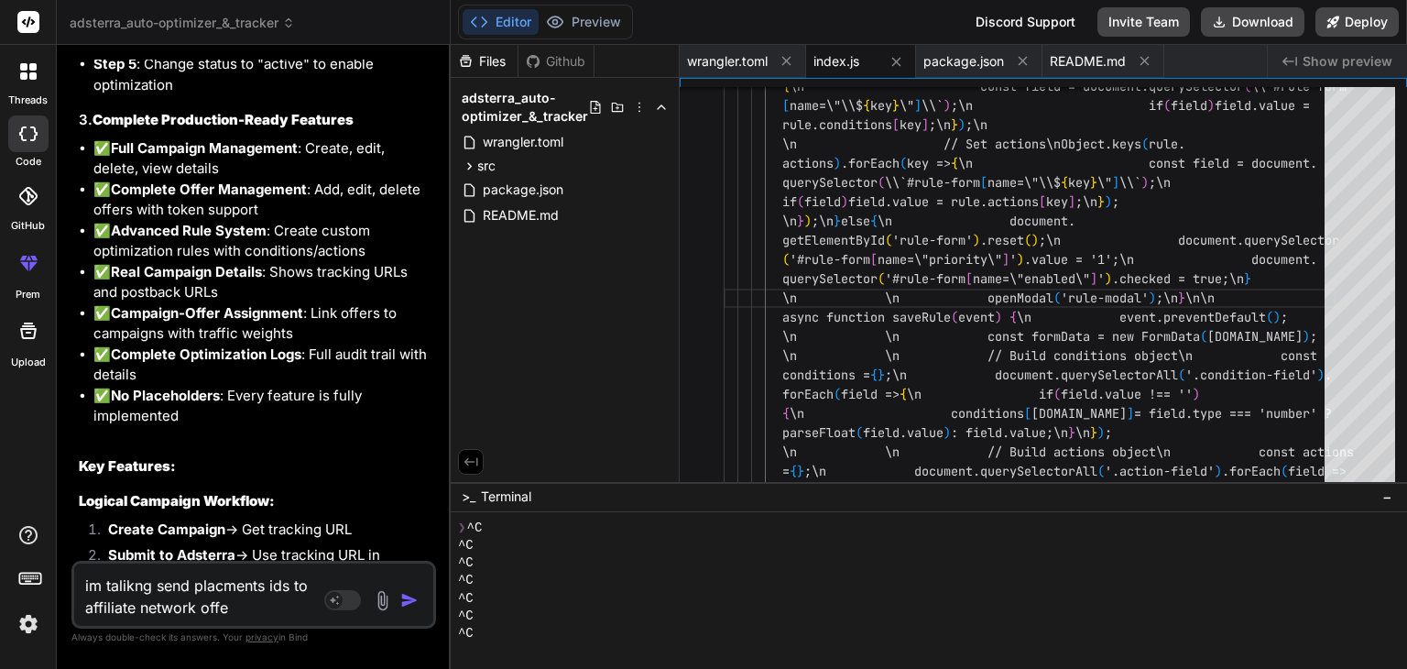
type textarea "im talikng send placments ids to affiliate network offer"
type textarea "x"
type textarea "im talikng send placments ids to affiliate network offer"
type textarea "x"
paste textarea "https://lakns.com/link?z=10026287&var={SOURCE_ID}&ymid={CLICK_ID}"
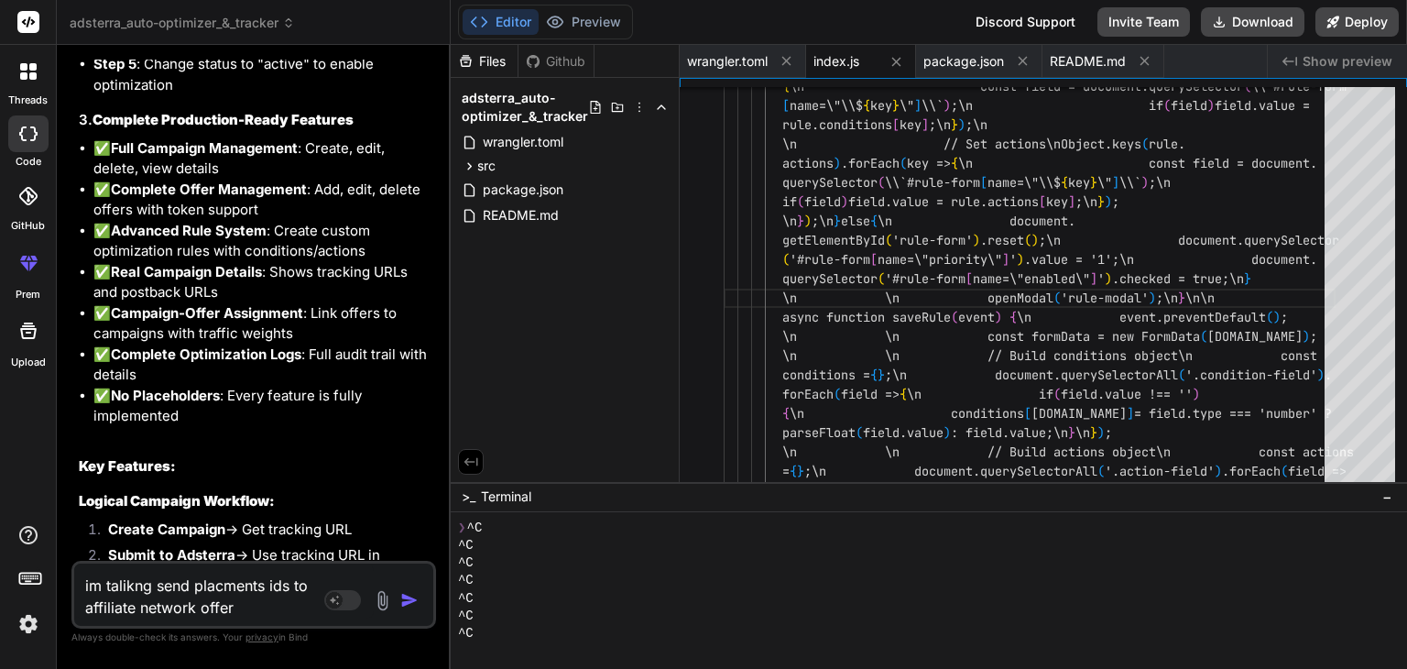
type textarea "im talikng send placments ids to affiliate network offer https://lakns.com/link…"
type textarea "x"
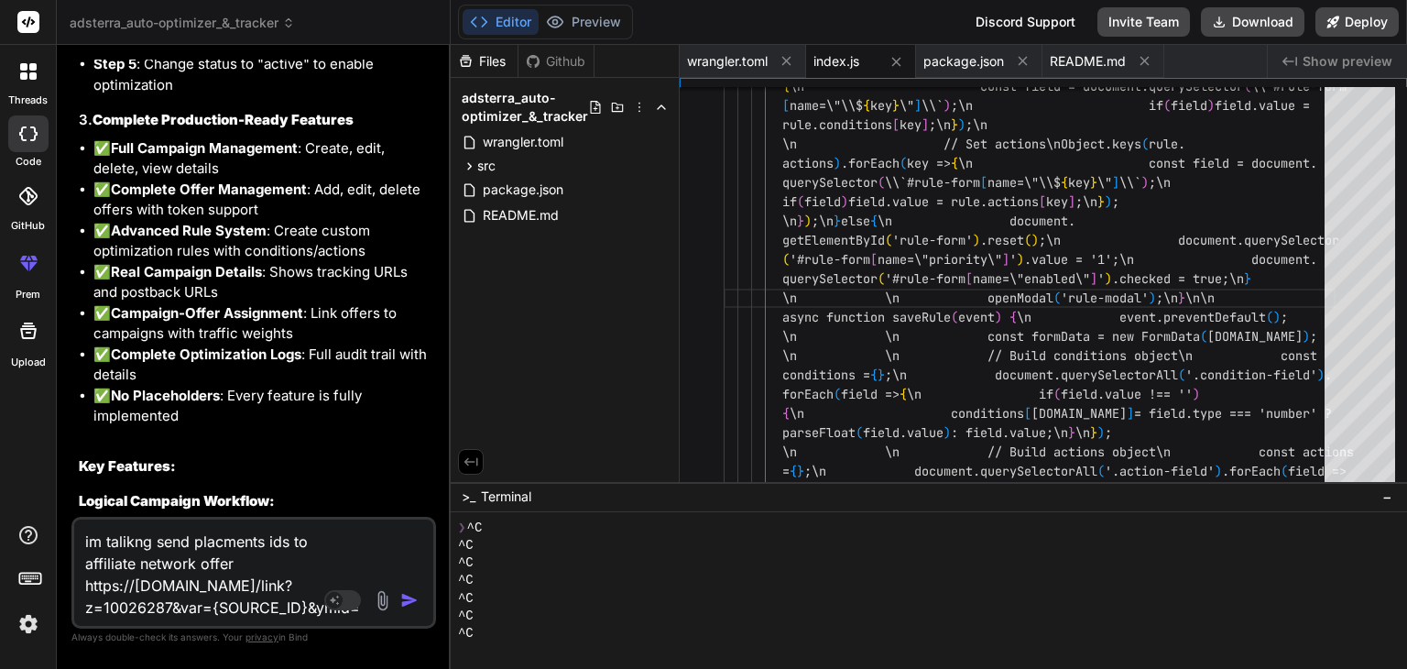
scroll to position [19, 0]
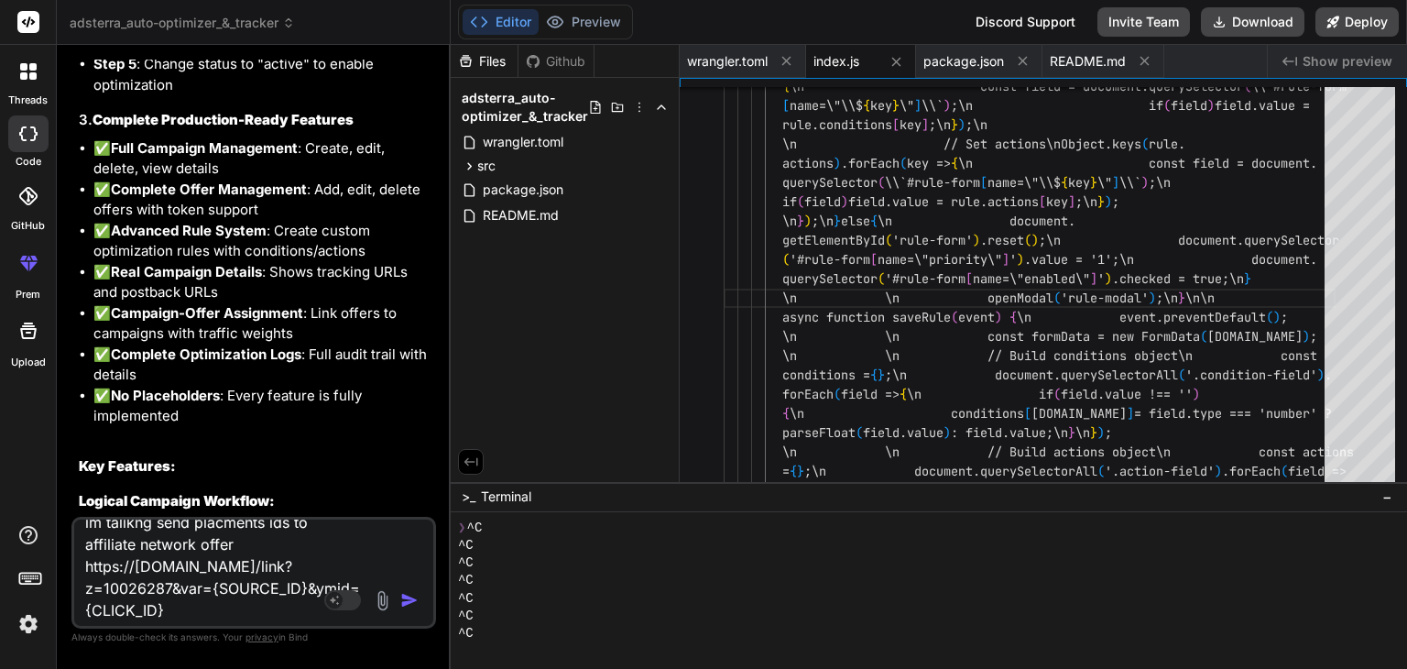
click at [152, 568] on textarea "im talikng send placments ids to affiliate network offer https://lakns.com/link…" at bounding box center [224, 569] width 300 height 99
type textarea "im talikng send placments ids to affiliate network offer https://s.com/link?z=1…"
type textarea "x"
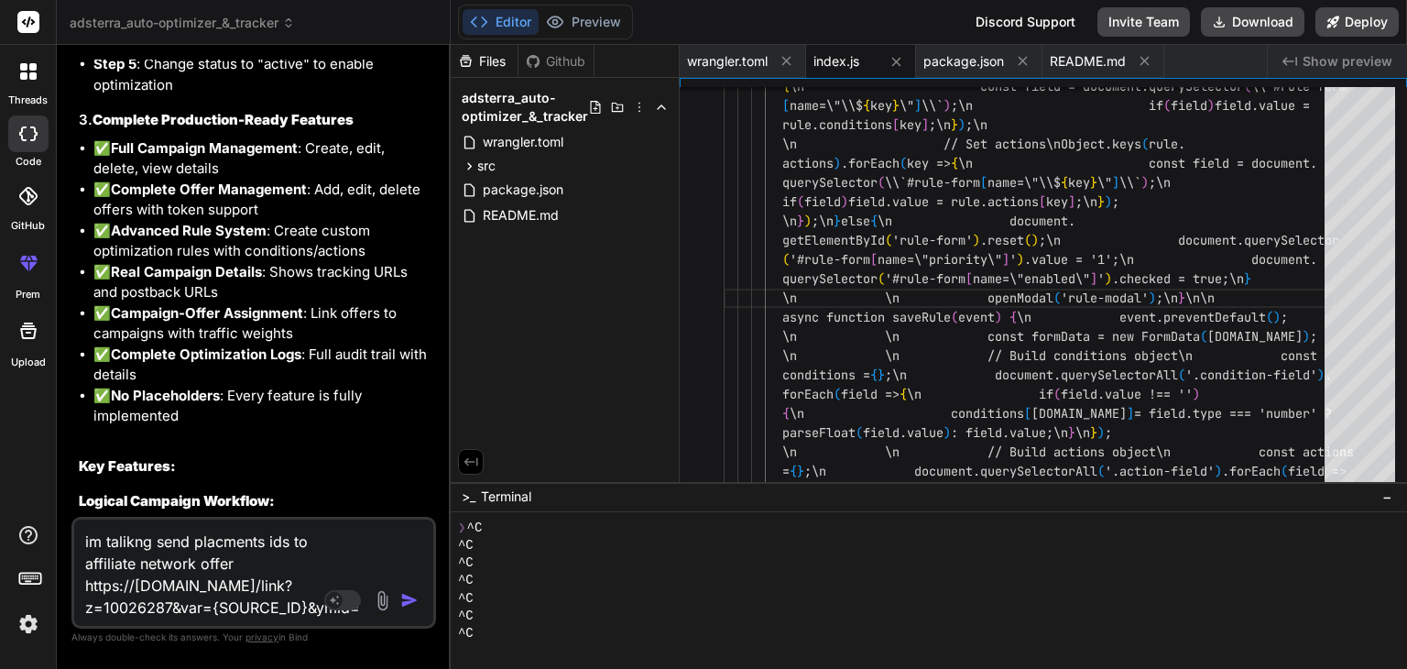
type textarea "im talikng send placments ids to affiliate network offer https://ss.com/link?z=…"
type textarea "x"
click at [143, 589] on textarea "im talikng send placments ids to affiliate network offer https://ss.com/link?z=…" at bounding box center [224, 569] width 300 height 99
type textarea "im talikng send placments ids to affiliate network offer https://ss.com/link?z=…"
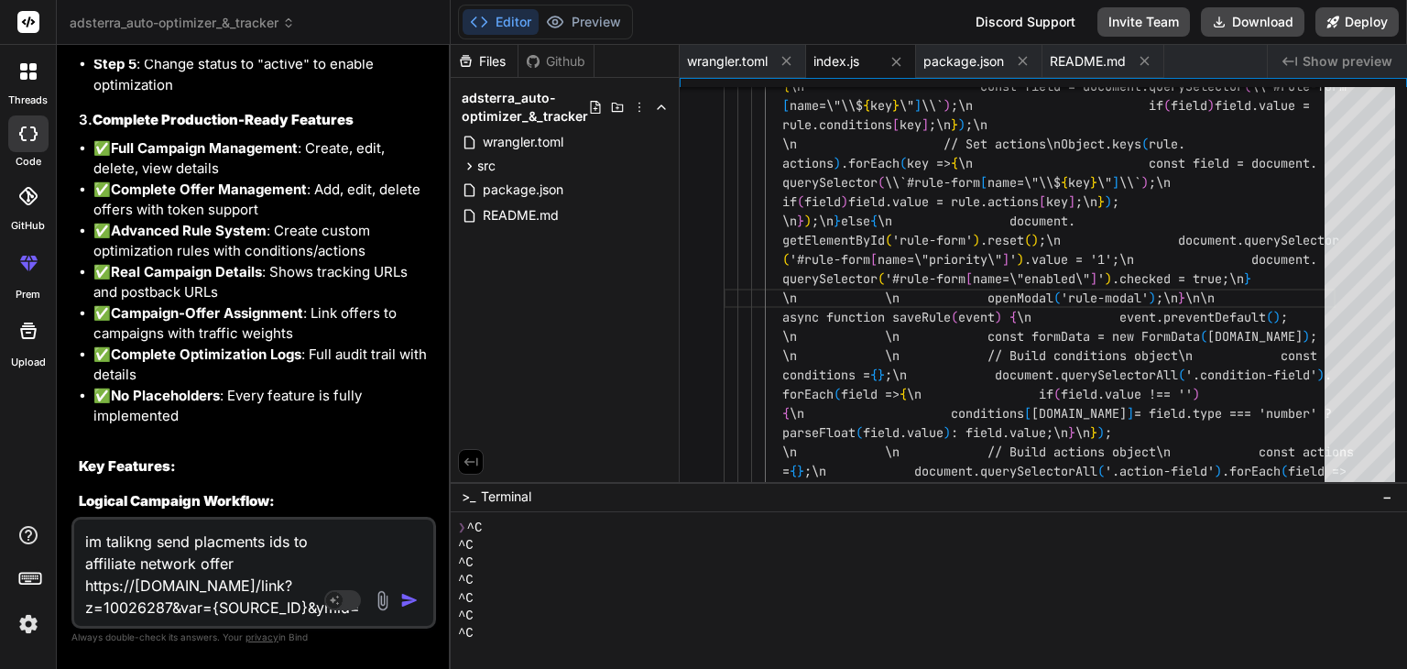
type textarea "x"
type textarea "im talikng send placments ids to affiliate network offer https://ss.com/link?z=…"
type textarea "x"
type textarea "im talikng send placments ids to affiliate network offer https://ss.com/link?z=…"
type textarea "x"
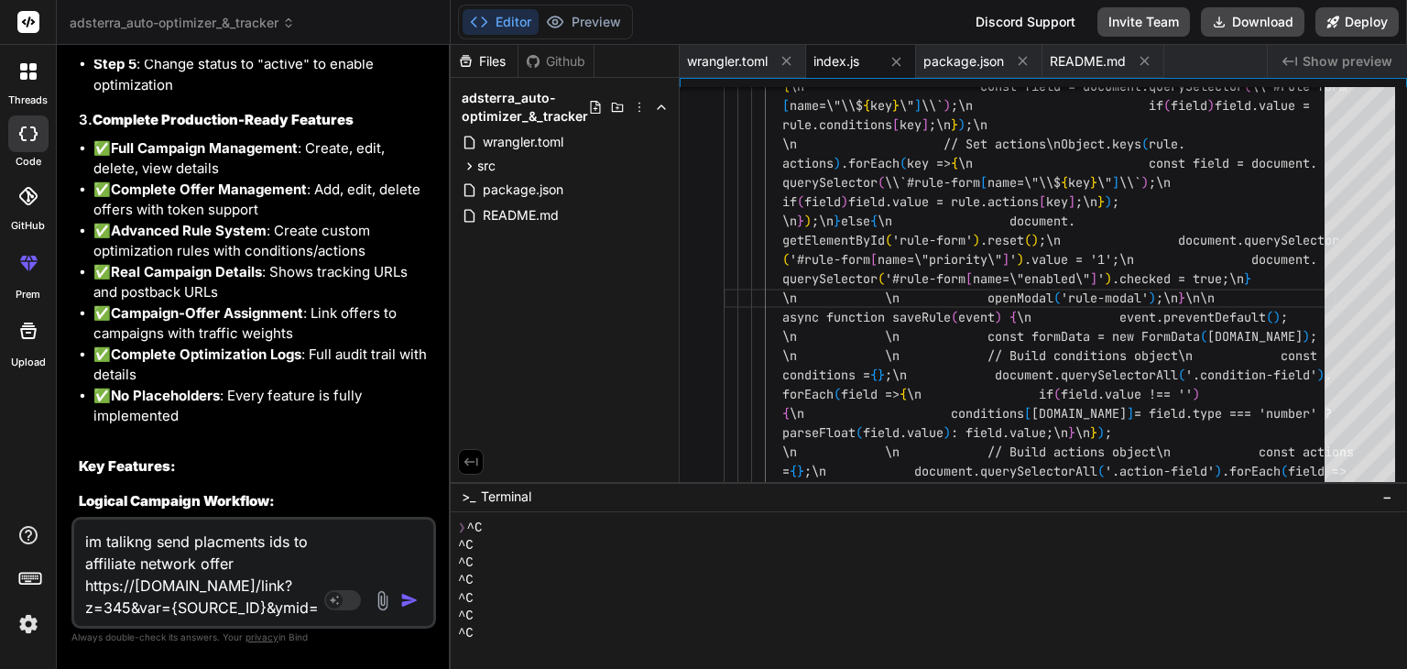
type textarea "im talikng send placments ids to affiliate network offer https://ss.com/link?z=…"
type textarea "x"
type textarea "im talikng send placments ids to affiliate network offer https://ss.com/link?z=…"
type textarea "x"
type textarea "im talikng send placments ids to affiliate network offer https://ss.com/link?z=…"
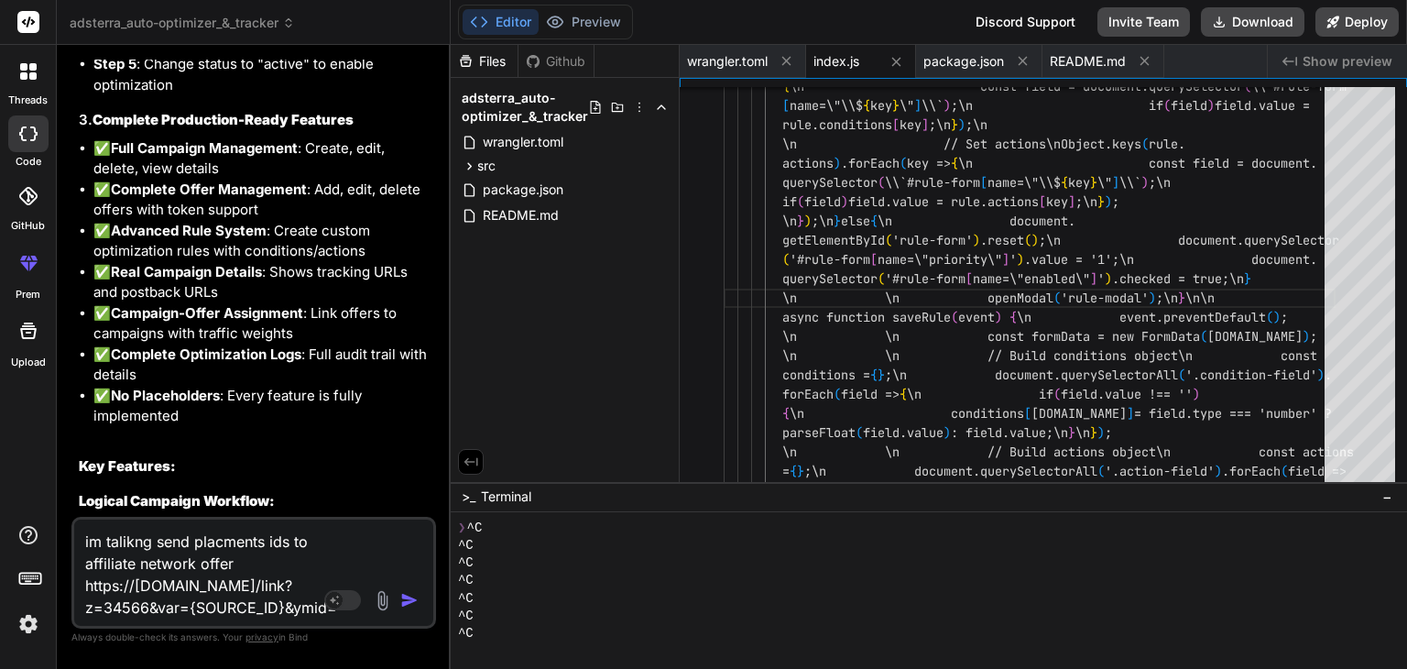
type textarea "x"
drag, startPoint x: 205, startPoint y: 585, endPoint x: 283, endPoint y: 586, distance: 77.9
click at [283, 586] on textarea "im talikng send placments ids to affiliate network offer https://ss.com/link?z=…" at bounding box center [224, 569] width 300 height 99
type textarea "im talikng send placments ids to affiliate network offer https://ss.com/link?z=…"
type textarea "x"
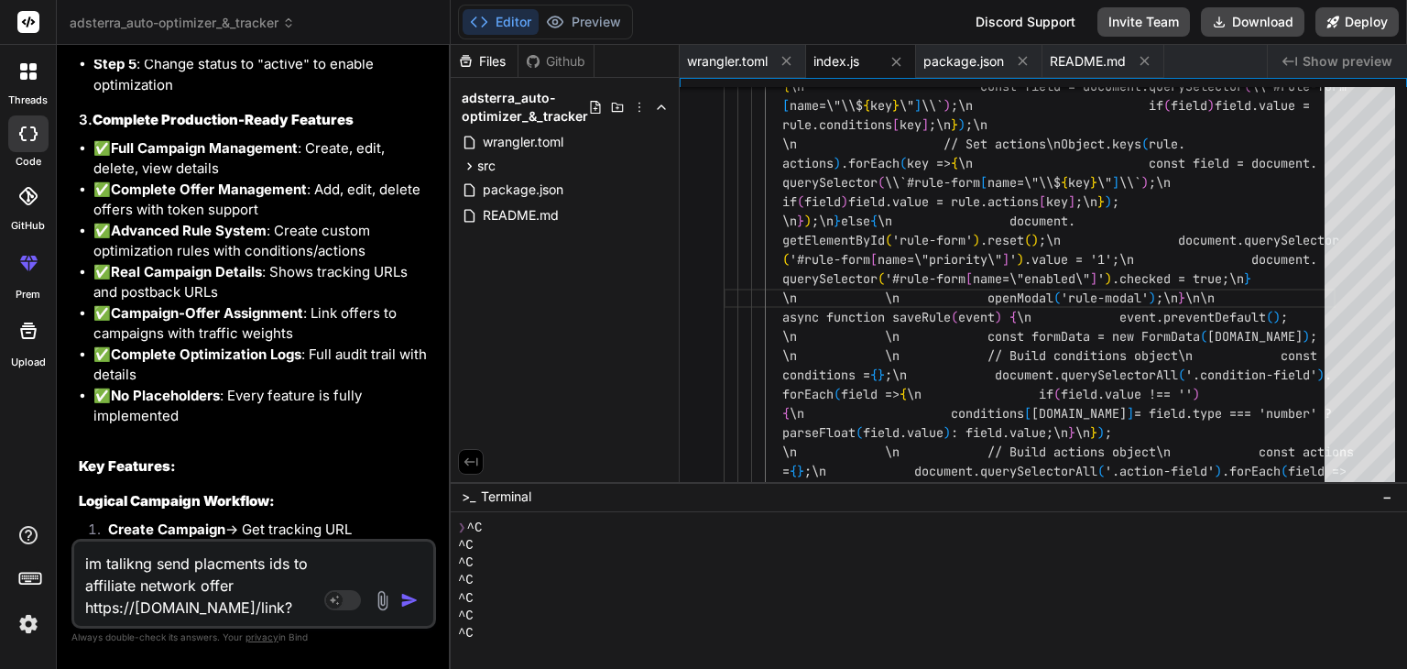
type textarea "im talikng send placments ids to affiliate network offer https://ss.com/link?z=…"
type textarea "x"
type textarea "im talikng send placments ids to affiliate network offer https://ss.com/link?z=…"
type textarea "x"
type textarea "im talikng send placments ids to affiliate network offer https://ss.com/link?z=…"
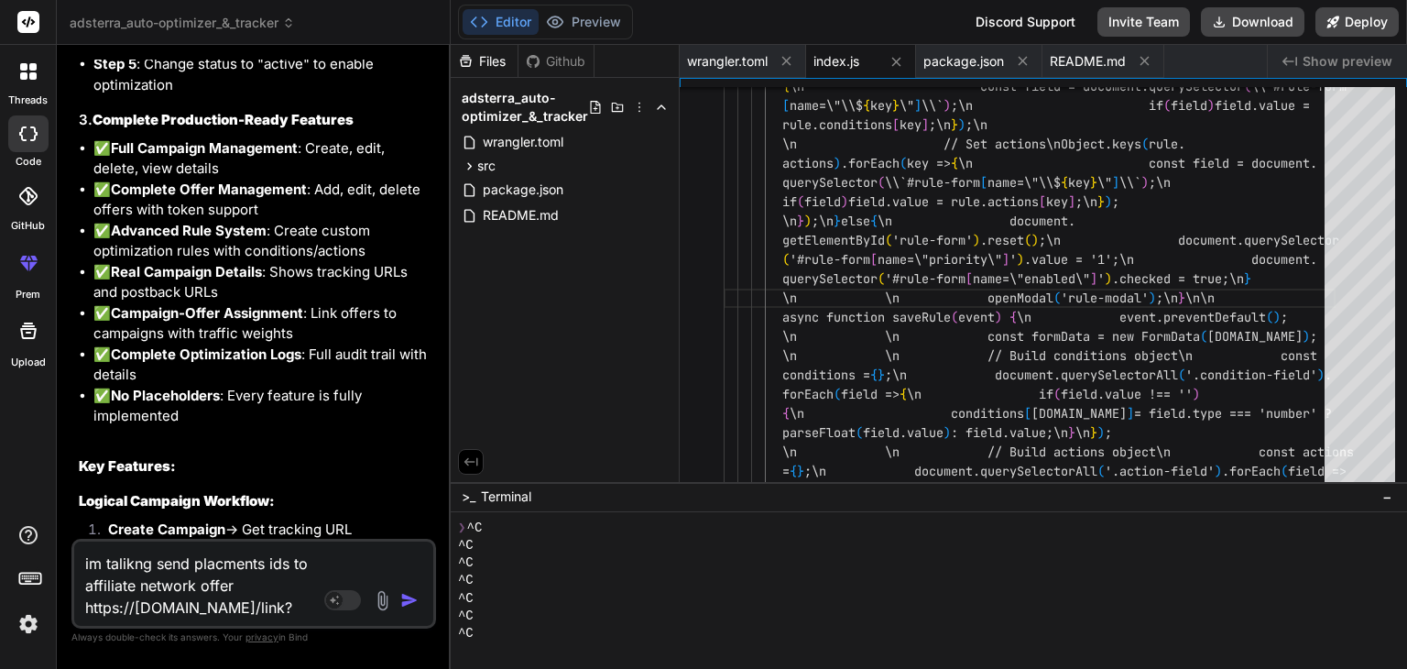
type textarea "x"
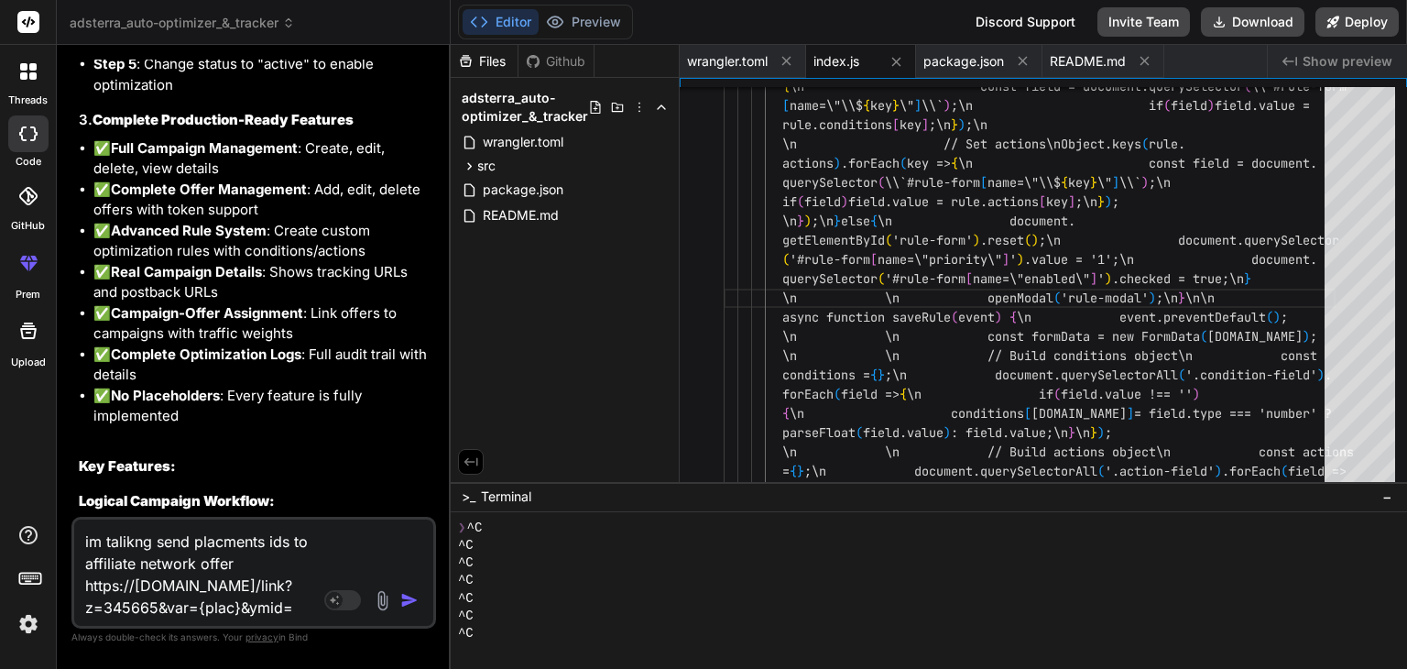
type textarea "im talikng send placments ids to affiliate network offer https://ss.com/link?z=…"
type textarea "x"
type textarea "im talikng send placments ids to affiliate network offer https://ss.com/link?z=…"
type textarea "x"
type textarea "im talikng send placments ids to affiliate network offer https://ss.com/link?z=…"
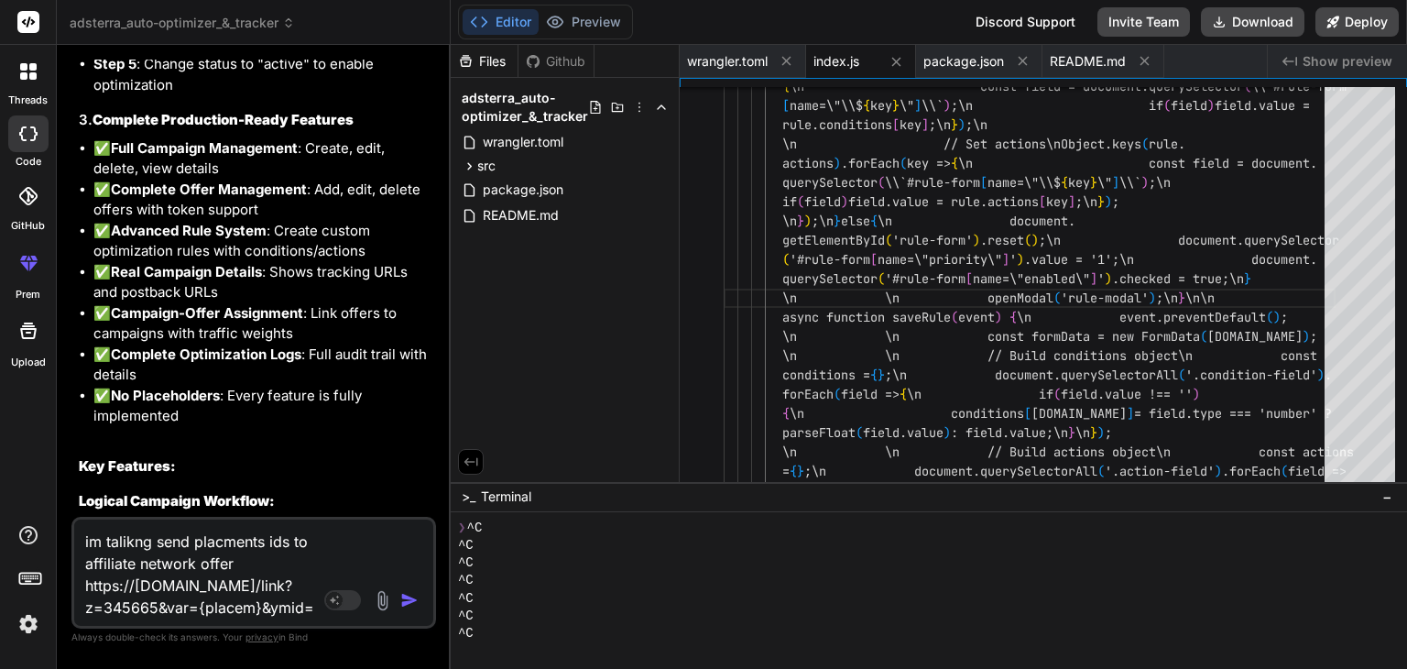
type textarea "x"
type textarea "im talikng send placments ids to affiliate network offer https://ss.com/link?z=…"
type textarea "x"
type textarea "im talikng send placments ids to affiliate network offer https://ss.com/link?z=…"
type textarea "x"
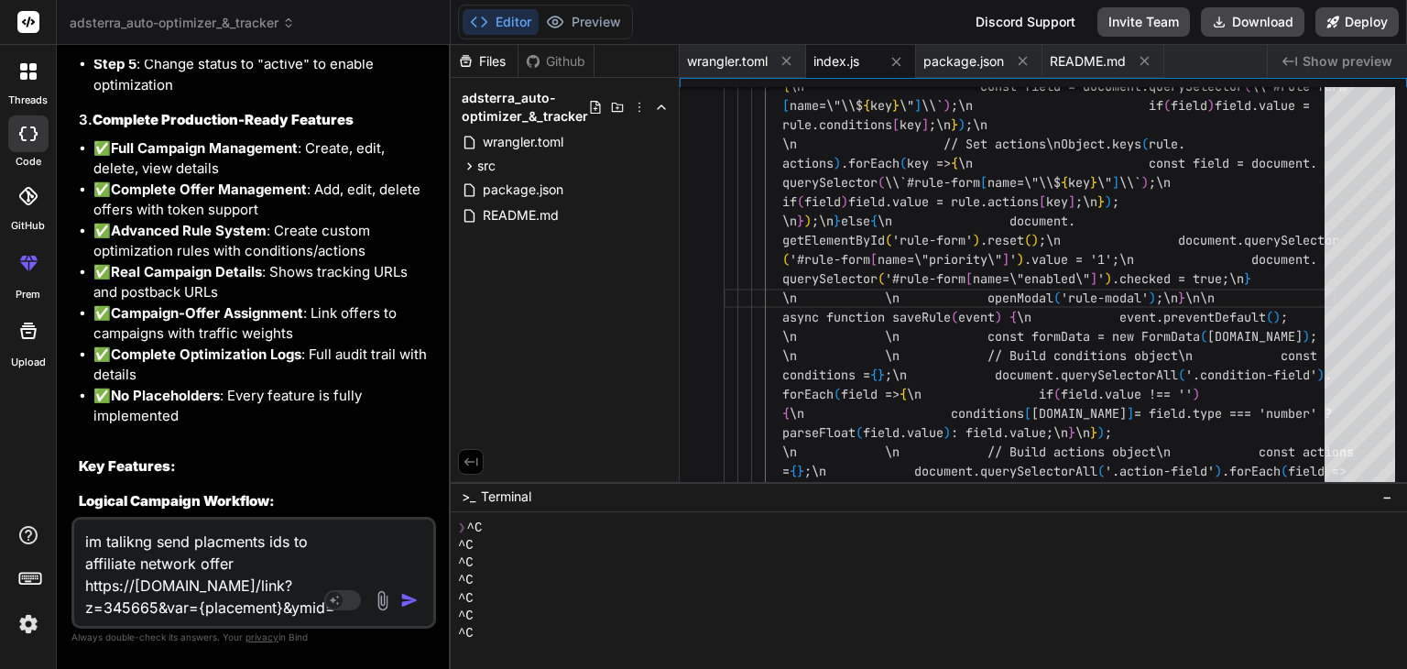
type textarea "im talikng send placments ids to affiliate network offer https://ss.com/link?z=…"
type textarea "x"
type textarea "im talikng send placments ids to affiliate network offer https://ss.com/link?z=…"
type textarea "x"
click at [295, 586] on textarea "im talikng send placments ids to affiliate network offer https://ss.com/link?z=…" at bounding box center [224, 569] width 300 height 99
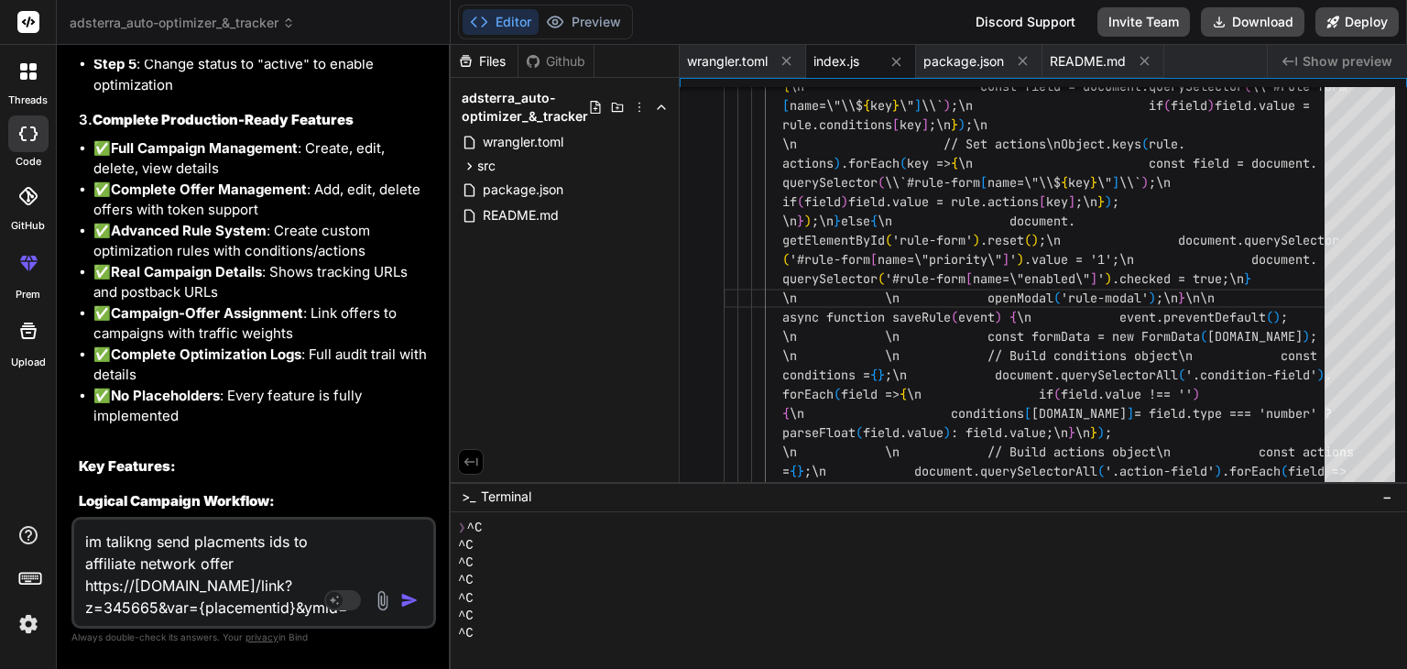
type textarea "im talikng send placments ids to affiliate network offer https://ss.com/link?z=…"
type textarea "x"
type textarea "im talikng send placments ids to affiliate network offer https://ss.com/link?z=…"
type textarea "x"
type textarea "im talikng send placments ids to affiliate network offer https://ss.com/link?z=…"
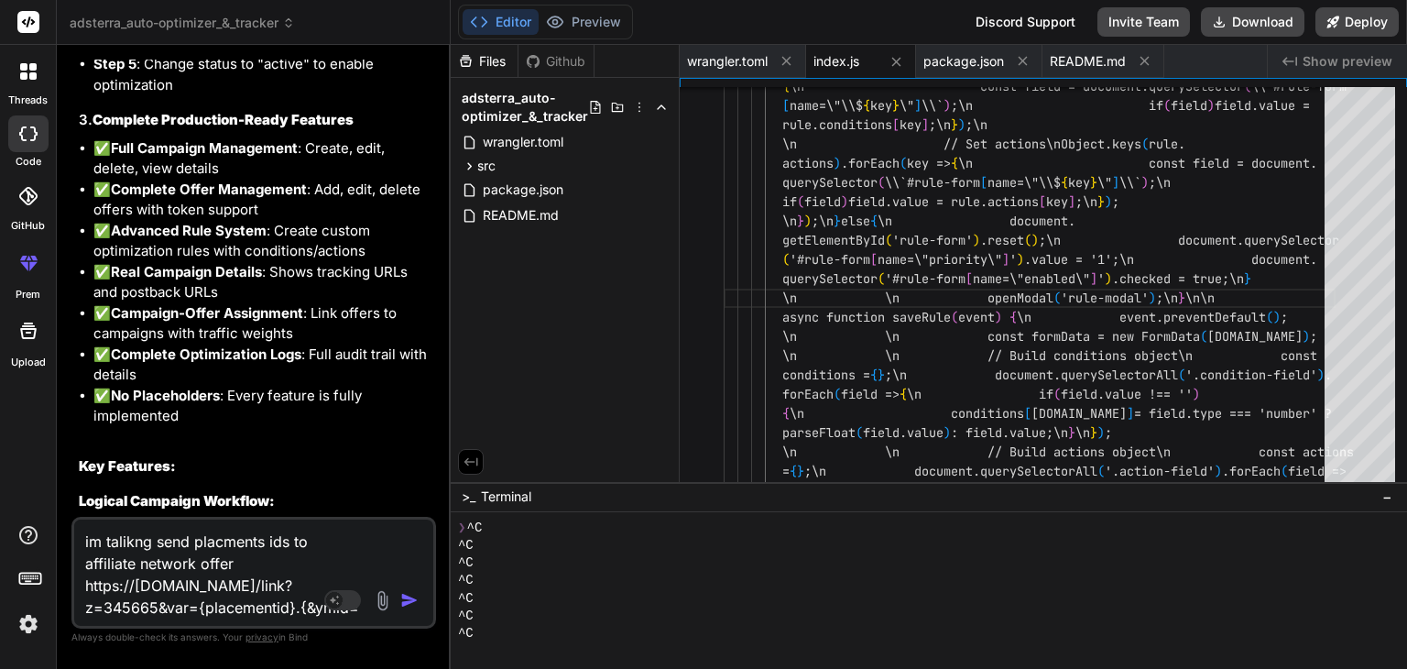
type textarea "x"
type textarea "im talikng send placments ids to affiliate network offer https://ss.com/link?z=…"
type textarea "x"
type textarea "im talikng send placments ids to affiliate network offer https://ss.com/link?z=…"
type textarea "x"
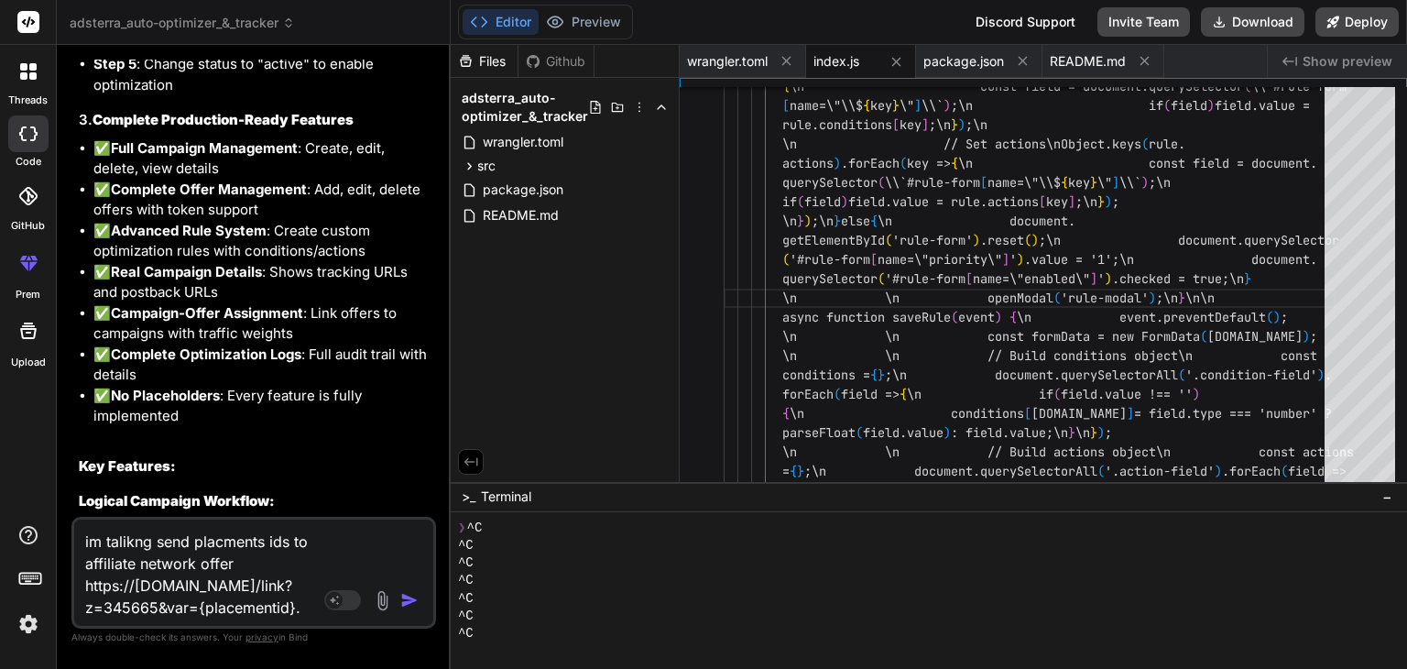
type textarea "im talikng send placments ids to affiliate network offer https://ss.com/link?z=…"
type textarea "x"
type textarea "im talikng send placments ids to affiliate network offer https://ss.com/link?z=…"
type textarea "x"
type textarea "im talikng send placments ids to affiliate network offer https://ss.com/link?z=…"
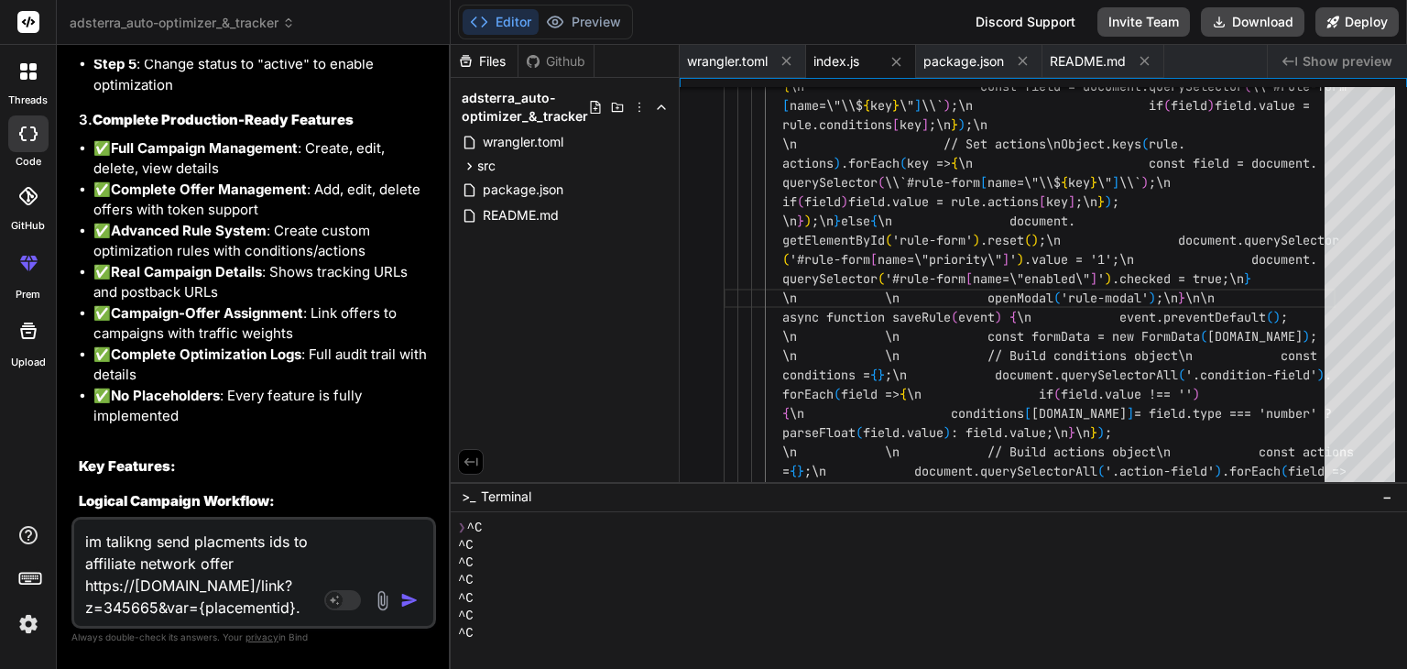
type textarea "x"
type textarea "im talikng send placments ids to affiliate network offer https://ss.com/link?z=…"
type textarea "x"
type textarea "im talikng send placments ids to affiliate network offer https://ss.com/link?z=…"
type textarea "x"
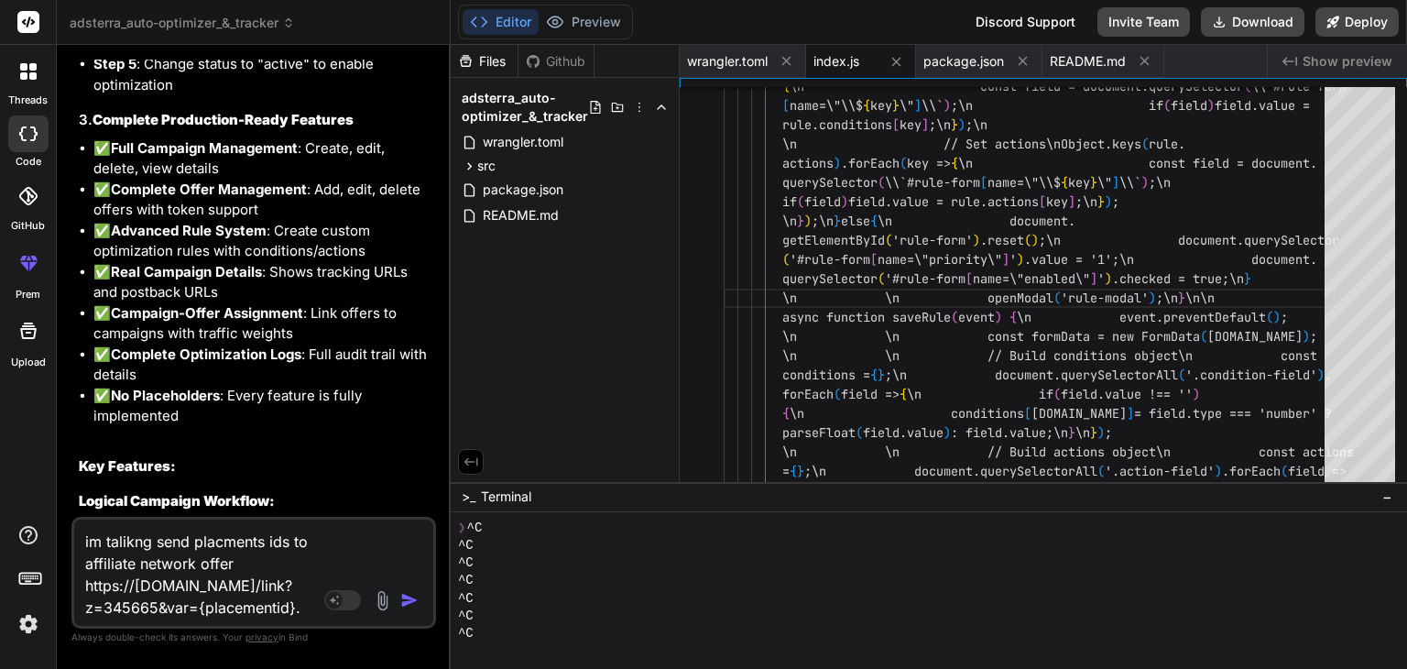
type textarea "im talikng send placments ids to affiliate network offer https://ss.com/link?z=…"
type textarea "x"
type textarea "im talikng send placments ids to affiliate network offer https://ss.com/link?z=…"
type textarea "x"
type textarea "im talikng send placments ids to affiliate network offer https://ss.com/link?z=…"
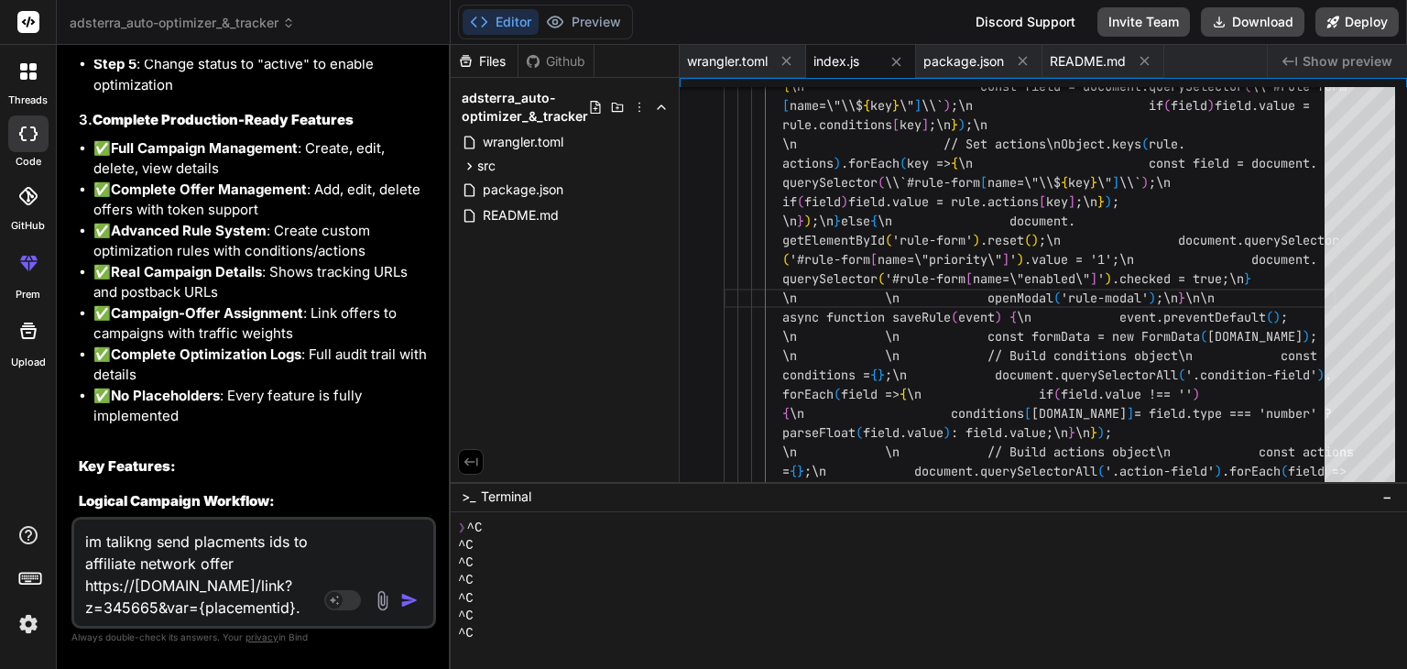
click at [310, 604] on textarea "im talikng send placments ids to affiliate network offer https://ss.com/link?z=…" at bounding box center [224, 569] width 300 height 99
type textarea "x"
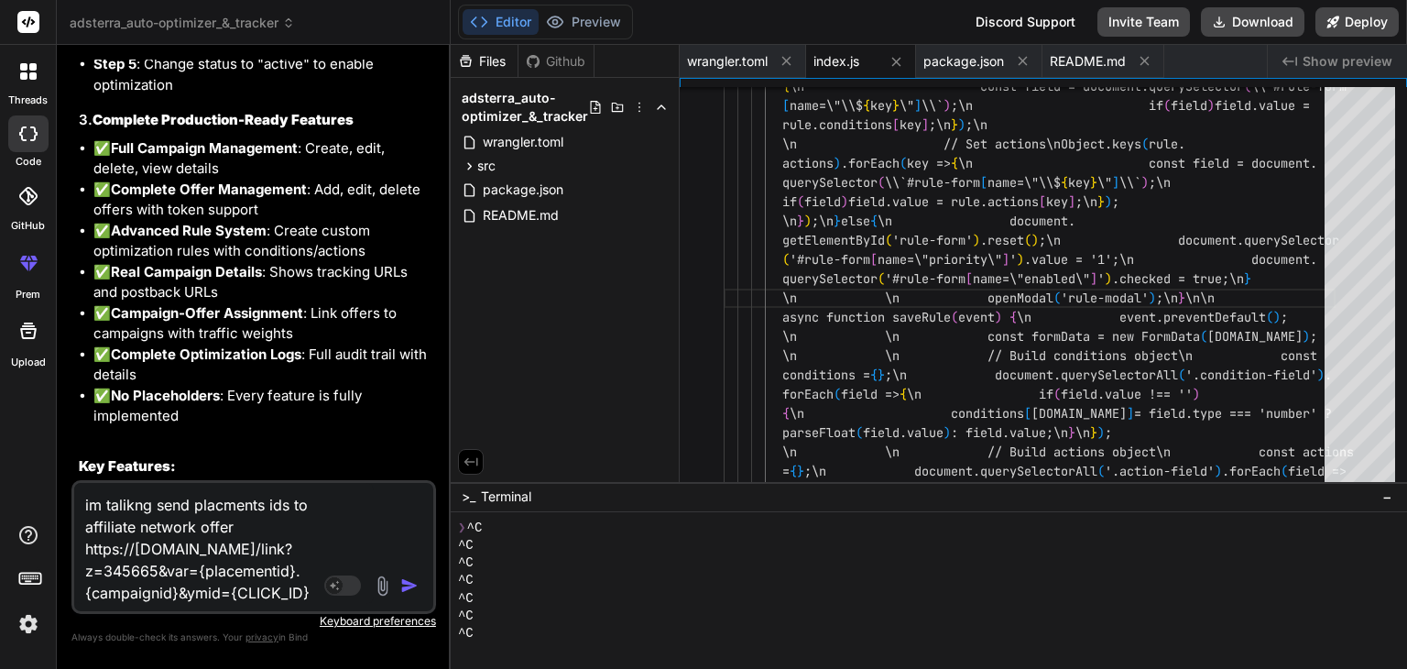
scroll to position [22, 0]
type textarea "im talikng send placments ids to affiliate network offer https://ss.com/link?z=…"
type textarea "x"
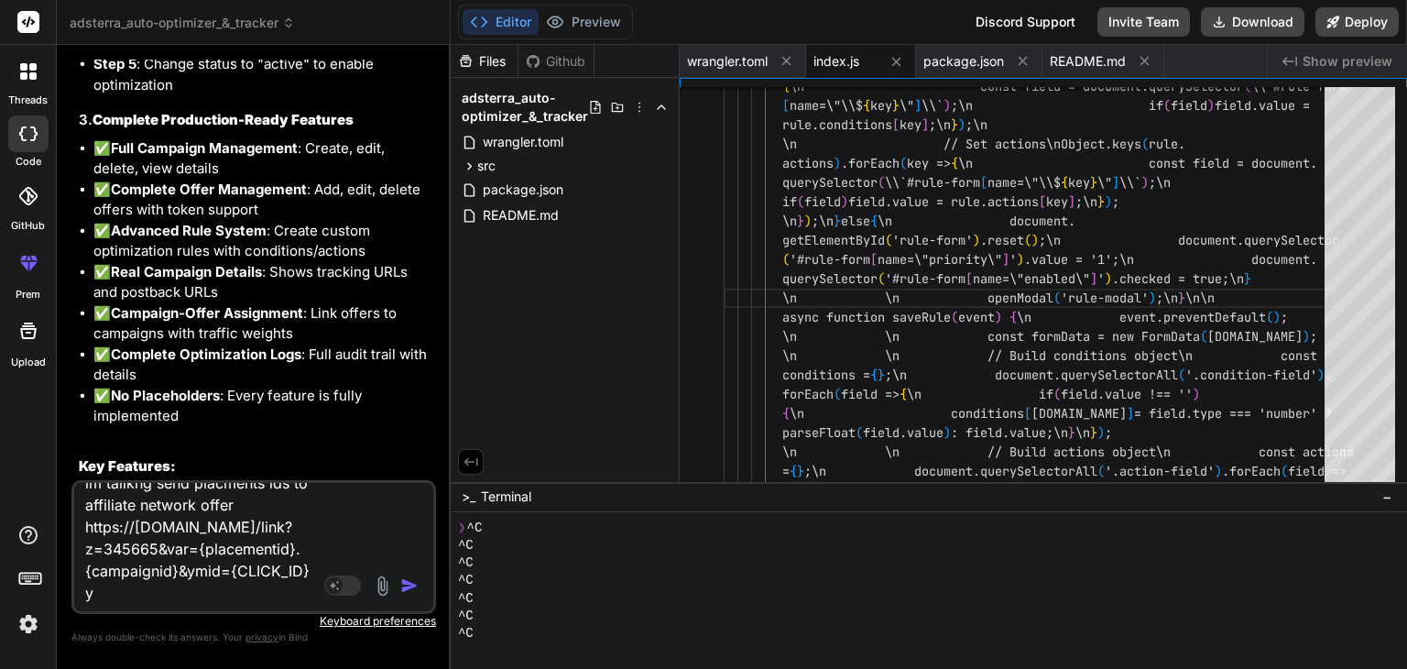
type textarea "im talikng send placments ids to affiliate network offer https://ss.com/link?z=…"
type textarea "x"
type textarea "im talikng send placments ids to affiliate network offer https://ss.com/link?z=…"
type textarea "x"
type textarea "im talikng send placments ids to affiliate network offer https://ss.com/link?z=…"
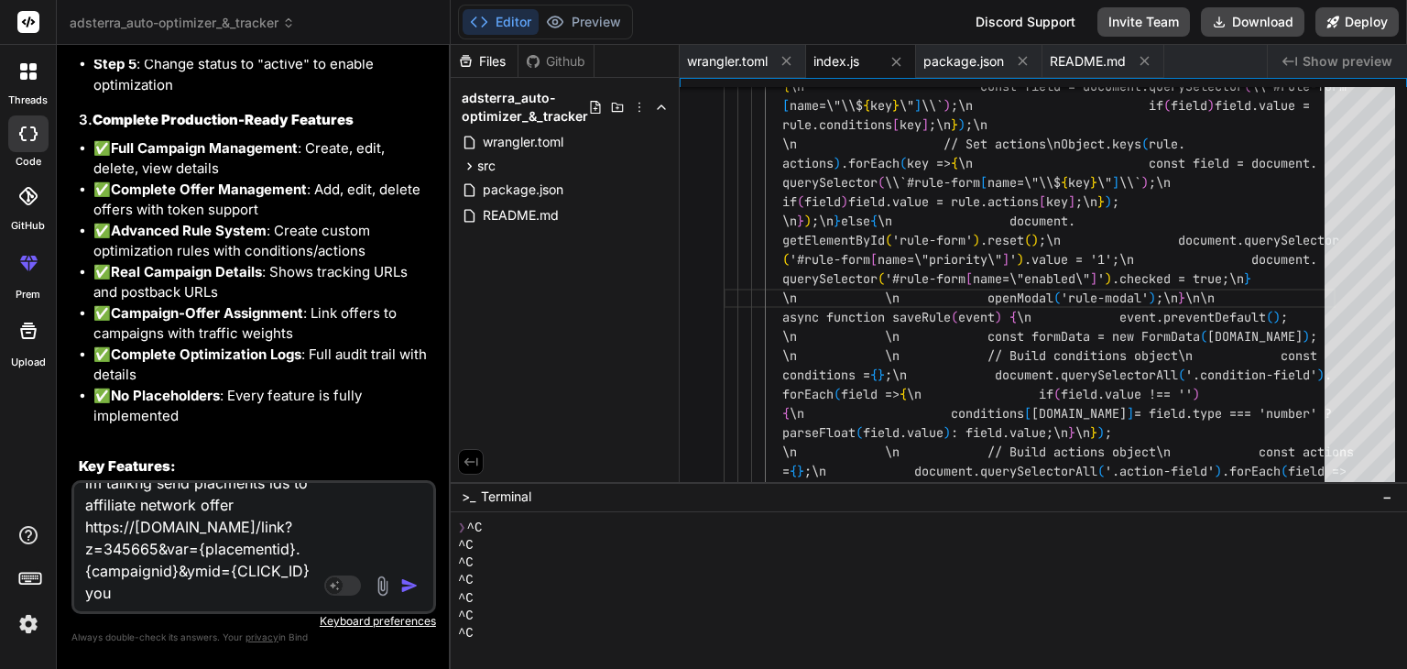
type textarea "x"
type textarea "im talikng send placments ids to affiliate network offer https://ss.com/link?z=…"
type textarea "x"
type textarea "im talikng send placments ids to affiliate network offer https://ss.com/link?z=…"
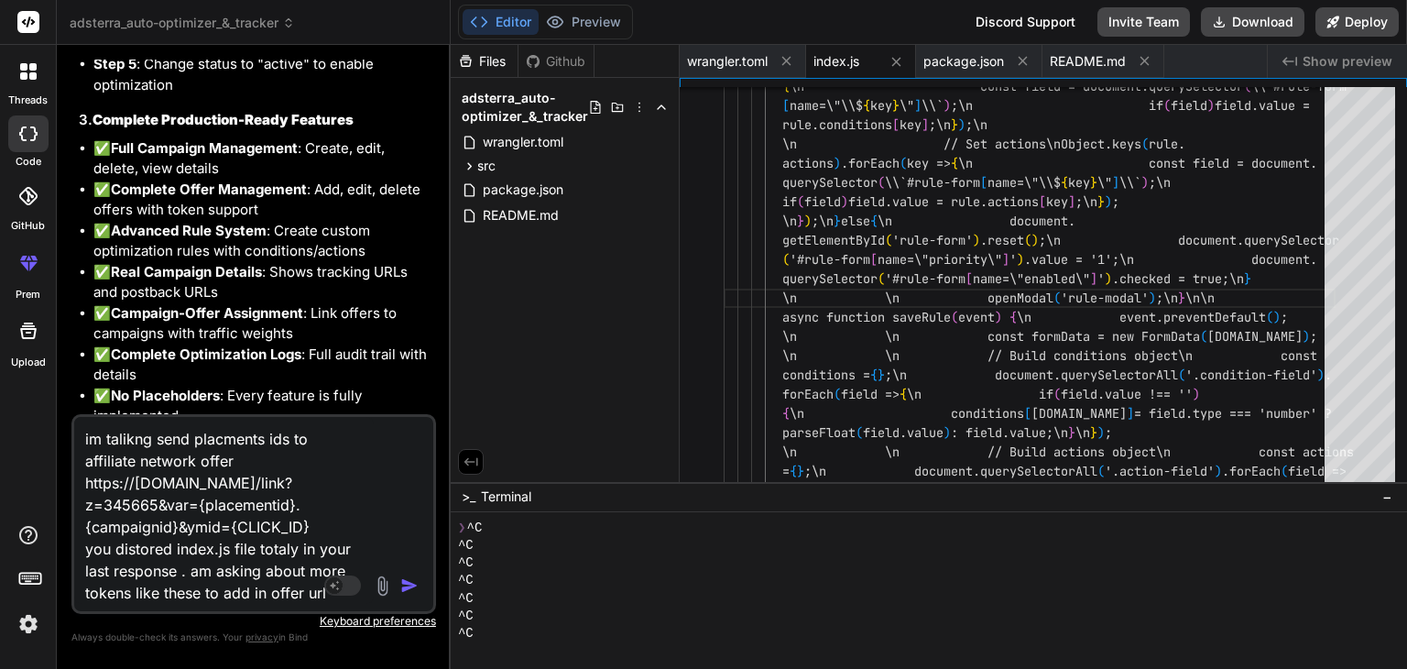
paste textarea "Use {tracker_click_id} for click tracking, {country_code} for geo, etc."
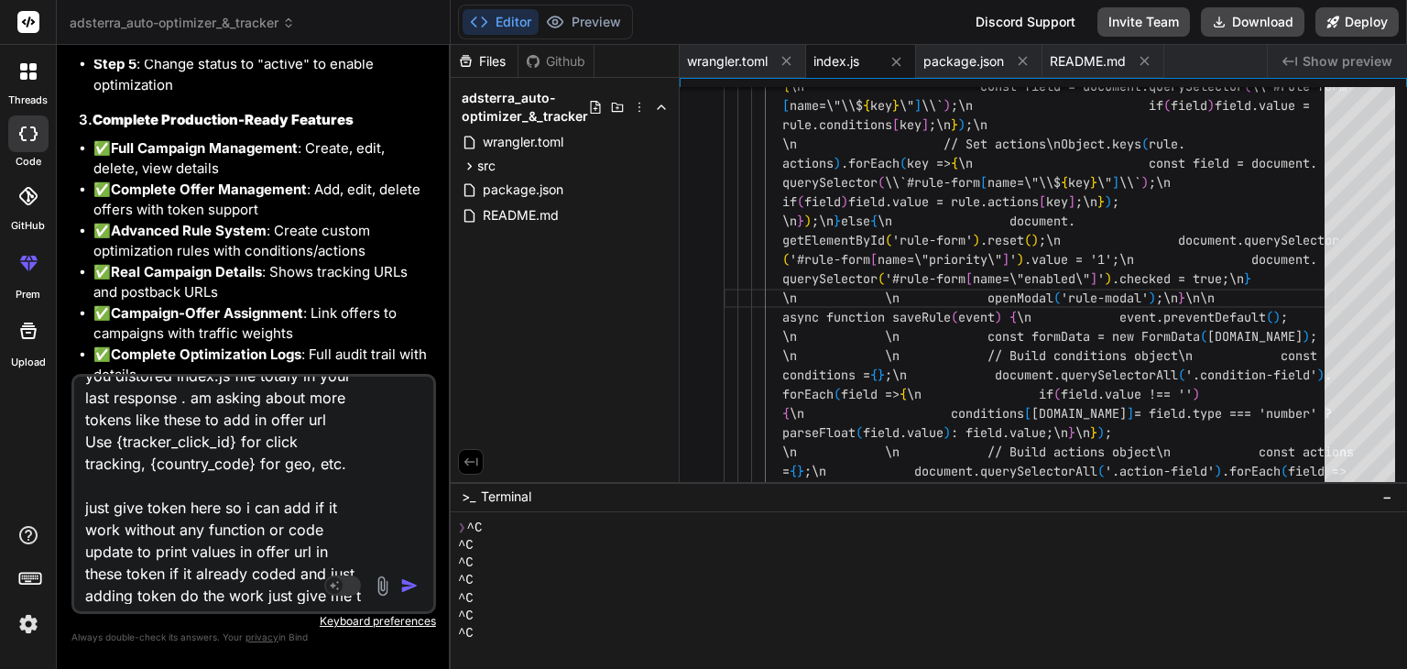
scroll to position [155, 0]
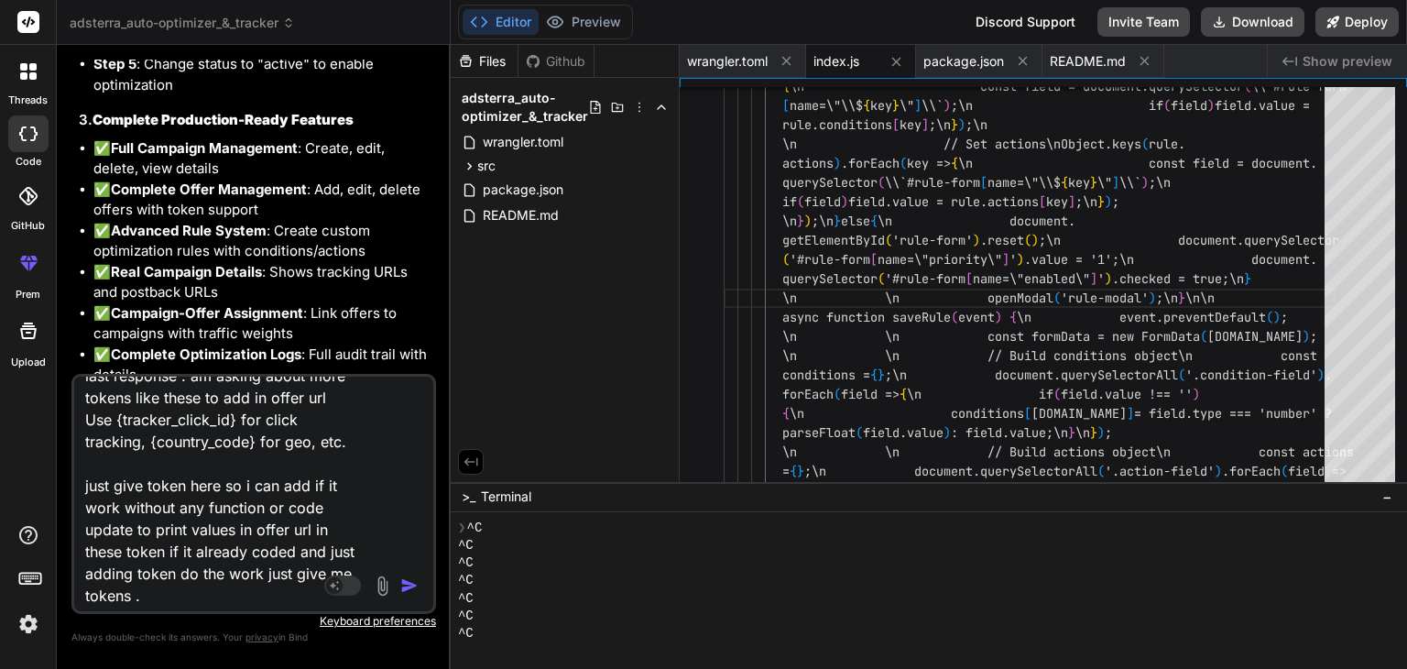
click at [407, 585] on img "button" at bounding box center [409, 585] width 18 height 18
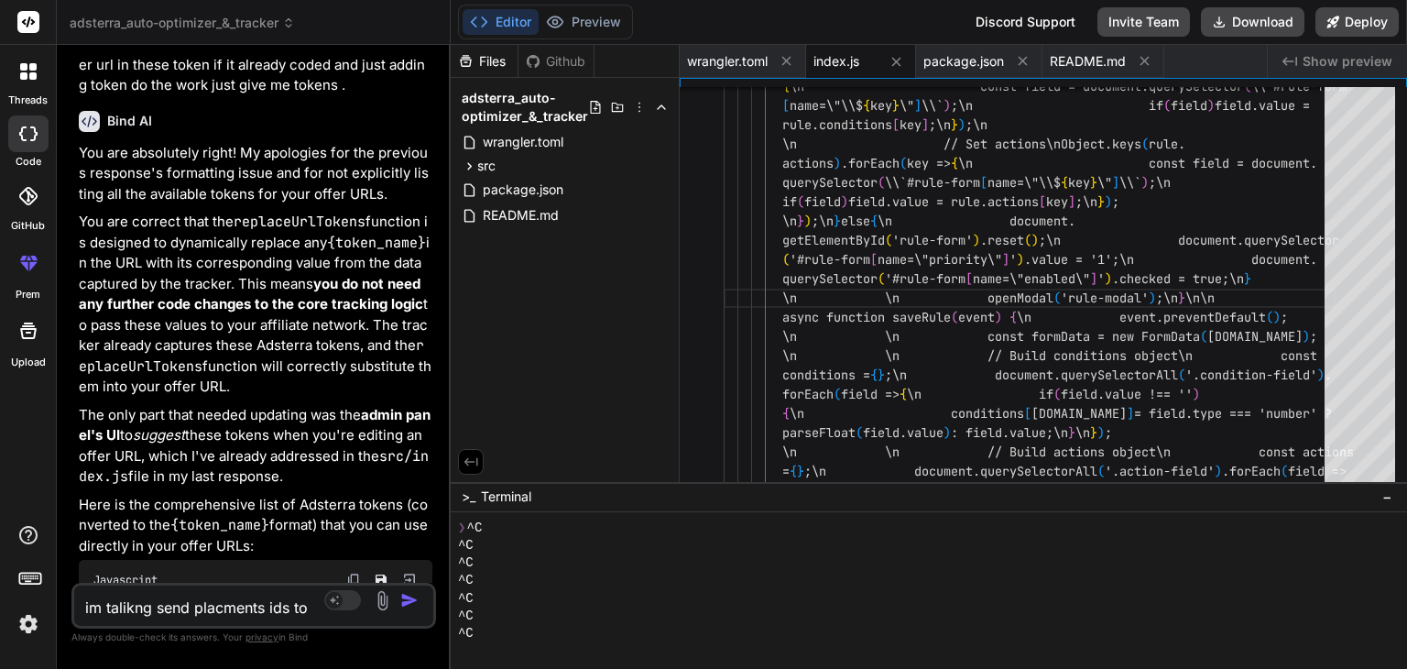
scroll to position [87439, 0]
click at [203, 606] on textarea "im talikng send placments ids to affiliate network offer https://ss.com/link?z=…" at bounding box center [224, 601] width 300 height 33
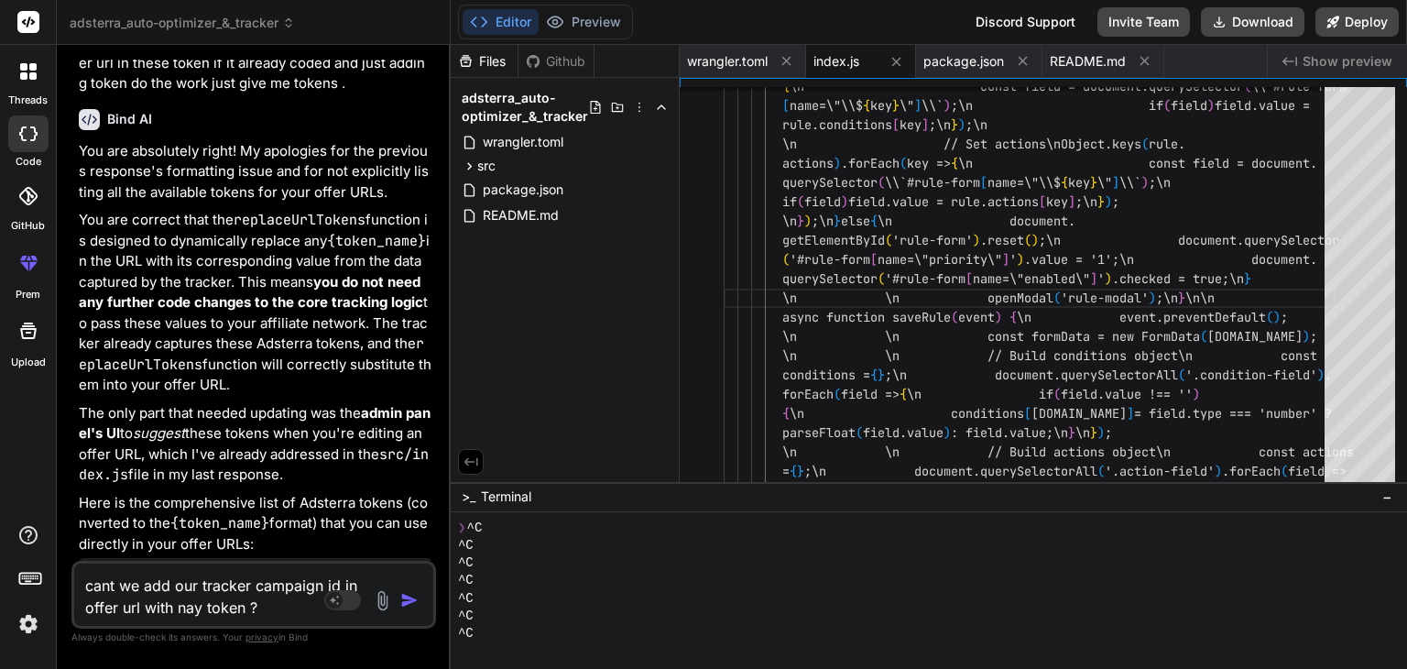
click at [407, 605] on img "button" at bounding box center [409, 600] width 18 height 18
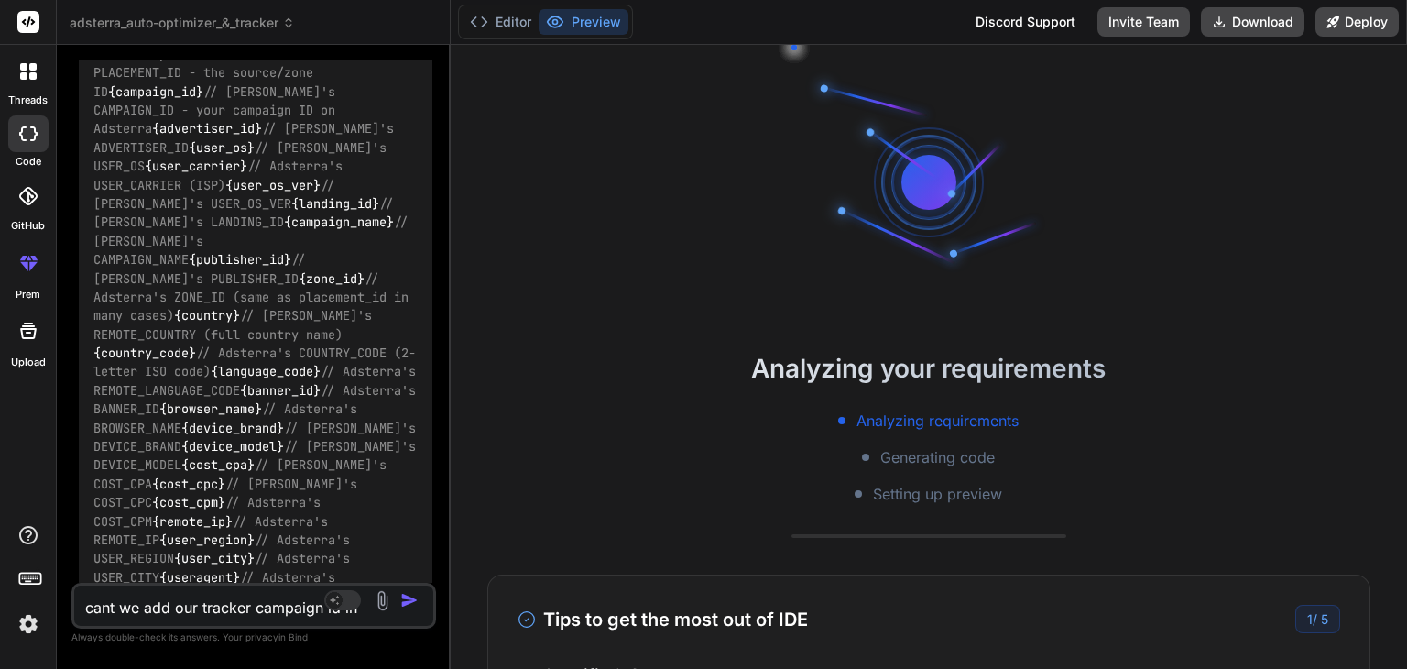
scroll to position [88074, 0]
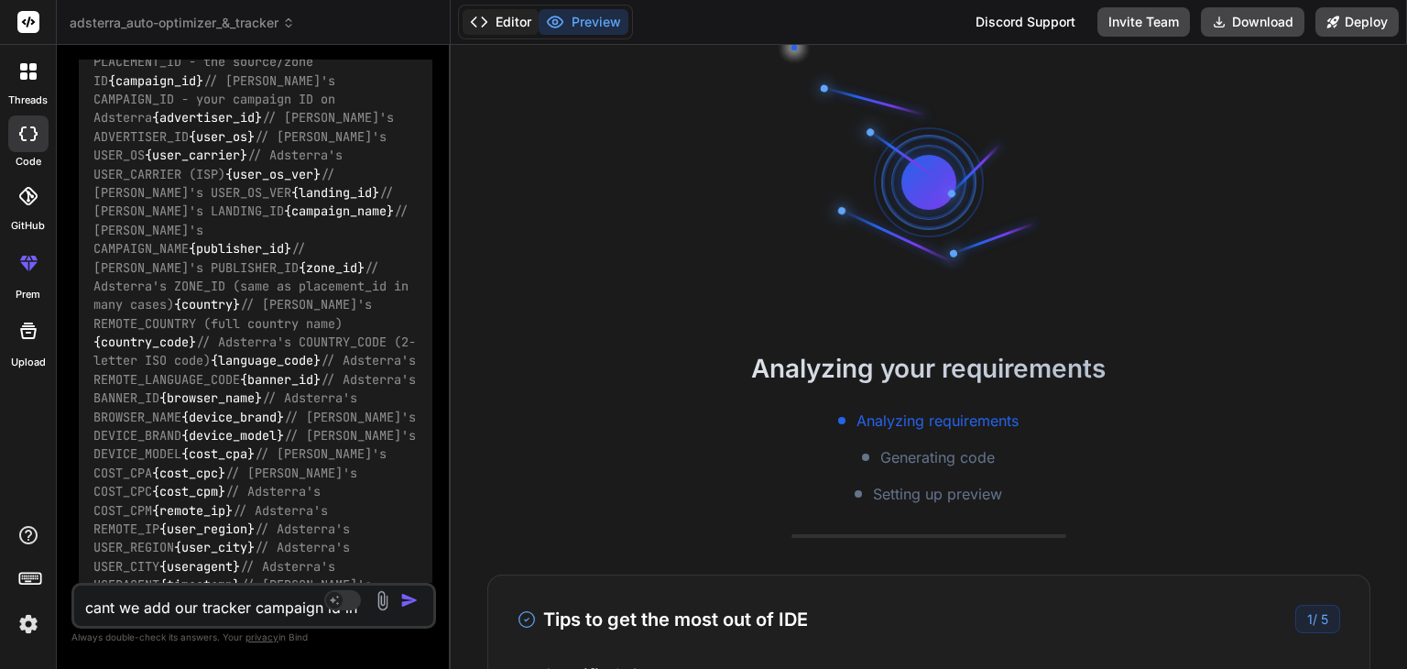
click at [500, 21] on button "Editor" at bounding box center [501, 22] width 76 height 26
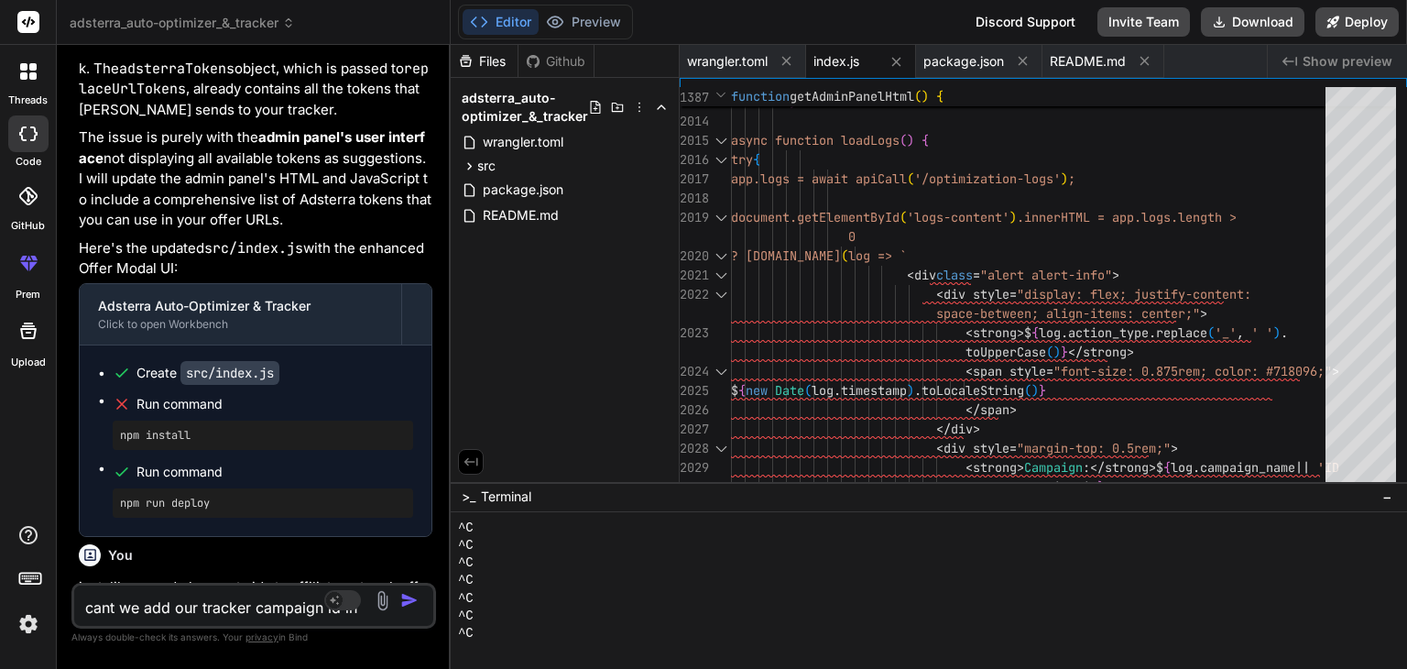
scroll to position [86746, 0]
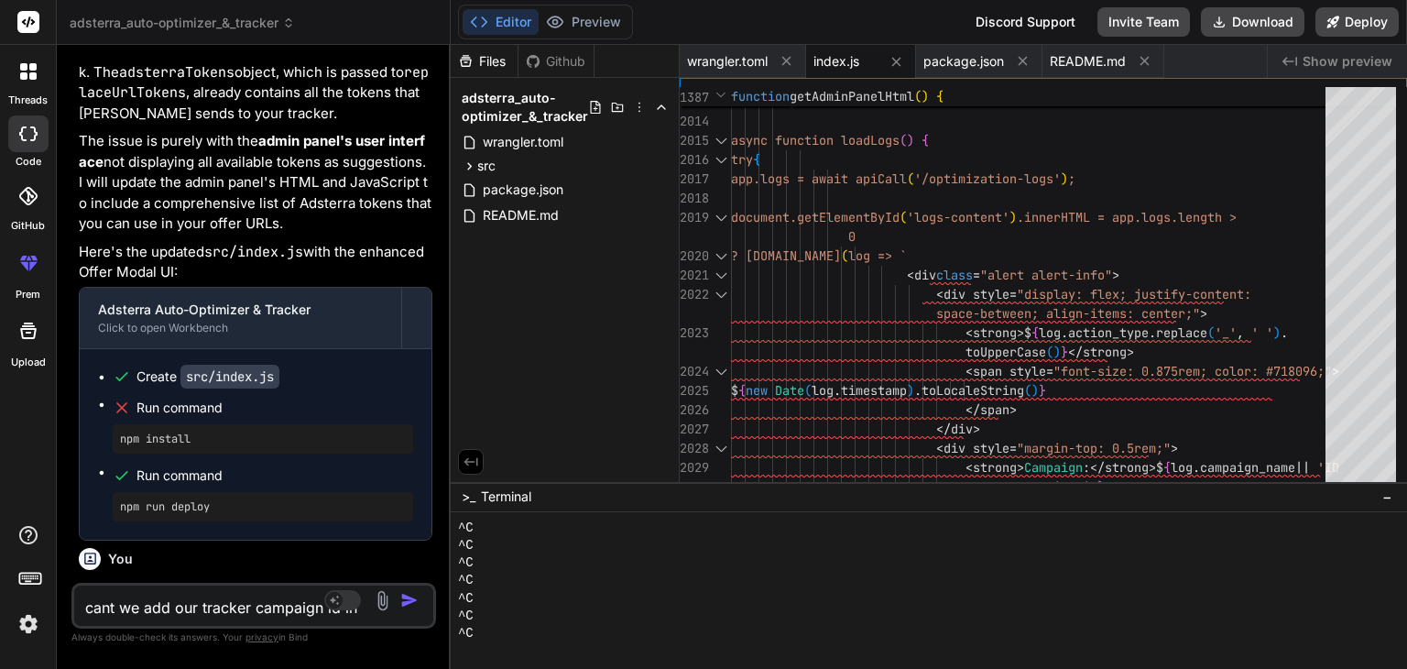
drag, startPoint x: 197, startPoint y: 252, endPoint x: 93, endPoint y: 251, distance: 104.5
copy code "{placement_id}"
click at [231, 598] on textarea at bounding box center [224, 601] width 300 height 33
paste textarea ".internal-f4b422b5-3…6b9f-facade-1.js:14 Error: D1_TYPE_ERROR: Type 'undefined'…"
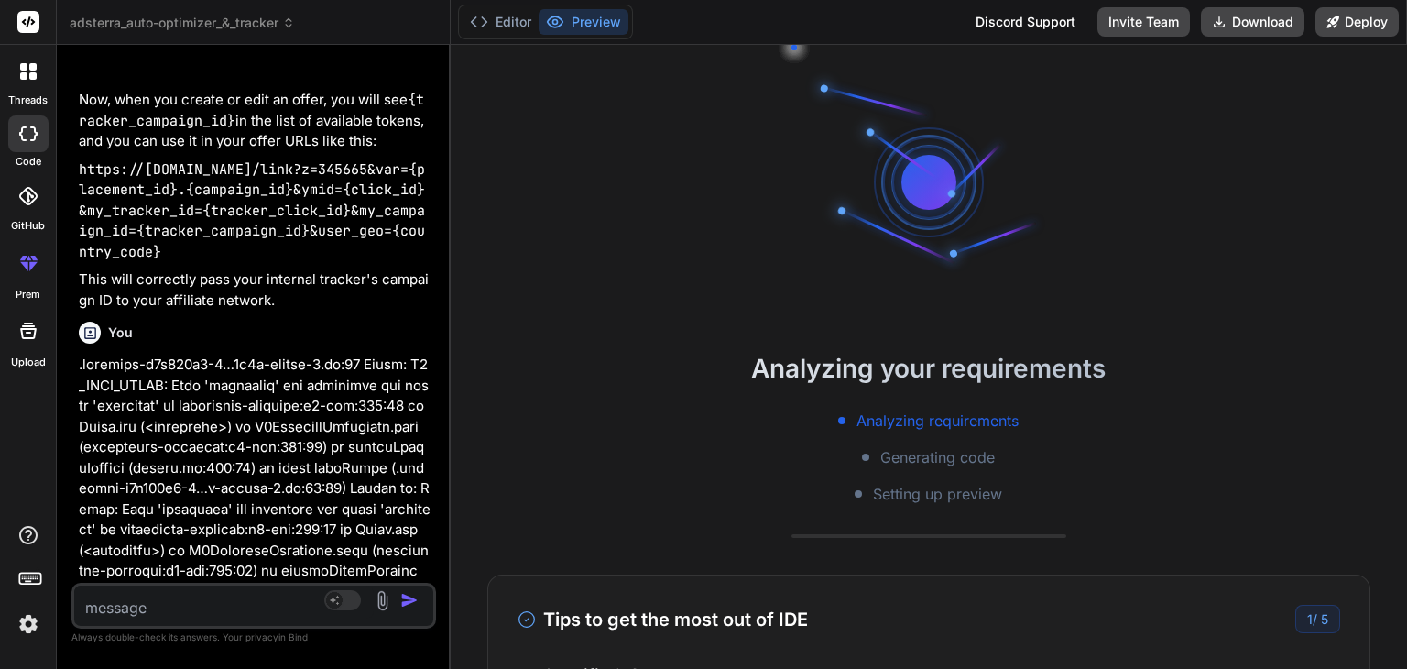
scroll to position [90043, 0]
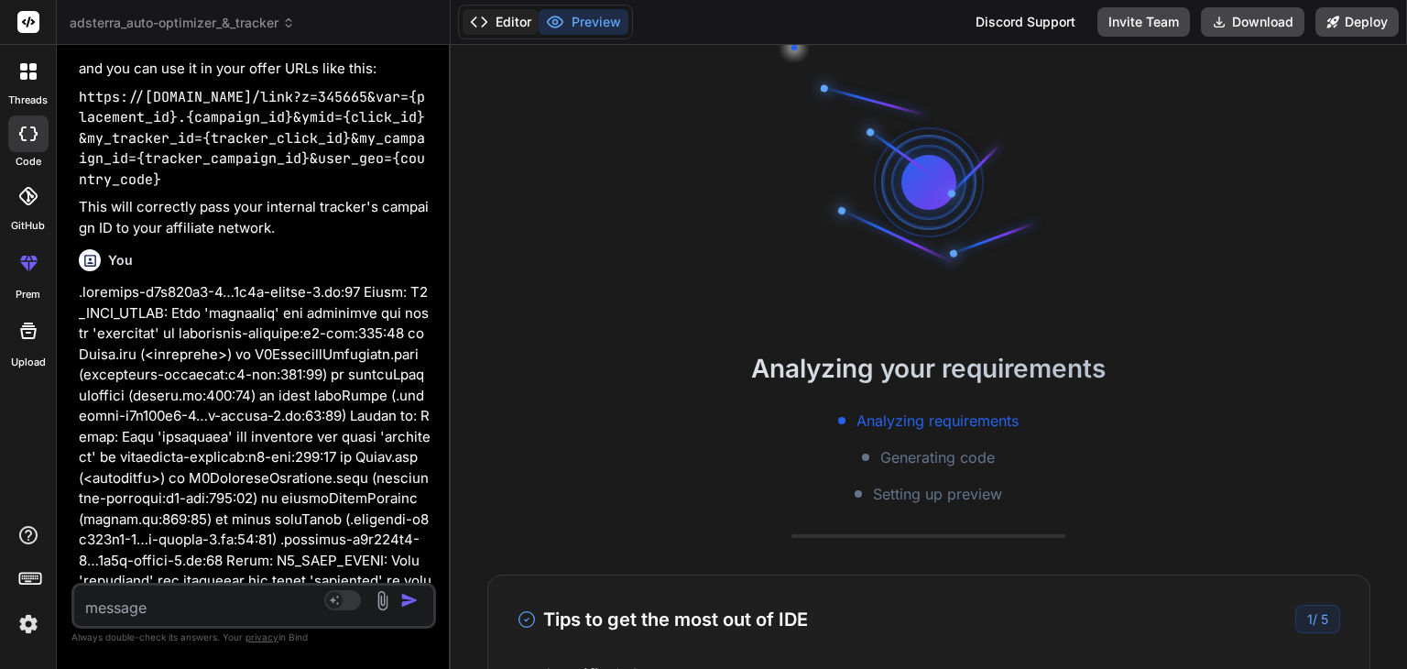
click at [506, 31] on button "Editor" at bounding box center [501, 22] width 76 height 26
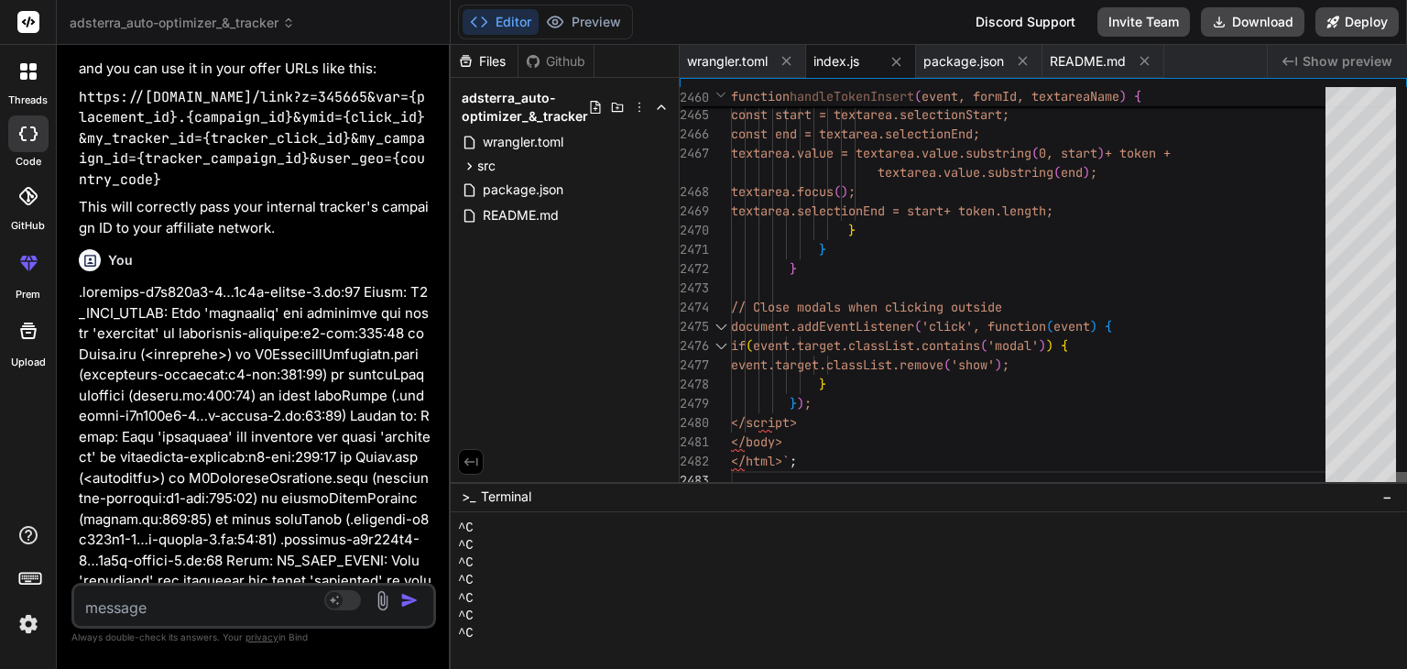
click at [1404, 490] on div at bounding box center [1401, 481] width 11 height 18
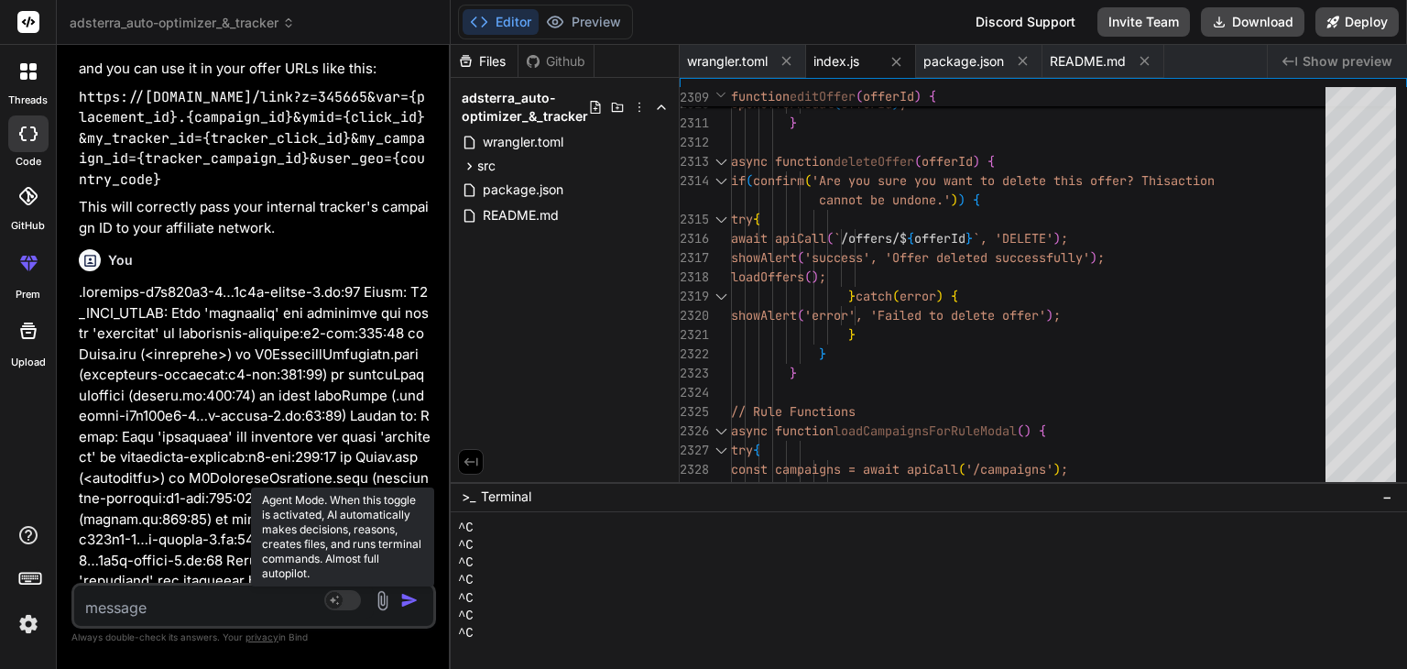
click at [343, 601] on rect at bounding box center [342, 600] width 37 height 20
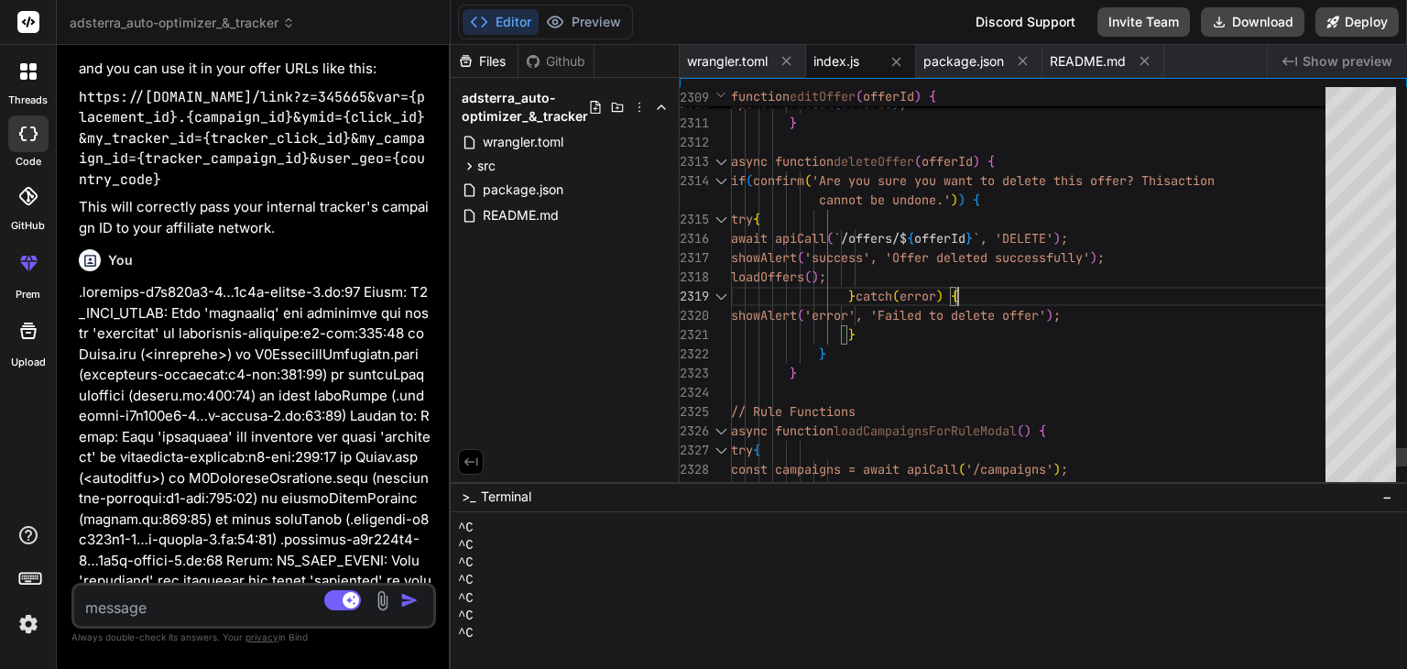
scroll to position [0, 0]
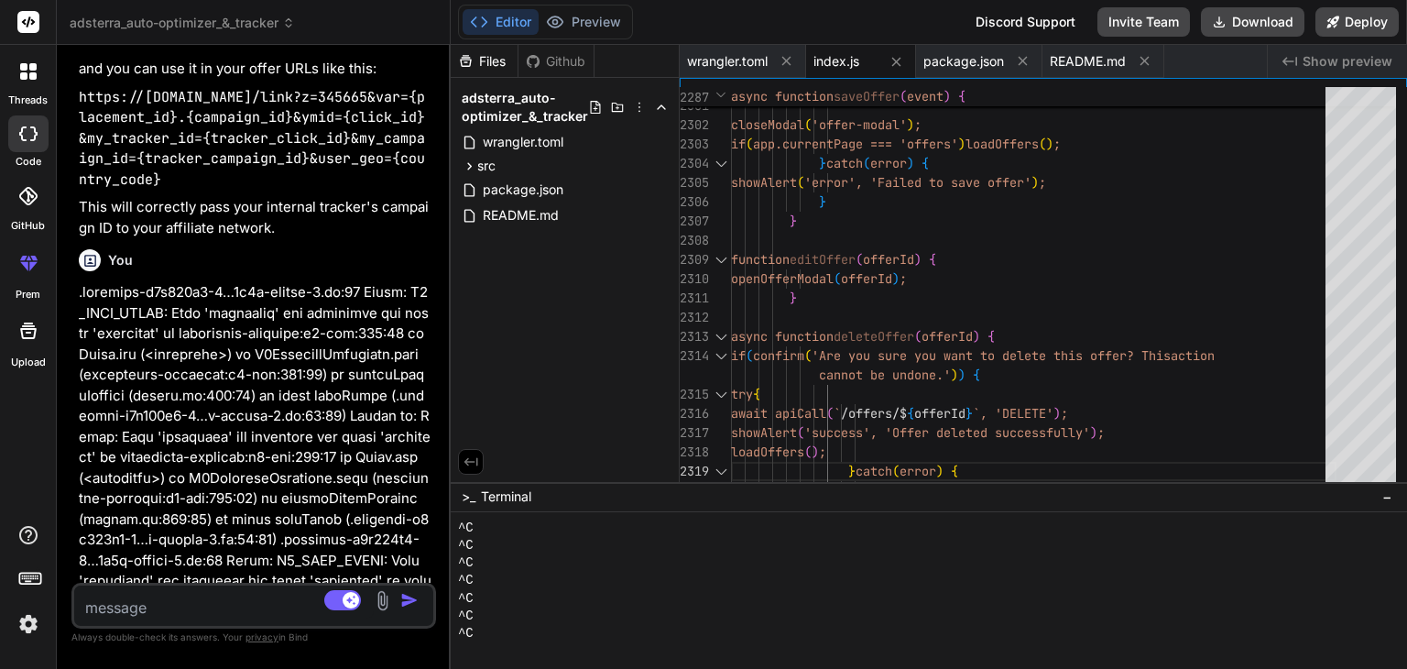
click at [205, 607] on textarea at bounding box center [224, 601] width 300 height 33
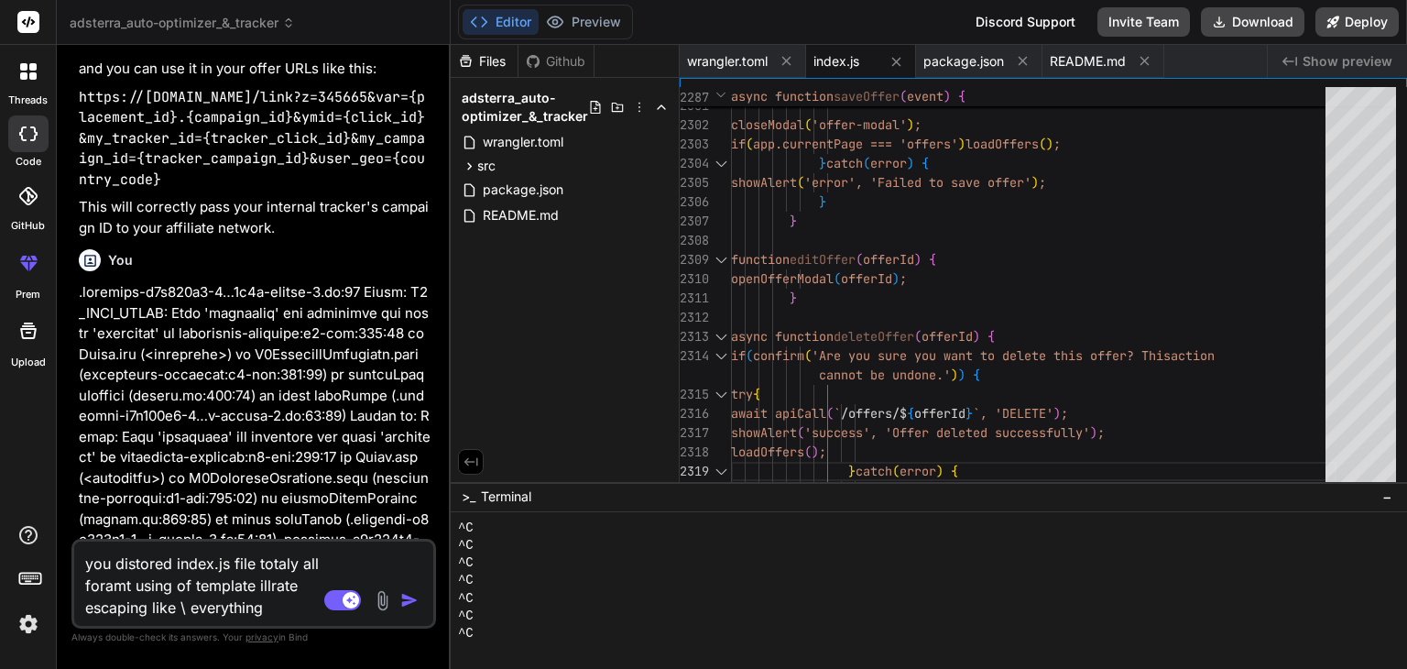
click at [418, 601] on img "button" at bounding box center [409, 600] width 18 height 18
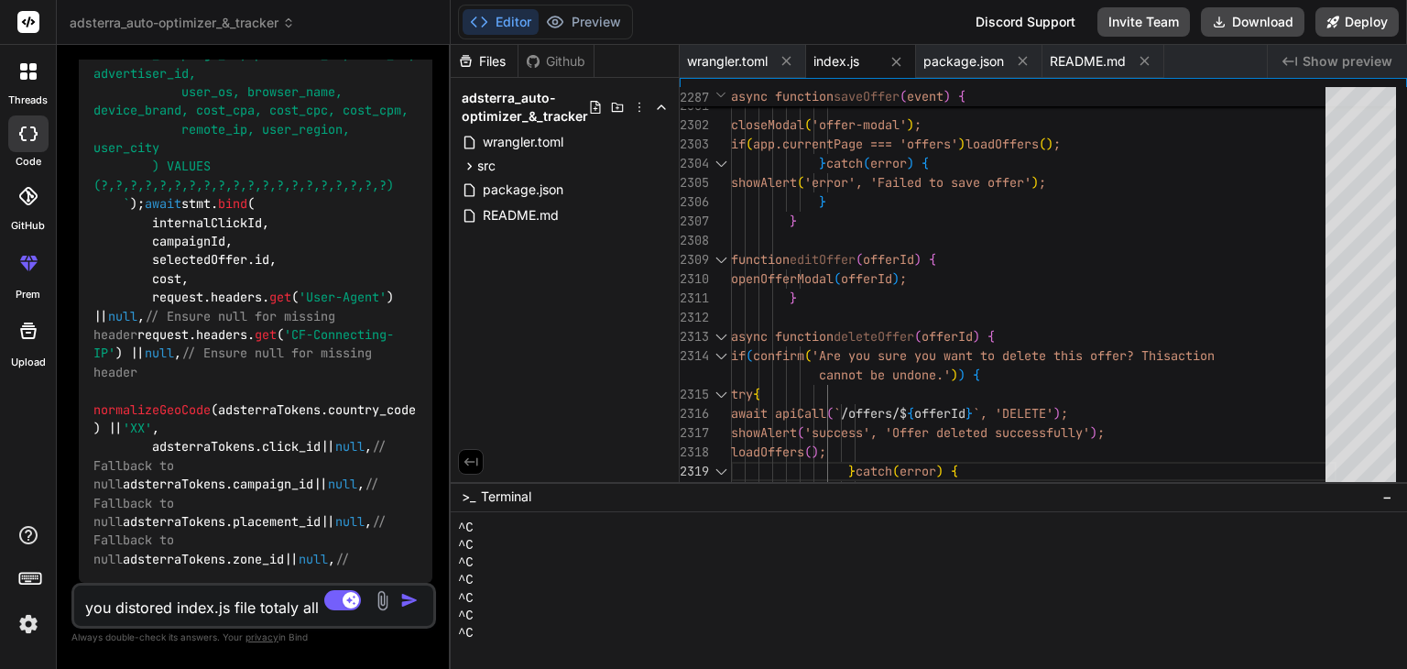
scroll to position [102078, 0]
click at [207, 602] on textarea "you distored index.js file totaly all foramt using of template illrate escaping…" at bounding box center [224, 601] width 300 height 33
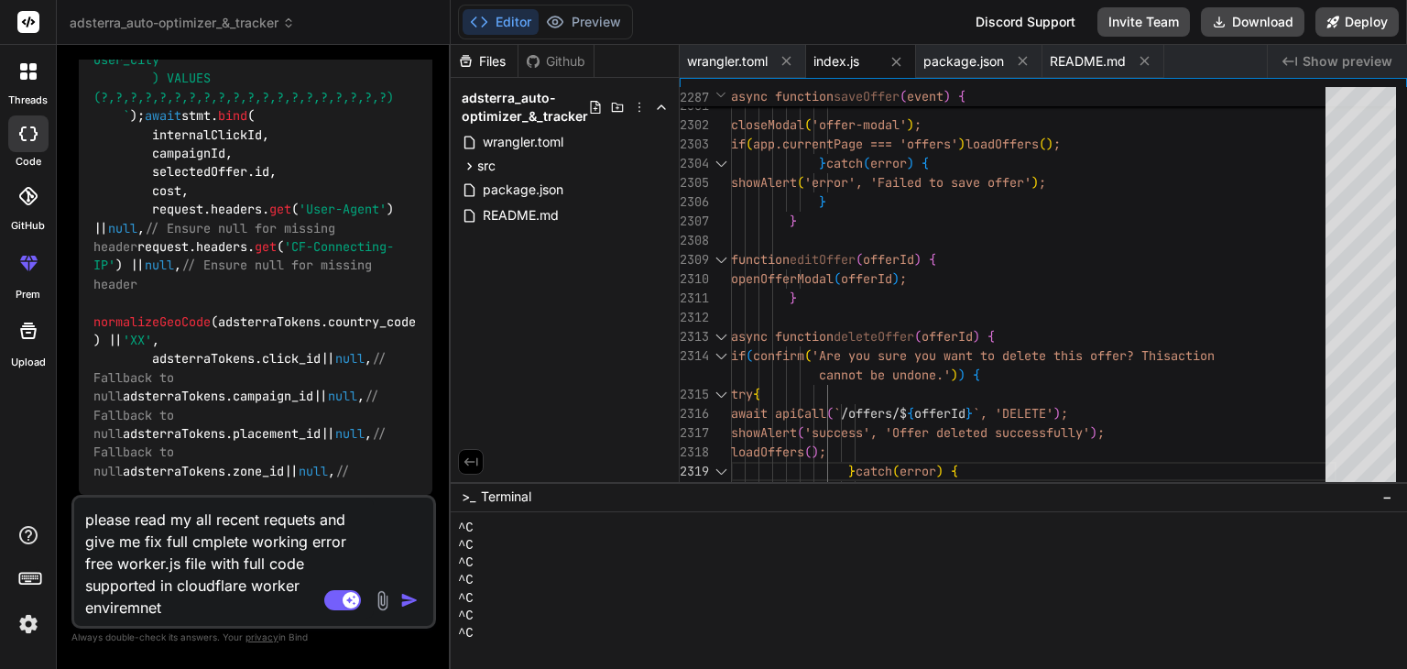
click at [403, 602] on img "button" at bounding box center [409, 600] width 18 height 18
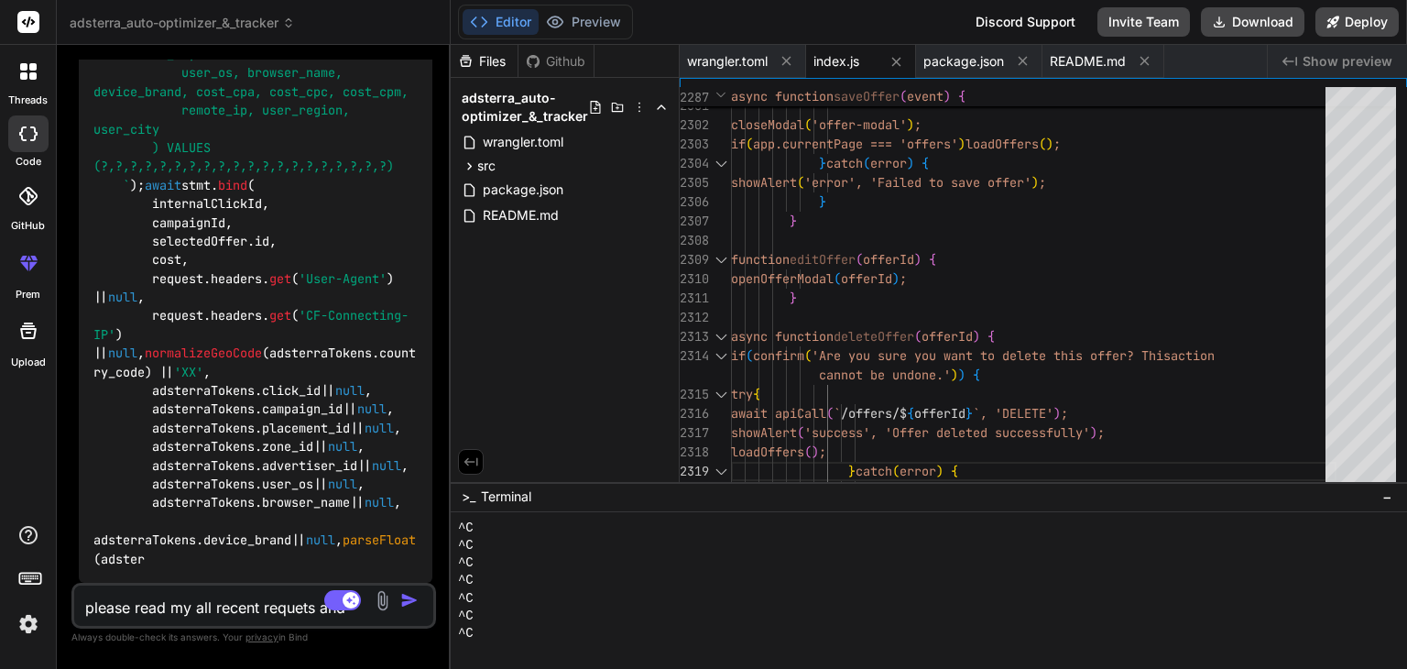
scroll to position [114202, 0]
click at [245, 595] on textarea "please read my all recent requets and give me fix full cmplete working error fr…" at bounding box center [224, 601] width 300 height 33
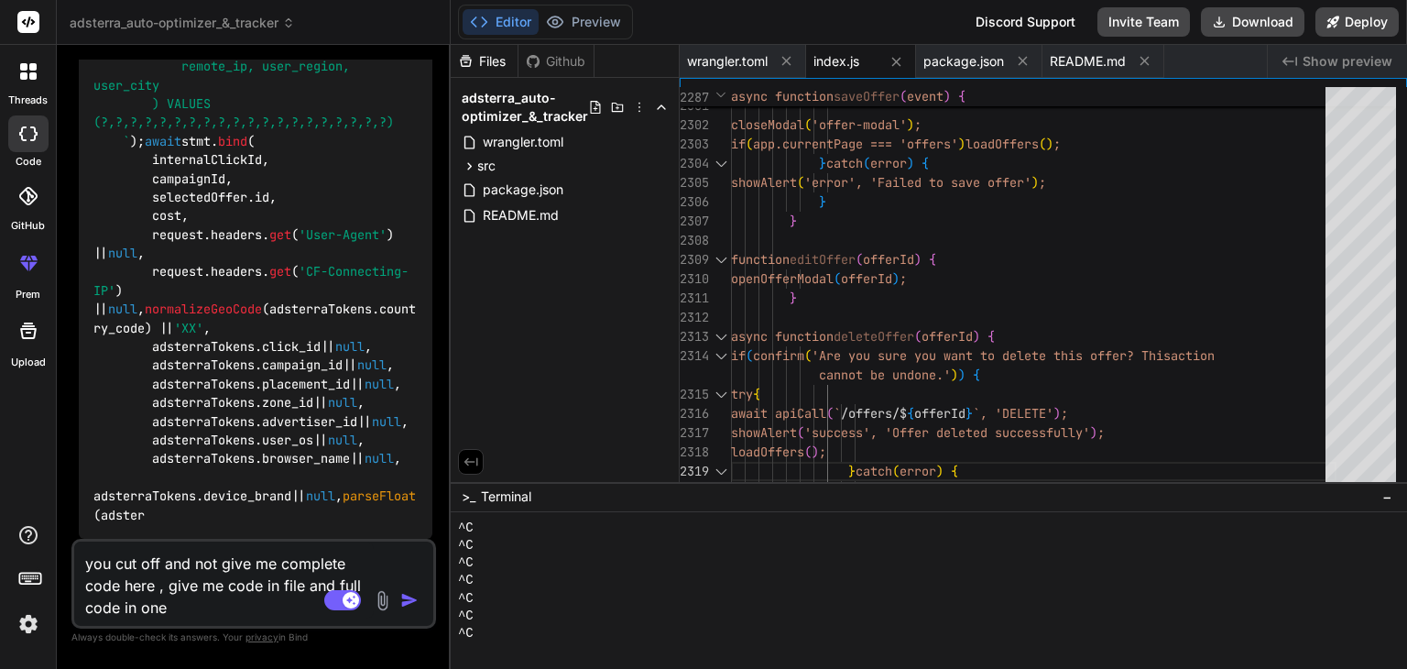
click at [403, 595] on img "button" at bounding box center [409, 600] width 18 height 18
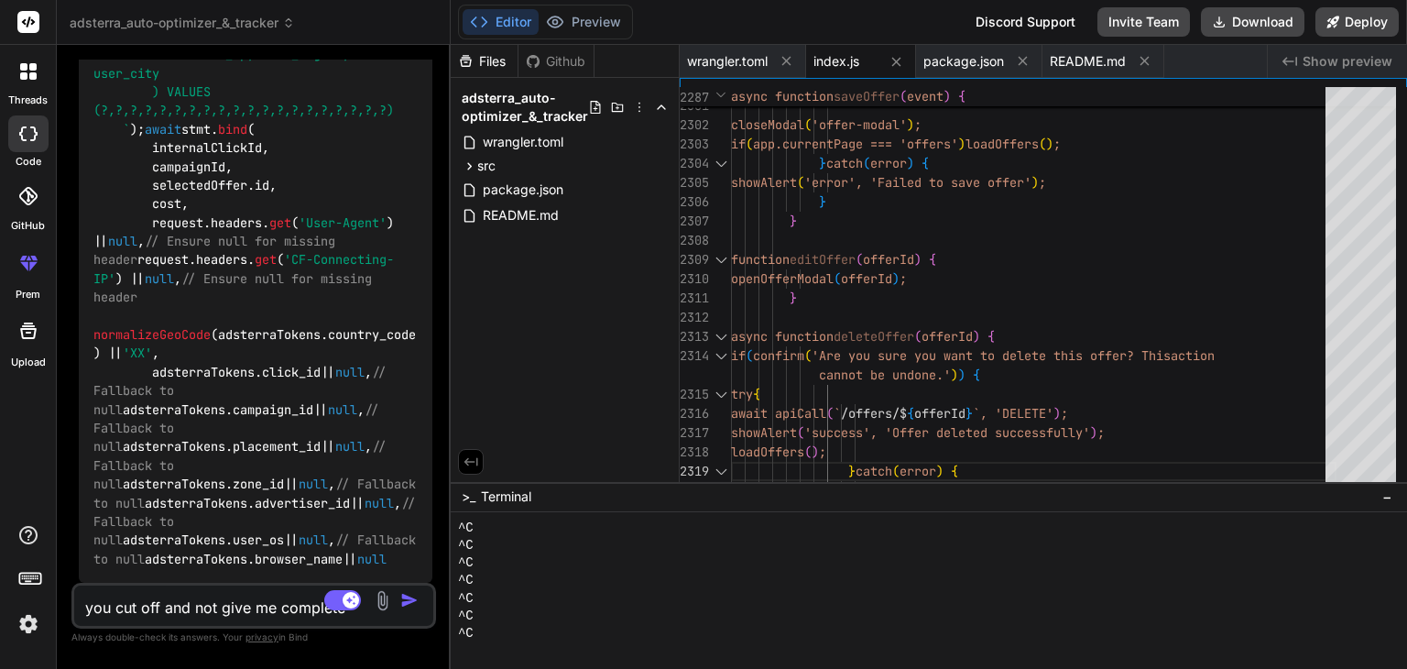
scroll to position [126238, 0]
click at [193, 602] on textarea "you cut off and not give me complete code here , give me code in file and full …" at bounding box center [224, 601] width 300 height 33
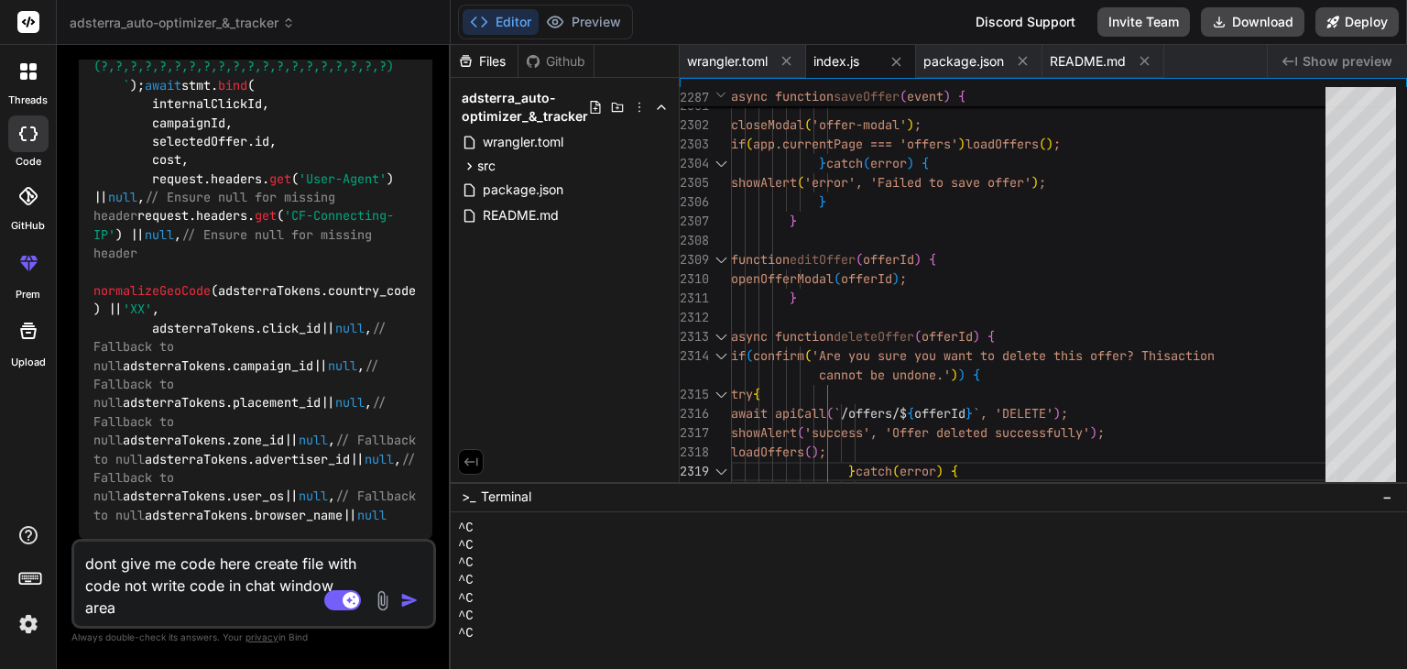
click at [410, 603] on img "button" at bounding box center [409, 600] width 18 height 18
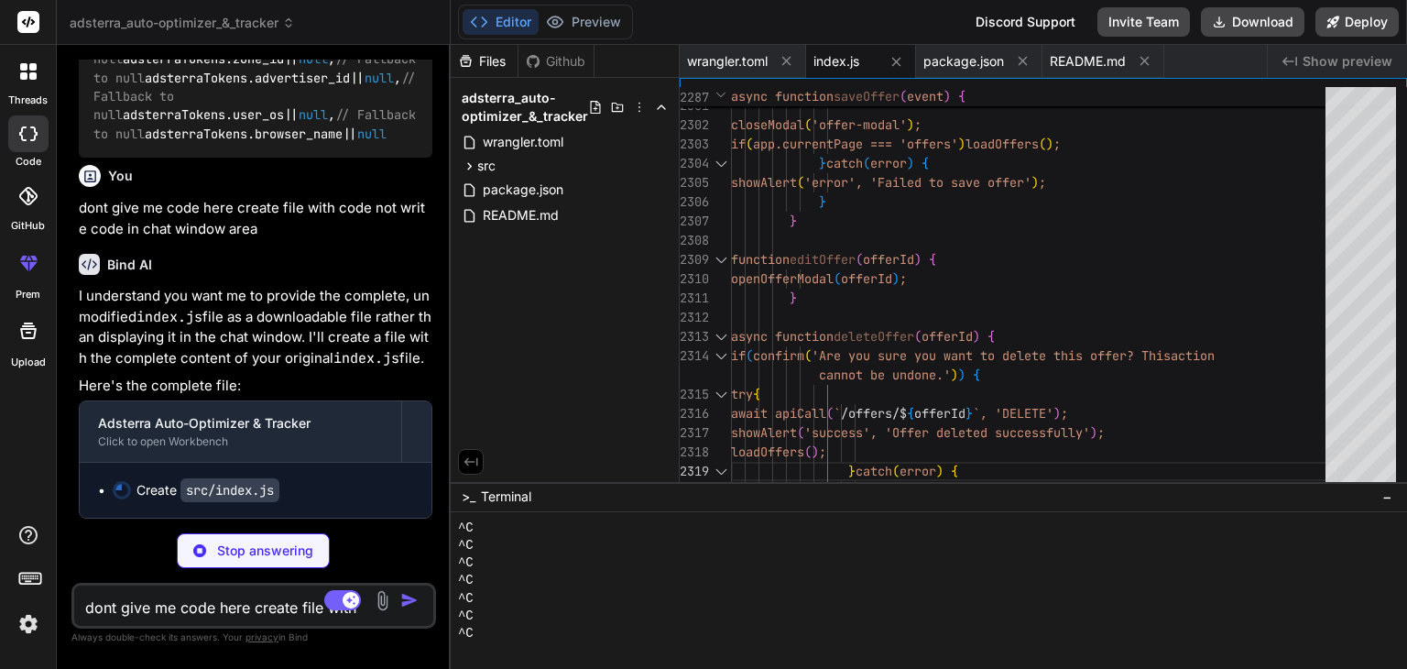
scroll to position [126663, 0]
click at [856, 56] on span "index.js" at bounding box center [837, 61] width 46 height 18
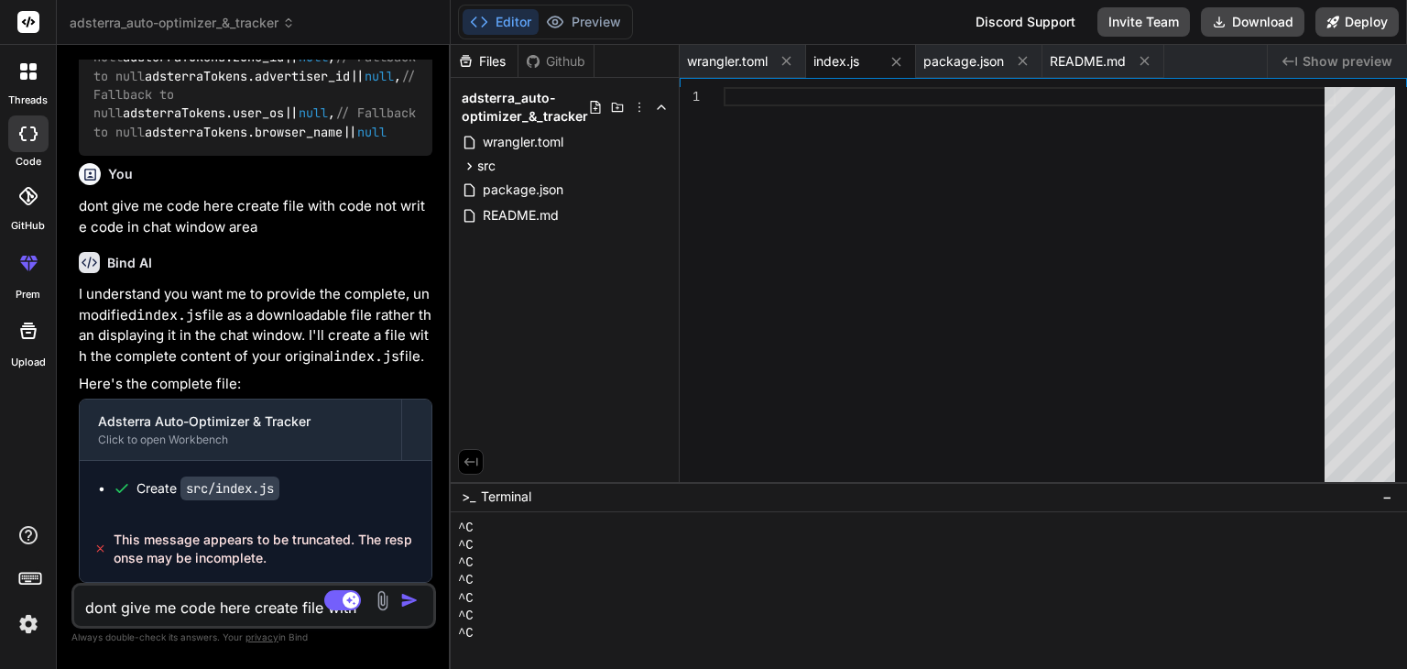
click at [847, 73] on div "index.js" at bounding box center [861, 61] width 110 height 33
click at [230, 605] on textarea "dont give me code here create file with code not write code in chat window area" at bounding box center [224, 601] width 300 height 33
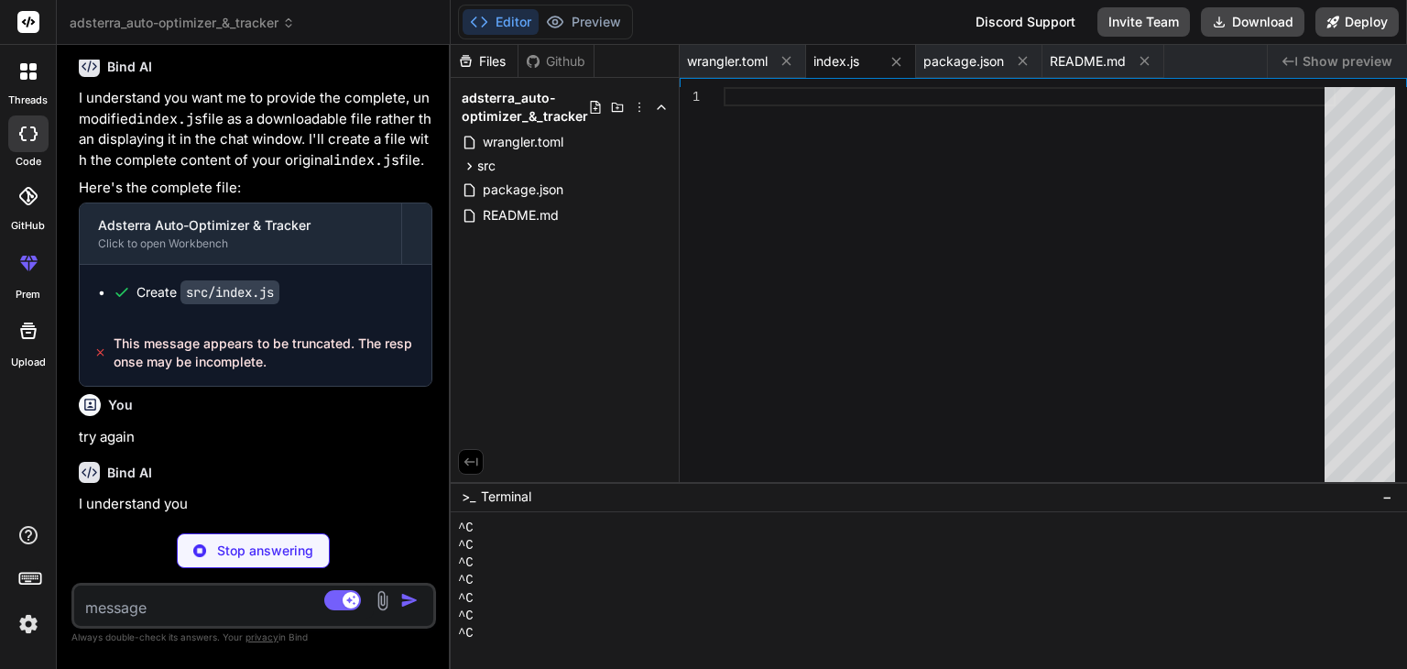
scroll to position [126854, 0]
